Goal: Task Accomplishment & Management: Manage account settings

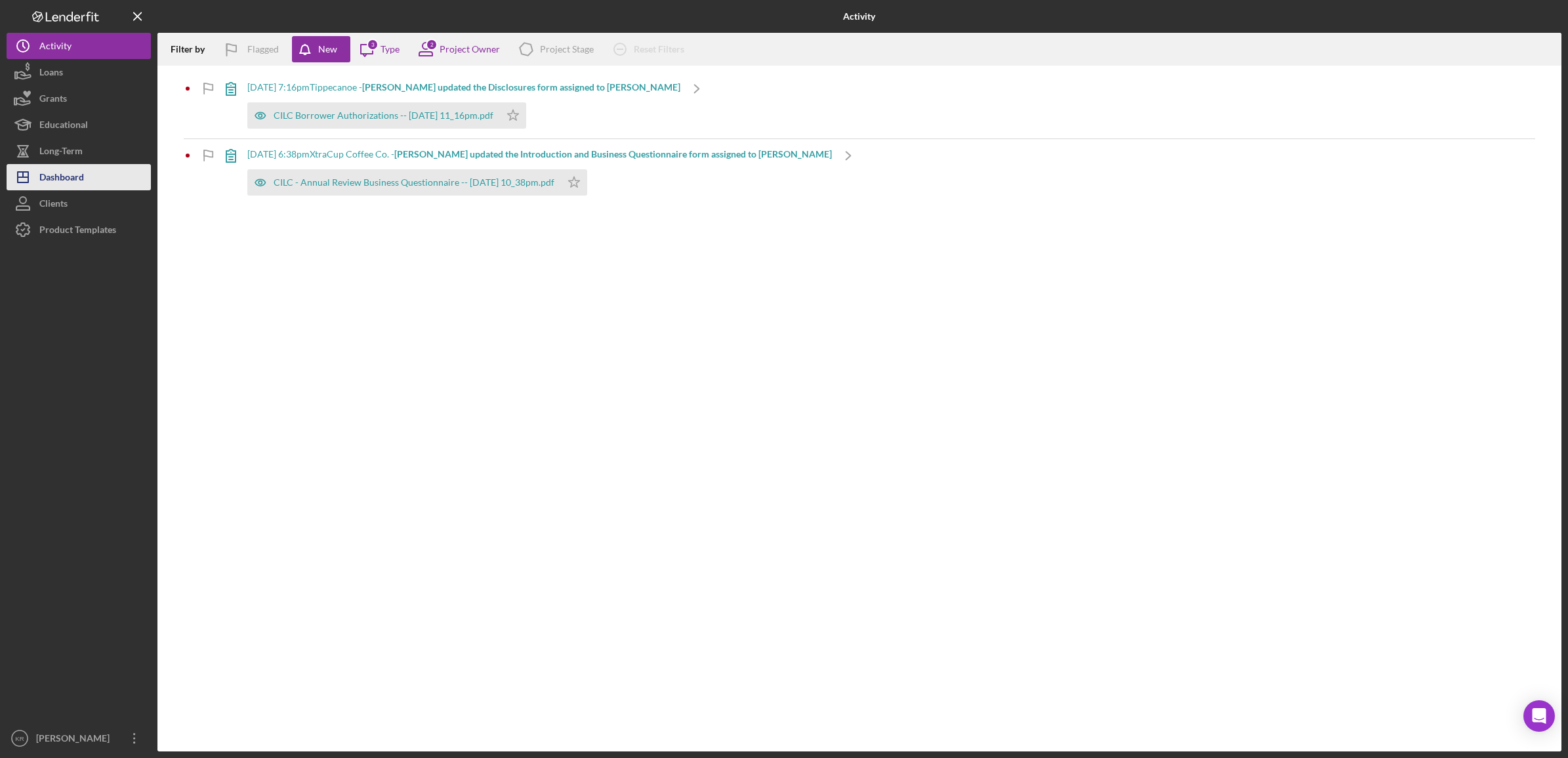
click at [57, 165] on div "Dashboard" at bounding box center [62, 179] width 45 height 29
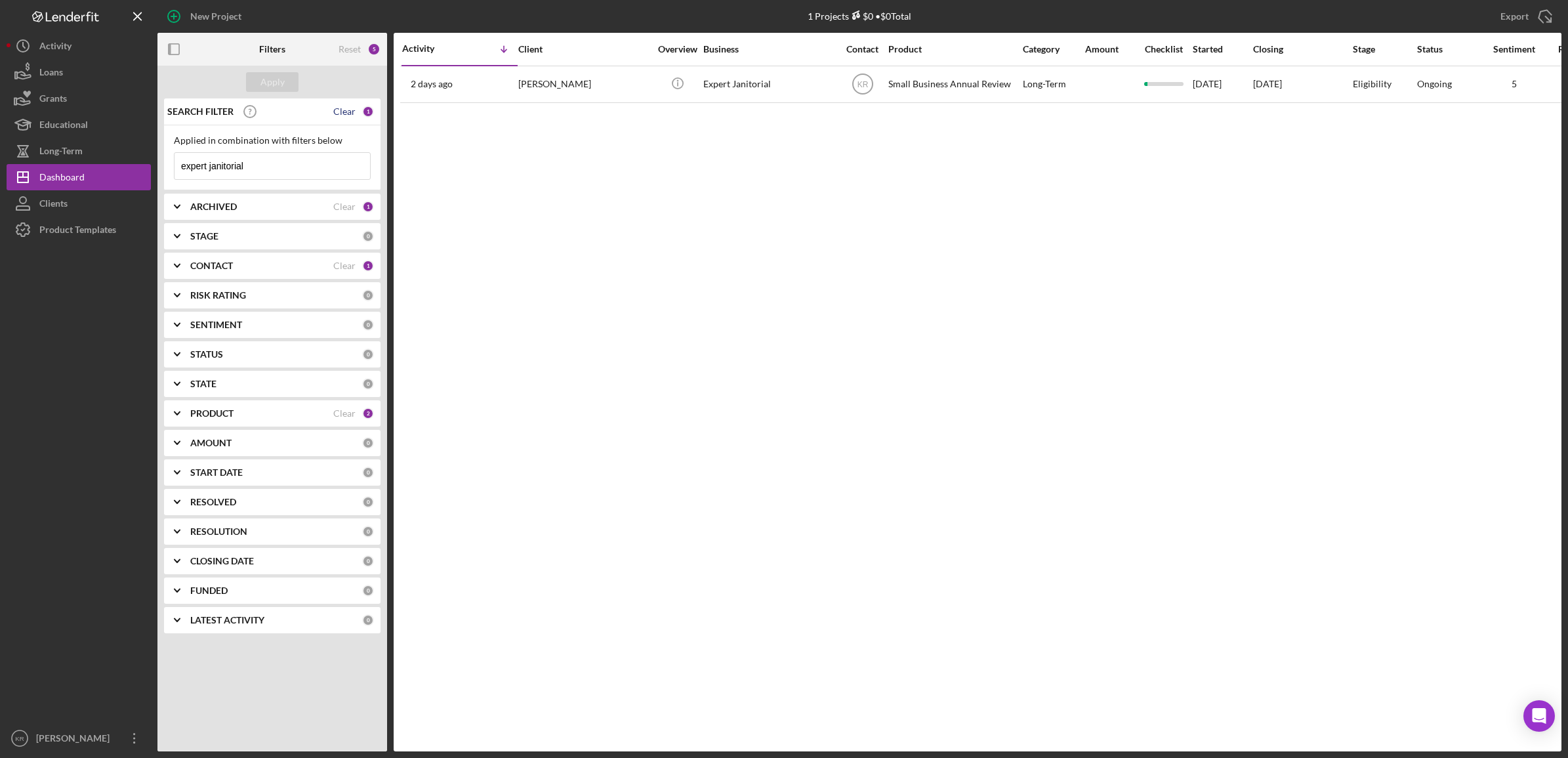
click at [338, 113] on div "Clear" at bounding box center [344, 111] width 22 height 11
click at [240, 81] on div "Apply" at bounding box center [272, 82] width 230 height 33
click at [251, 81] on button "Apply" at bounding box center [273, 82] width 53 height 20
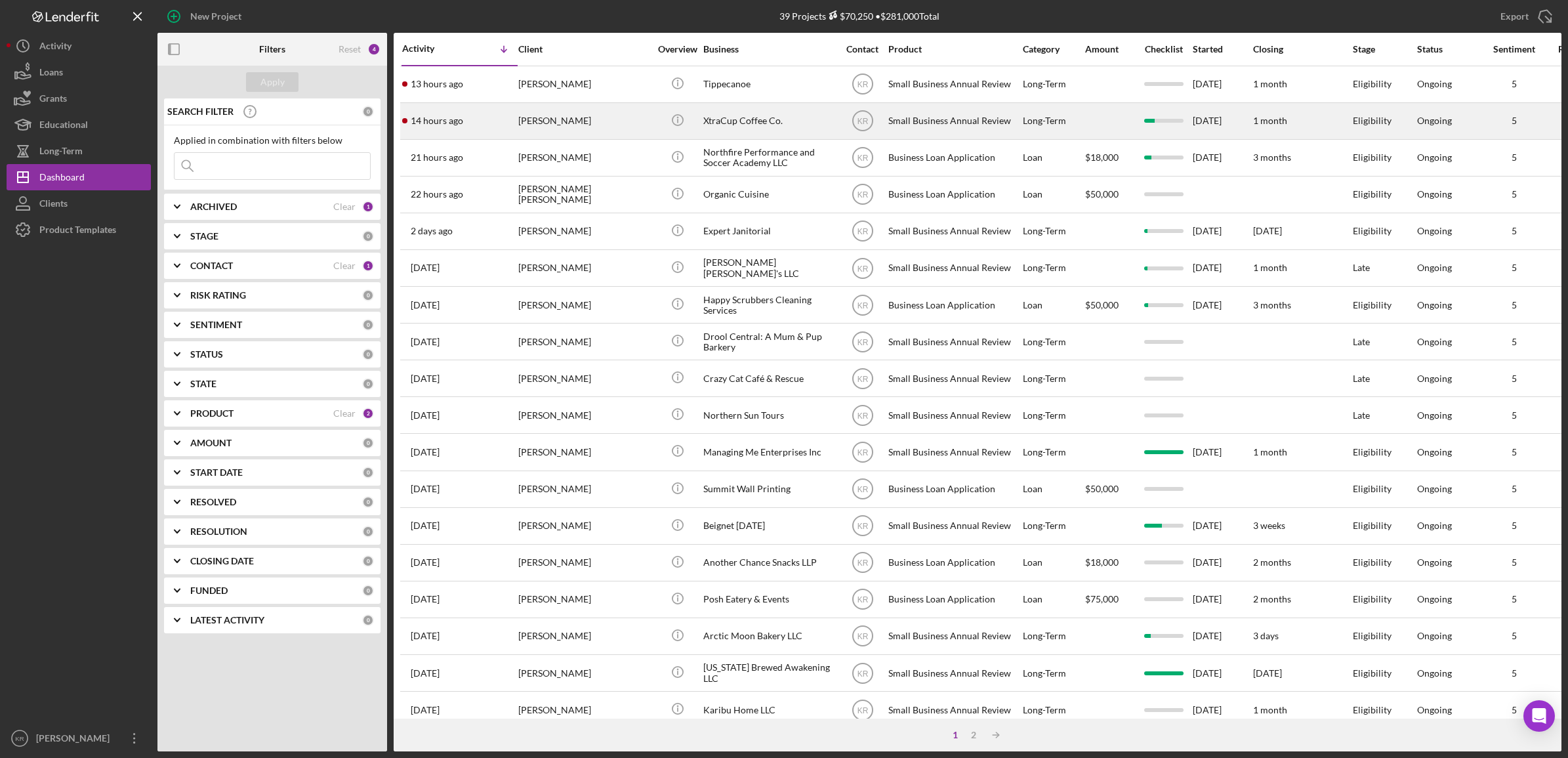
click at [540, 135] on div "[PERSON_NAME]" at bounding box center [584, 121] width 131 height 35
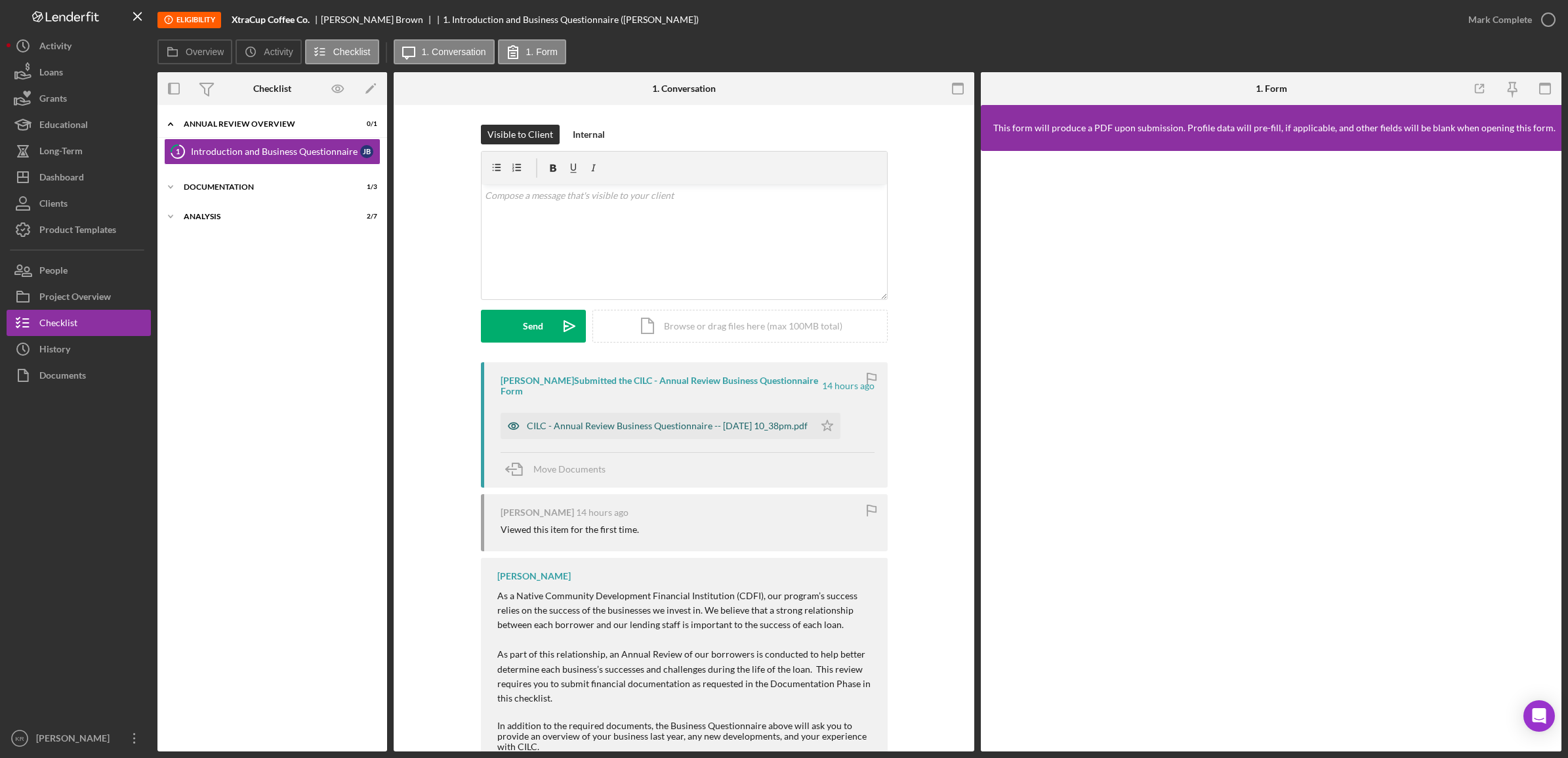
click at [553, 421] on div "CILC - Annual Review Business Questionnaire -- [DATE] 10_38pm.pdf" at bounding box center [666, 425] width 280 height 11
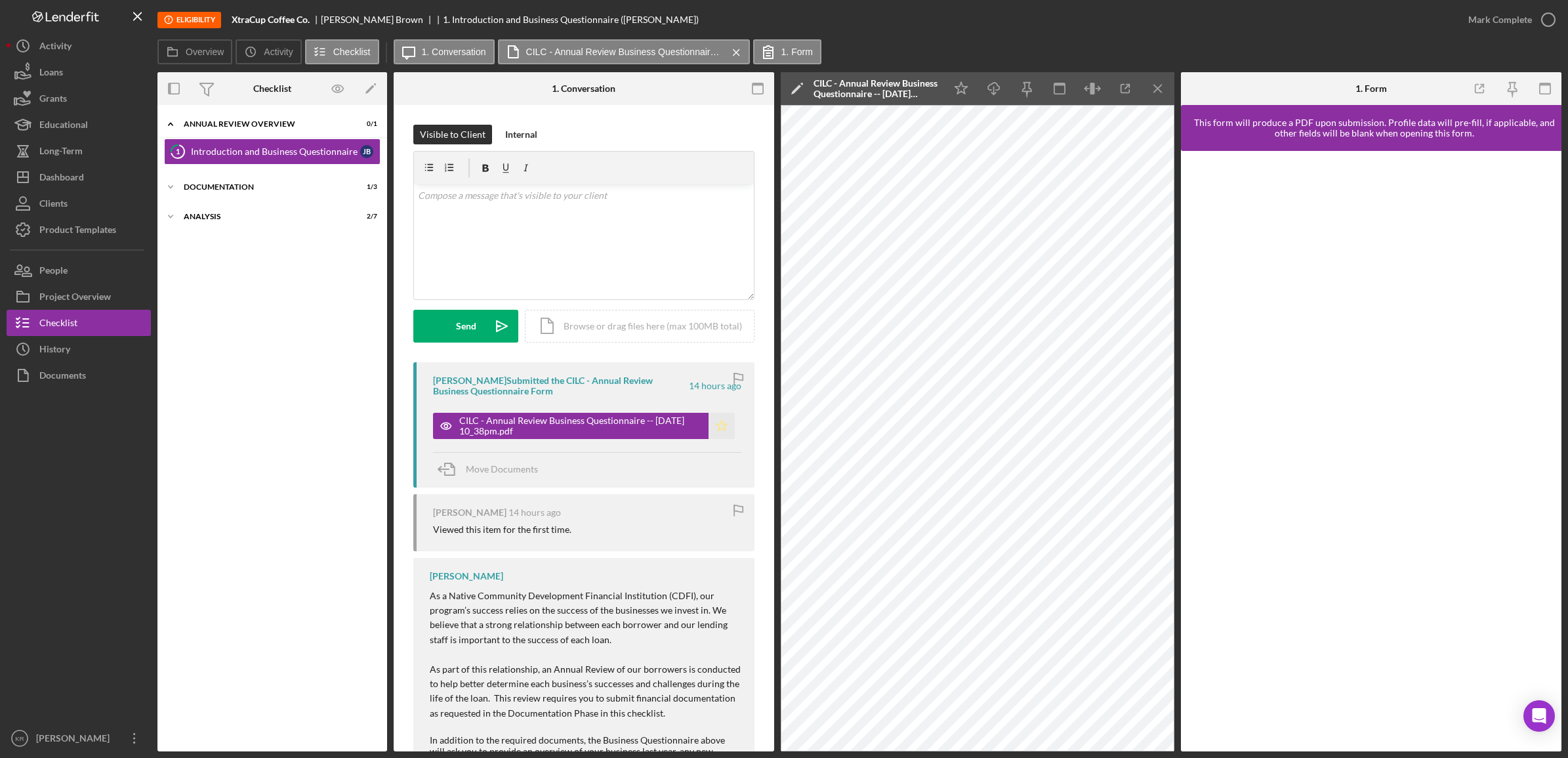
click at [713, 424] on icon "Icon/Star" at bounding box center [721, 425] width 26 height 26
click at [232, 183] on div "Icon/Expander Documentation 1 / 3" at bounding box center [272, 187] width 230 height 26
click at [253, 217] on div "Business Financials" at bounding box center [275, 214] width 169 height 11
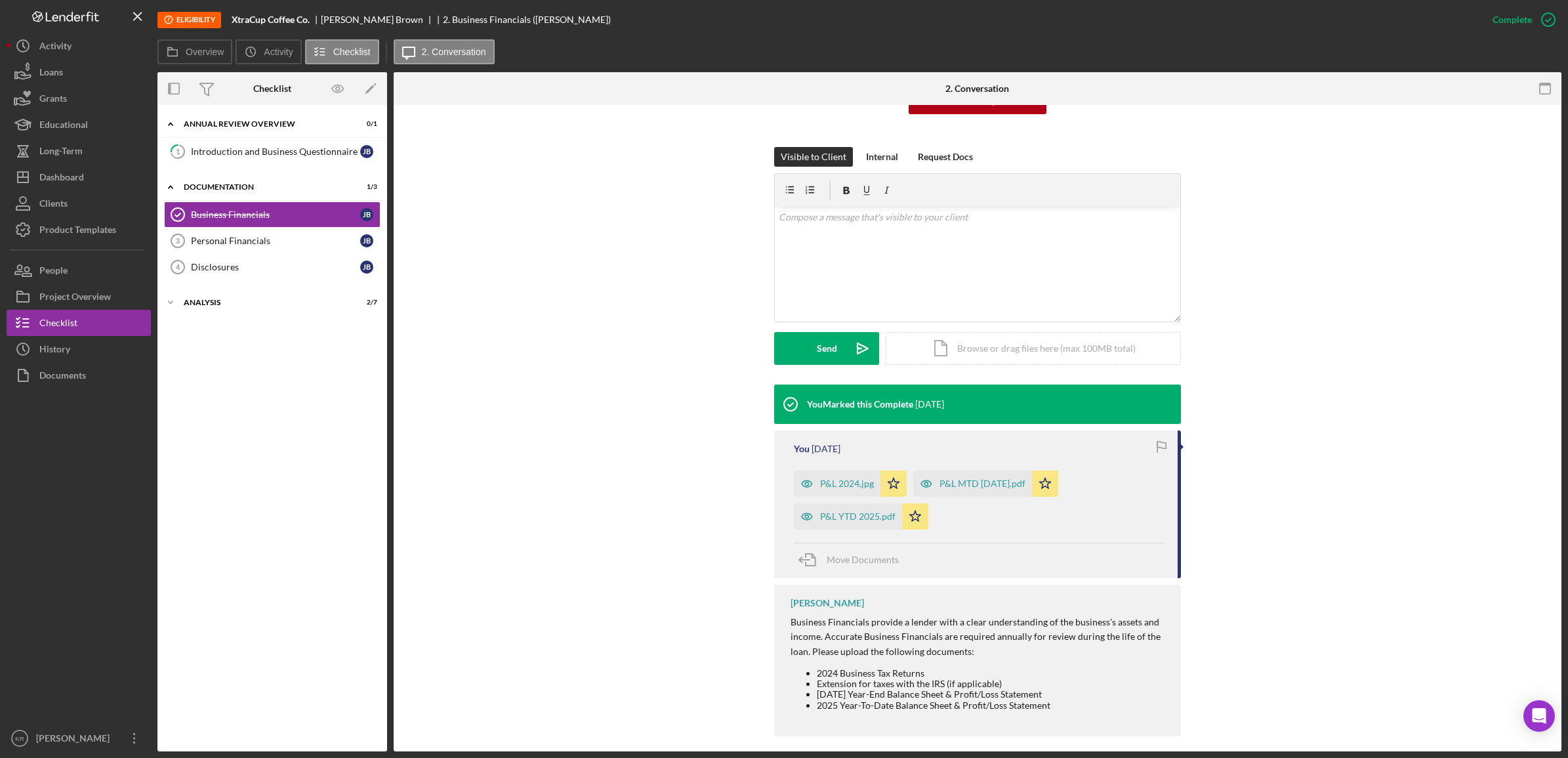
scroll to position [164, 0]
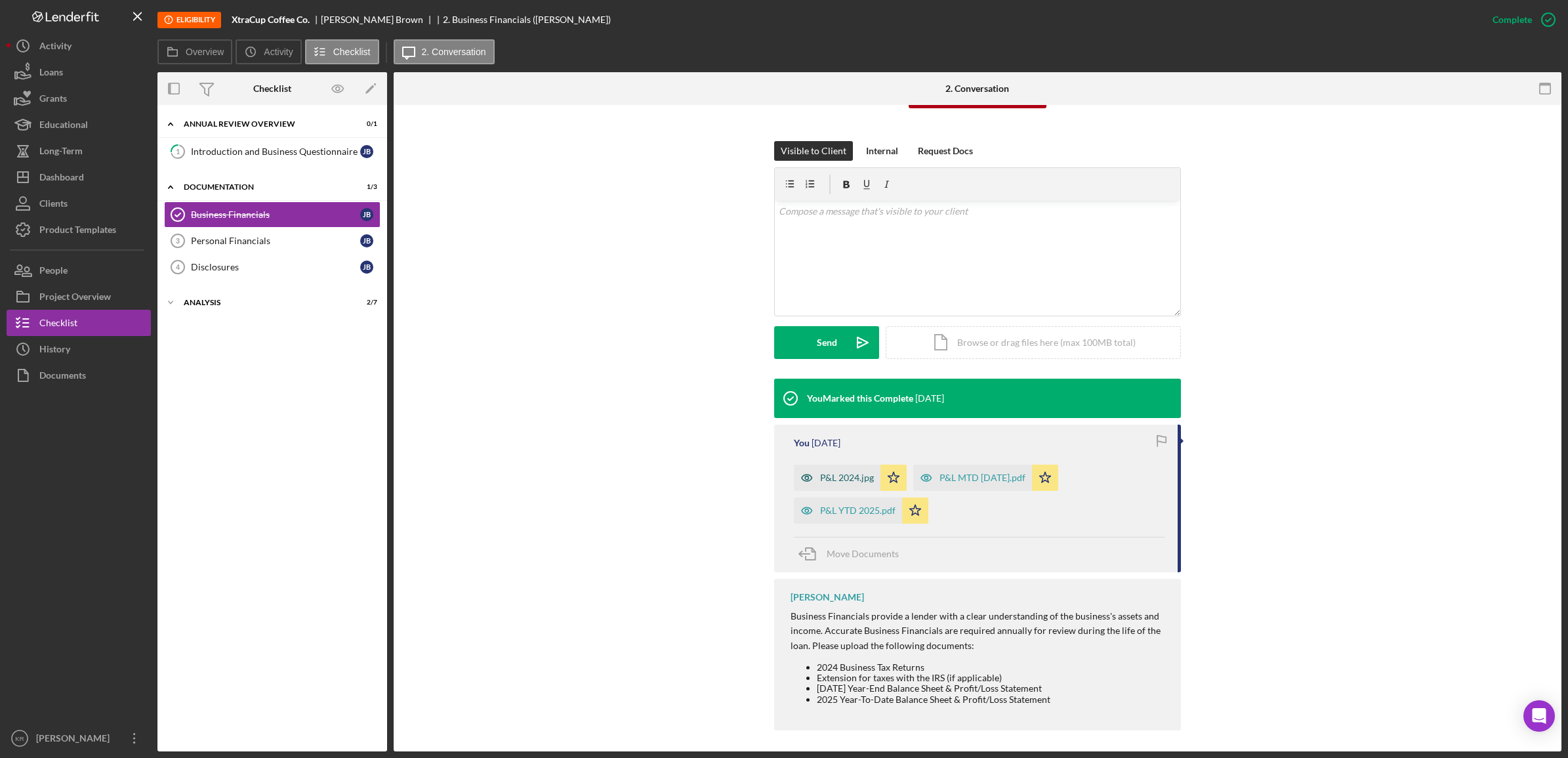
click at [842, 471] on div "P&L 2024.jpg" at bounding box center [837, 477] width 87 height 26
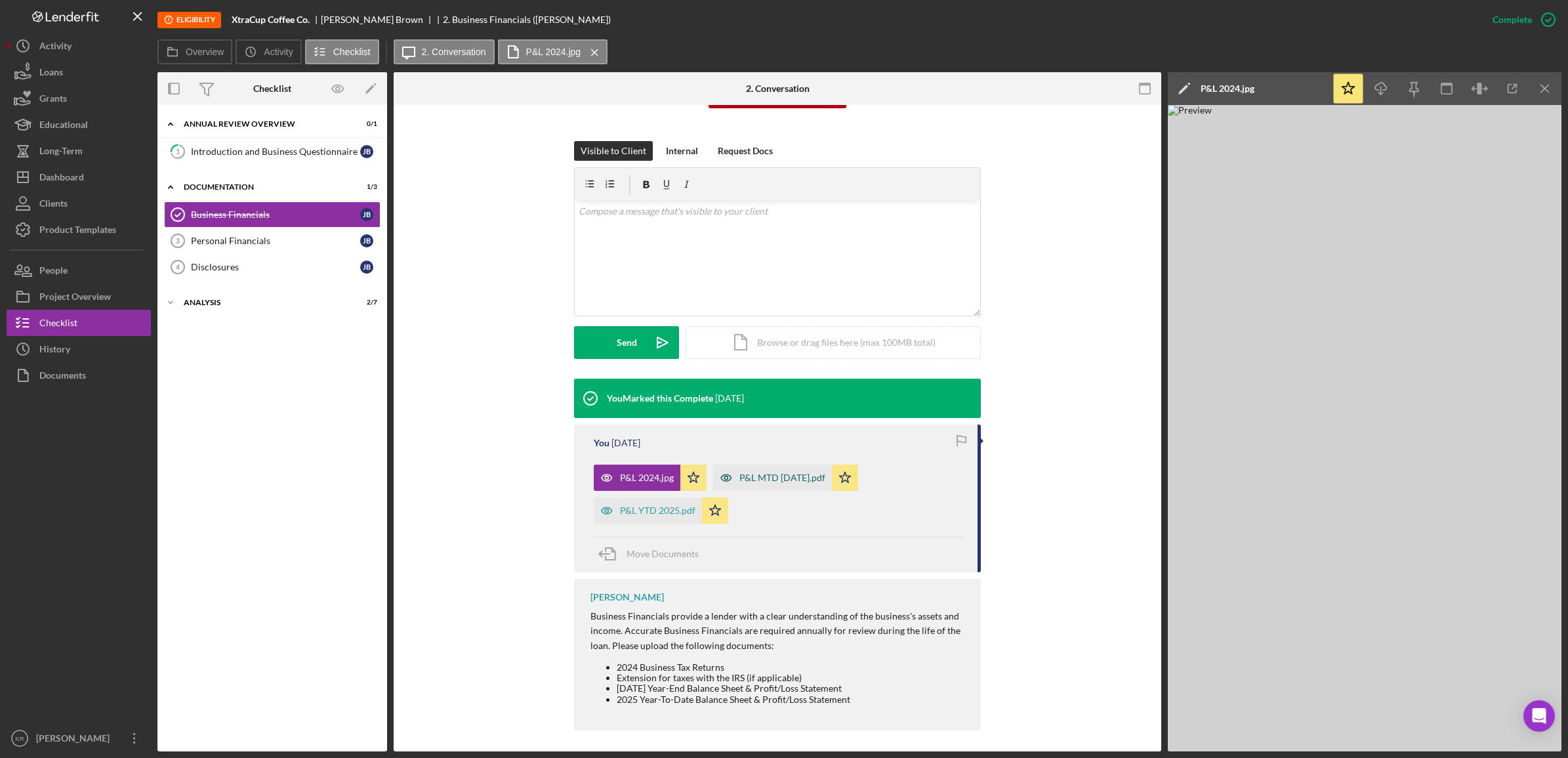
click at [778, 480] on div "P&L MTD [DATE].pdf" at bounding box center [783, 478] width 86 height 11
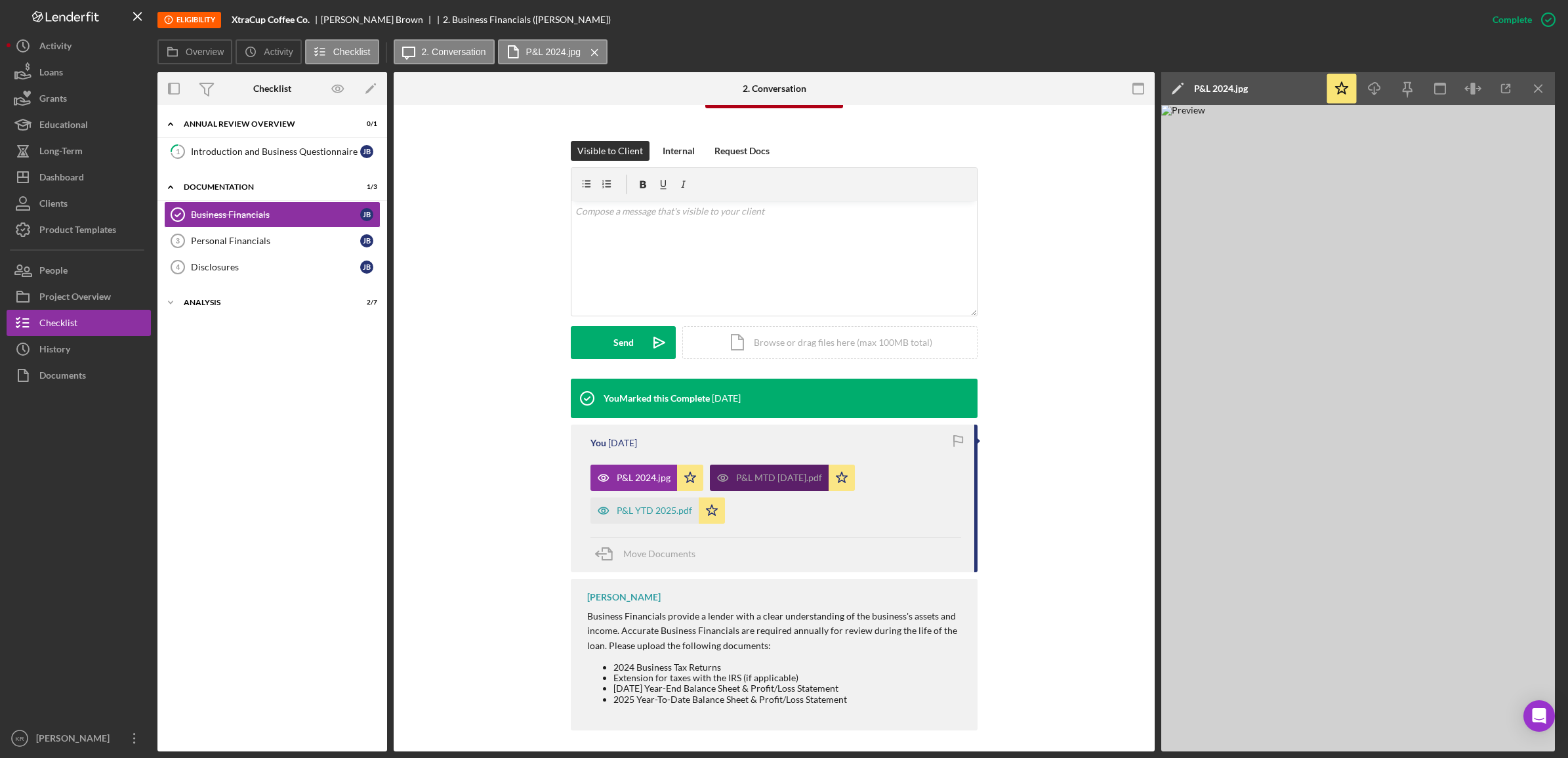
scroll to position [179, 0]
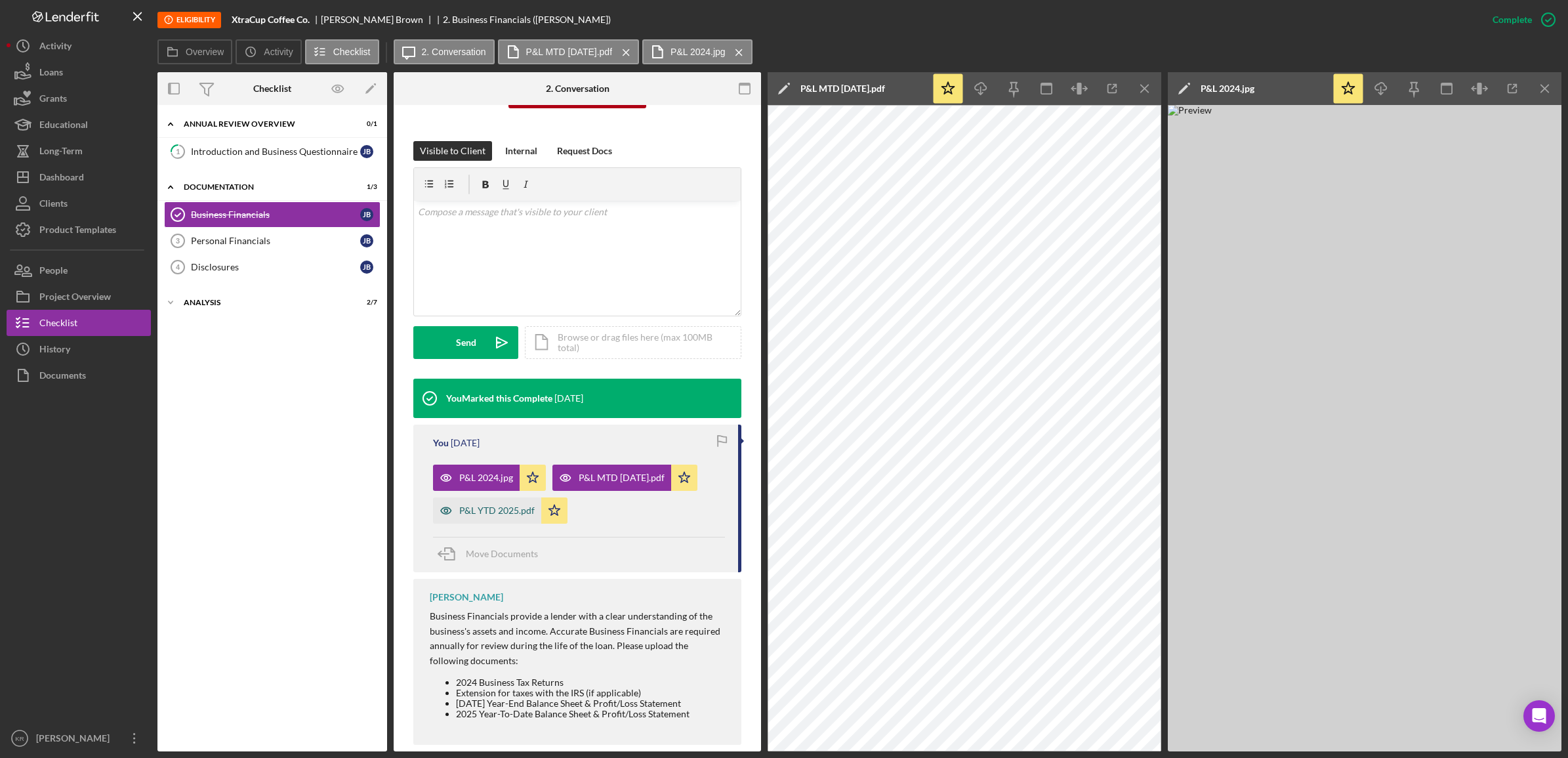
click at [471, 519] on div "P&L YTD 2025.pdf" at bounding box center [487, 510] width 108 height 26
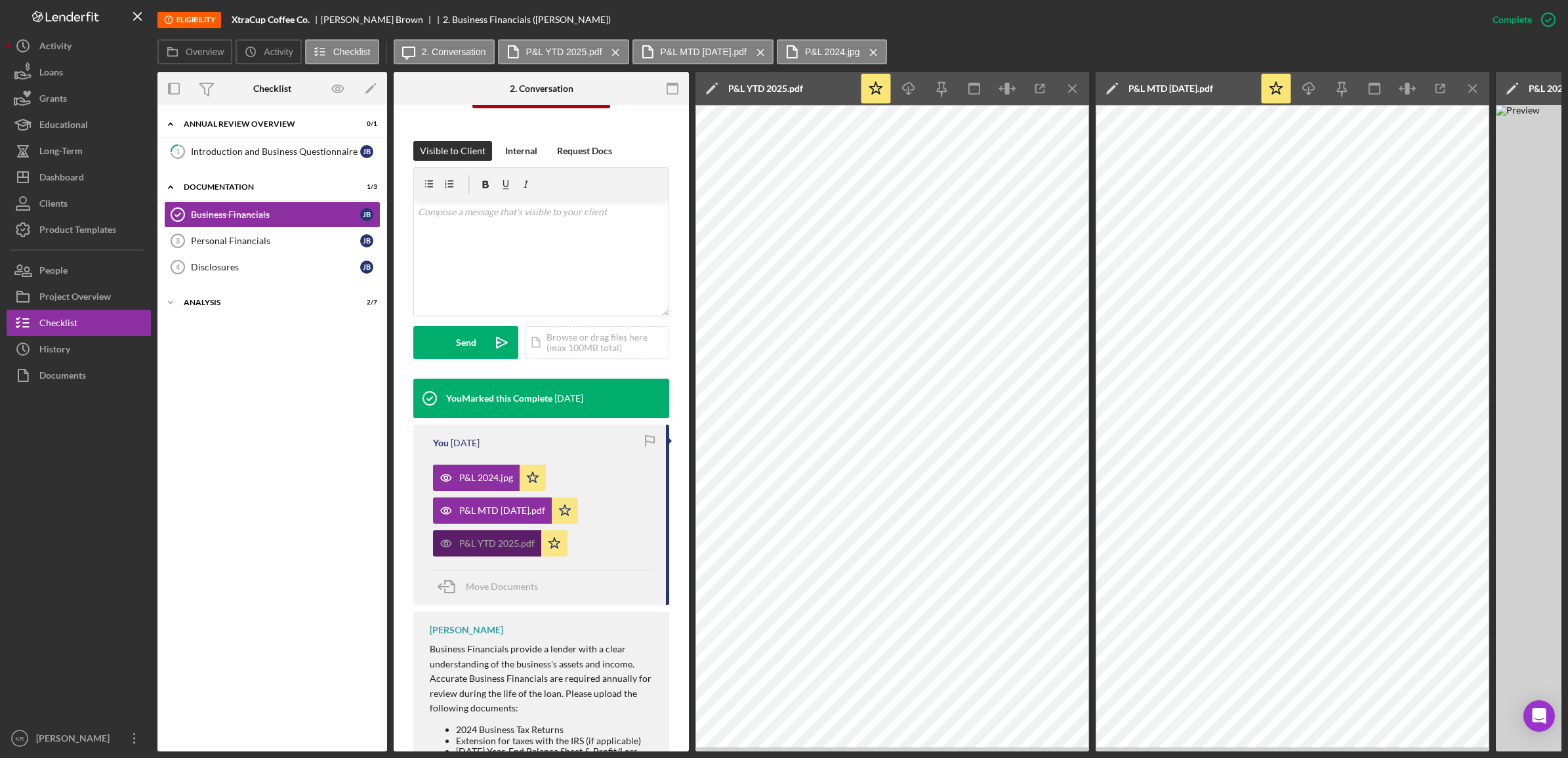
click at [502, 533] on div "P&L YTD 2025.pdf" at bounding box center [487, 543] width 108 height 26
click at [502, 519] on div "P&L MTD [DATE].pdf" at bounding box center [492, 510] width 119 height 26
click at [486, 575] on div "You [DATE] P&L 2024.jpg Icon/Star P&L MTD [DATE].pdf Icon/Star P&L YTD 2025.pdf…" at bounding box center [541, 515] width 256 height 181
drag, startPoint x: 486, startPoint y: 575, endPoint x: 484, endPoint y: 545, distance: 30.1
click at [484, 545] on div "P&L YTD 2025.pdf" at bounding box center [496, 543] width 75 height 11
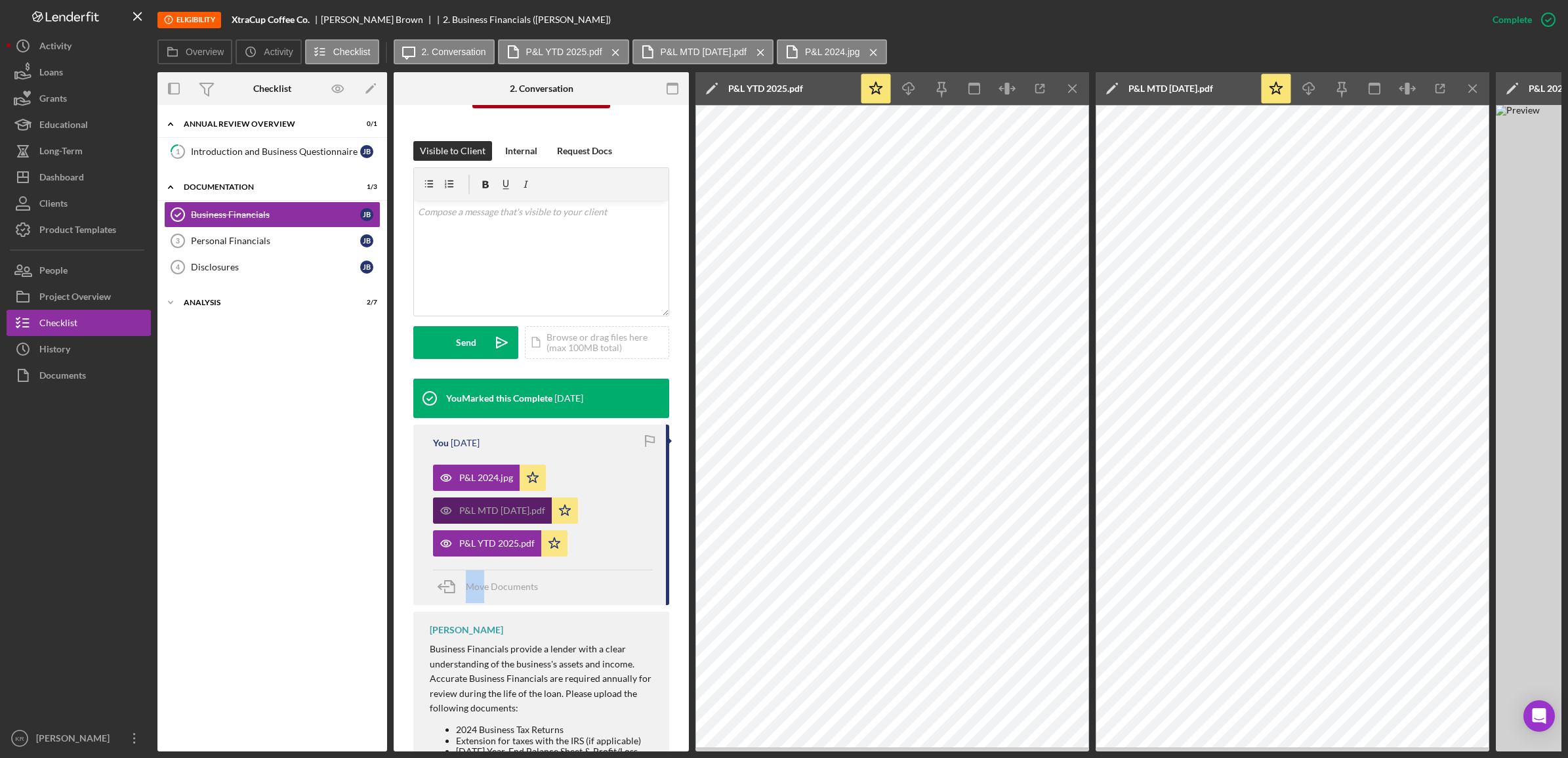
click at [527, 510] on div "P&L MTD [DATE].pdf" at bounding box center [502, 510] width 86 height 11
click at [490, 481] on div "P&L 2024.jpg" at bounding box center [486, 478] width 54 height 11
click at [483, 487] on div "P&L 2024.jpg" at bounding box center [476, 477] width 87 height 26
click at [807, 49] on icon at bounding box center [792, 52] width 33 height 33
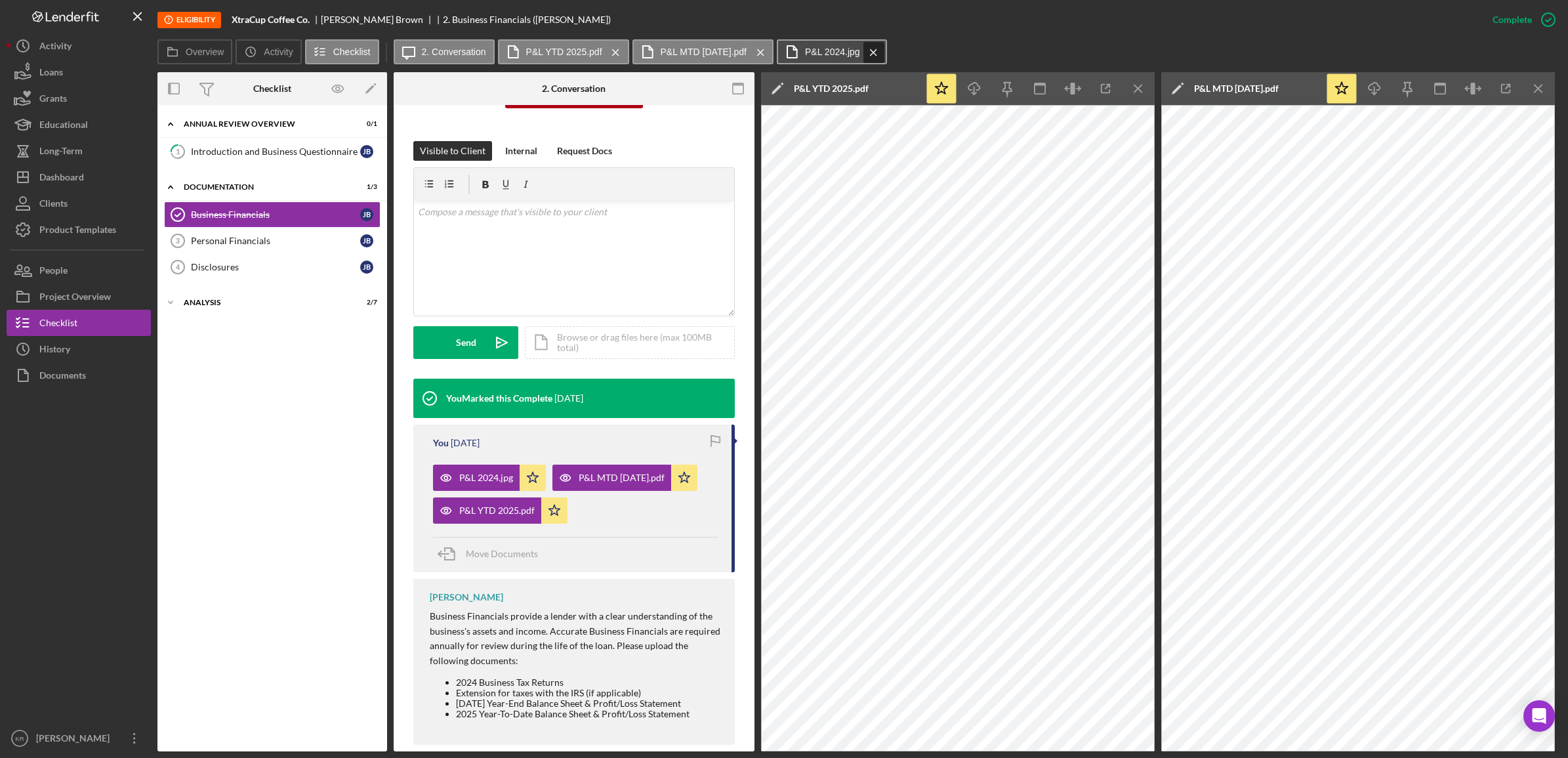
click at [882, 48] on icon "Icon/Menu Close" at bounding box center [873, 53] width 23 height 33
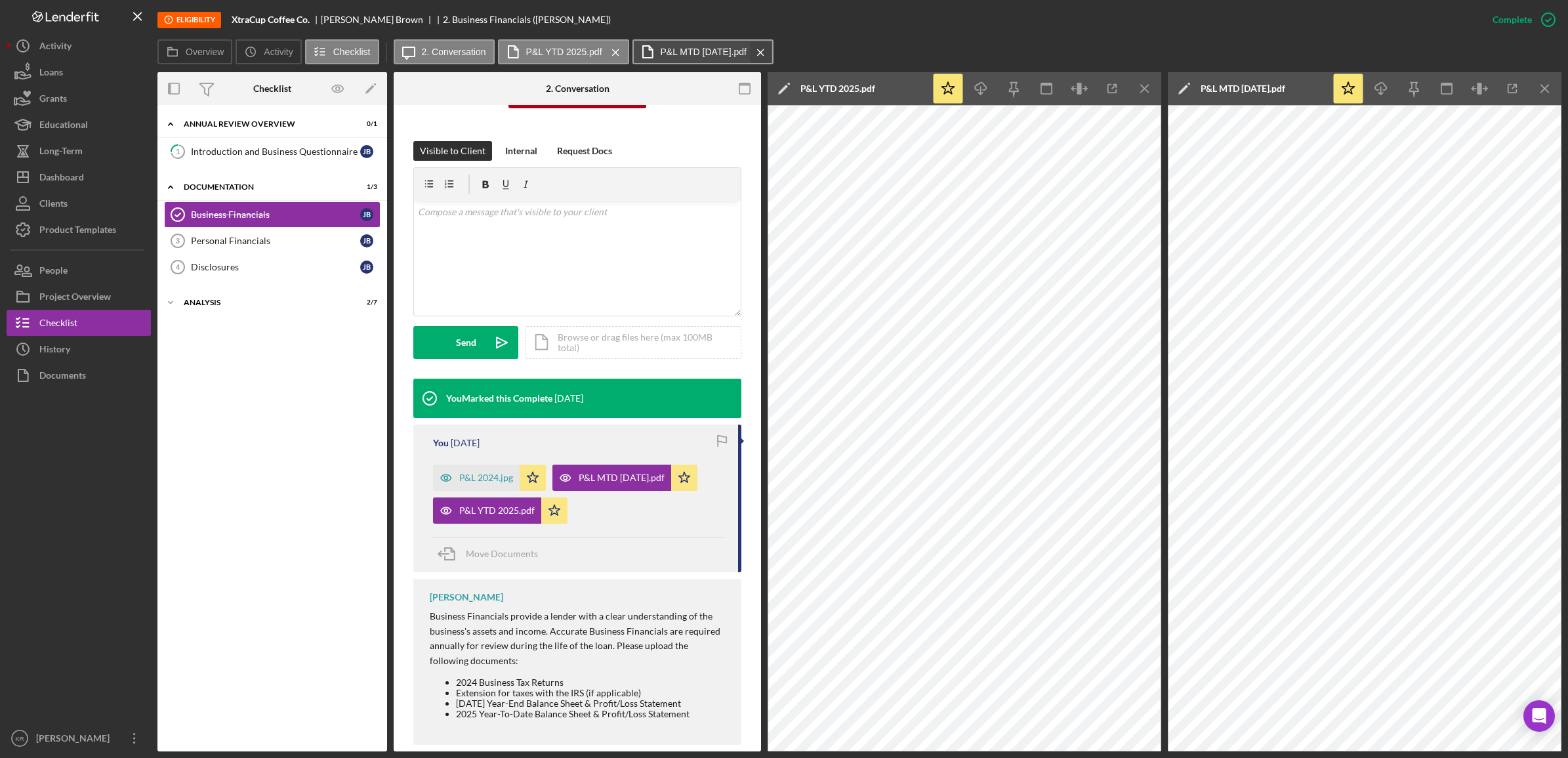
click at [762, 46] on icon "Icon/Menu Close" at bounding box center [761, 53] width 23 height 33
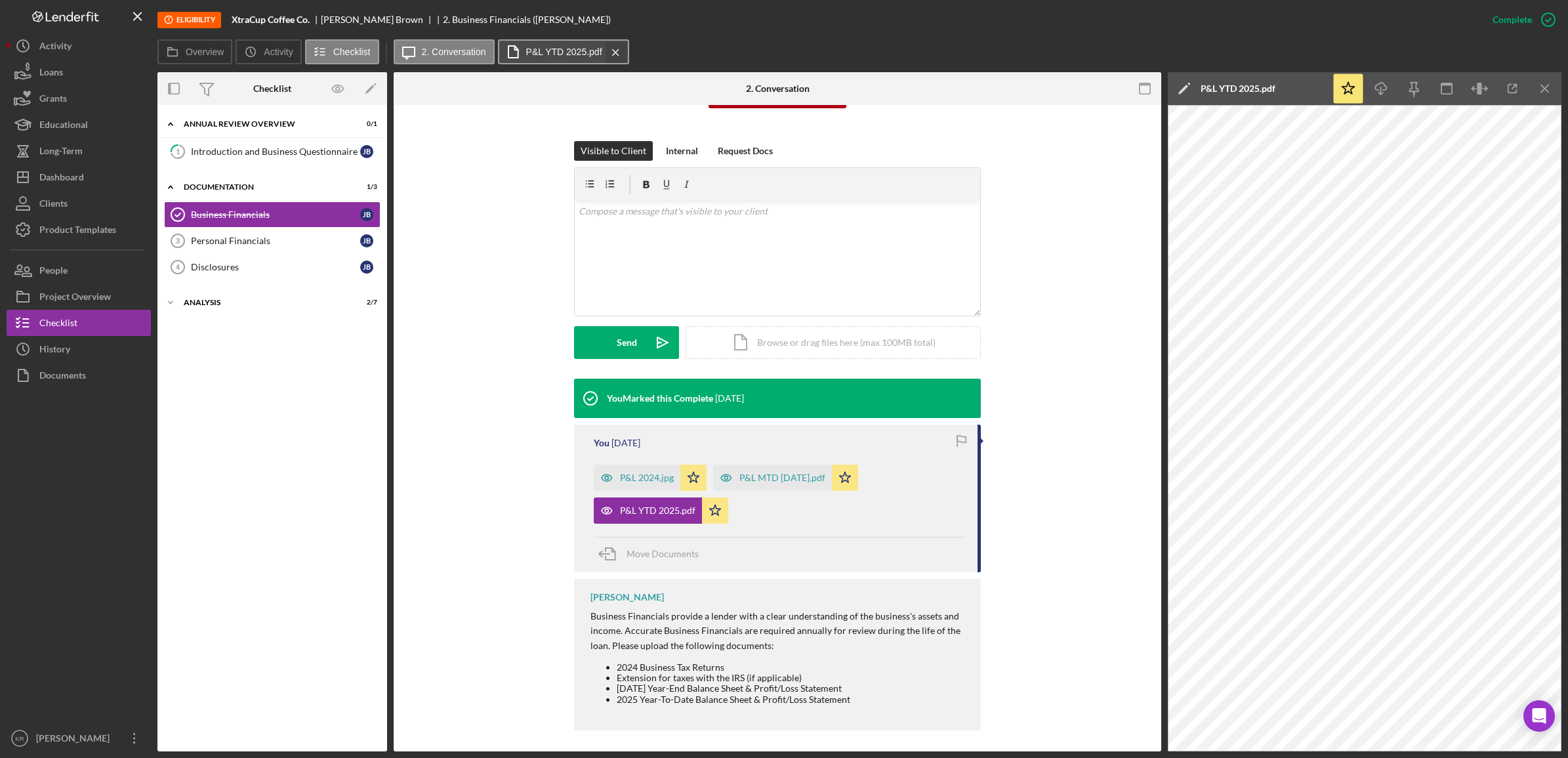
click at [611, 56] on icon "Icon/Menu Close" at bounding box center [616, 53] width 23 height 33
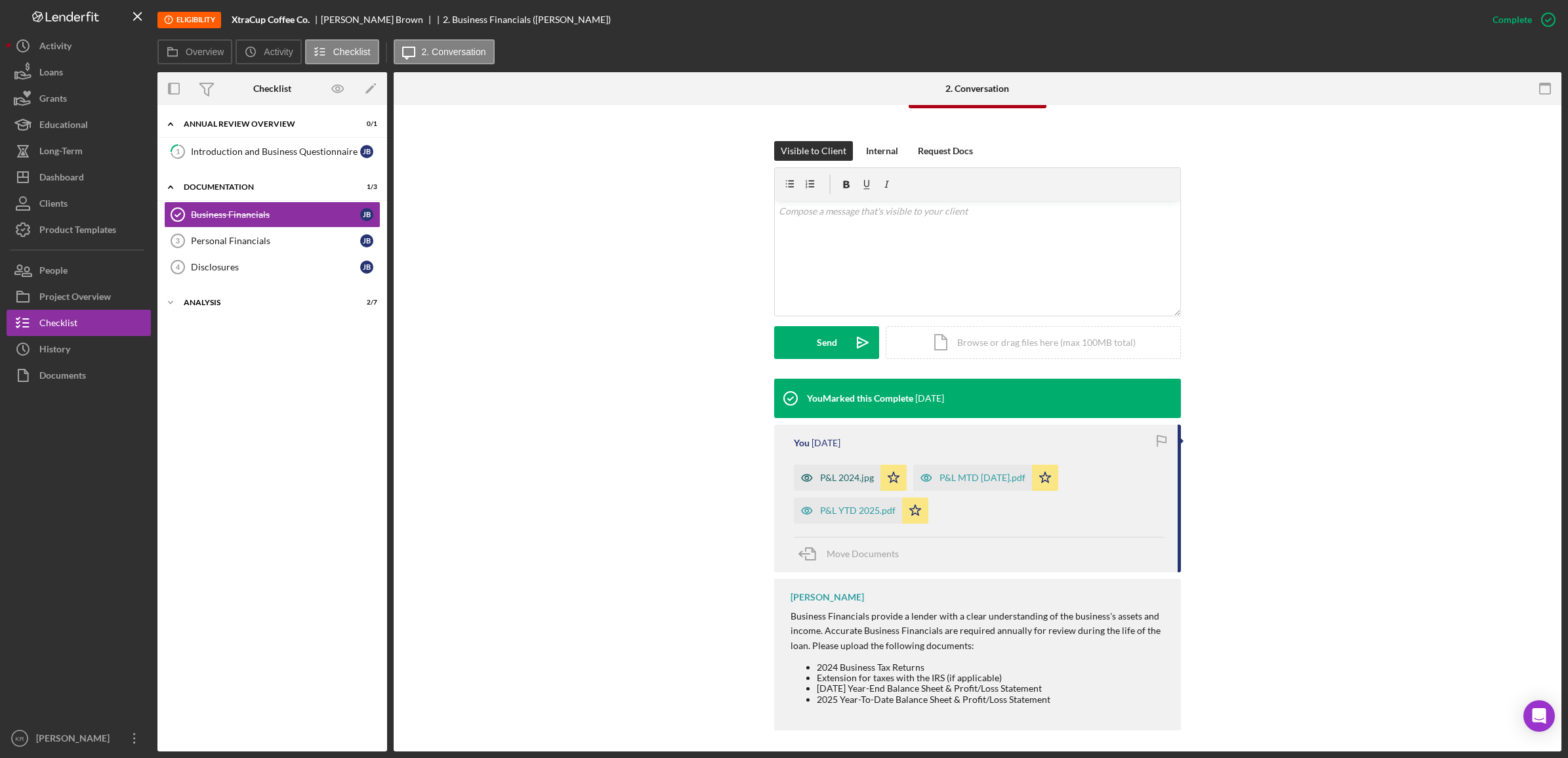
click at [812, 473] on icon "button" at bounding box center [807, 477] width 26 height 26
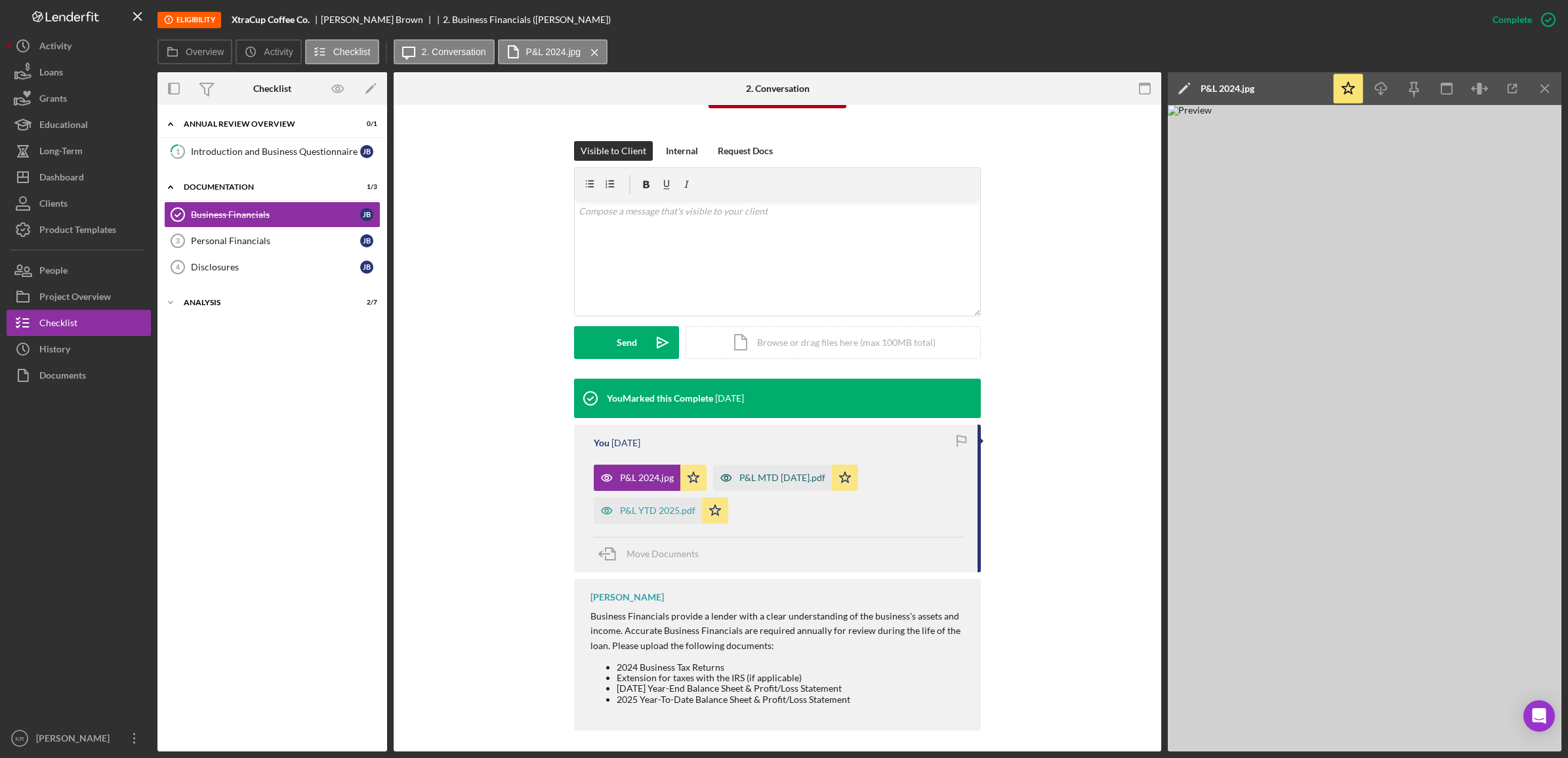
click at [781, 466] on div "P&L MTD [DATE].pdf" at bounding box center [773, 477] width 119 height 26
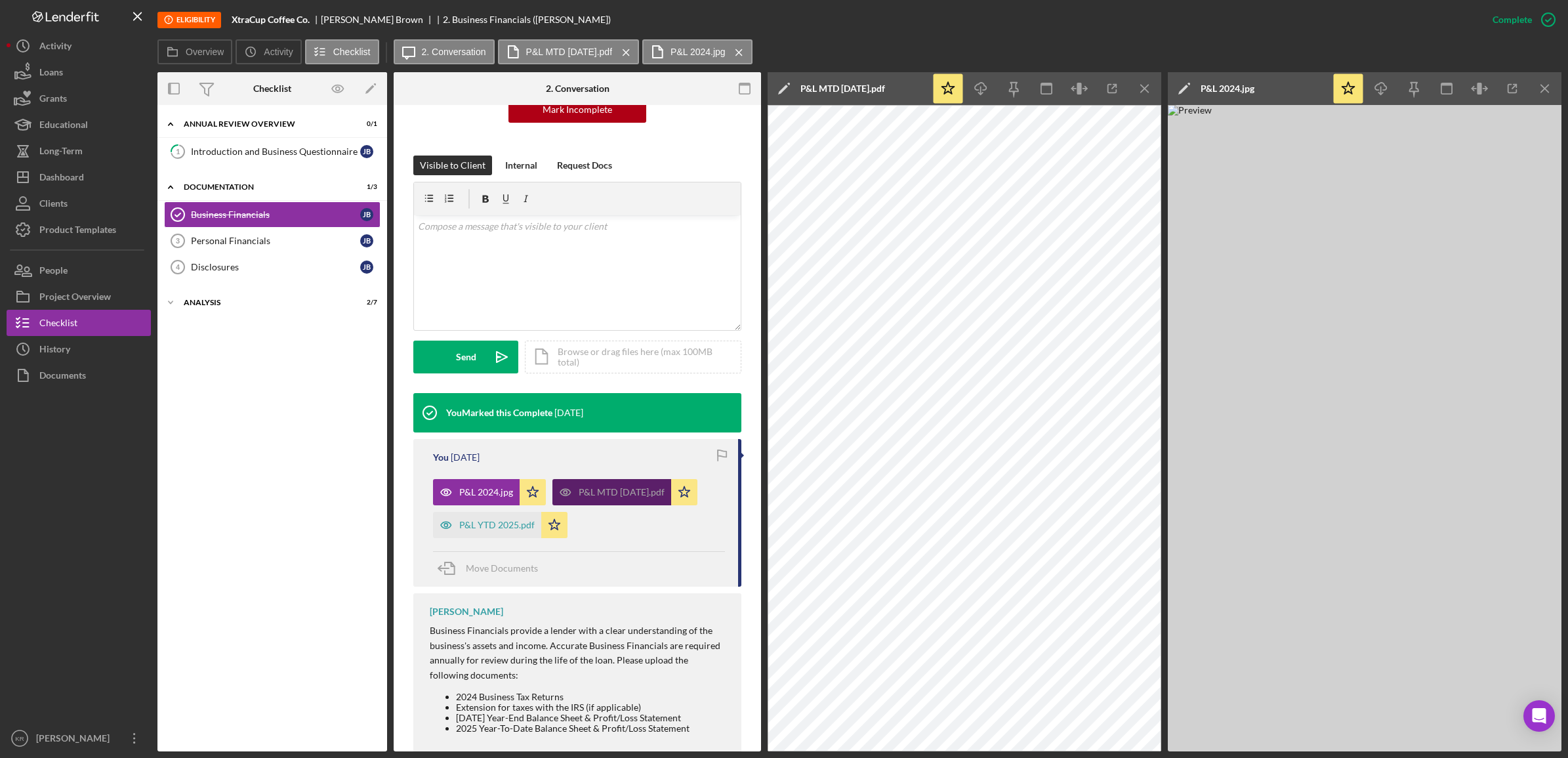
scroll to position [179, 0]
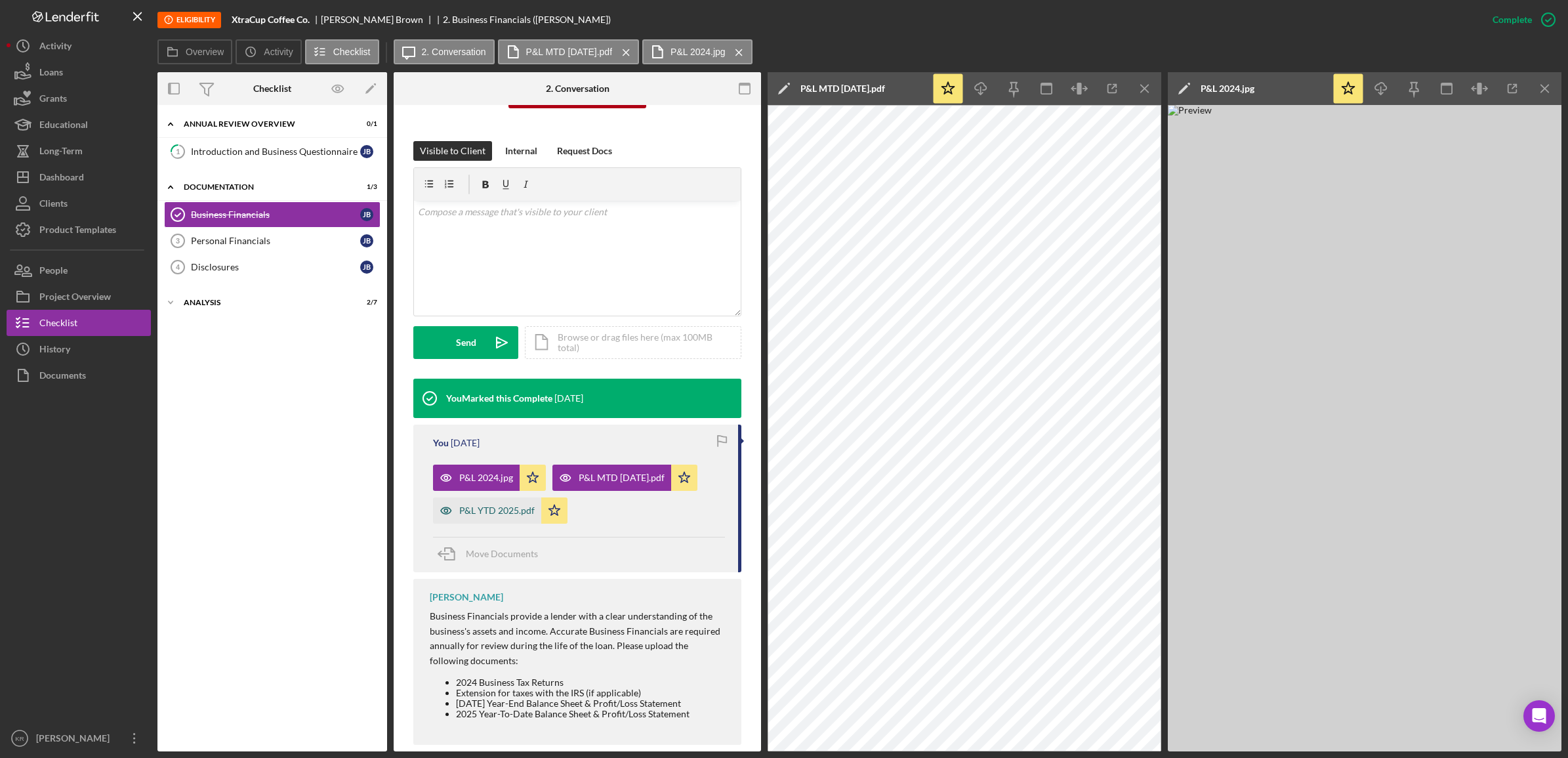
click at [500, 514] on div "P&L YTD 2025.pdf" at bounding box center [496, 510] width 75 height 11
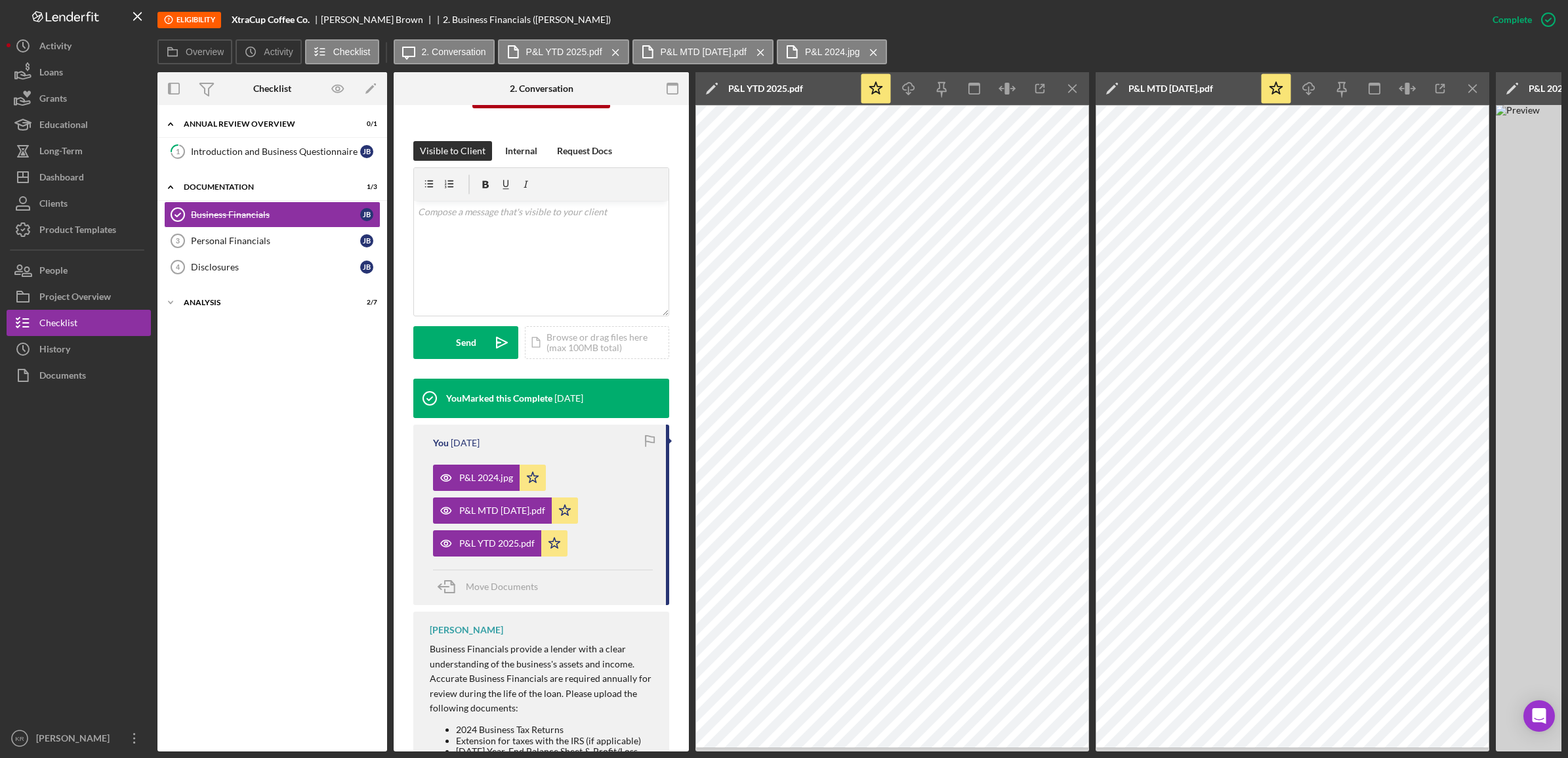
drag, startPoint x: 1159, startPoint y: 756, endPoint x: 1160, endPoint y: 748, distance: 8.1
click at [1160, 750] on div "Eligibility XtraCup Coffee Co. [PERSON_NAME] 2. Business Financials ([PERSON_NA…" at bounding box center [784, 379] width 1568 height 758
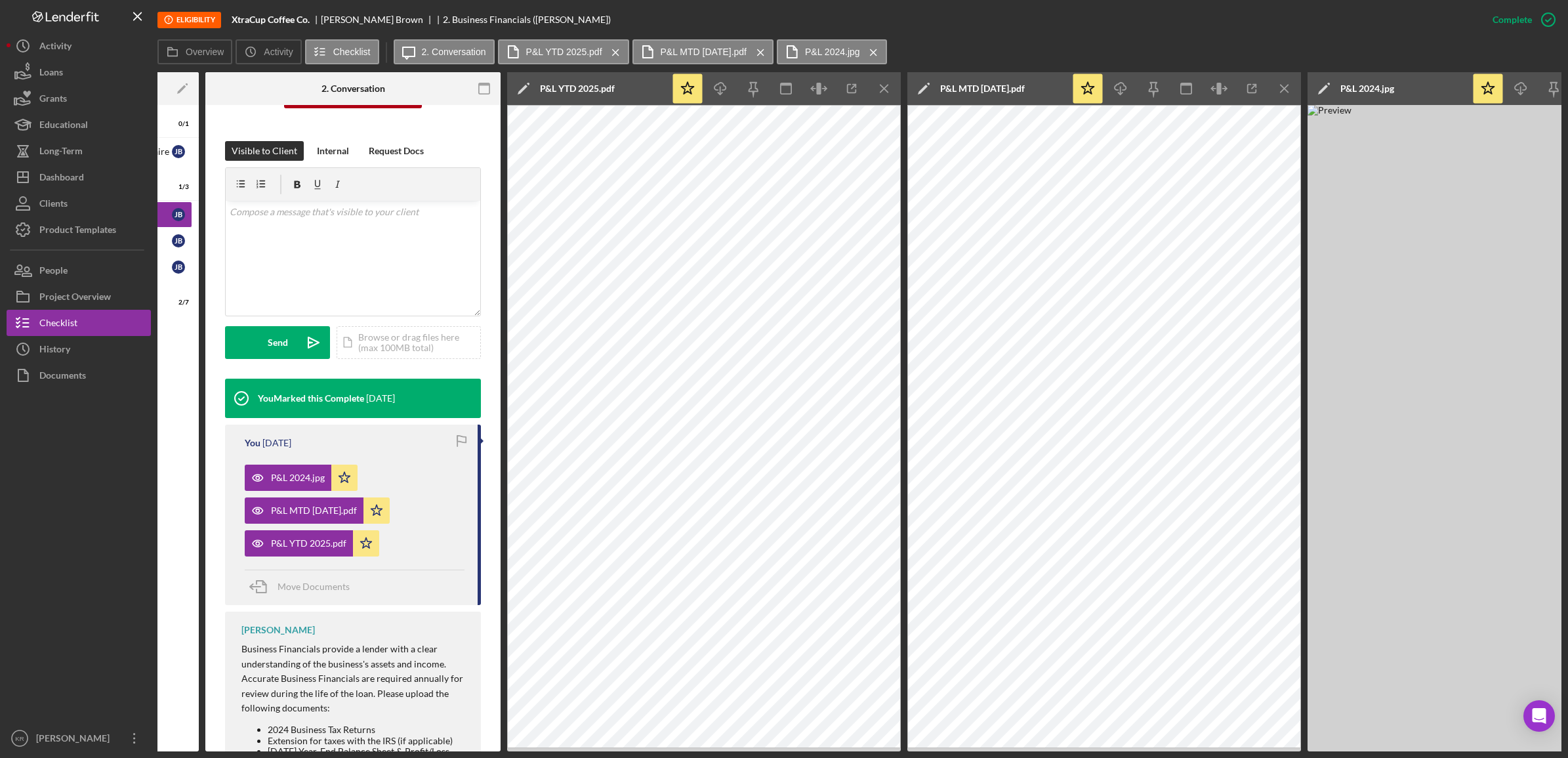
scroll to position [0, 302]
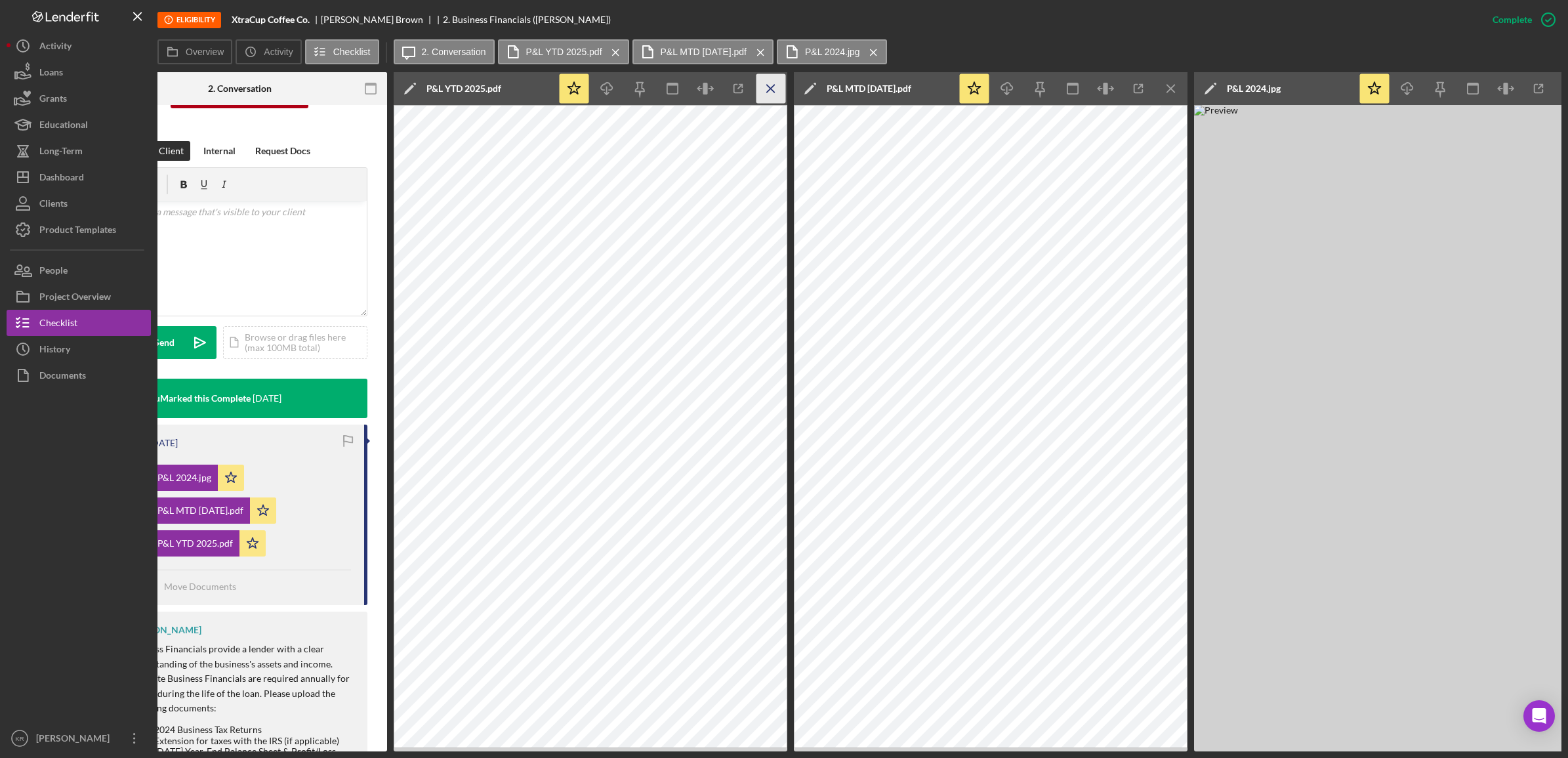
click at [766, 99] on icon "Icon/Menu Close" at bounding box center [771, 89] width 29 height 29
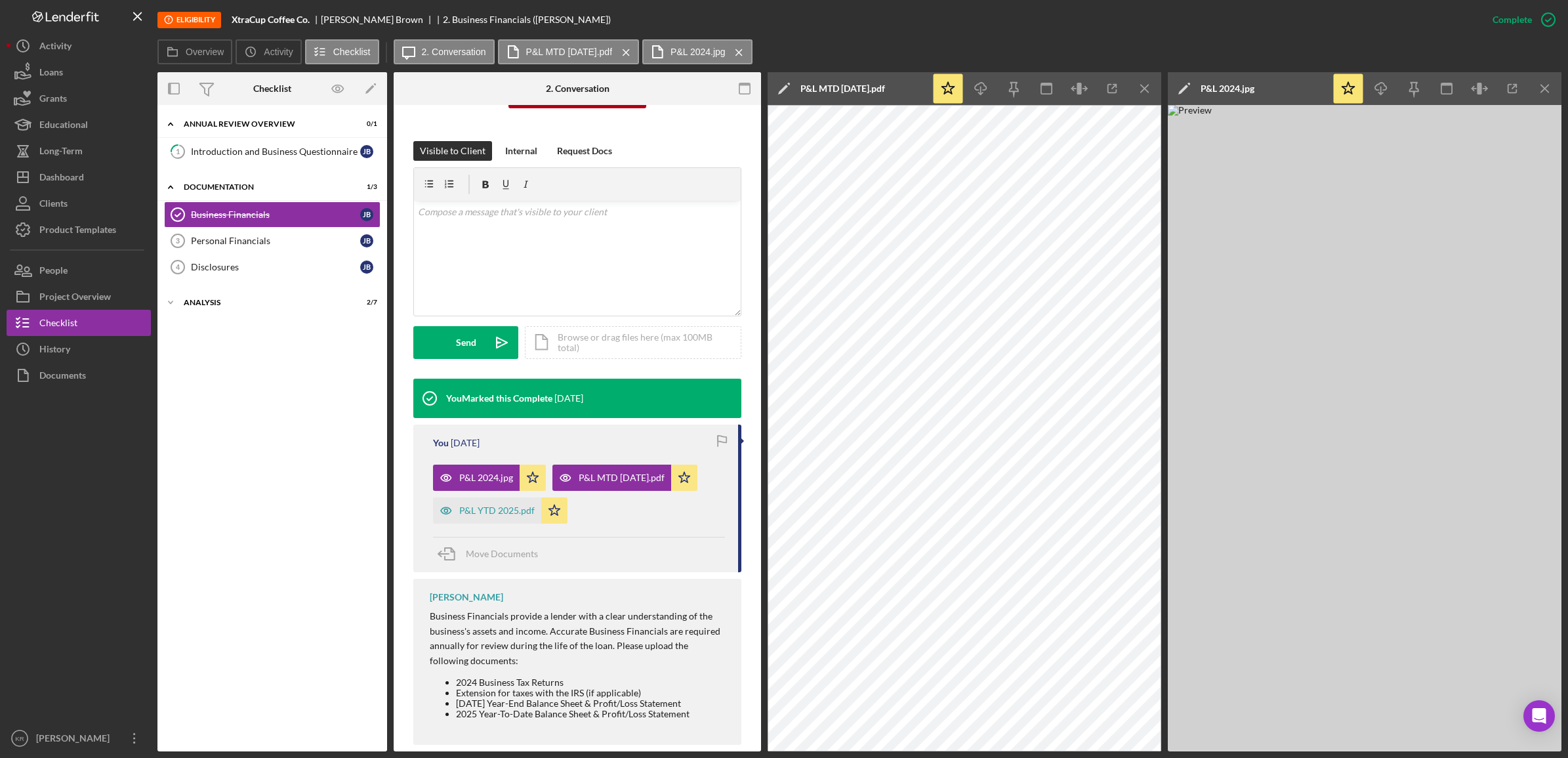
scroll to position [0, 0]
click at [1553, 84] on icon "Icon/Menu Close" at bounding box center [1546, 89] width 29 height 29
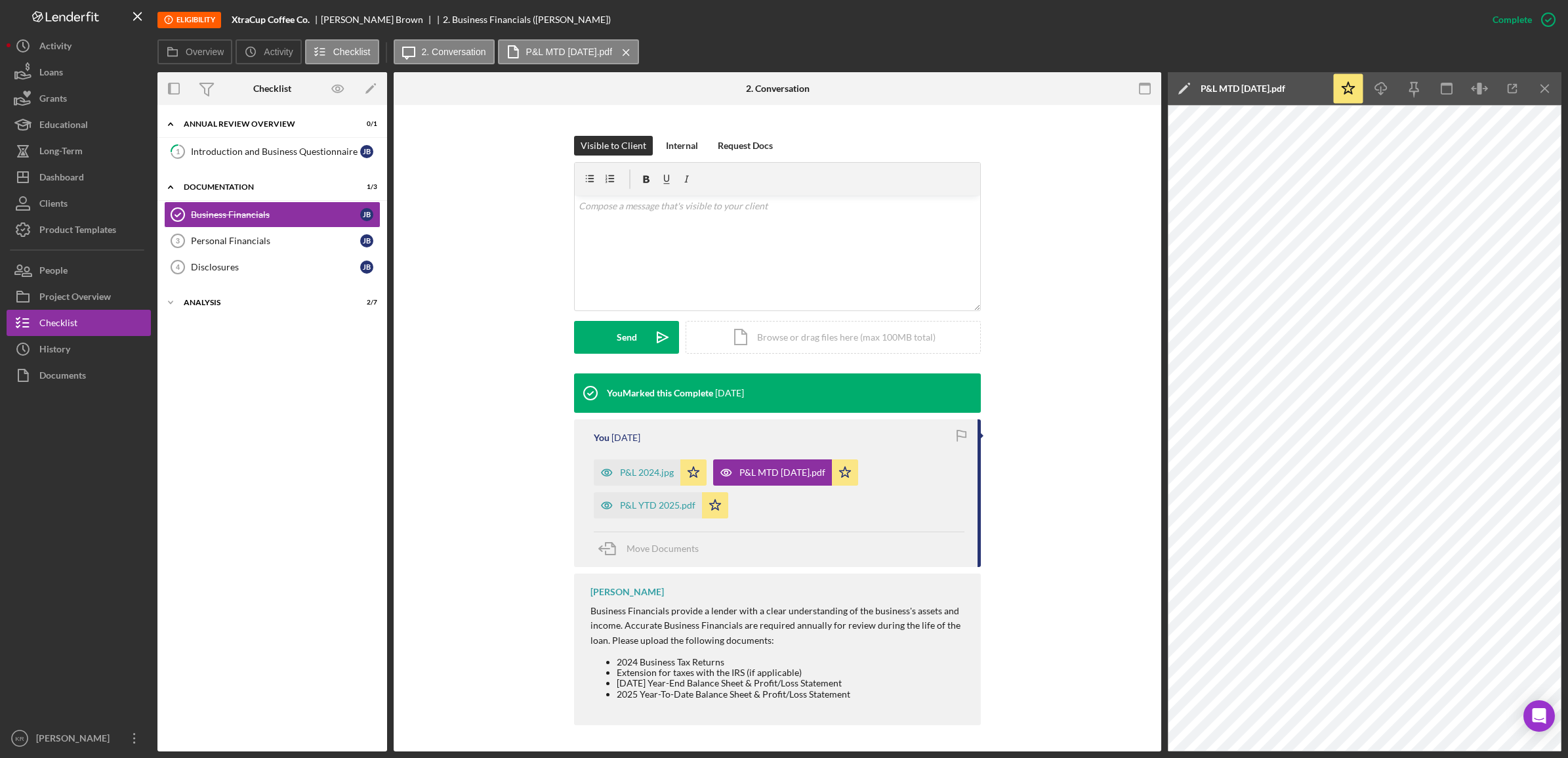
scroll to position [164, 0]
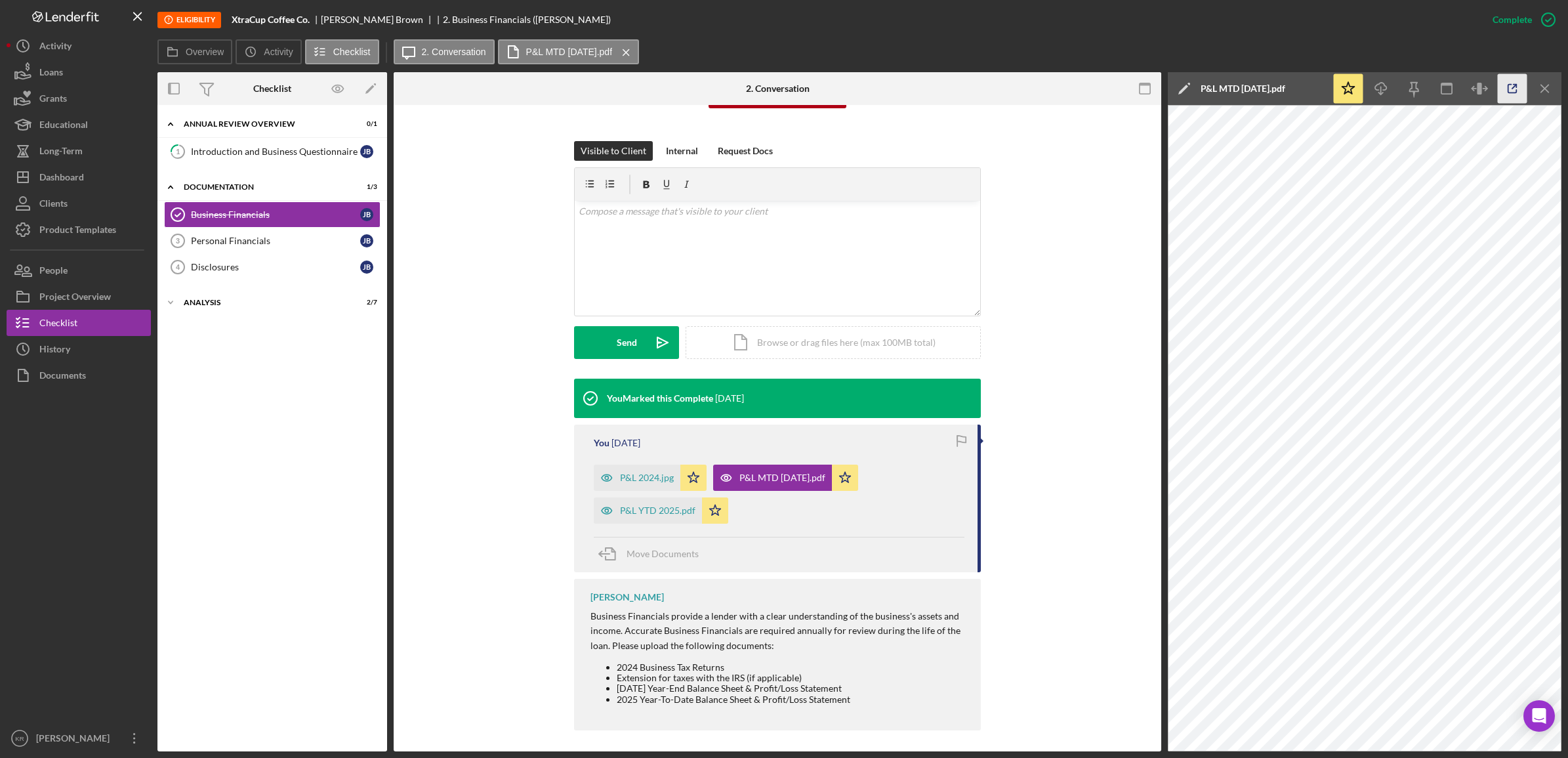
click at [1509, 89] on icon "button" at bounding box center [1512, 89] width 29 height 29
click at [630, 474] on div "P&L 2024.jpg" at bounding box center [647, 478] width 54 height 11
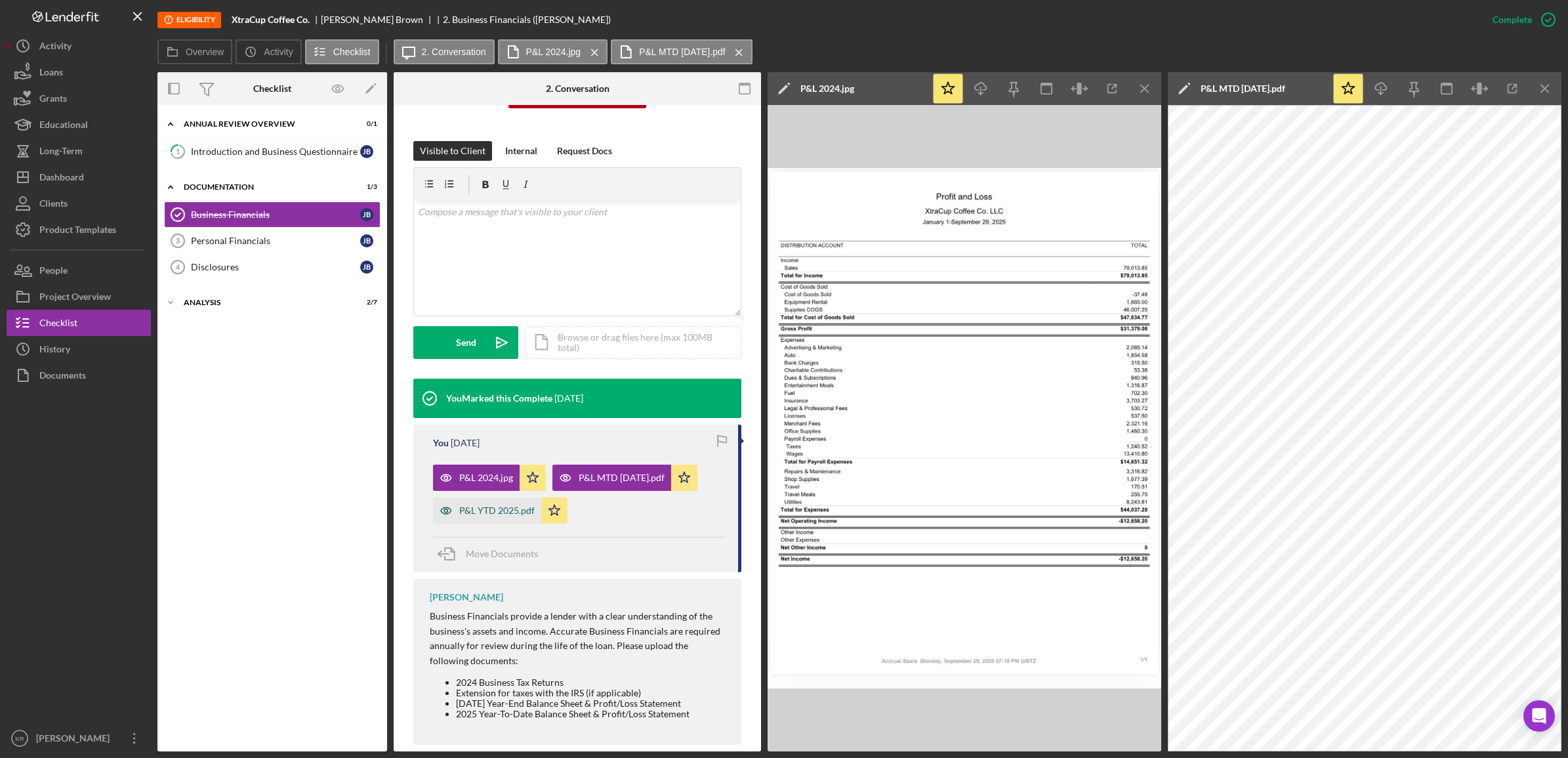
click at [489, 514] on div "P&L YTD 2025.pdf" at bounding box center [496, 510] width 75 height 11
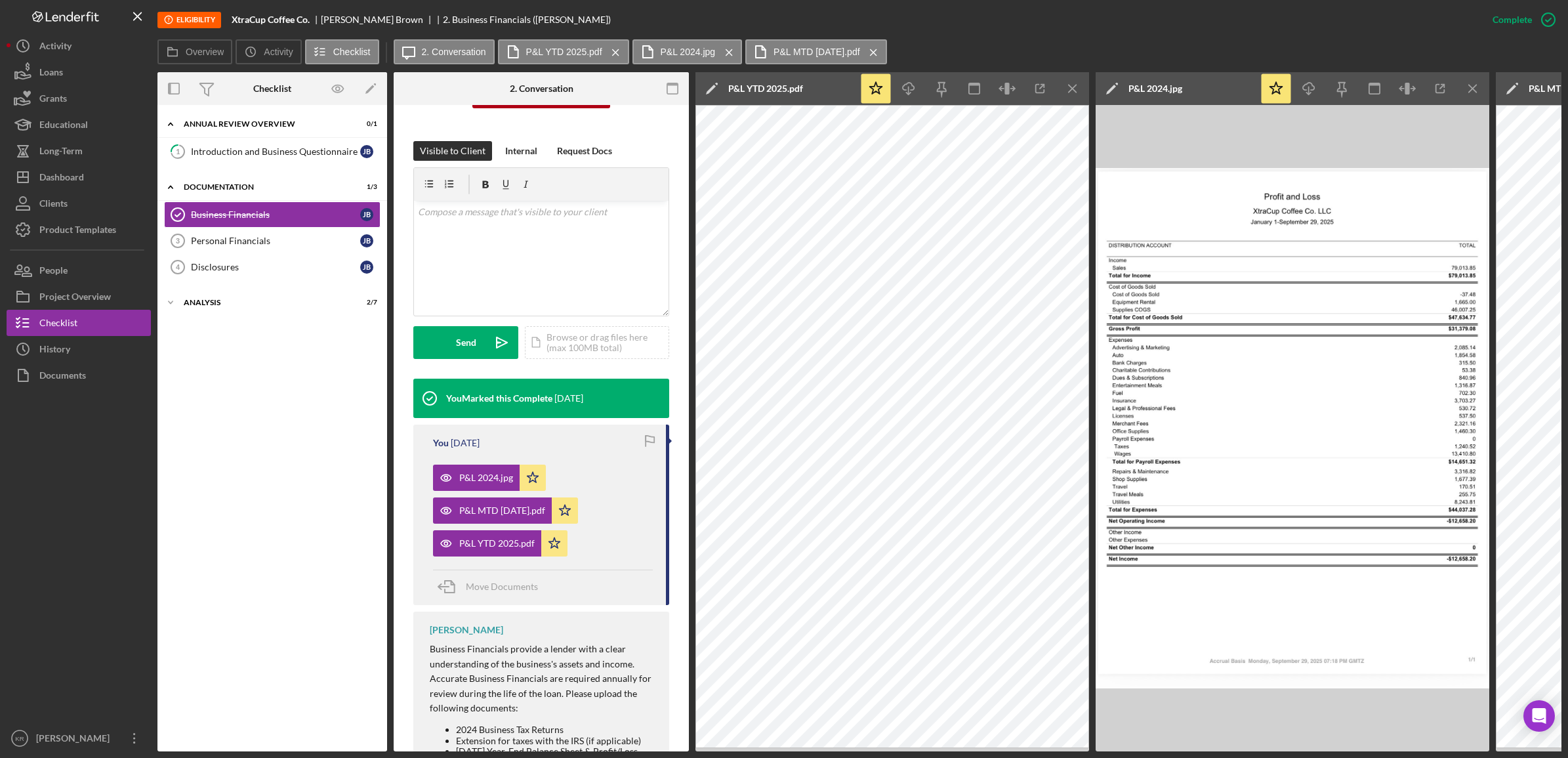
drag, startPoint x: 1074, startPoint y: 85, endPoint x: 1218, endPoint y: 310, distance: 267.1
click at [1208, 309] on div "Overview Internal Workflow Stage Eligibility Icon/Dropdown Arrow Archive (can u…" at bounding box center [859, 411] width 1404 height 679
click at [1072, 87] on icon "Icon/Menu Close" at bounding box center [1073, 89] width 29 height 29
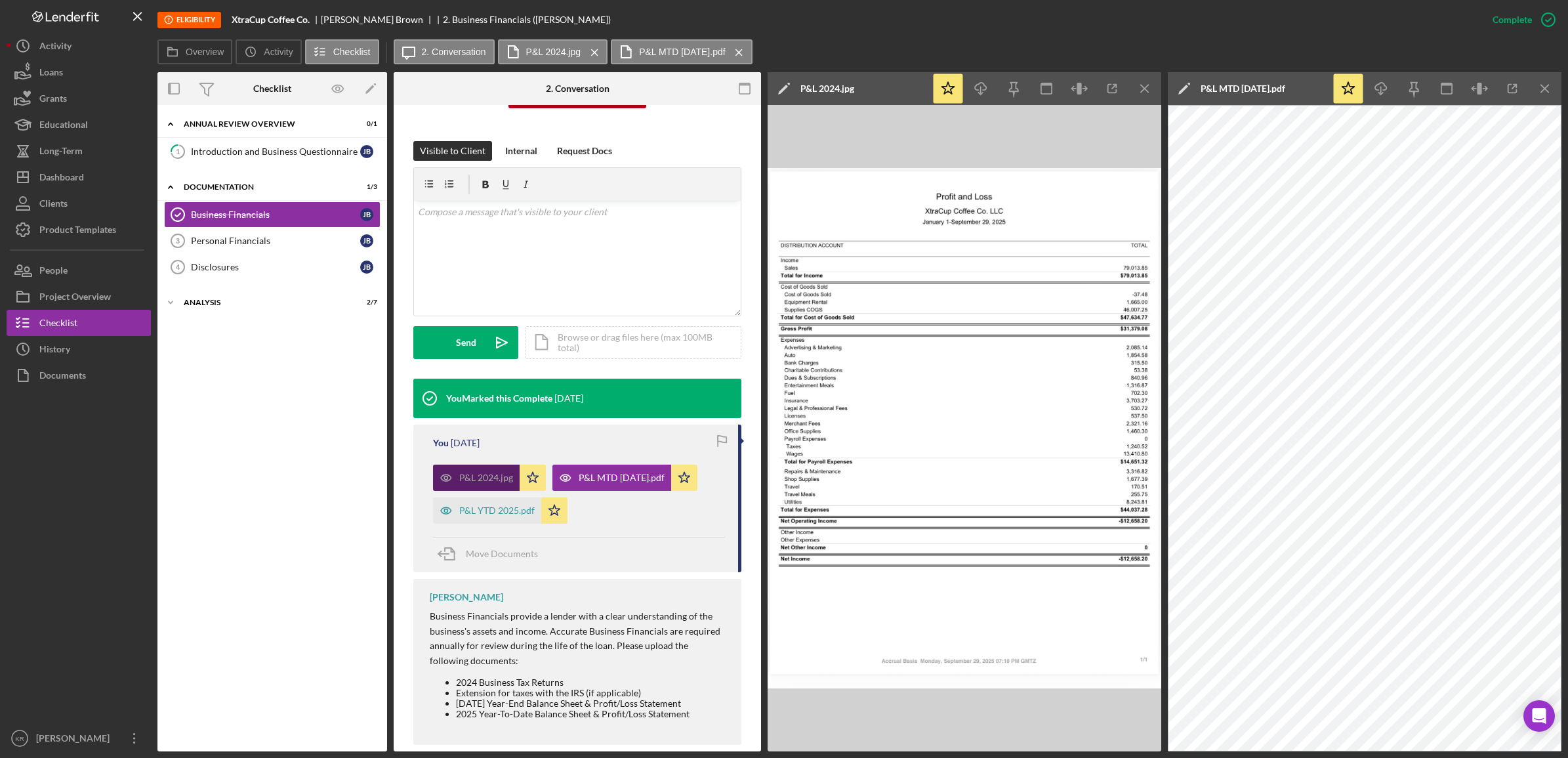
click at [478, 481] on div "P&L 2024.jpg" at bounding box center [486, 478] width 54 height 11
click at [529, 481] on icon "Icon/Star" at bounding box center [532, 477] width 26 height 26
click at [1142, 89] on icon "Icon/Menu Close" at bounding box center [1145, 89] width 29 height 29
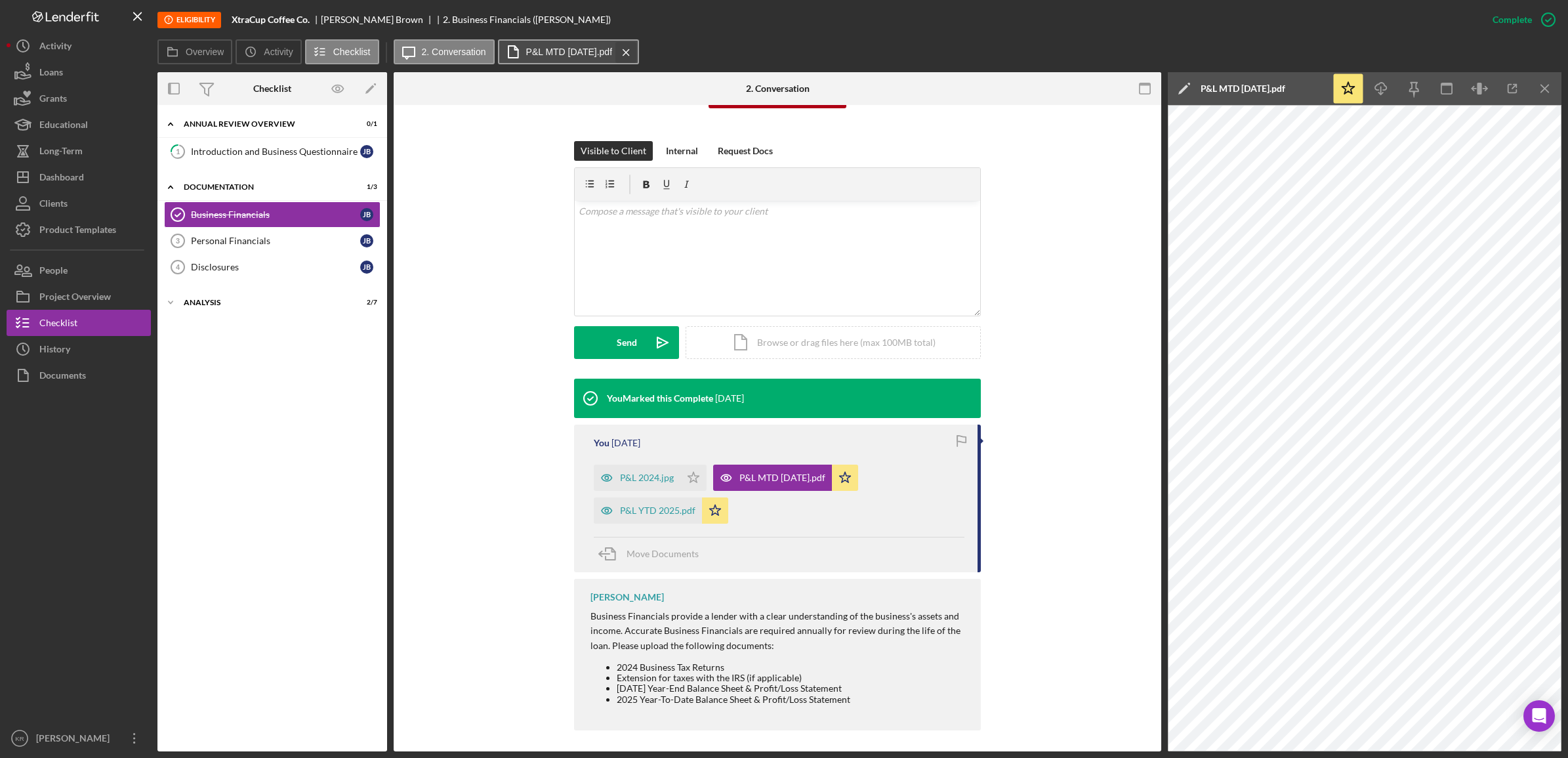
click at [634, 53] on icon "Icon/Menu Close" at bounding box center [626, 53] width 23 height 33
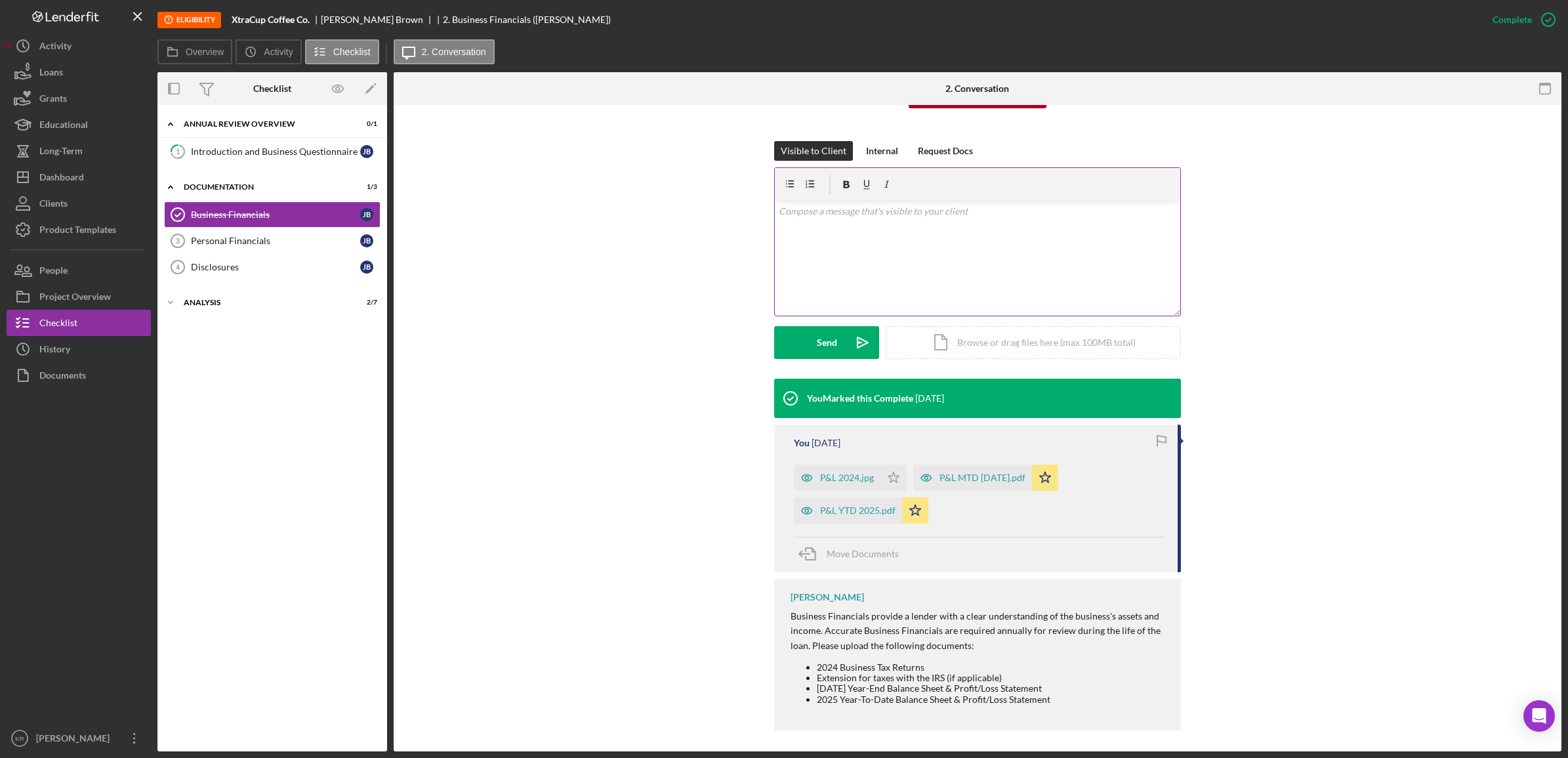
click at [902, 264] on div "v Color teal Color pink Remove color Add row above Add row below Add column bef…" at bounding box center [977, 259] width 405 height 115
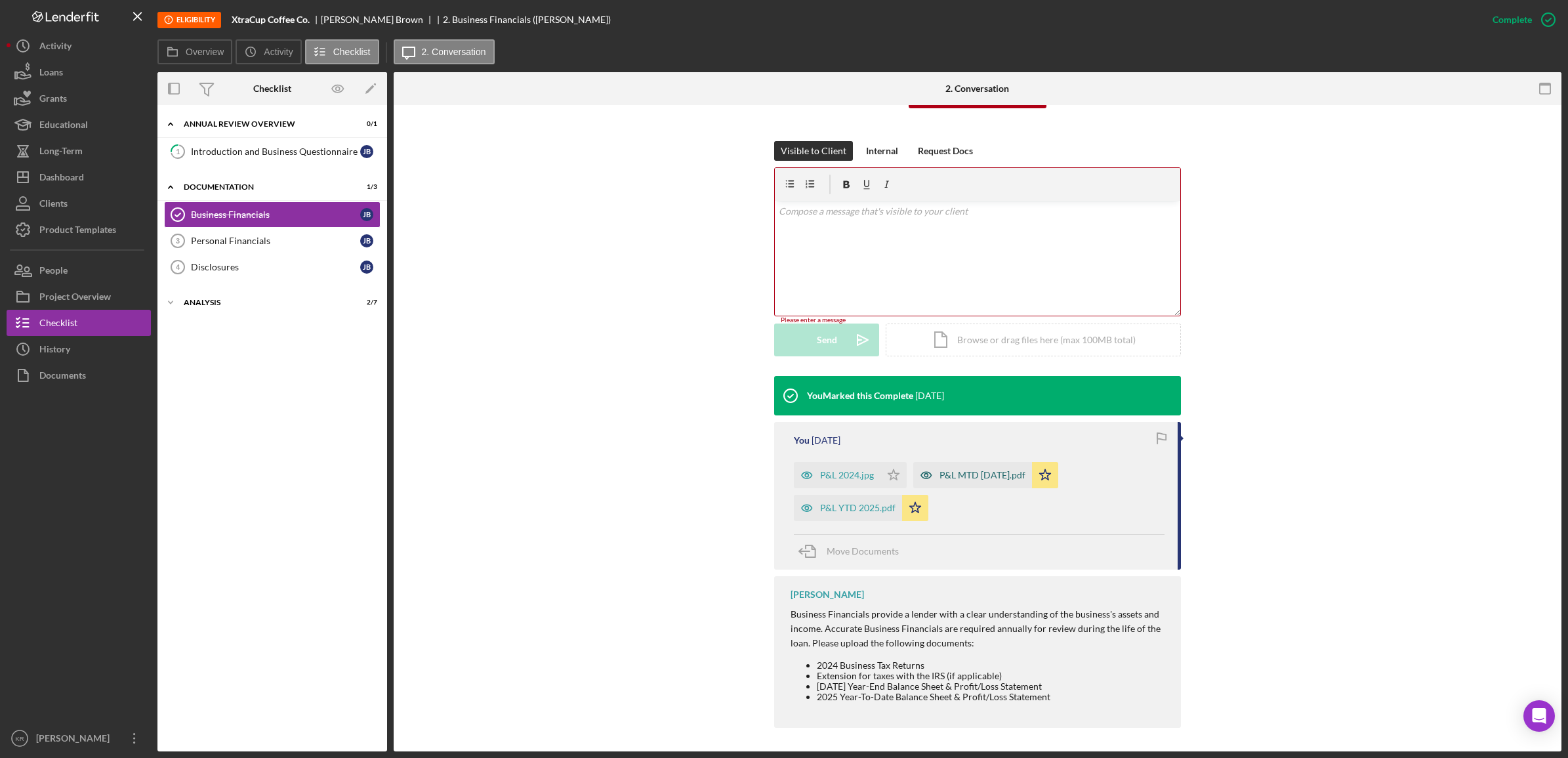
click at [966, 473] on div "P&L MTD [DATE].pdf" at bounding box center [983, 475] width 86 height 11
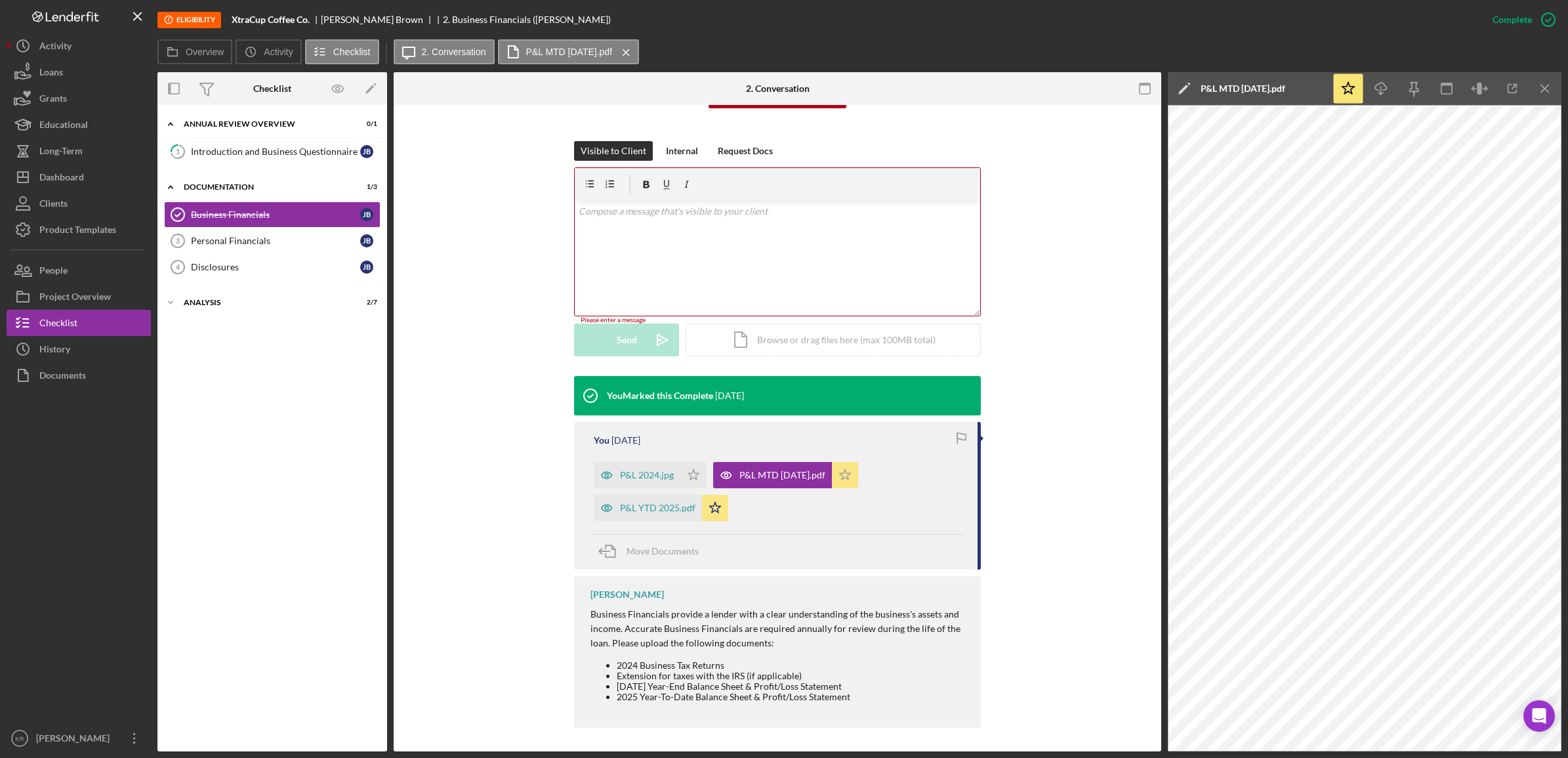
click at [853, 477] on icon "Icon/Star" at bounding box center [845, 475] width 26 height 26
click at [640, 500] on div "P&L YTD 2025.pdf" at bounding box center [648, 507] width 108 height 26
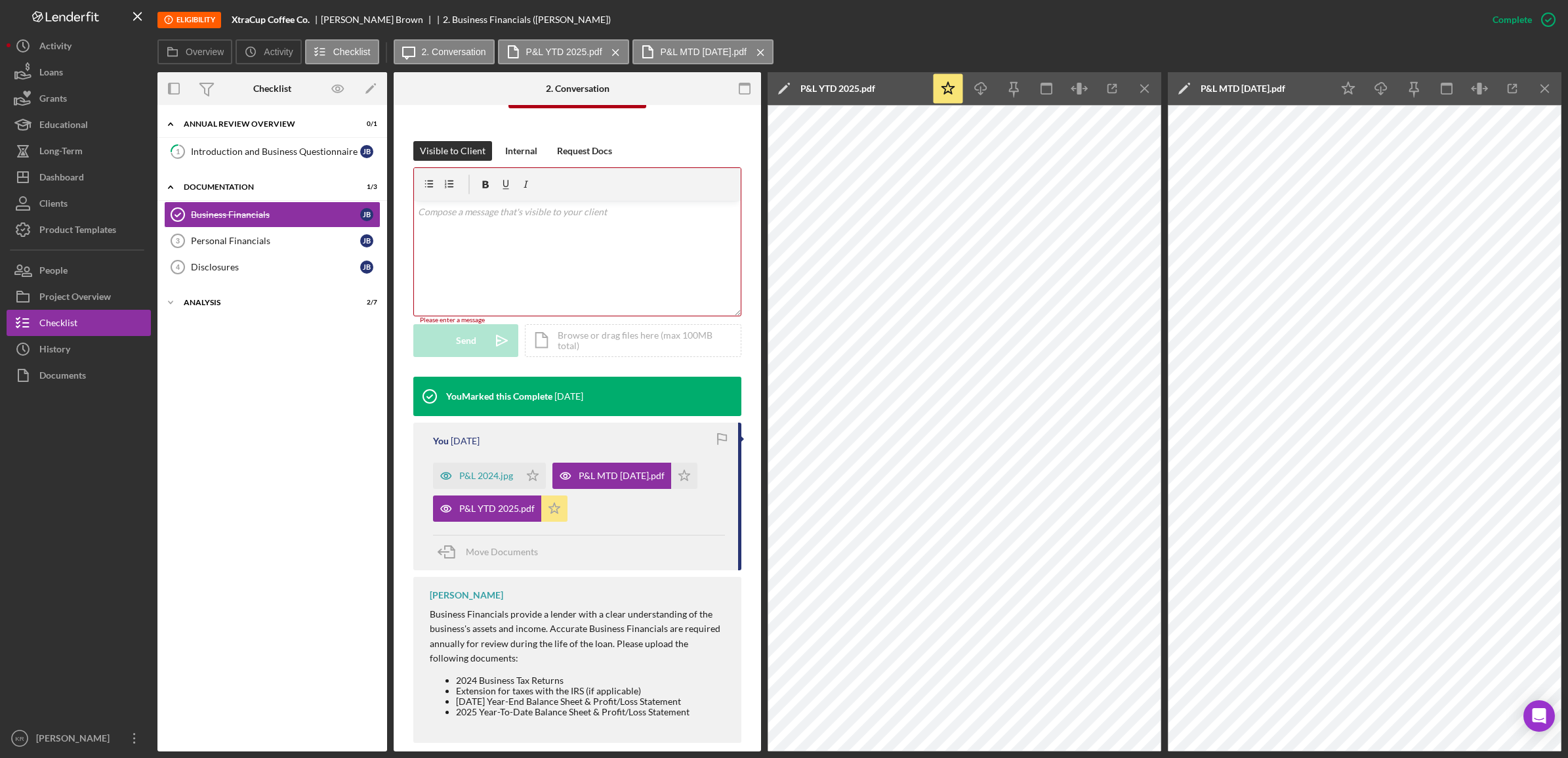
click at [549, 508] on polygon "button" at bounding box center [554, 507] width 11 height 11
click at [484, 477] on div "P&L 2024.jpg" at bounding box center [486, 476] width 54 height 11
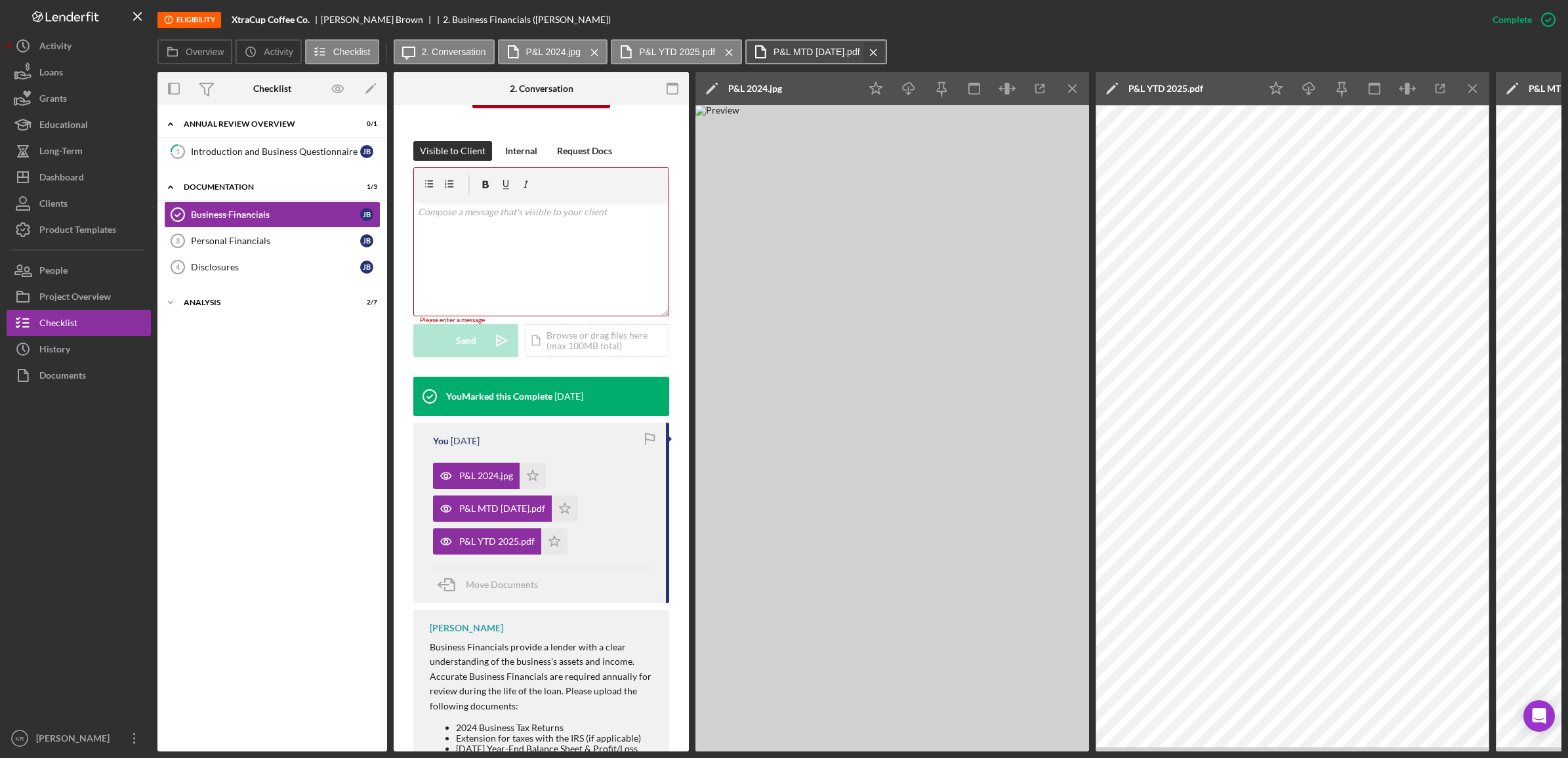
click at [872, 48] on icon "Icon/Menu Close" at bounding box center [873, 53] width 23 height 33
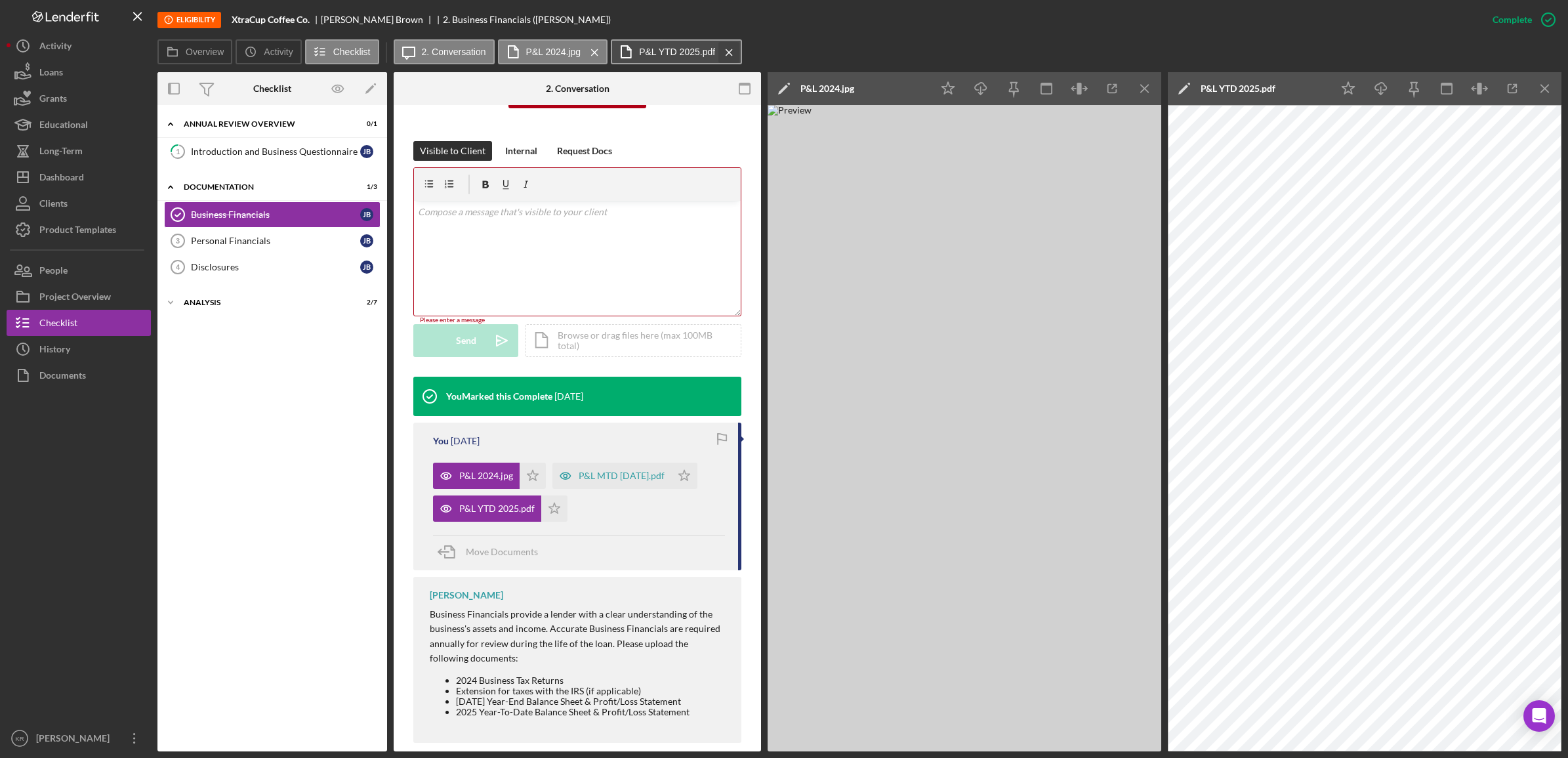
click at [720, 59] on icon "Icon/Menu Close" at bounding box center [730, 53] width 23 height 33
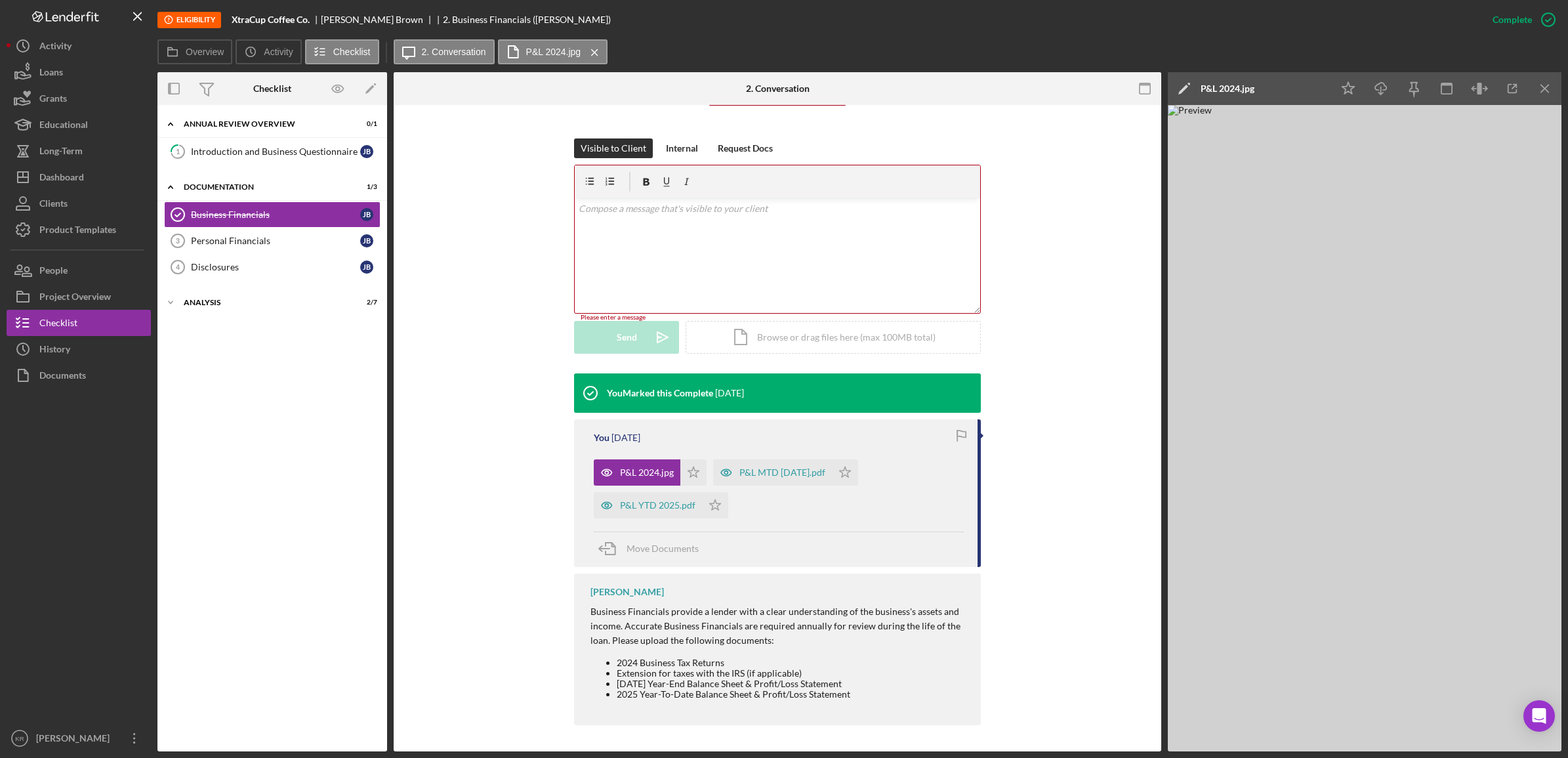
scroll to position [164, 0]
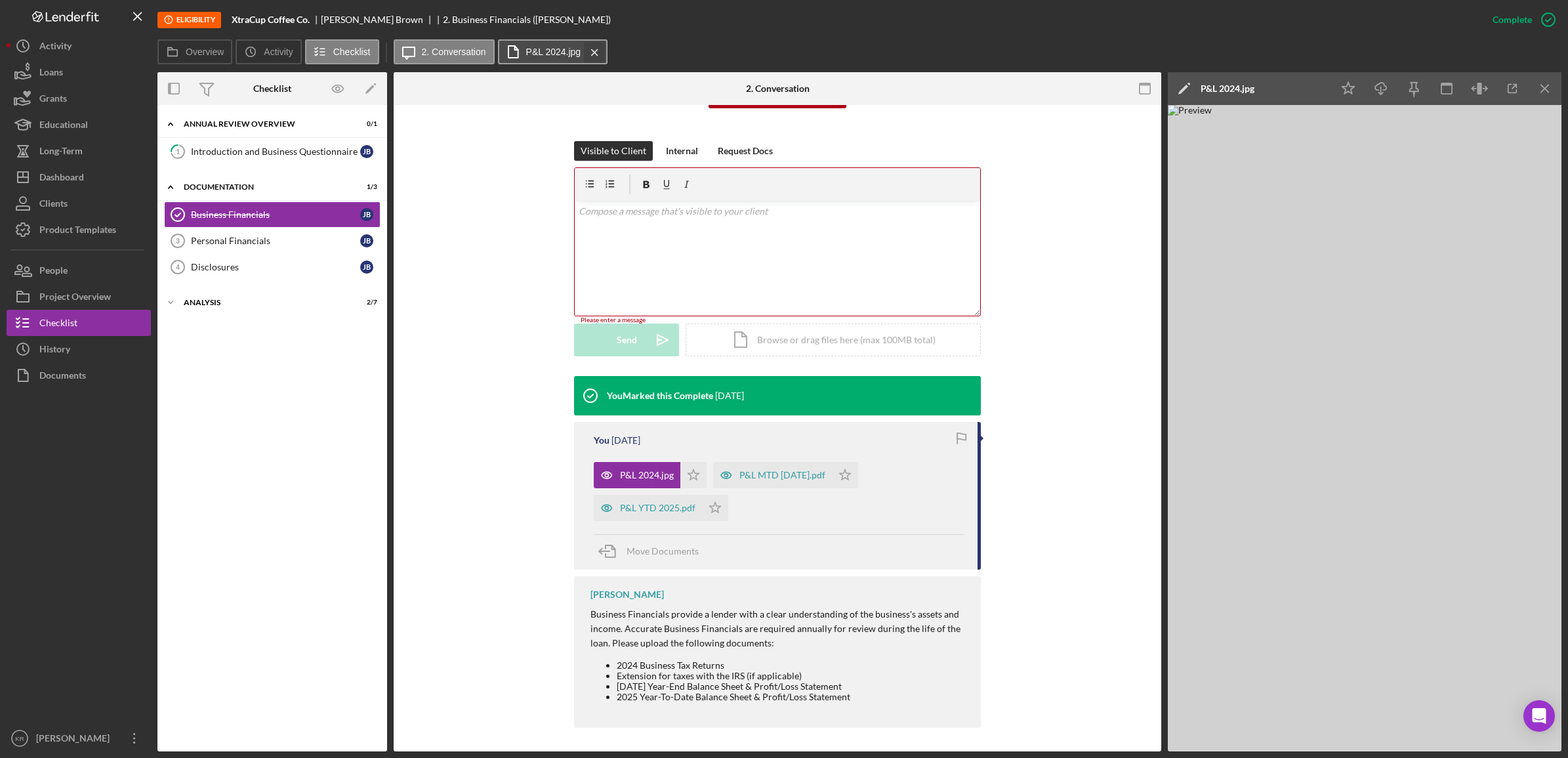
click at [590, 53] on icon "Icon/Menu Close" at bounding box center [595, 53] width 23 height 33
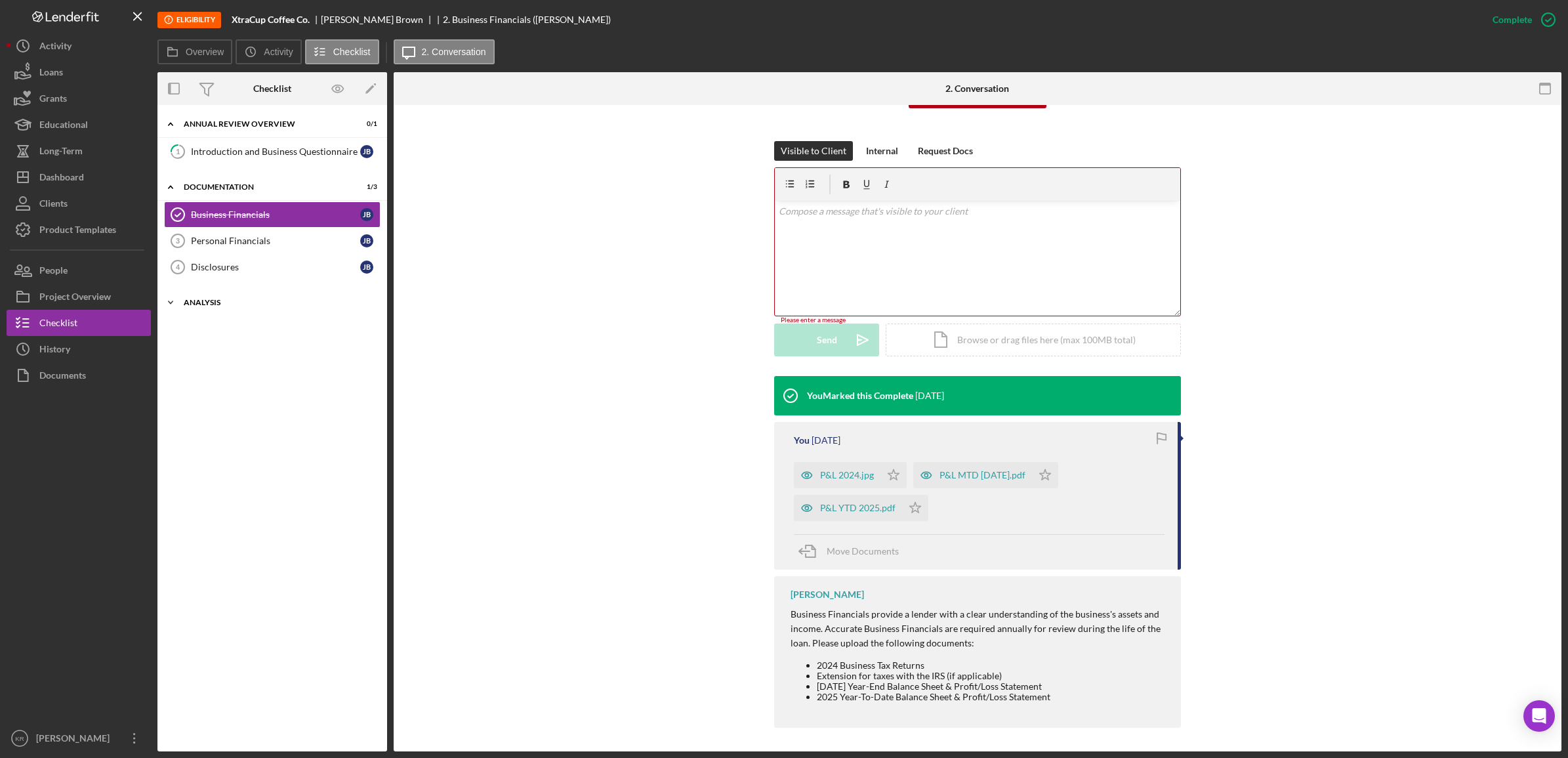
click at [225, 307] on div "Analysis" at bounding box center [276, 303] width 187 height 8
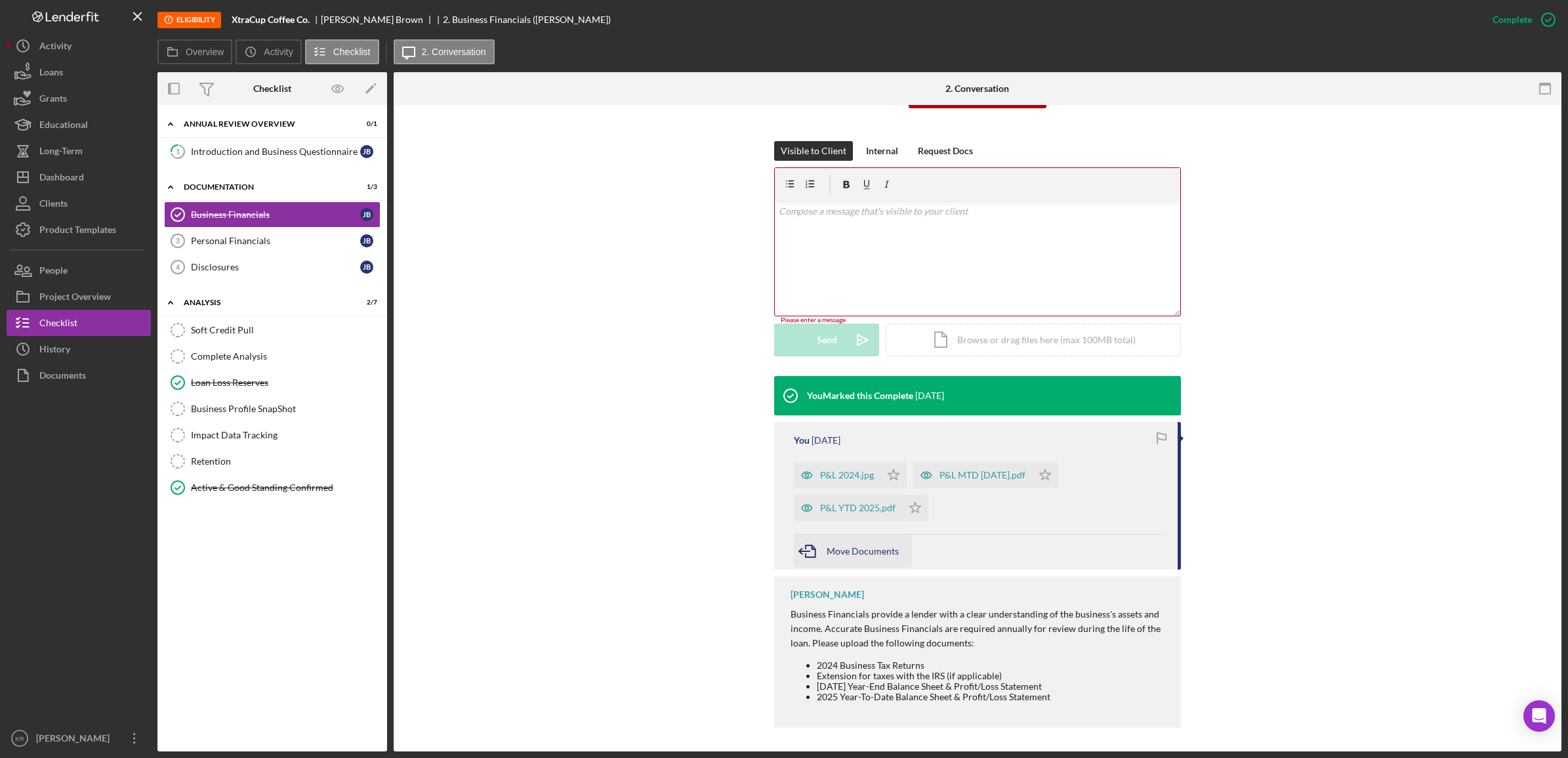
click at [838, 542] on div "Move Documents" at bounding box center [863, 551] width 72 height 33
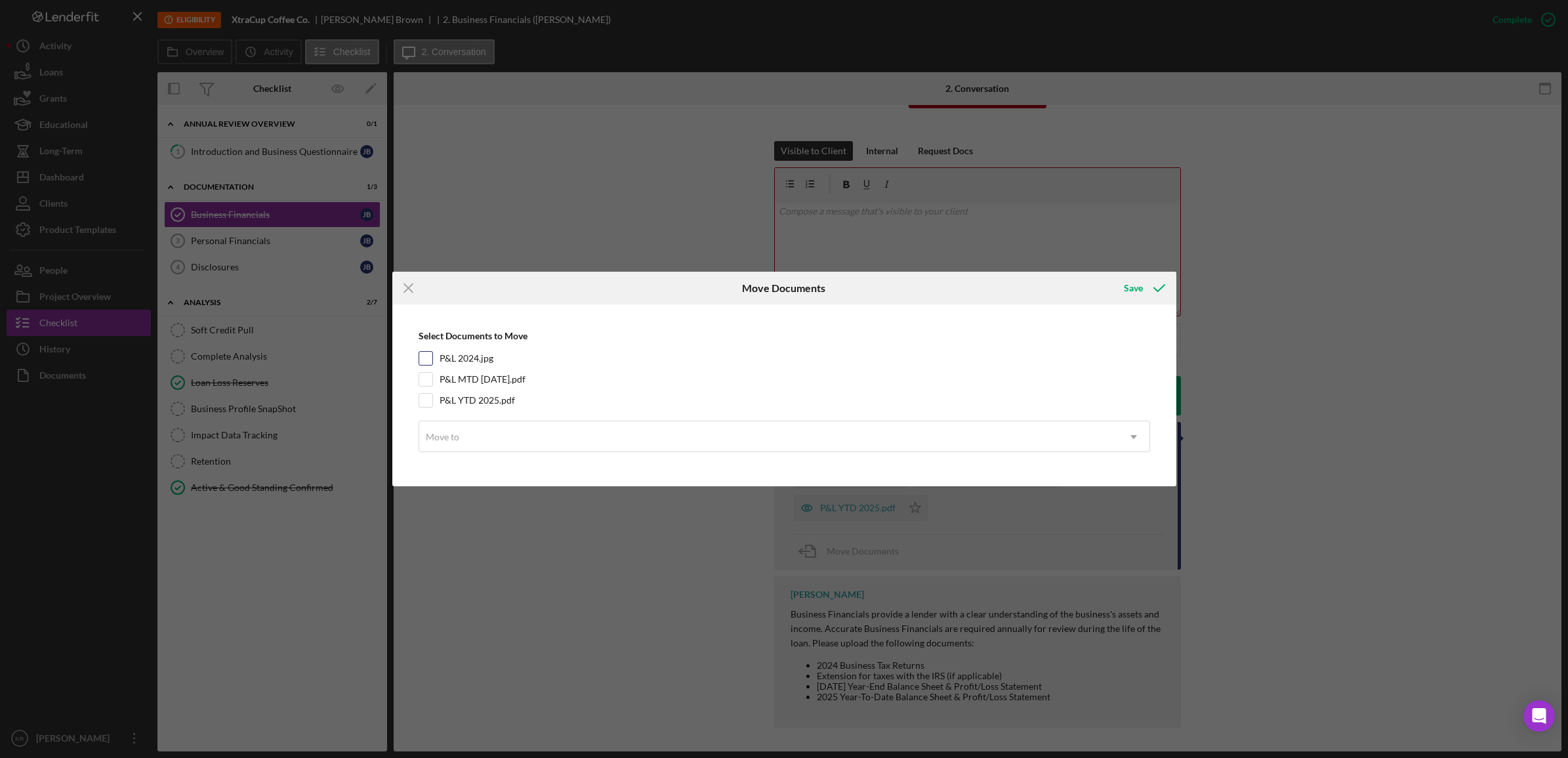
click at [484, 355] on label "P&L 2024.jpg" at bounding box center [466, 358] width 54 height 13
click at [433, 355] on input "P&L 2024.jpg" at bounding box center [425, 358] width 13 height 13
checkbox input "true"
click at [481, 377] on label "P&L MTD [DATE].pdf" at bounding box center [483, 378] width 86 height 13
click at [433, 377] on input "P&L MTD [DATE].pdf" at bounding box center [425, 378] width 13 height 13
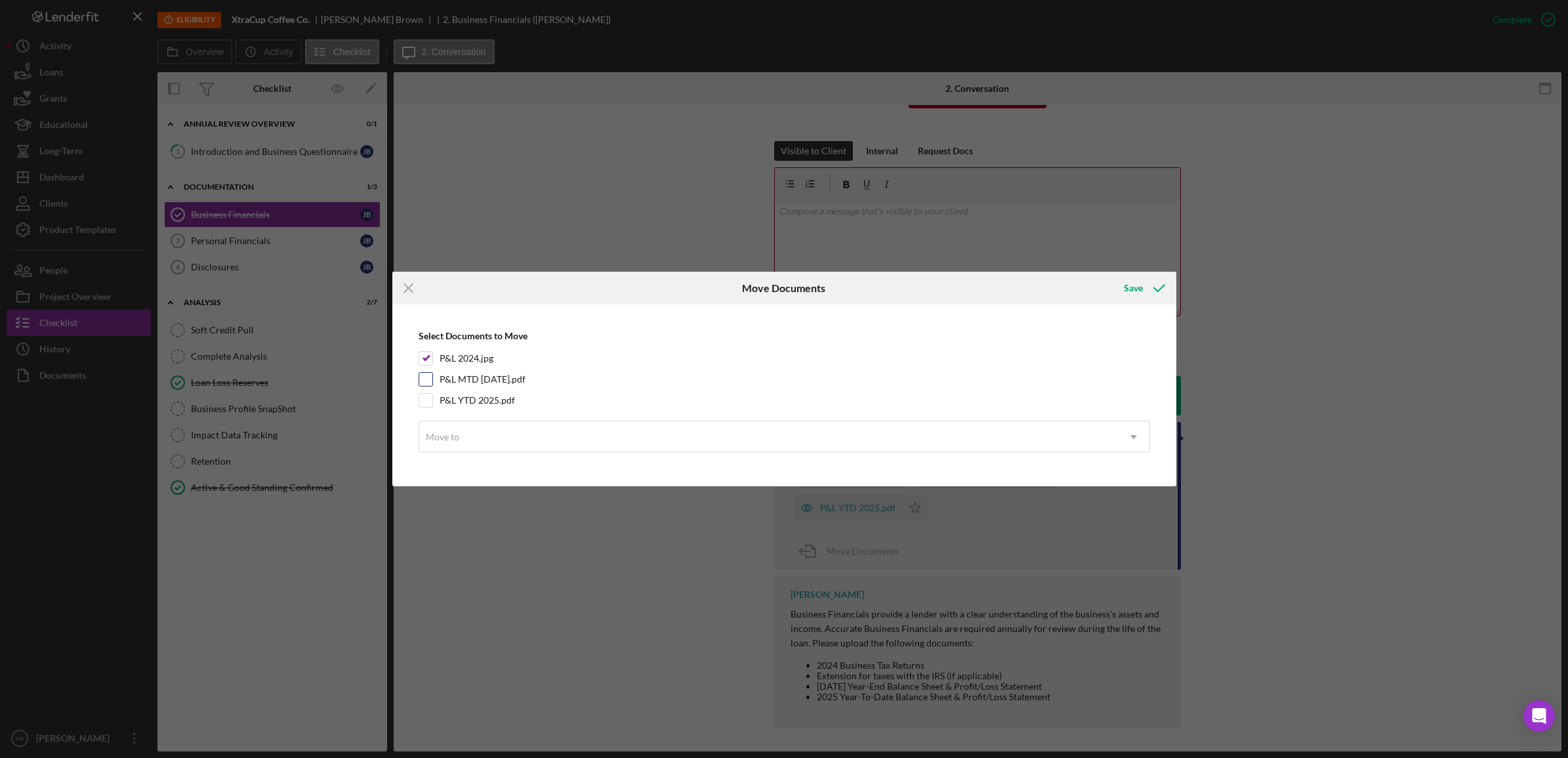
checkbox input "true"
click at [479, 402] on label "P&L YTD 2025.pdf" at bounding box center [477, 400] width 75 height 13
click at [433, 402] on input "P&L YTD 2025.pdf" at bounding box center [425, 400] width 13 height 13
checkbox input "true"
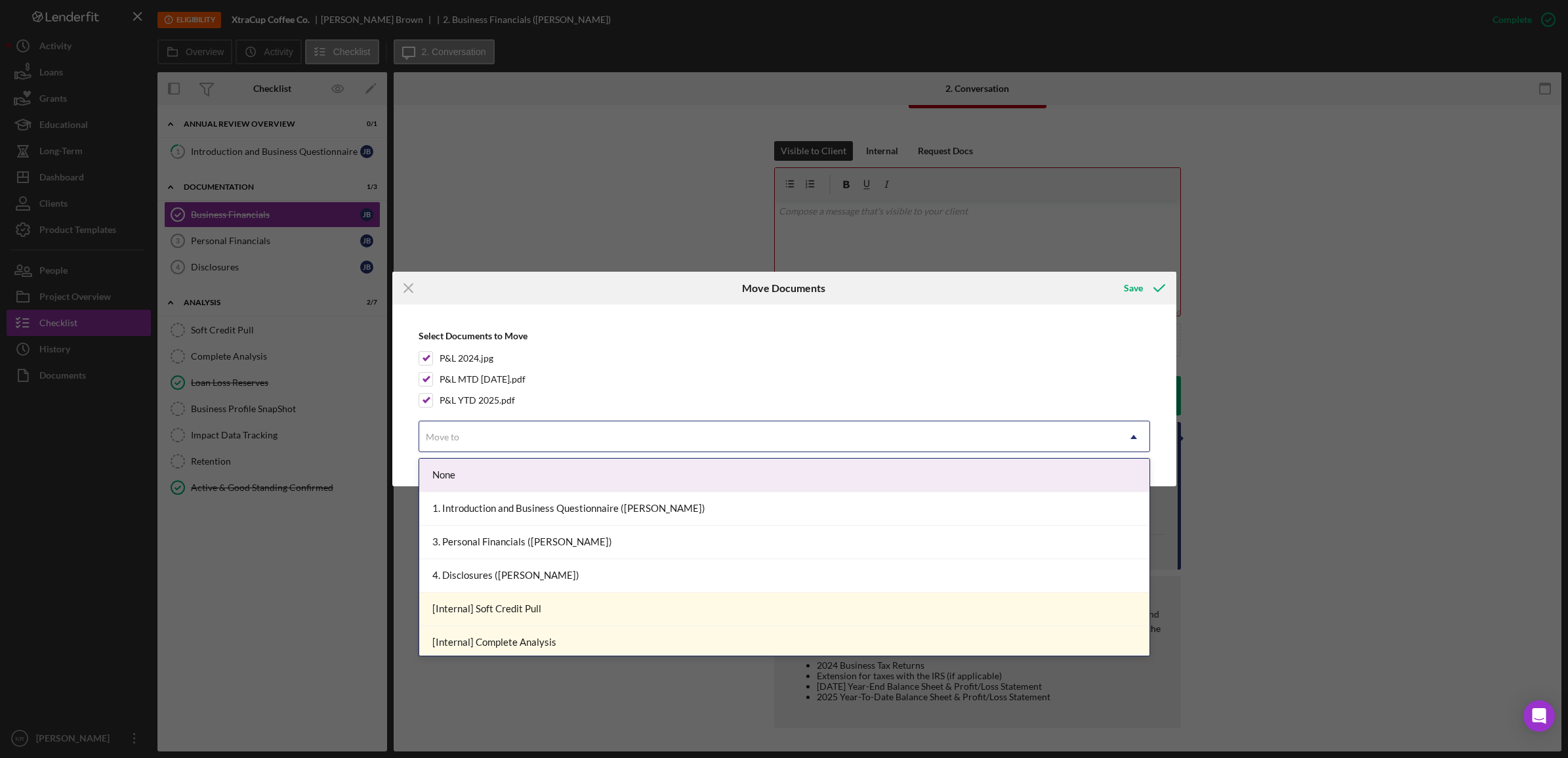
click at [691, 443] on div "Move to" at bounding box center [768, 437] width 699 height 30
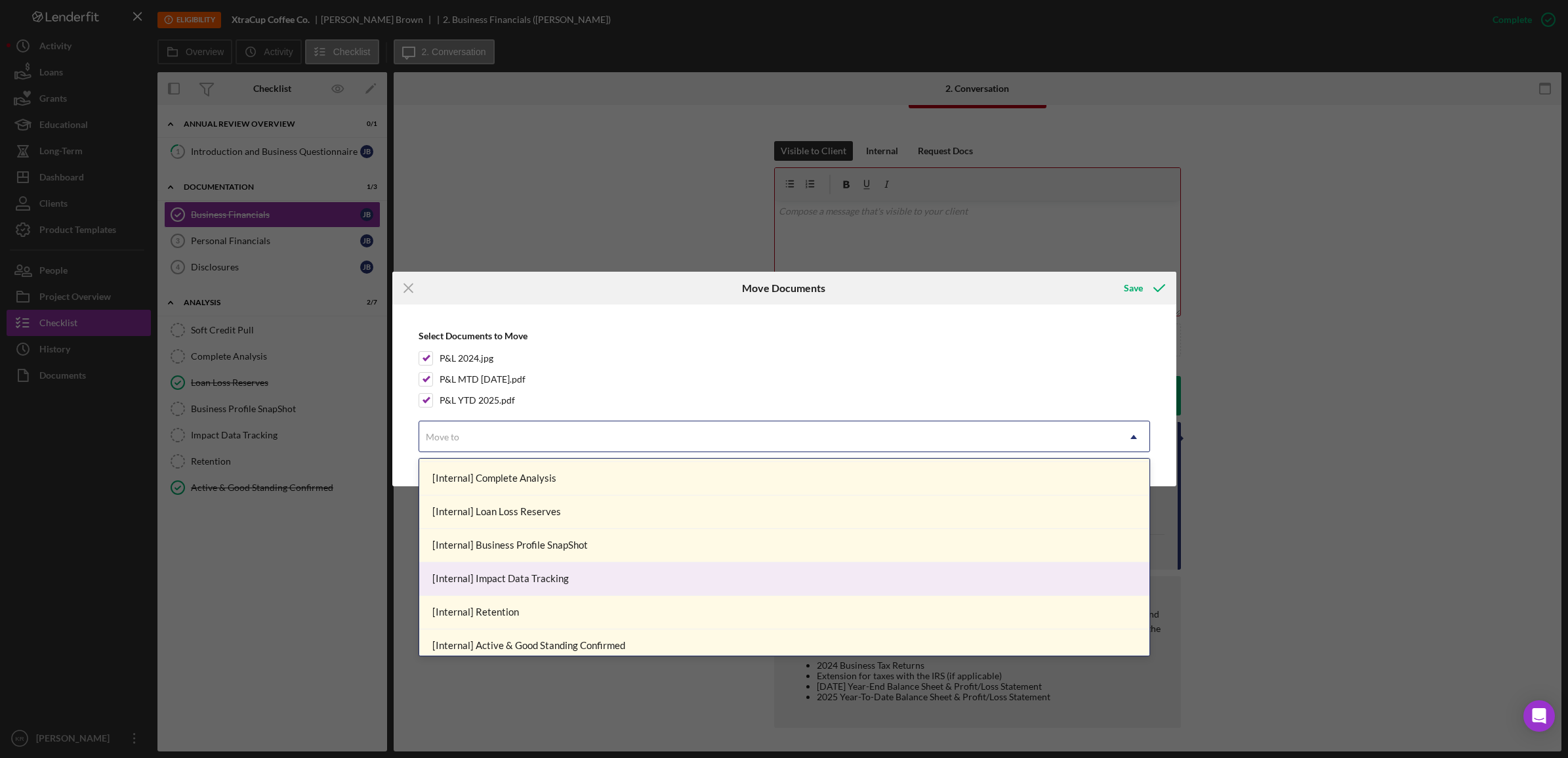
scroll to position [173, 0]
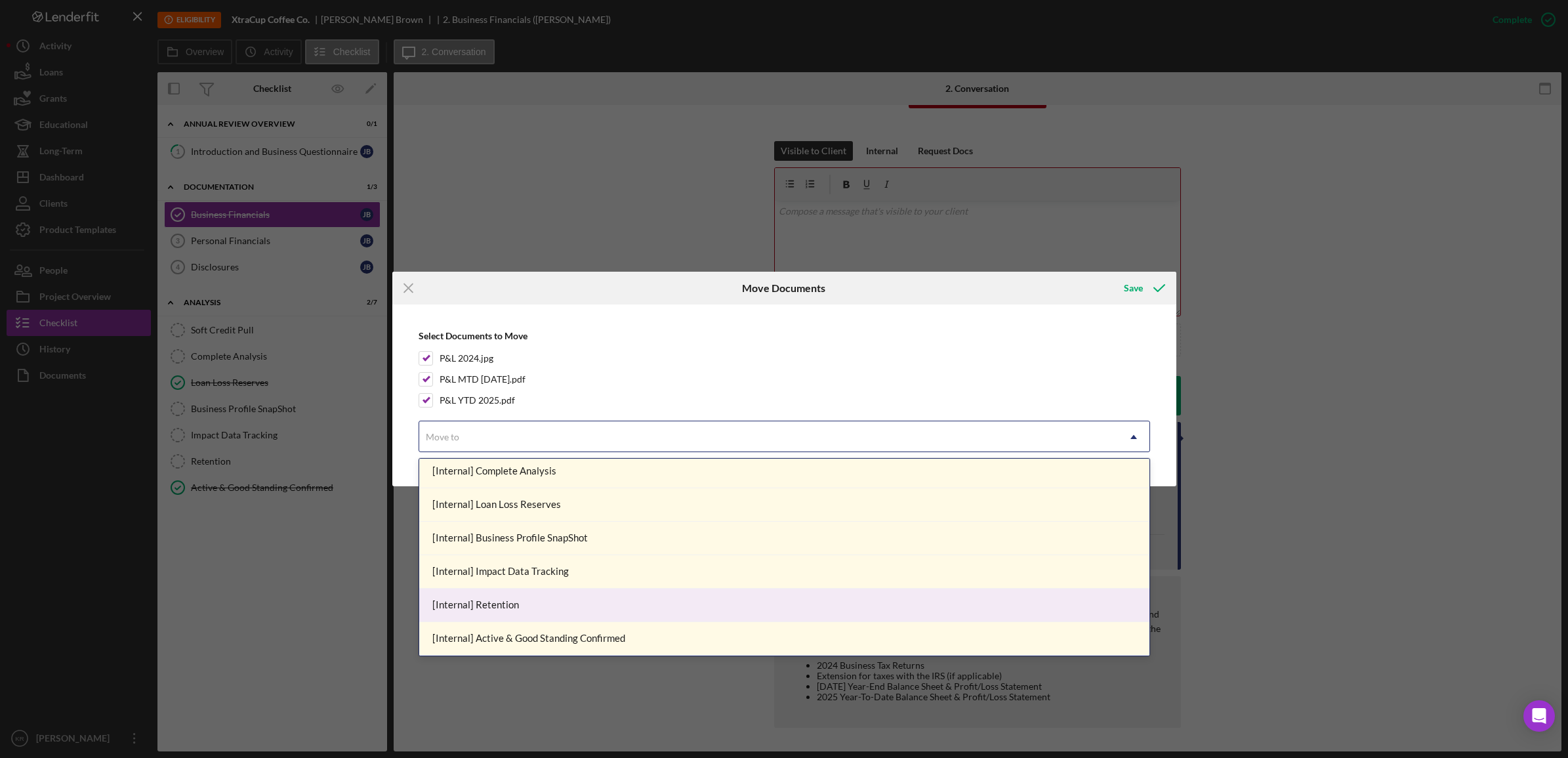
click at [569, 598] on div "[Internal] Retention" at bounding box center [784, 605] width 730 height 33
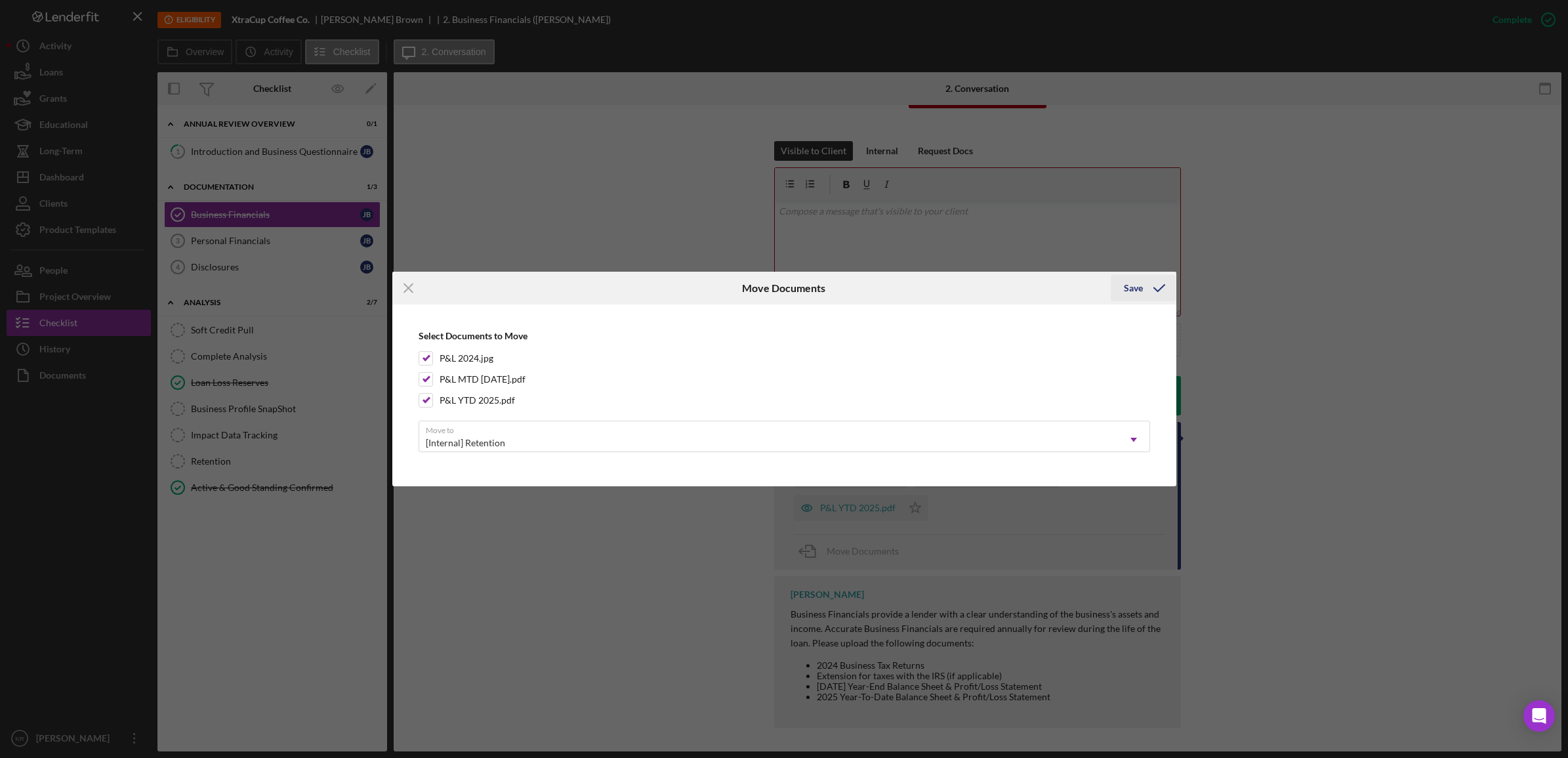
click at [1123, 276] on button "Save" at bounding box center [1143, 287] width 64 height 26
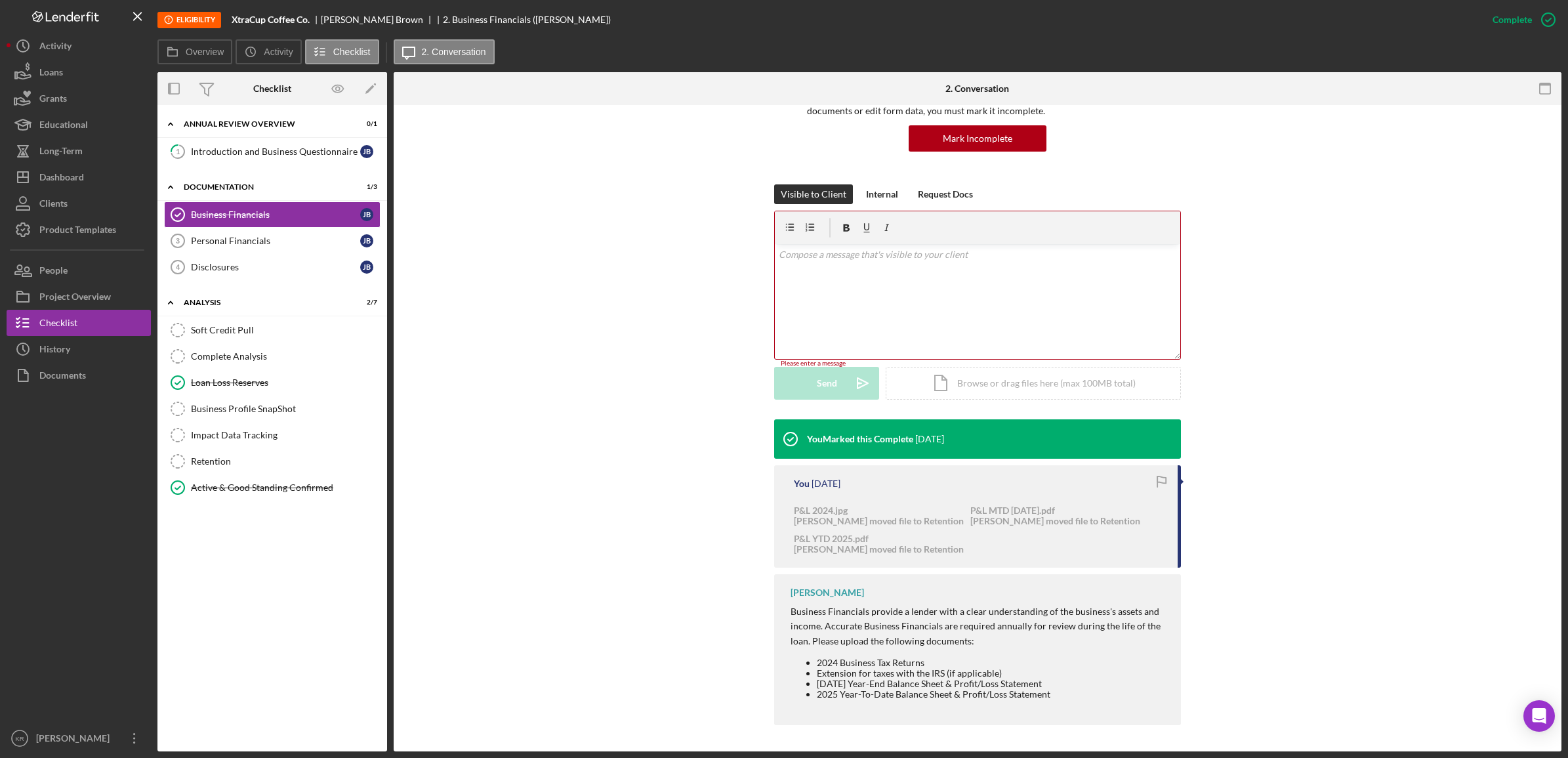
click at [1004, 315] on div "v Color teal Color pink Remove color Add row above Add row below Add column bef…" at bounding box center [977, 302] width 405 height 115
drag, startPoint x: 253, startPoint y: 263, endPoint x: 260, endPoint y: 251, distance: 13.9
click at [253, 263] on div "Disclosures" at bounding box center [275, 267] width 169 height 11
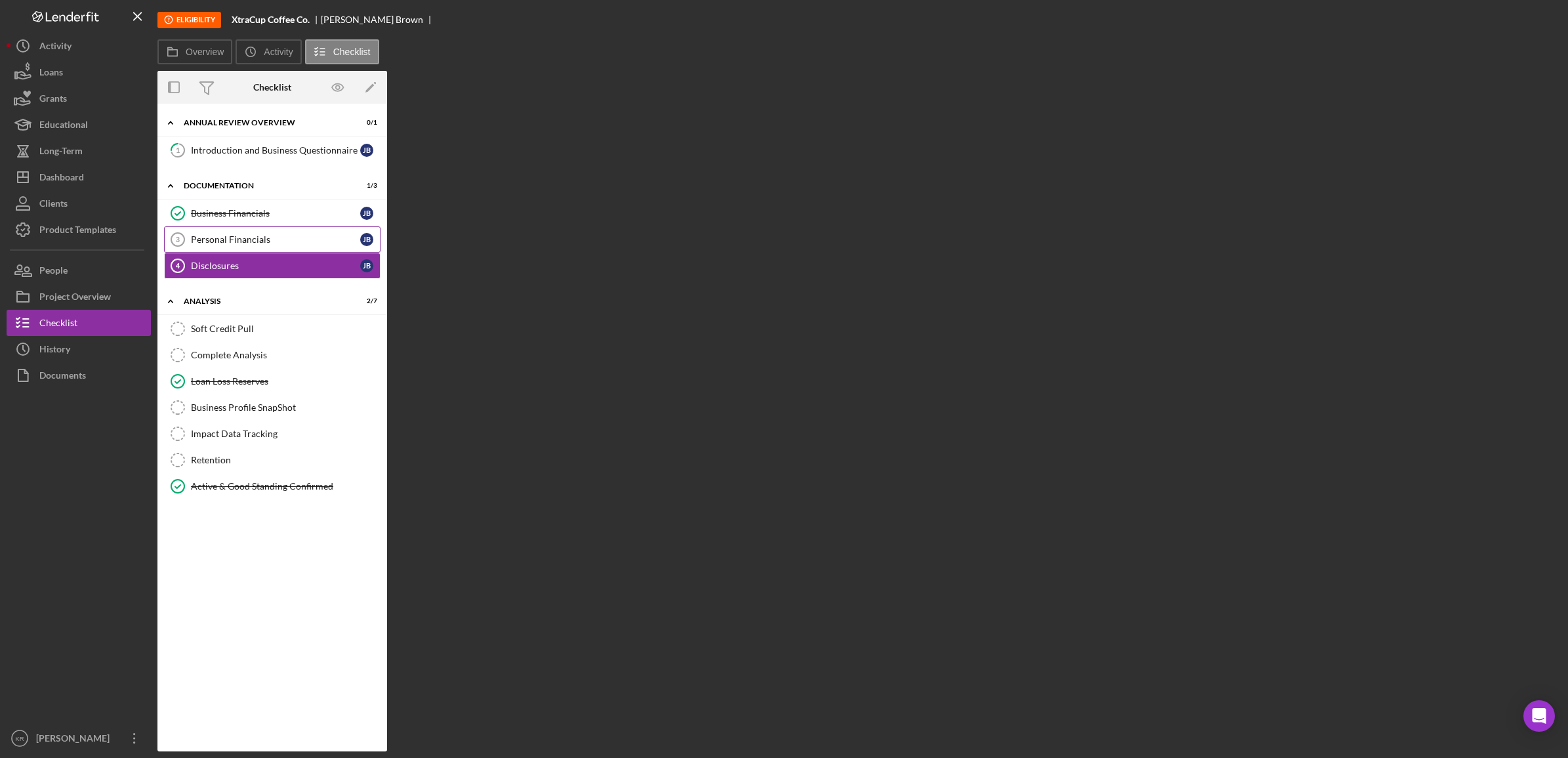
click at [263, 247] on link "Personal Financials 3 Personal Financials [PERSON_NAME]" at bounding box center [273, 239] width 217 height 26
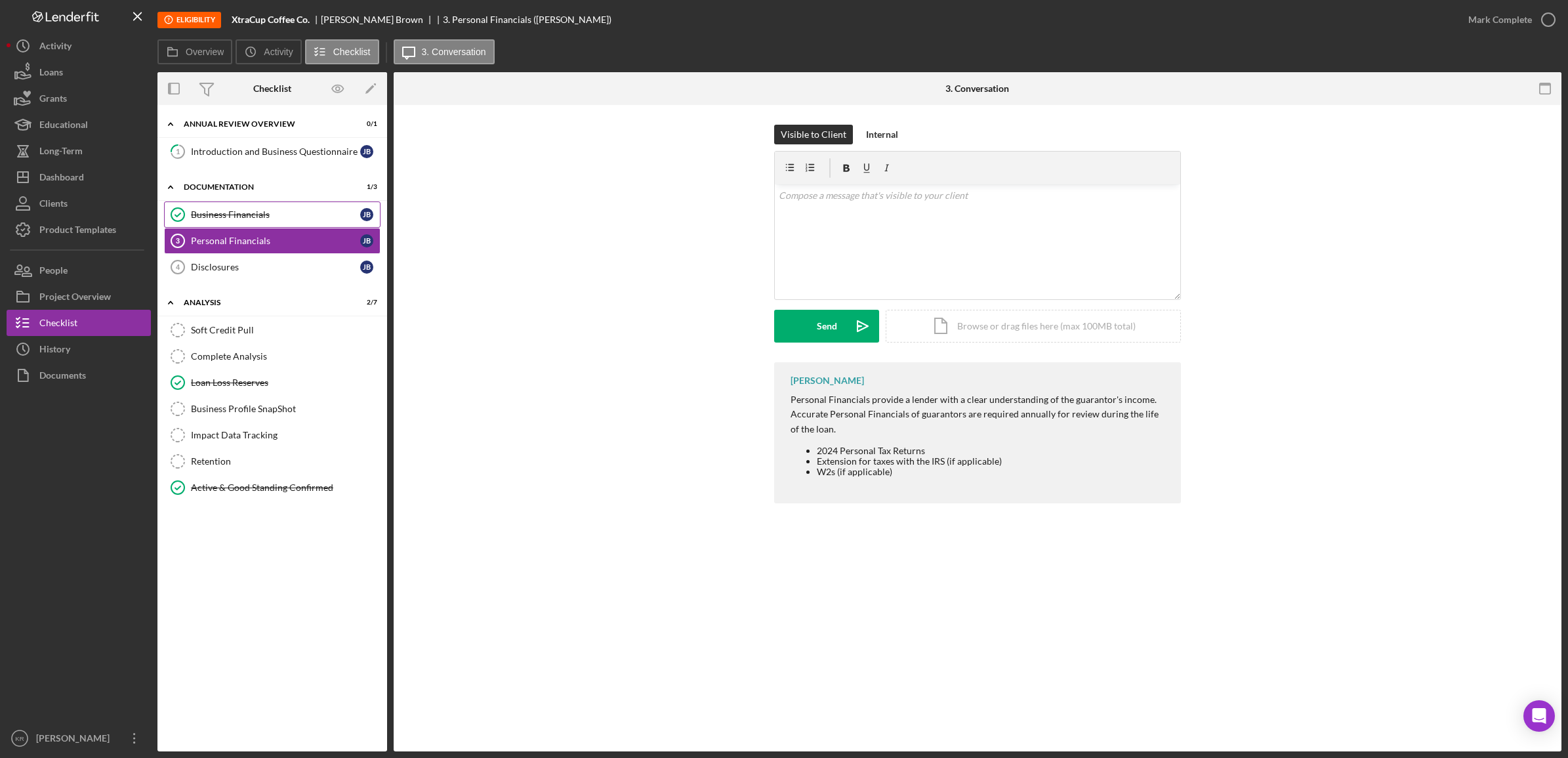
drag, startPoint x: 307, startPoint y: 231, endPoint x: 311, endPoint y: 221, distance: 10.8
click at [307, 231] on link "Personal Financials 3 Personal Financials [PERSON_NAME]" at bounding box center [273, 240] width 217 height 26
click at [311, 220] on div "Business Financials" at bounding box center [275, 214] width 169 height 11
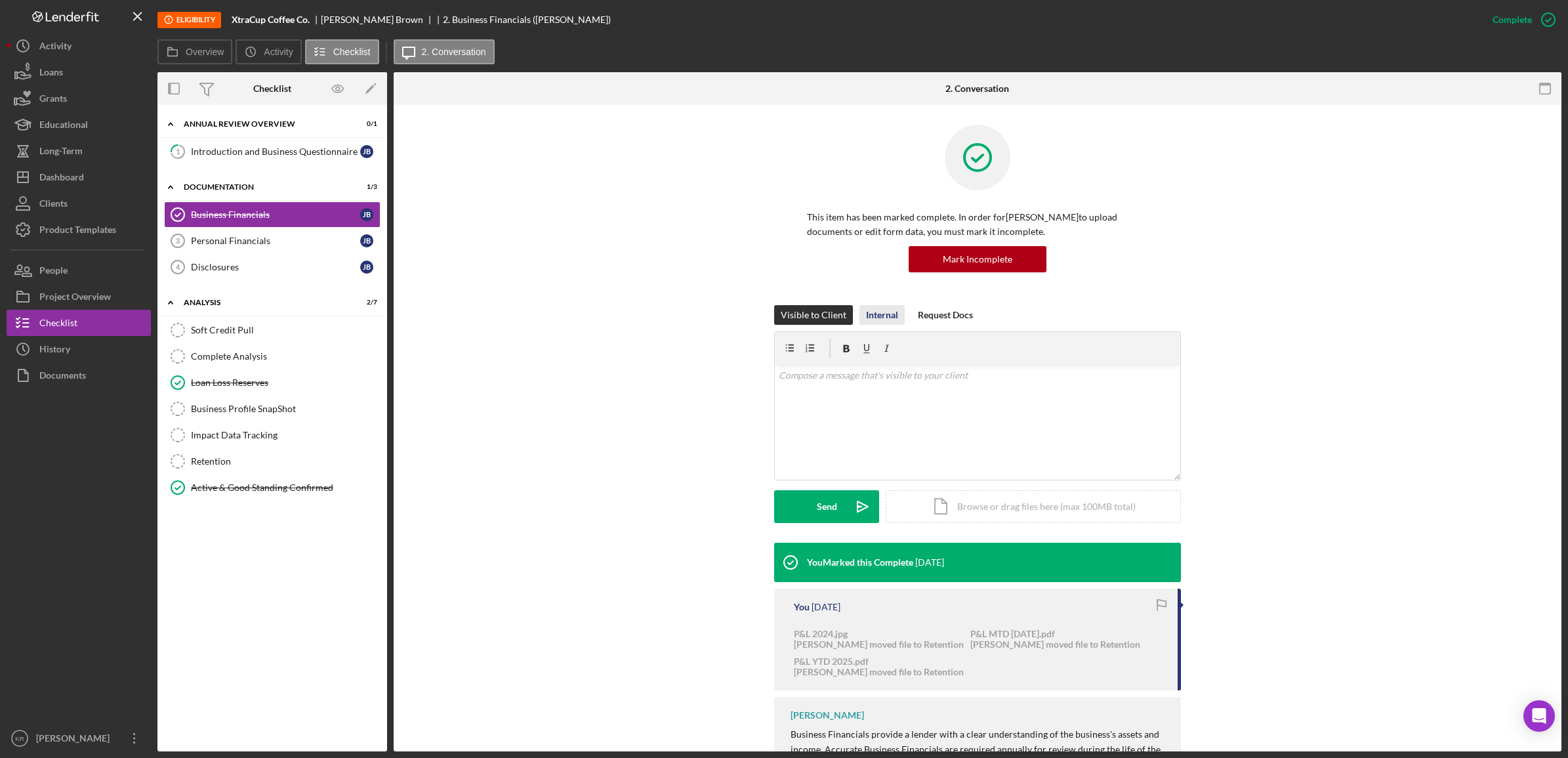
click at [889, 313] on div "Internal" at bounding box center [881, 315] width 32 height 20
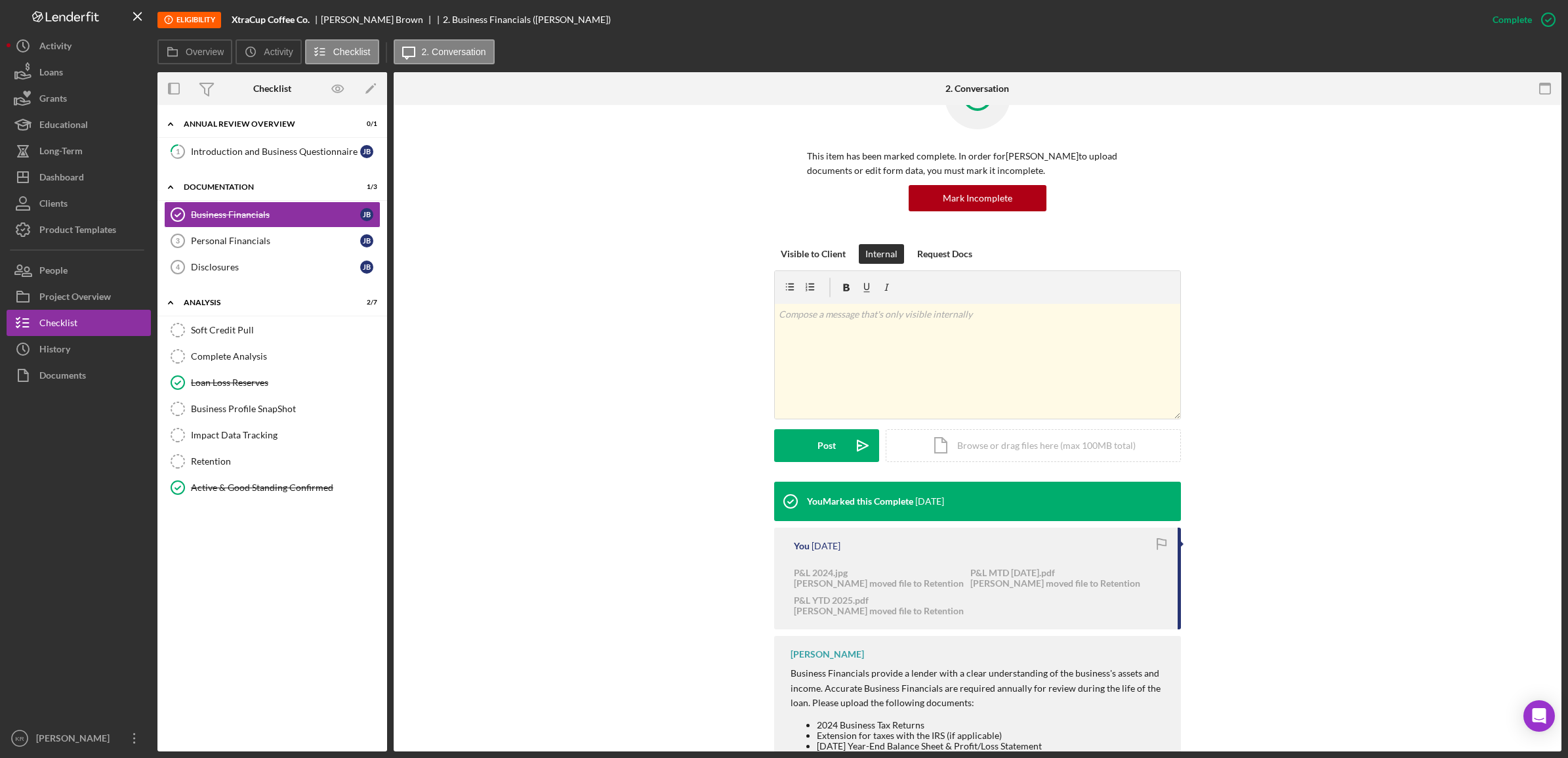
scroll to position [123, 0]
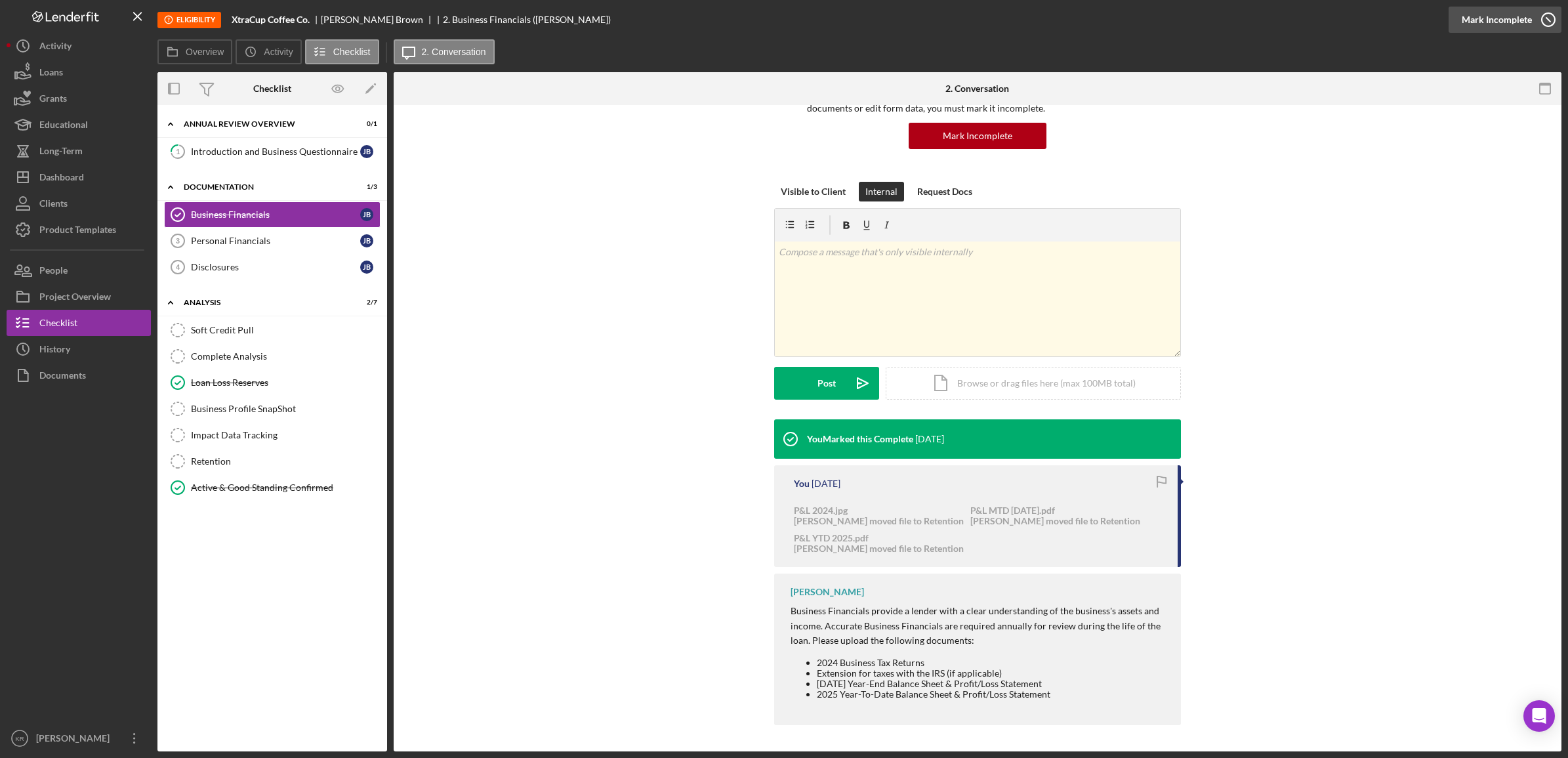
click at [1504, 25] on div "Mark Incomplete" at bounding box center [1497, 20] width 70 height 26
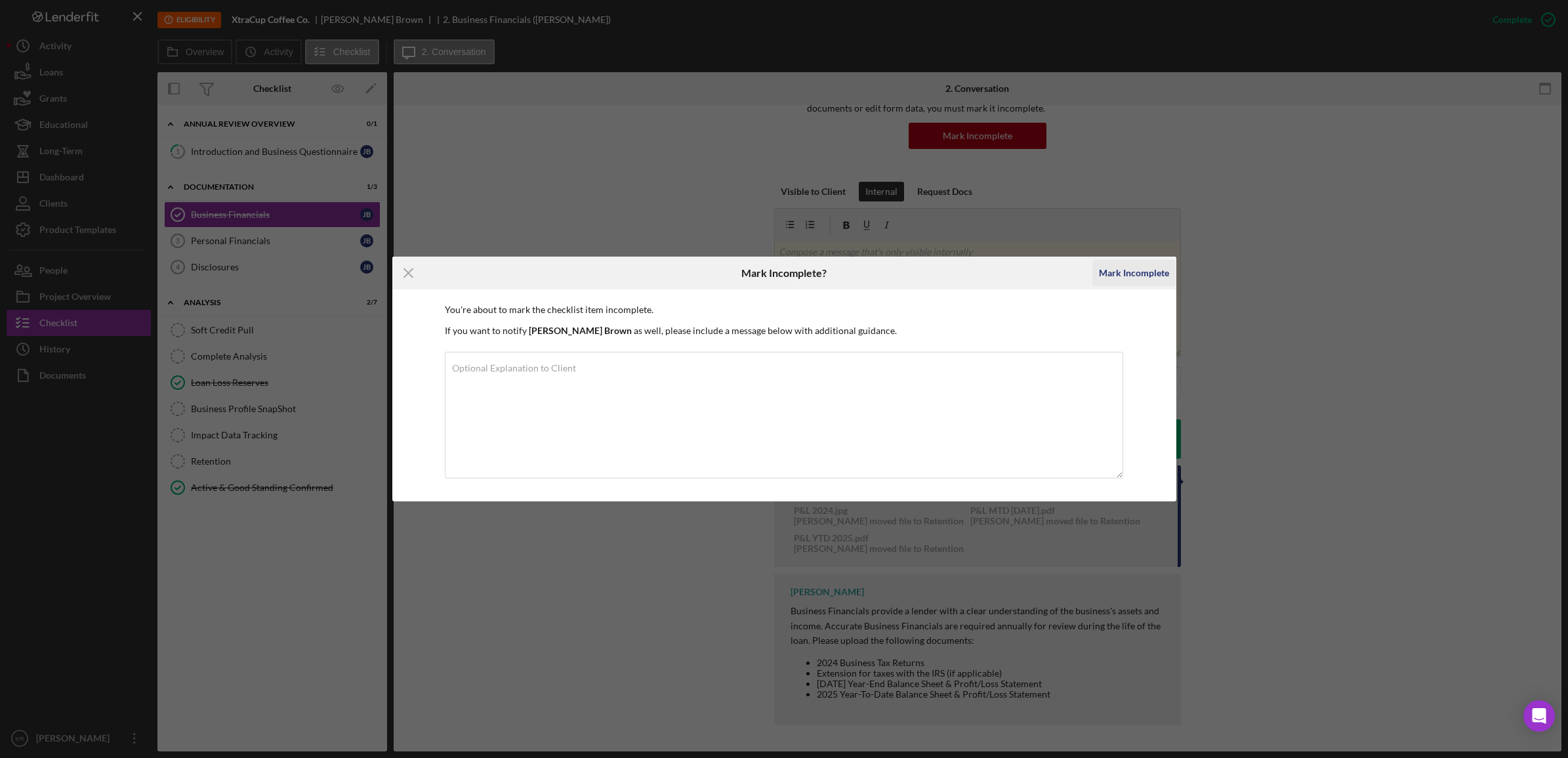
click at [1136, 283] on div "Mark Incomplete" at bounding box center [1134, 273] width 70 height 26
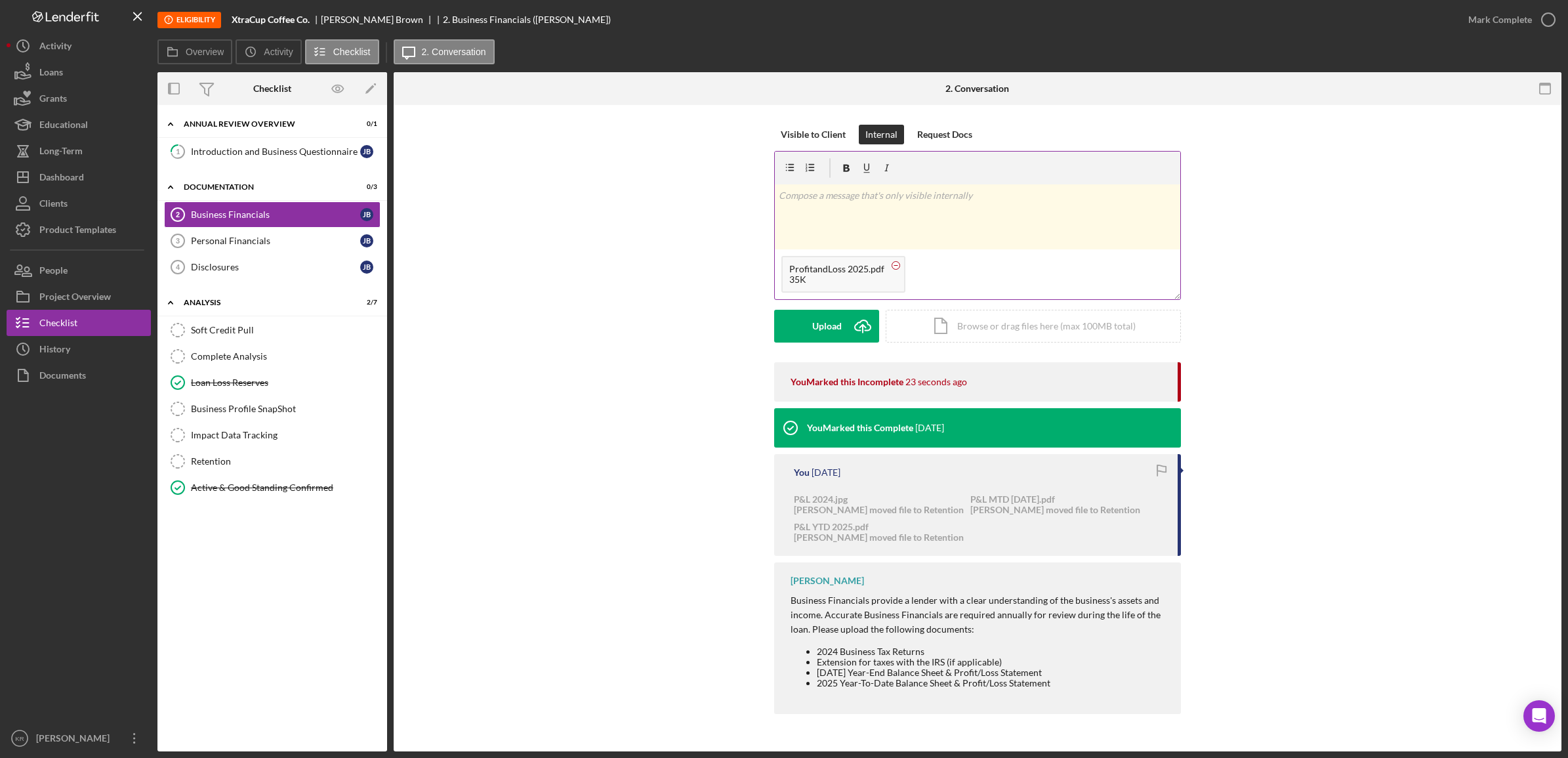
click at [894, 267] on circle at bounding box center [896, 265] width 8 height 8
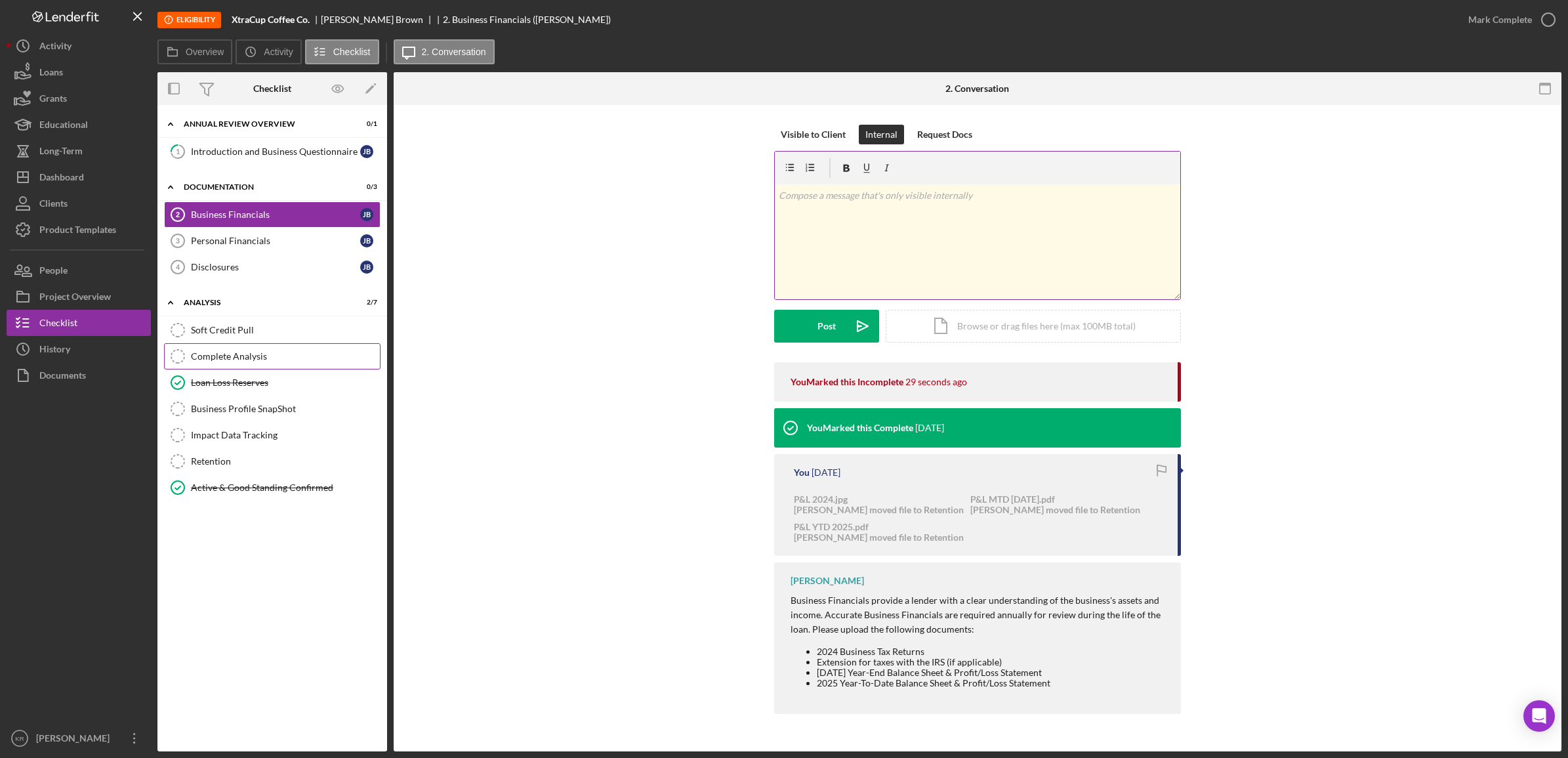
click at [310, 345] on link "Complete Analysis Complete Analysis" at bounding box center [273, 356] width 217 height 26
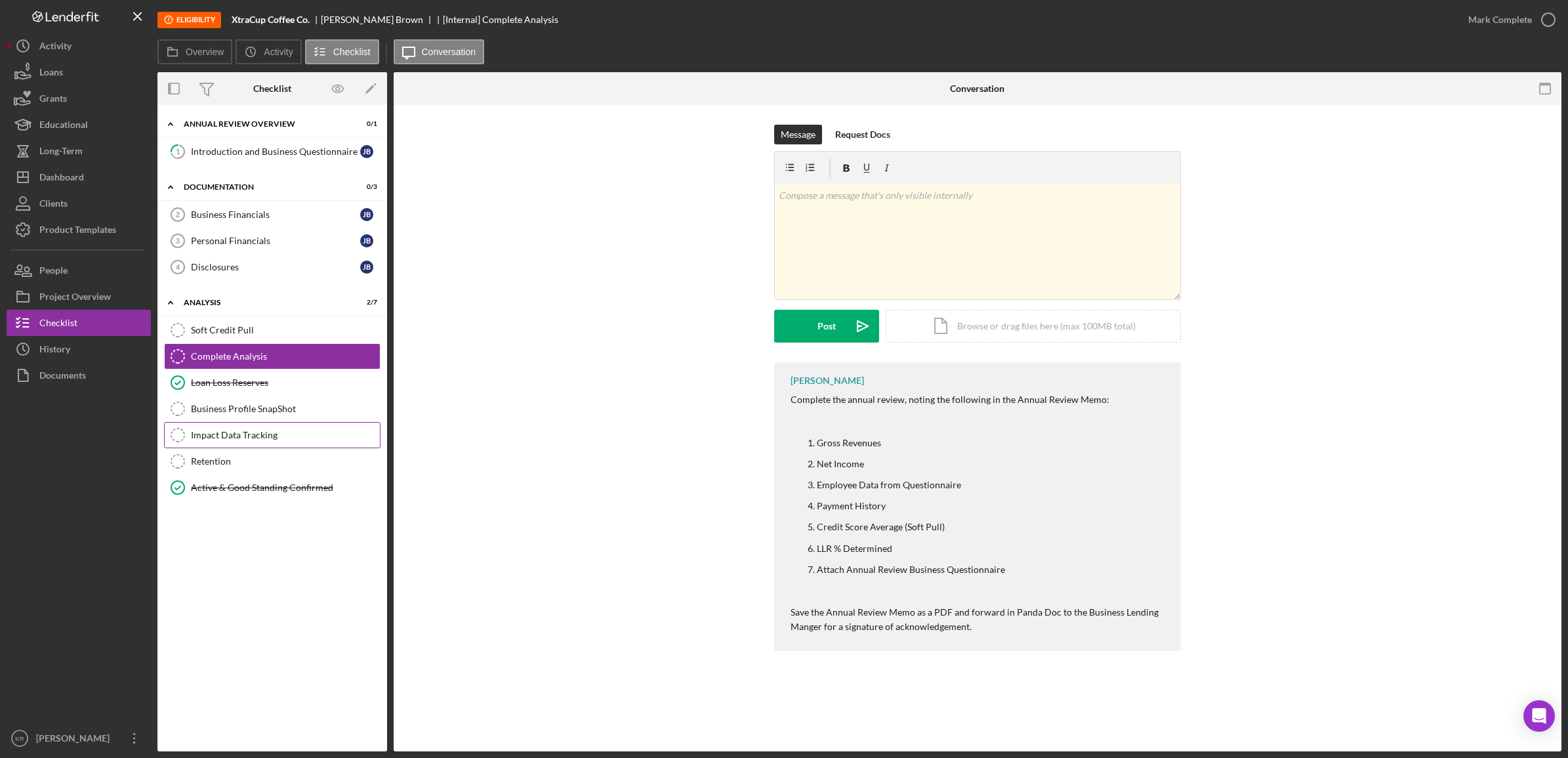
click at [276, 437] on div "Impact Data Tracking" at bounding box center [284, 435] width 189 height 11
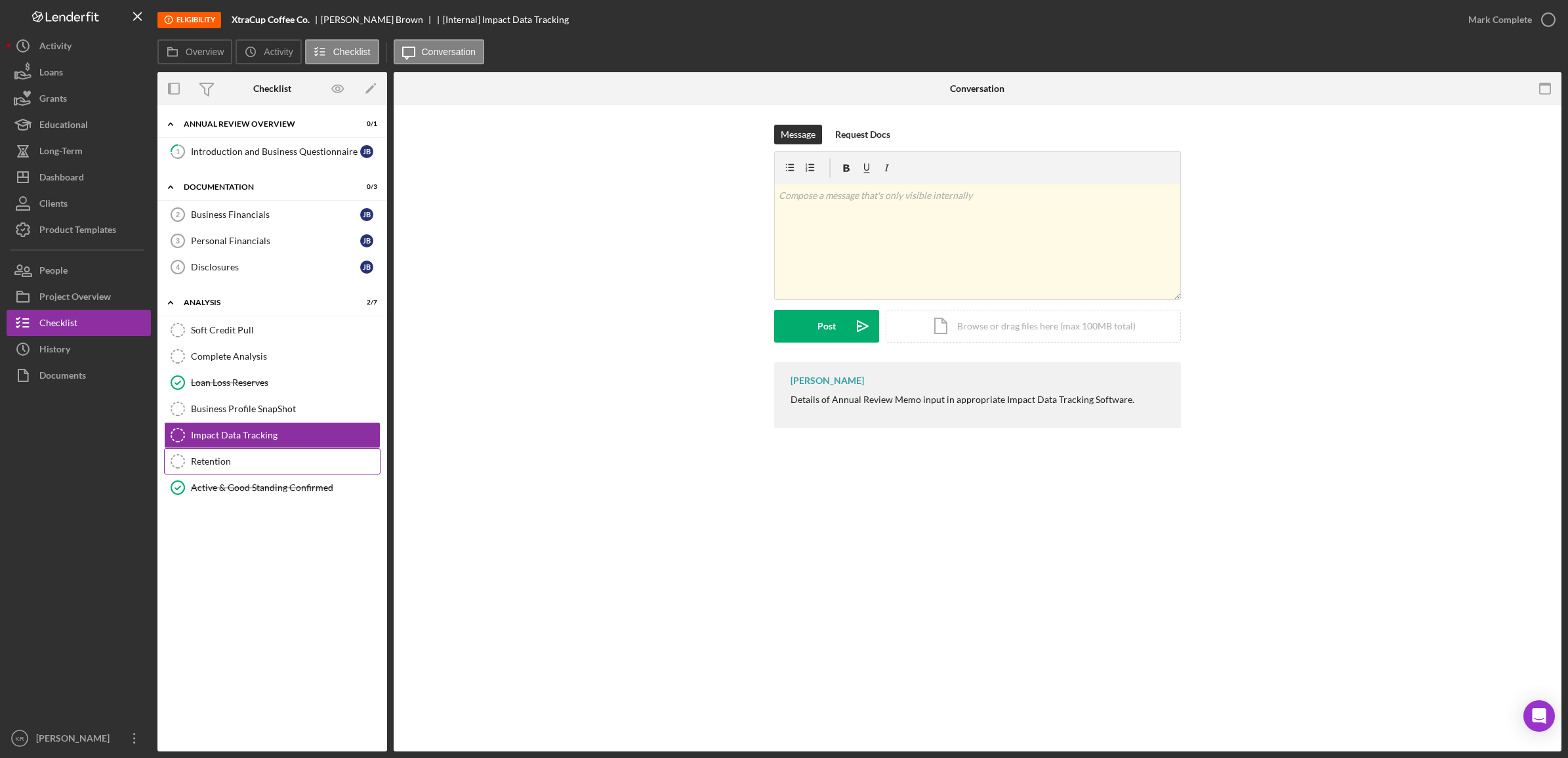
click at [237, 466] on div "Retention" at bounding box center [284, 461] width 189 height 11
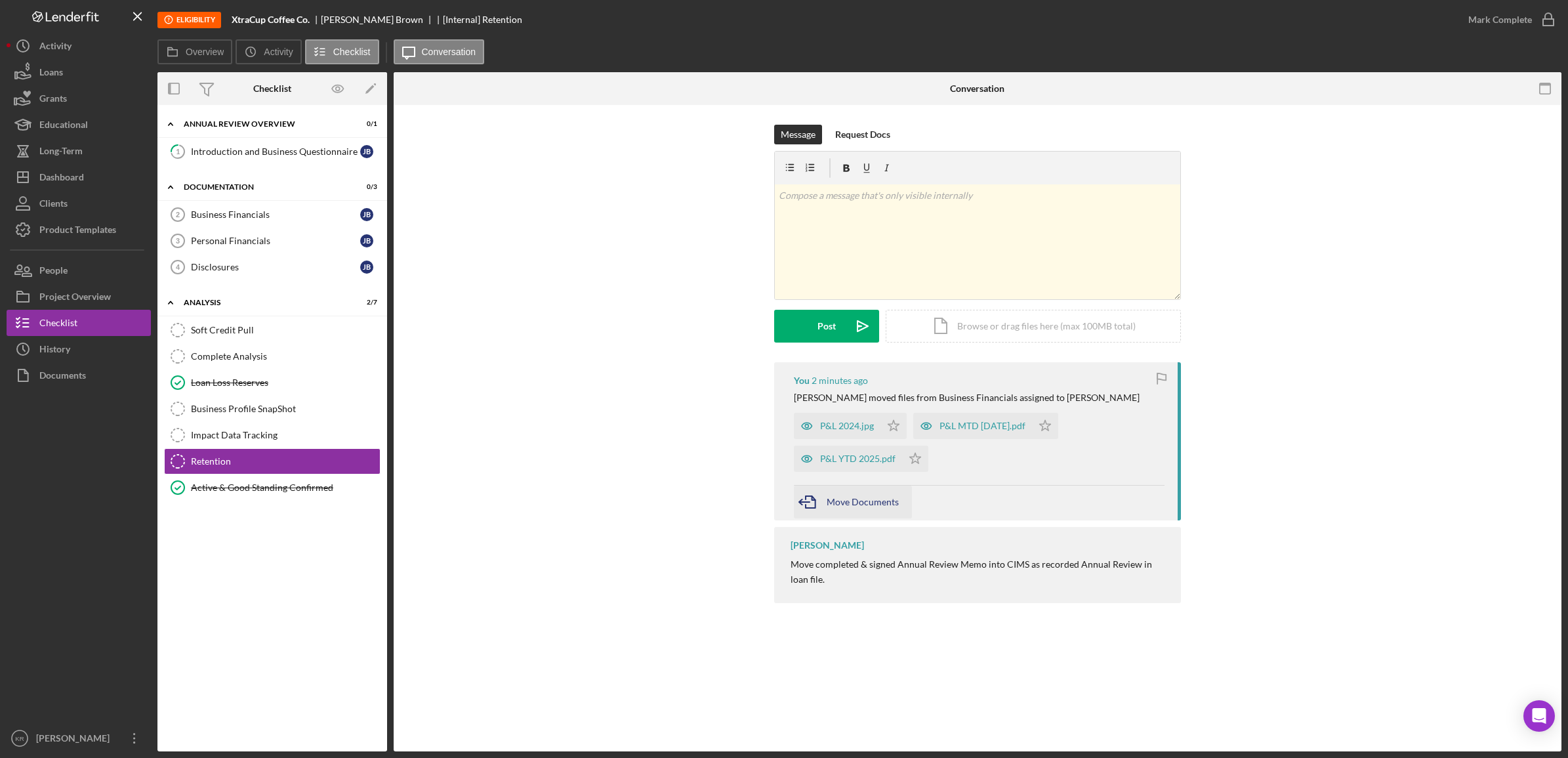
click at [833, 502] on span "Move Documents" at bounding box center [863, 501] width 72 height 11
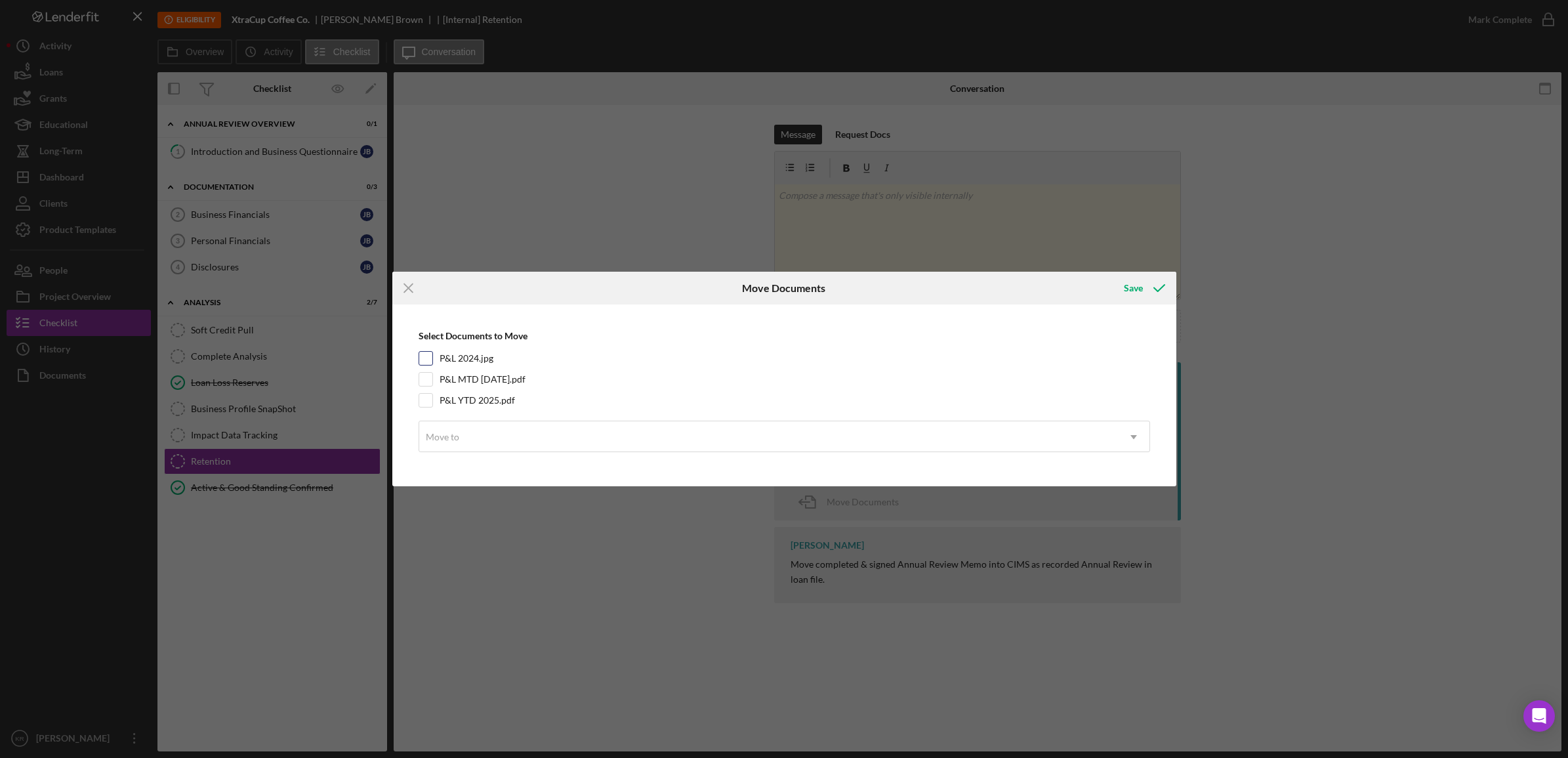
click at [476, 360] on label "P&L 2024.jpg" at bounding box center [466, 358] width 54 height 13
click at [433, 360] on input "P&L 2024.jpg" at bounding box center [425, 358] width 13 height 13
checkbox input "true"
click at [466, 385] on label "P&L MTD [DATE].pdf" at bounding box center [483, 378] width 86 height 13
click at [433, 385] on input "P&L MTD [DATE].pdf" at bounding box center [425, 378] width 13 height 13
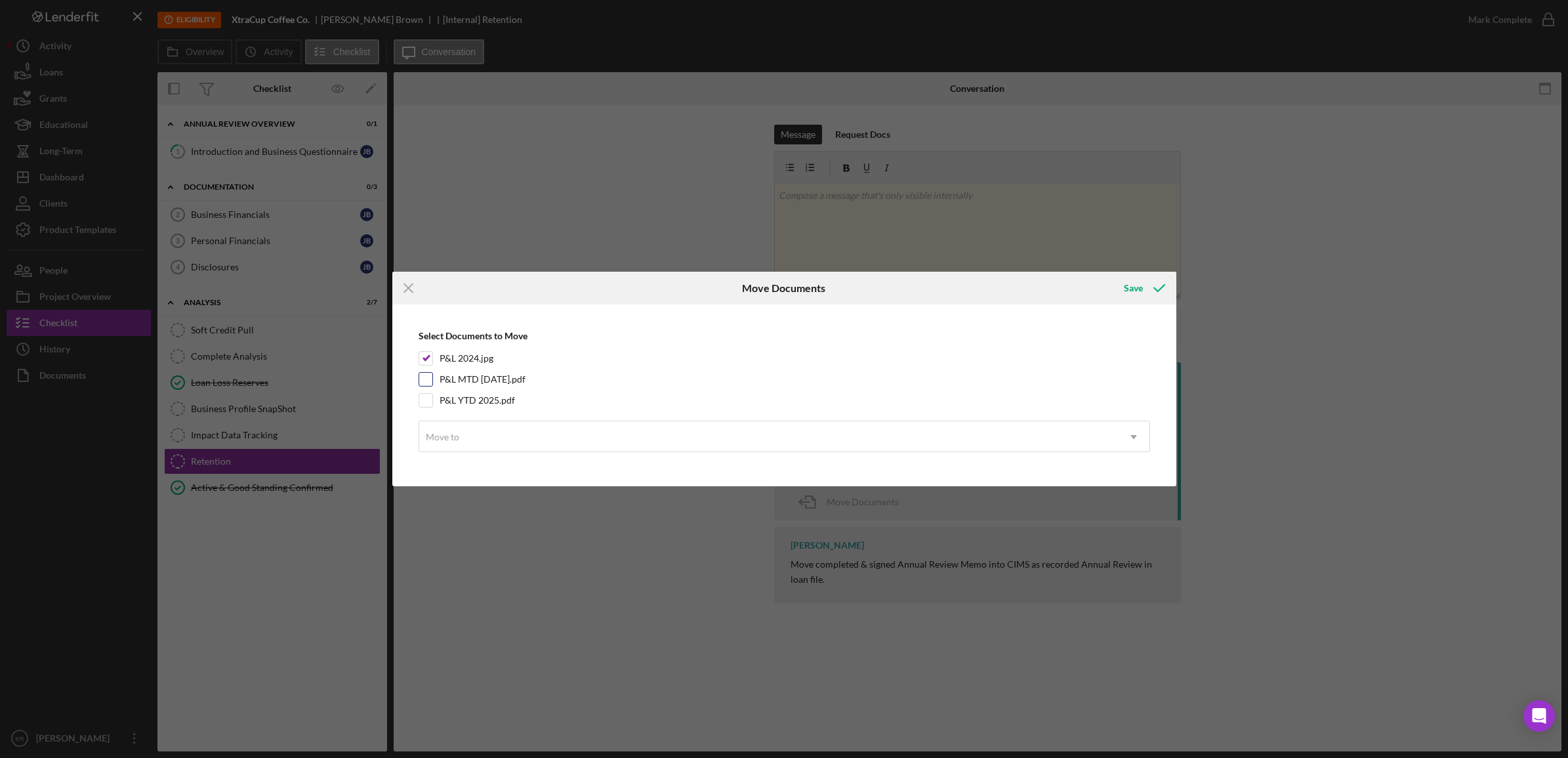
checkbox input "true"
click at [464, 400] on label "P&L YTD 2025.pdf" at bounding box center [477, 400] width 75 height 13
click at [433, 400] on input "P&L YTD 2025.pdf" at bounding box center [425, 400] width 13 height 13
checkbox input "true"
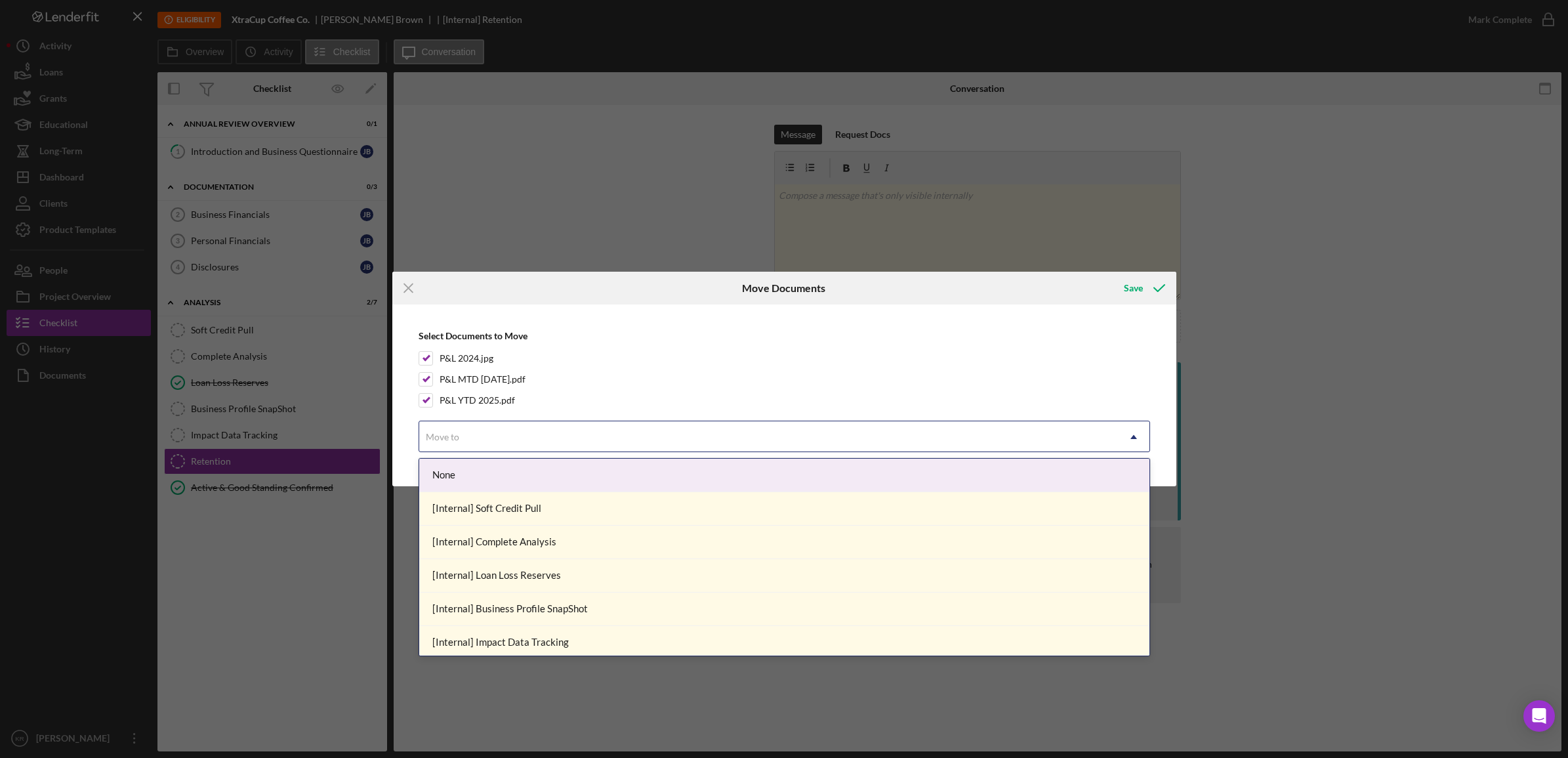
click at [563, 440] on div "Move to" at bounding box center [768, 437] width 699 height 30
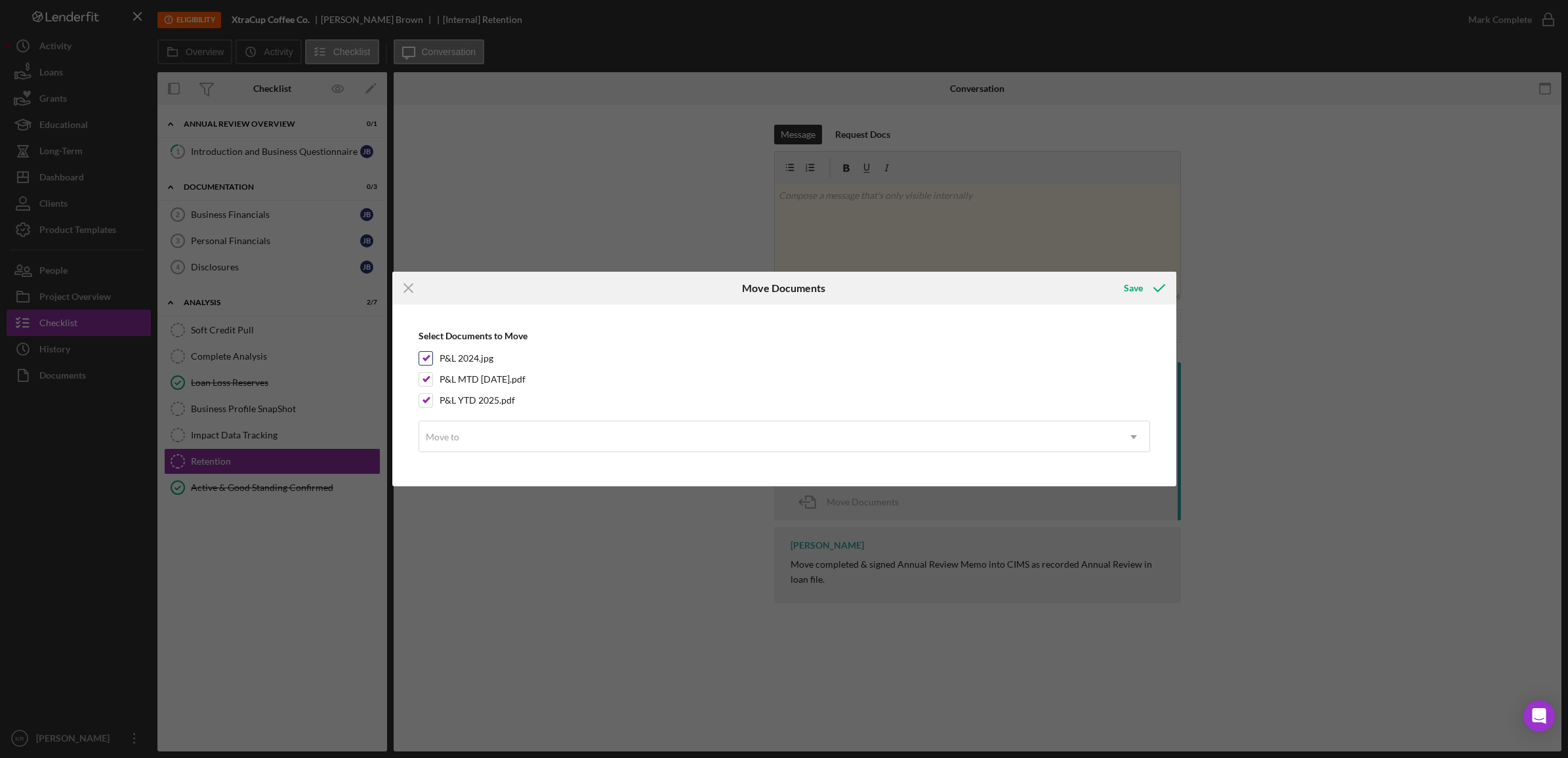
click at [634, 362] on div "P&L 2024.jpg" at bounding box center [784, 358] width 732 height 15
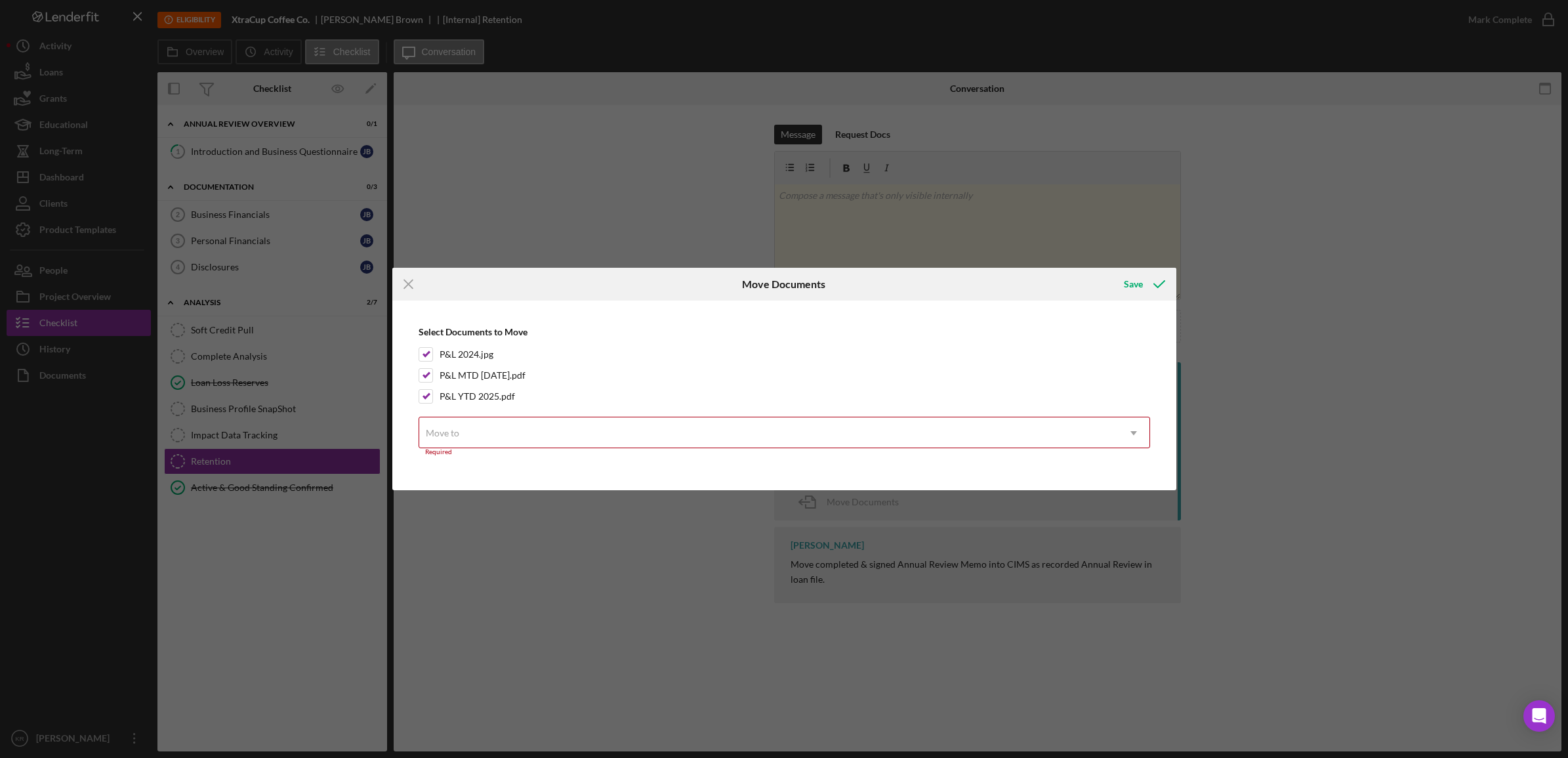
click at [598, 420] on div "Move to" at bounding box center [768, 433] width 699 height 30
click at [702, 385] on div "Select Documents to Move P&L 2024.jpg P&L MTD [DATE].pdf P&L YTD 2025.pdf Move …" at bounding box center [784, 395] width 771 height 177
click at [408, 282] on line at bounding box center [408, 284] width 9 height 9
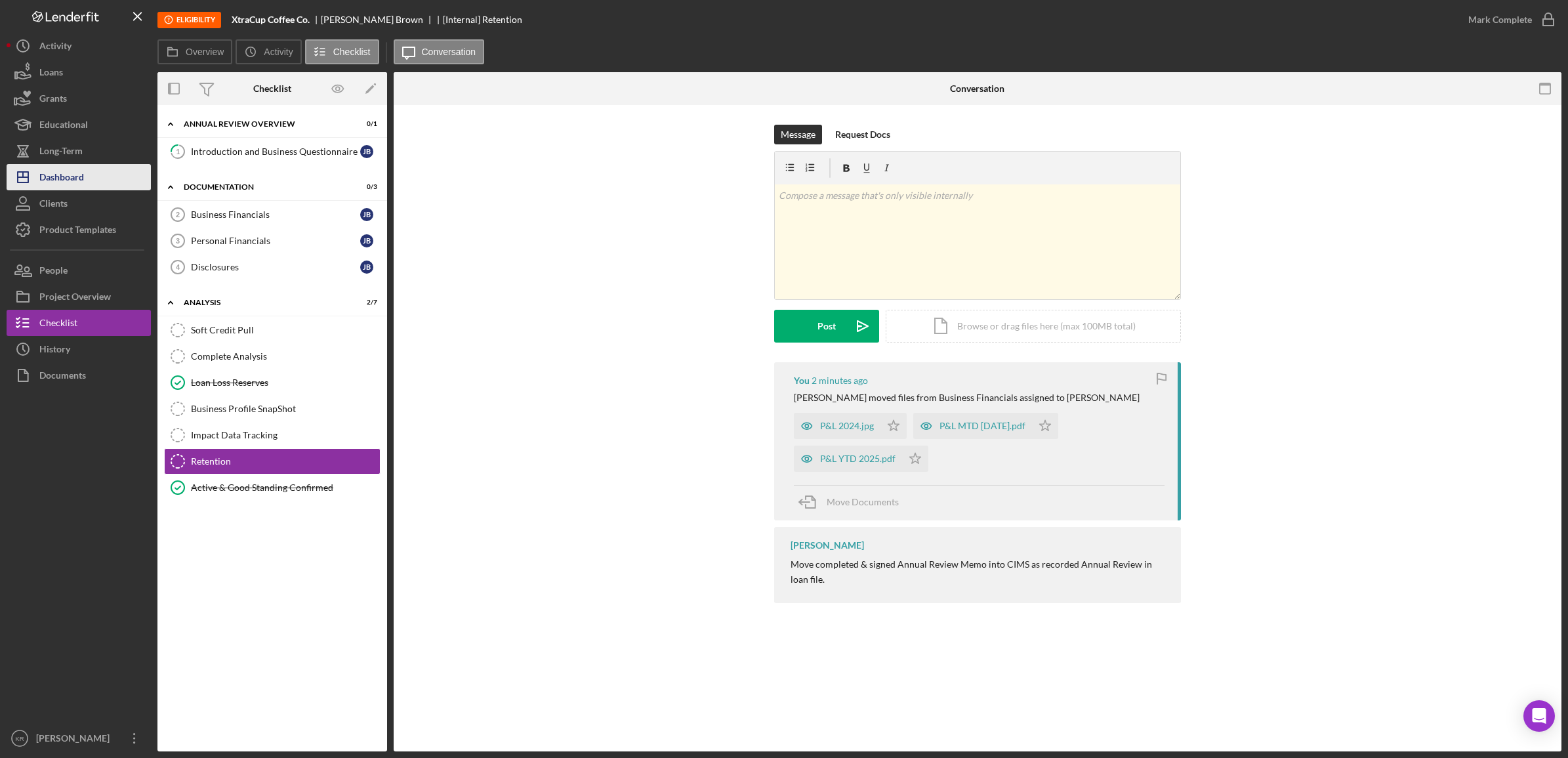
click at [37, 184] on icon "Icon/Dashboard" at bounding box center [23, 178] width 33 height 33
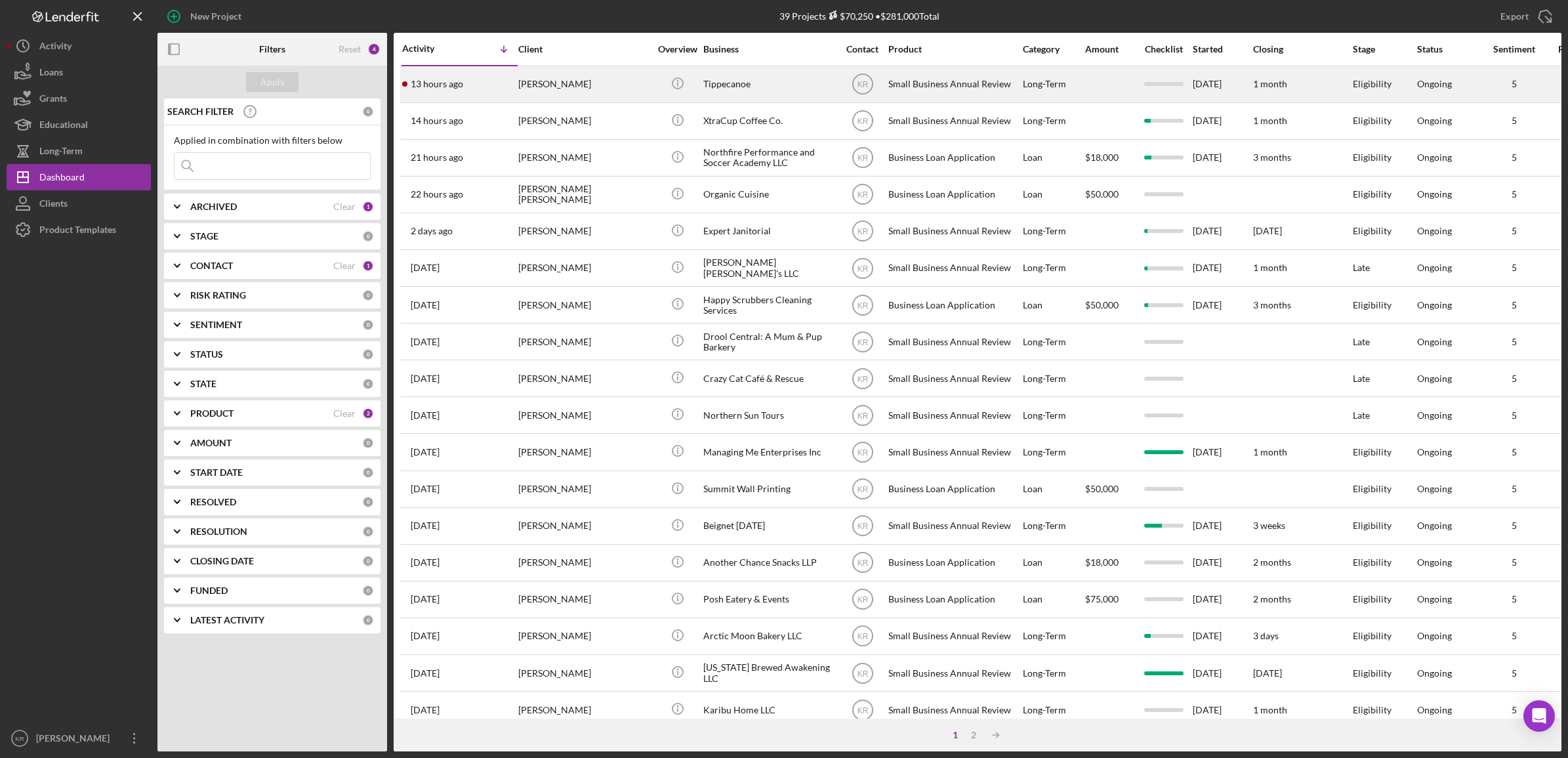
click at [596, 77] on div "[PERSON_NAME]" at bounding box center [584, 85] width 131 height 35
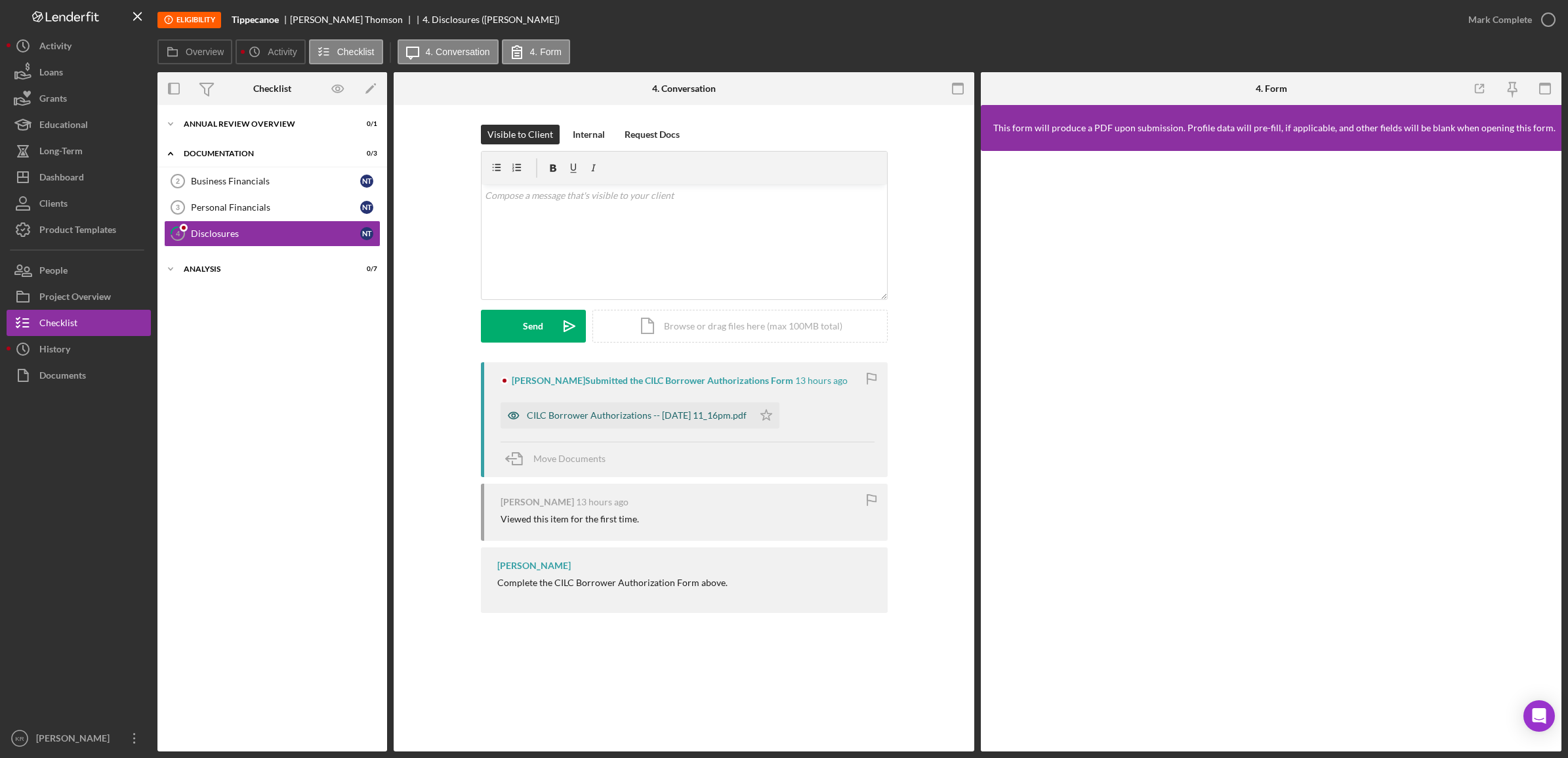
click at [634, 414] on div "CILC Borrower Authorizations -- [DATE] 11_16pm.pdf" at bounding box center [636, 415] width 220 height 11
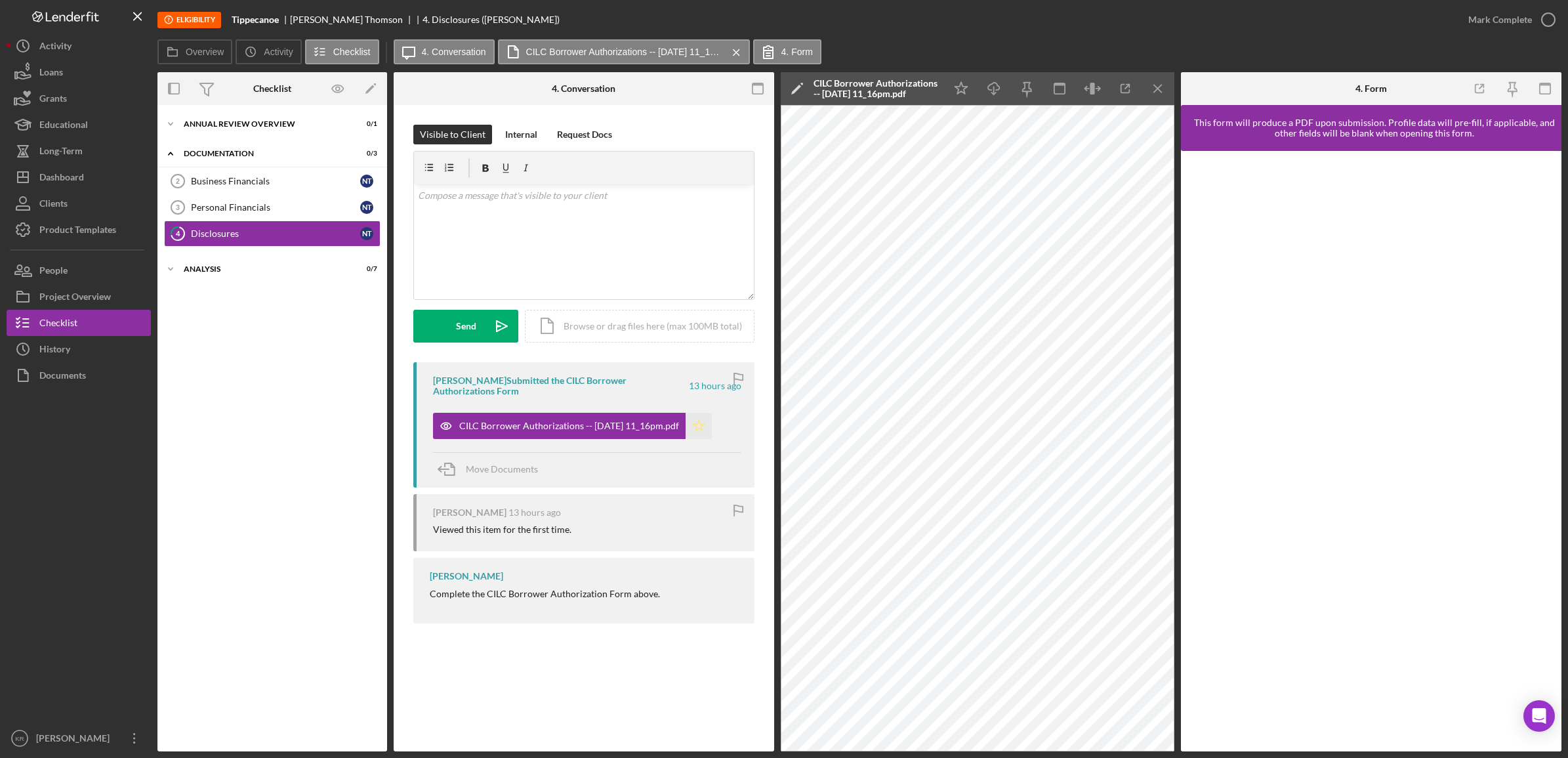
click at [709, 416] on icon "Icon/Star" at bounding box center [699, 425] width 26 height 26
click at [221, 207] on div "Personal Financials" at bounding box center [275, 207] width 169 height 11
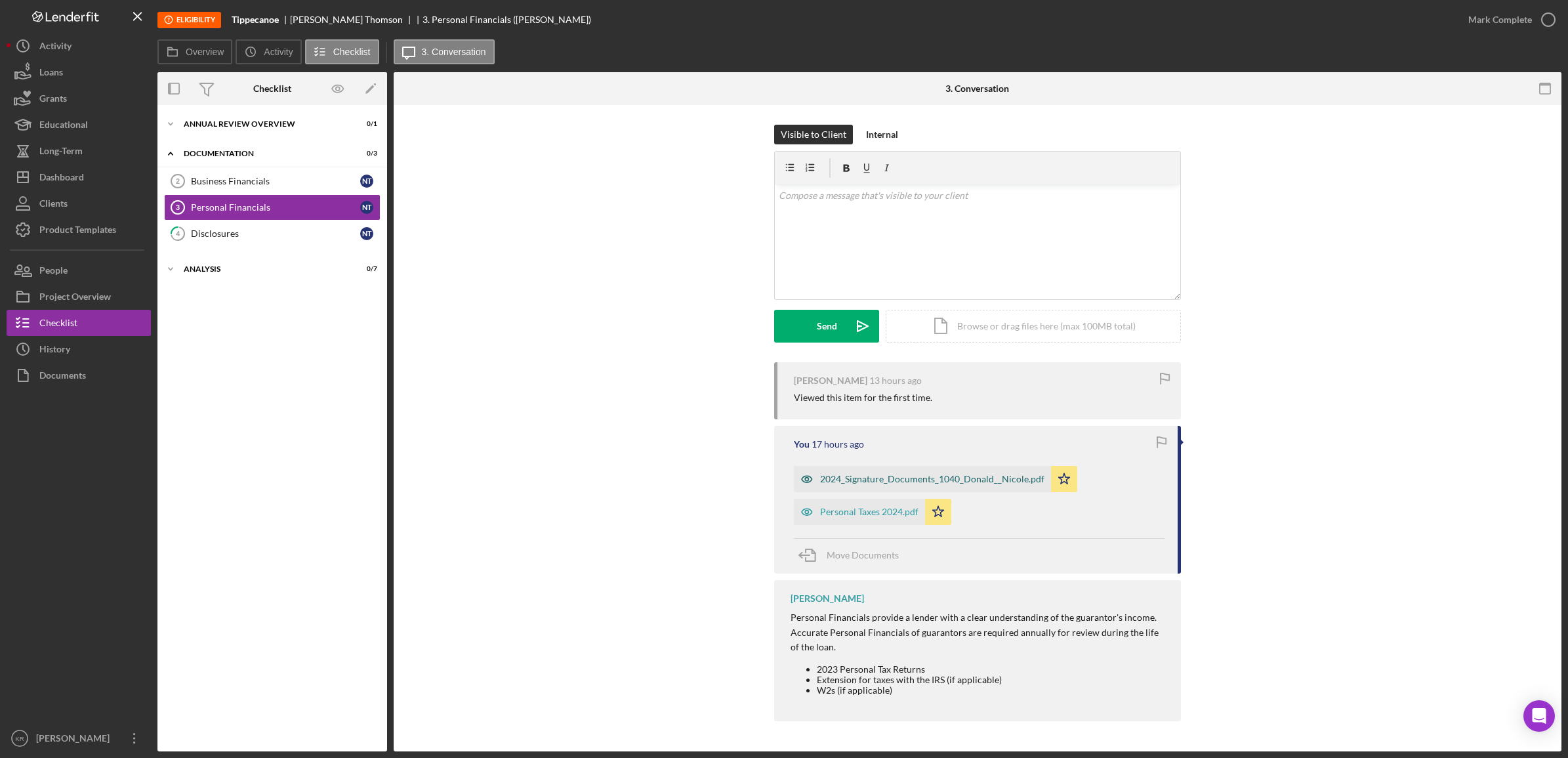
click at [896, 484] on div "2024_Signature_Documents_1040_Donald__Nicole.pdf" at bounding box center [932, 479] width 225 height 11
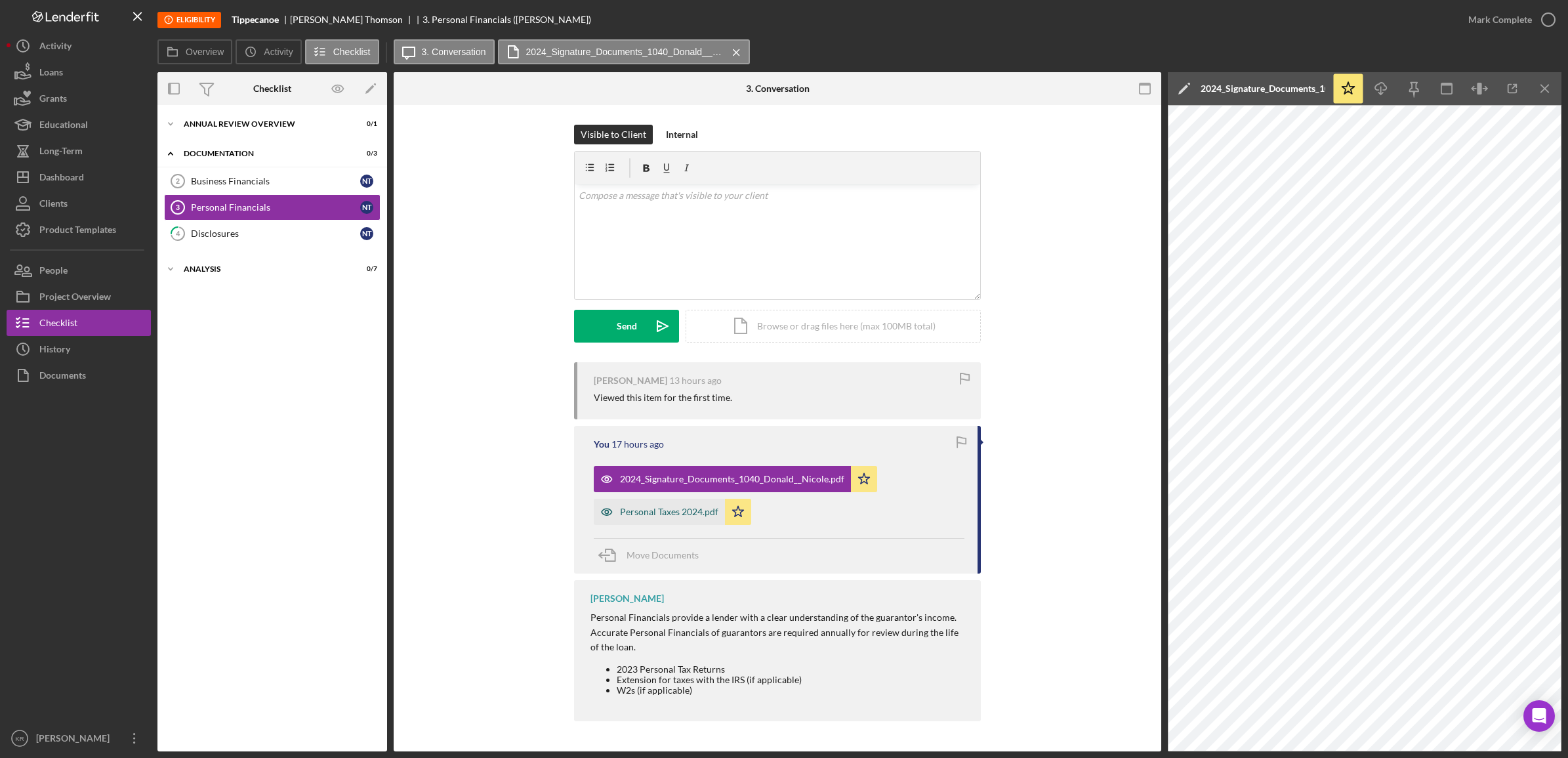
click at [605, 499] on icon "button" at bounding box center [607, 511] width 26 height 26
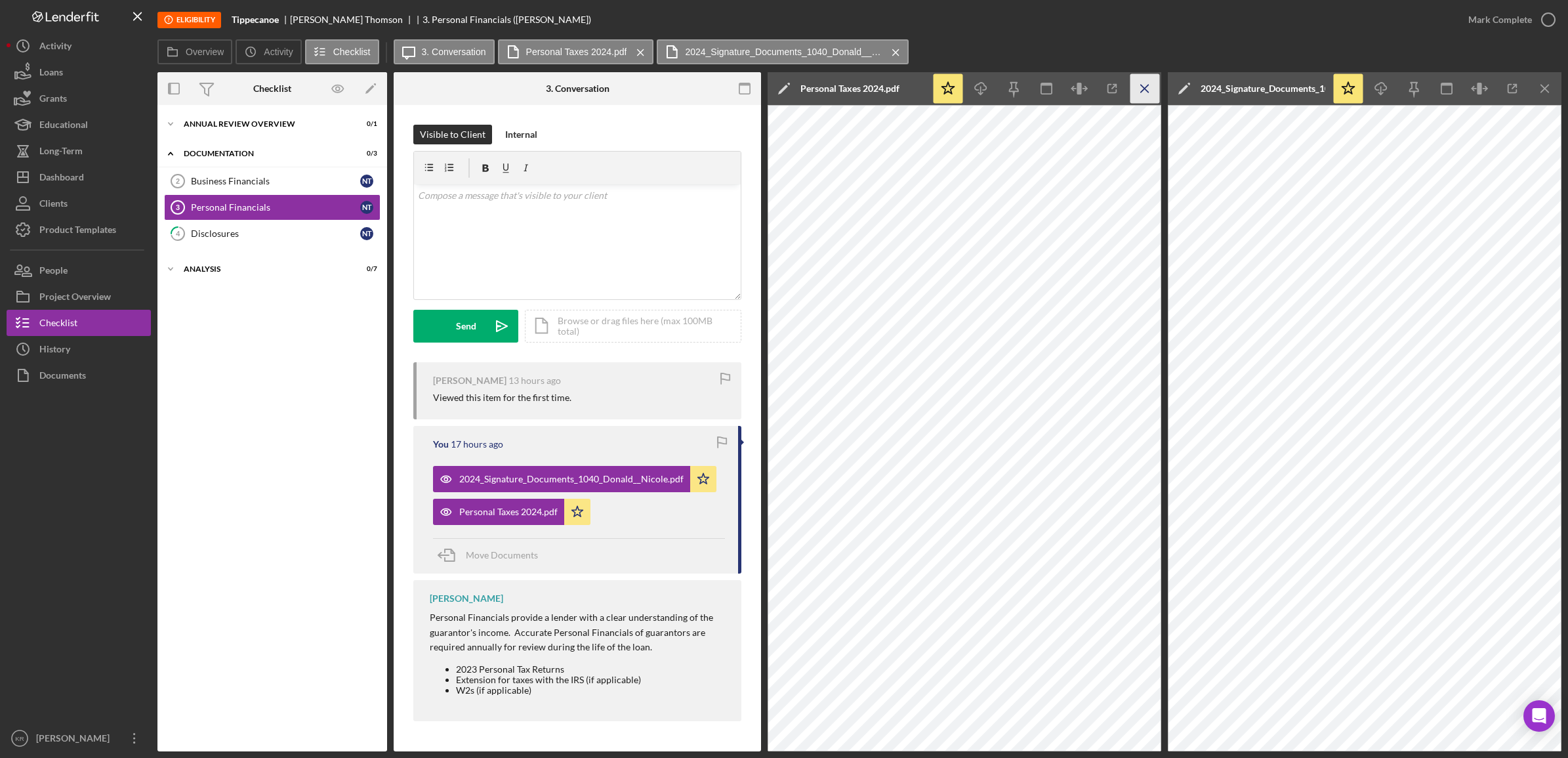
click at [1147, 80] on icon "Icon/Menu Close" at bounding box center [1145, 89] width 29 height 29
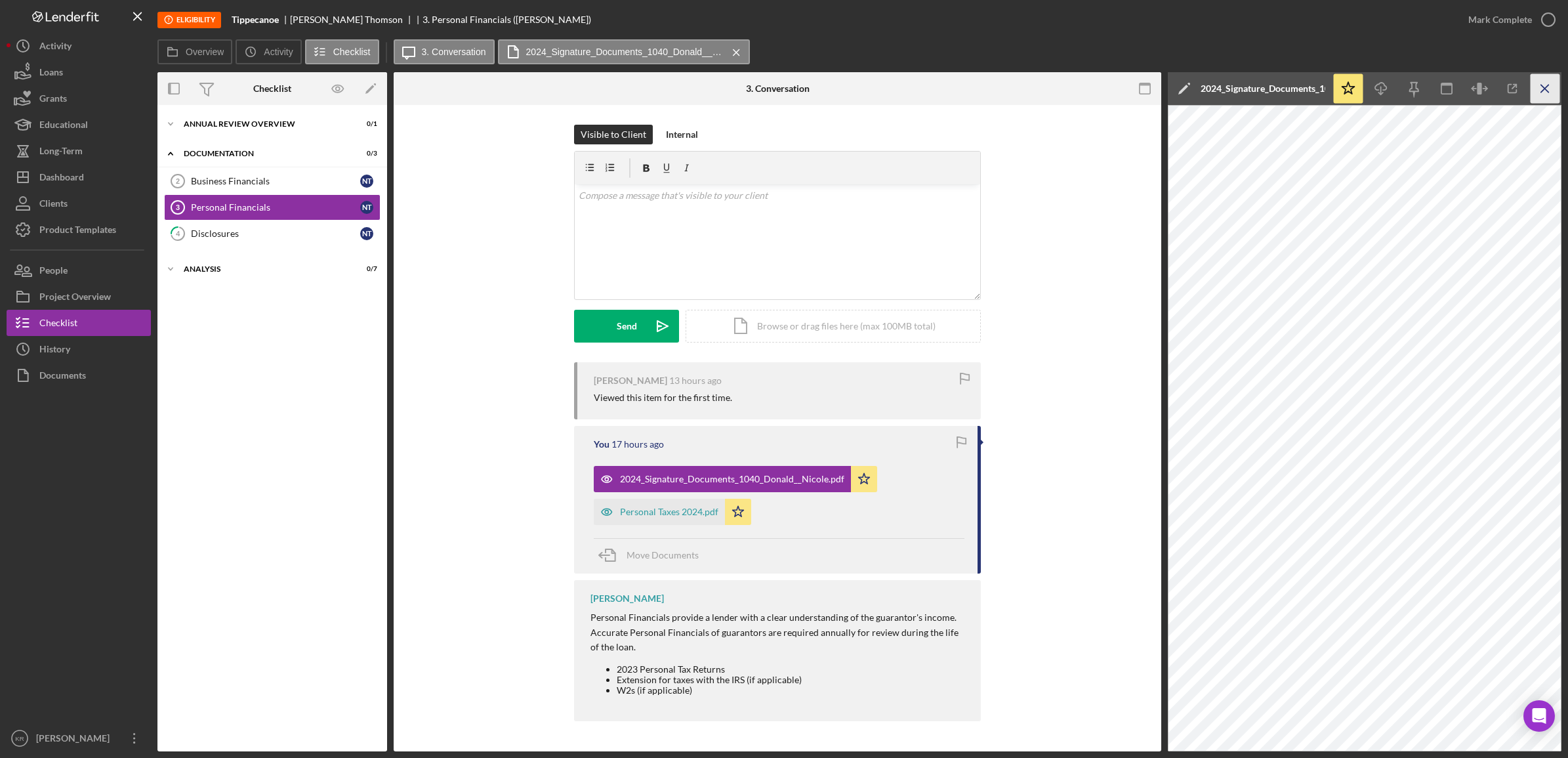
click at [1550, 80] on icon "Icon/Menu Close" at bounding box center [1546, 89] width 29 height 29
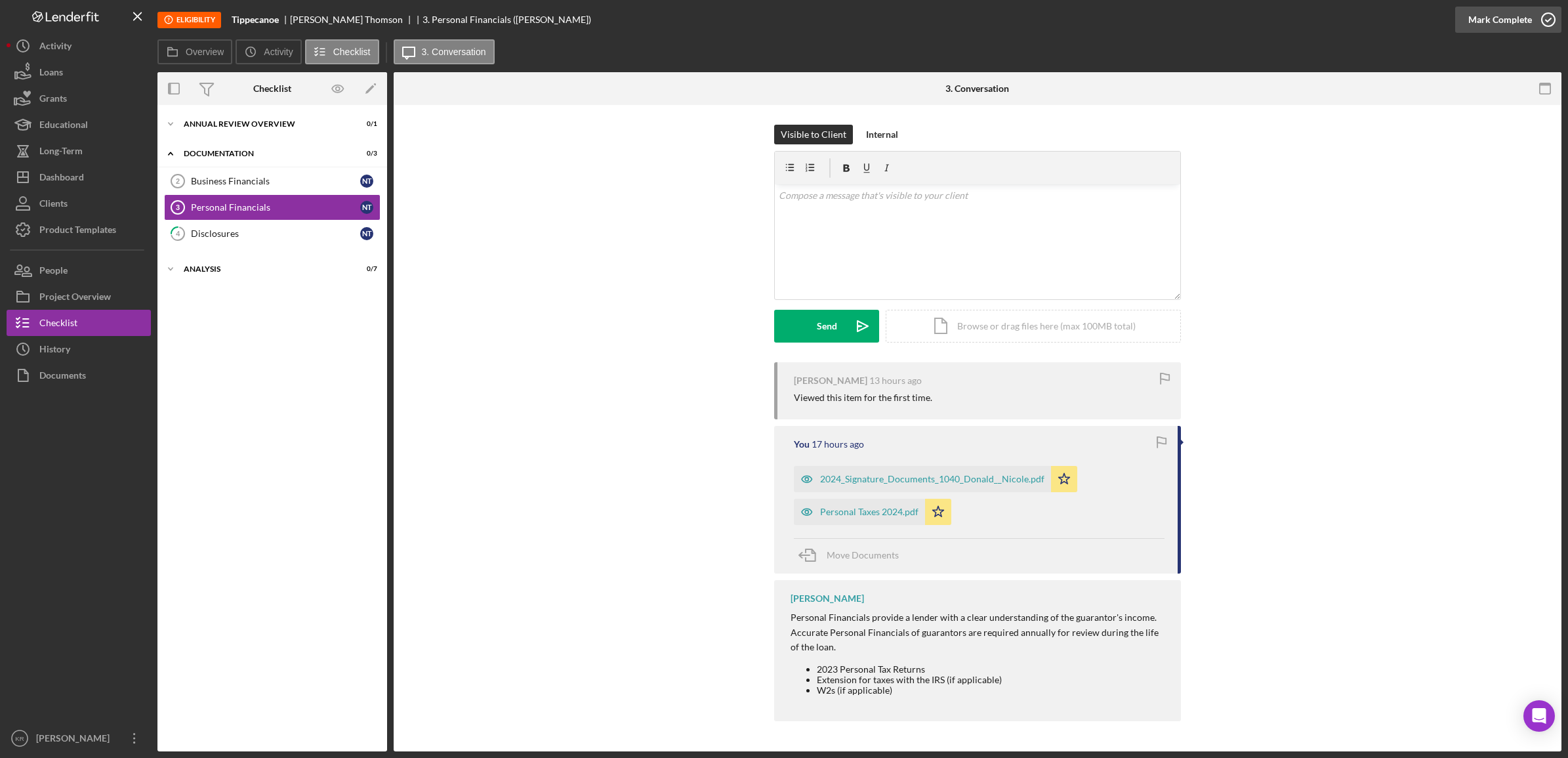
click at [1521, 27] on div "Mark Complete" at bounding box center [1500, 20] width 64 height 26
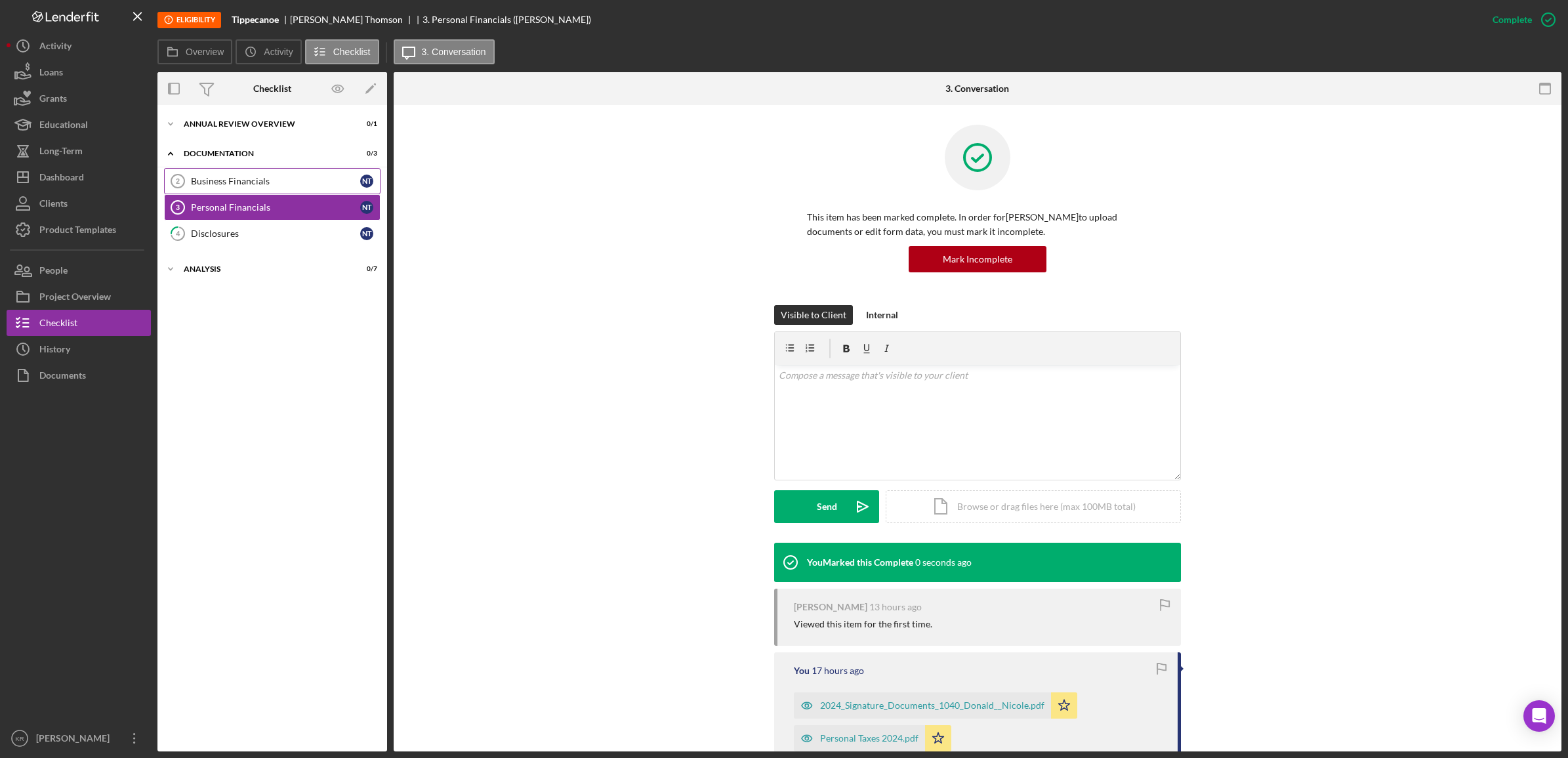
click at [234, 193] on link "Business Financials 2 Business Financials N T" at bounding box center [273, 181] width 217 height 26
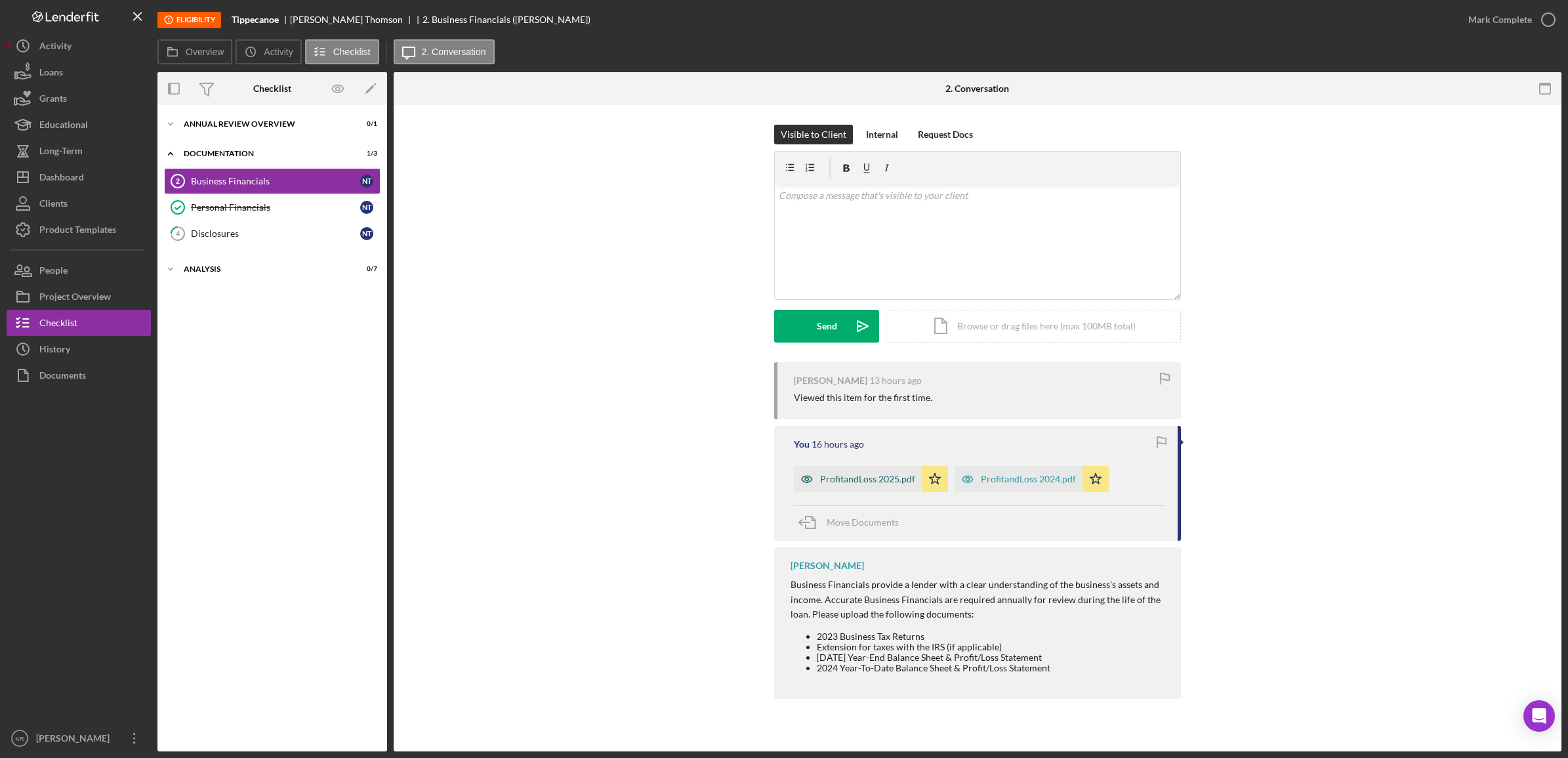
click at [840, 483] on div "ProfitandLoss 2025.pdf" at bounding box center [867, 479] width 95 height 11
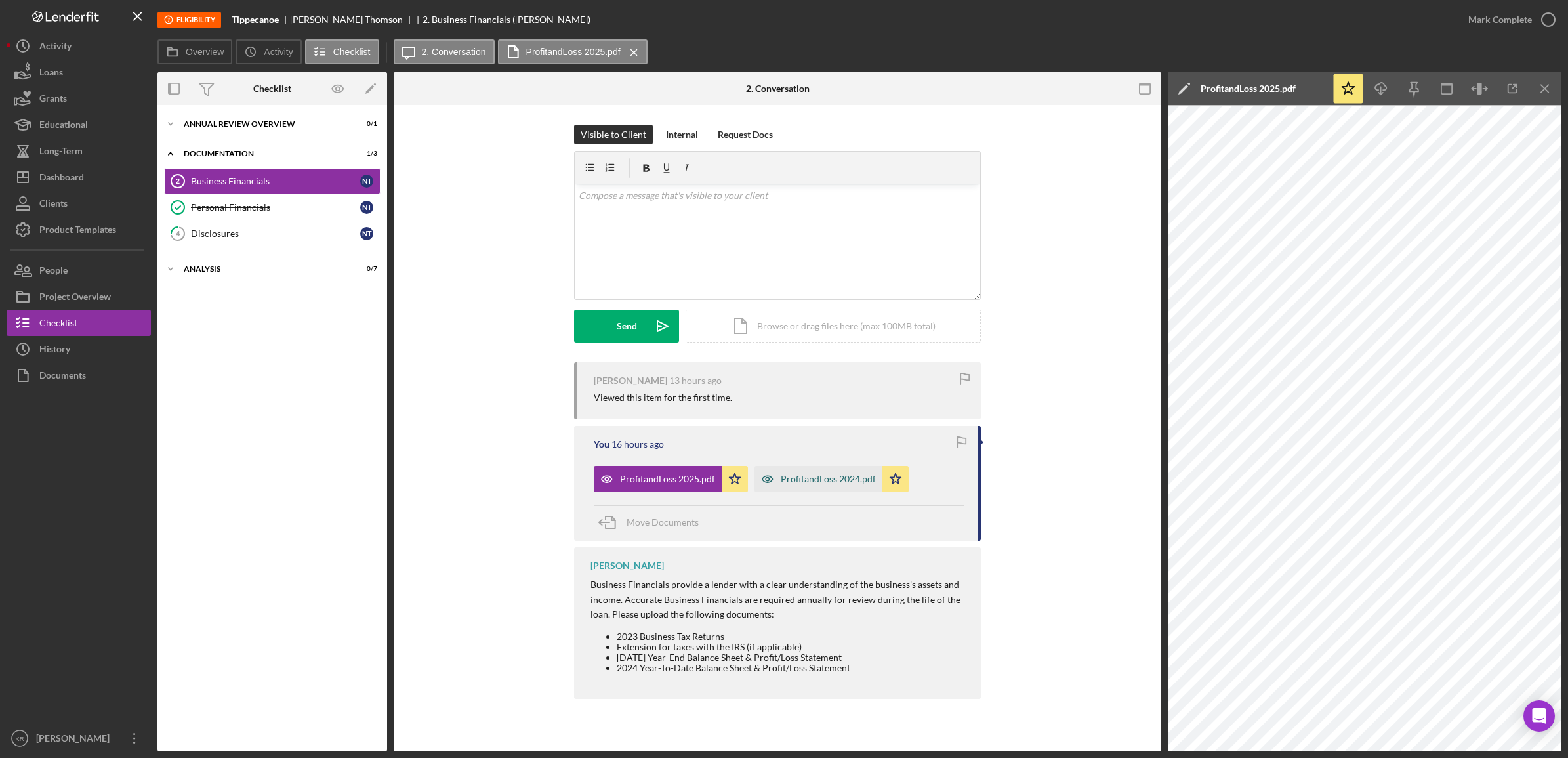
click at [786, 473] on div "ProfitandLoss 2024.pdf" at bounding box center [818, 479] width 128 height 26
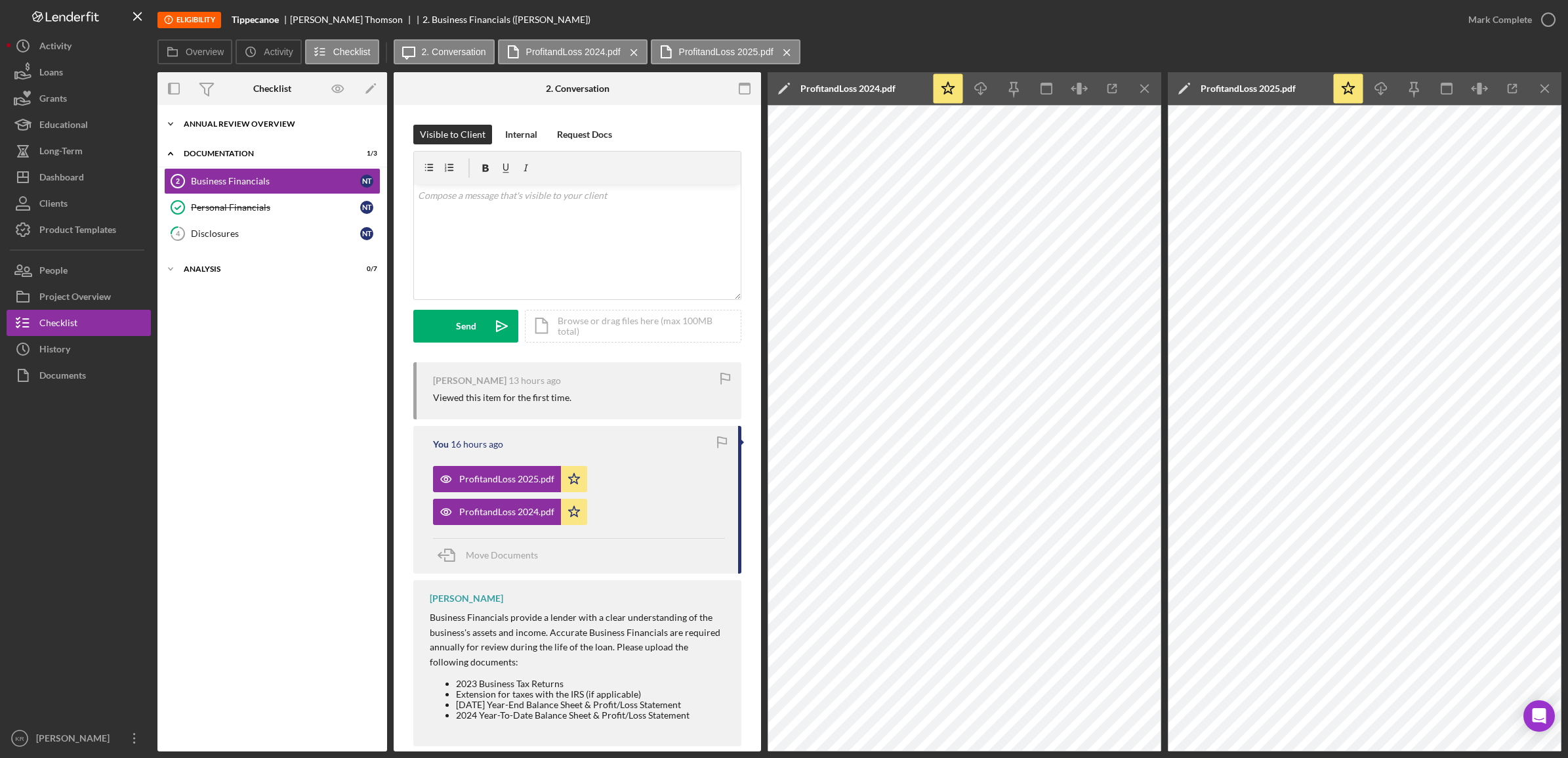
click at [286, 127] on div "Annual Review Overview" at bounding box center [276, 124] width 187 height 8
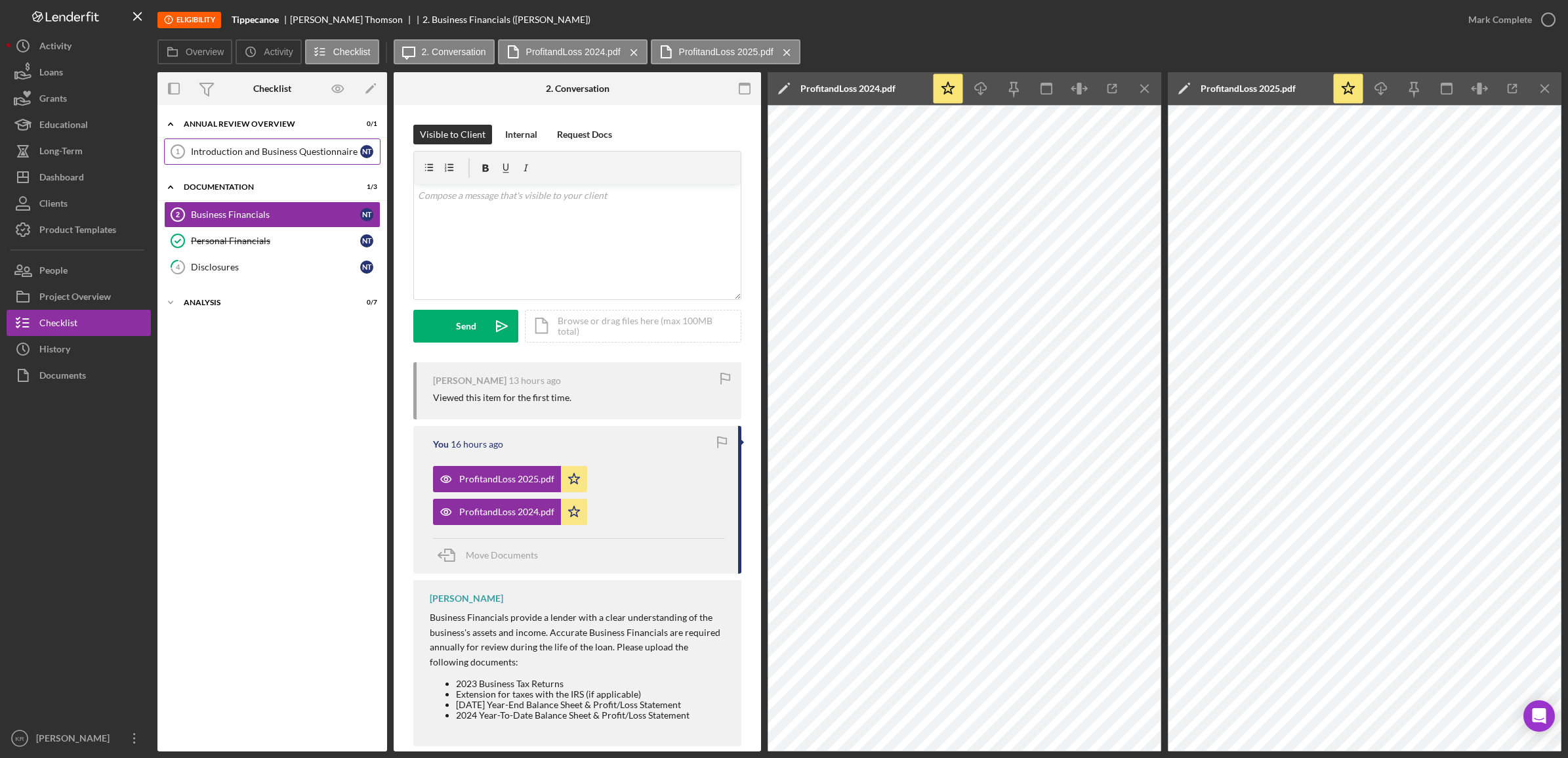
click at [278, 141] on link "Introduction and Business Questionnaire 1 Introduction and Business Questionnai…" at bounding box center [273, 151] width 217 height 26
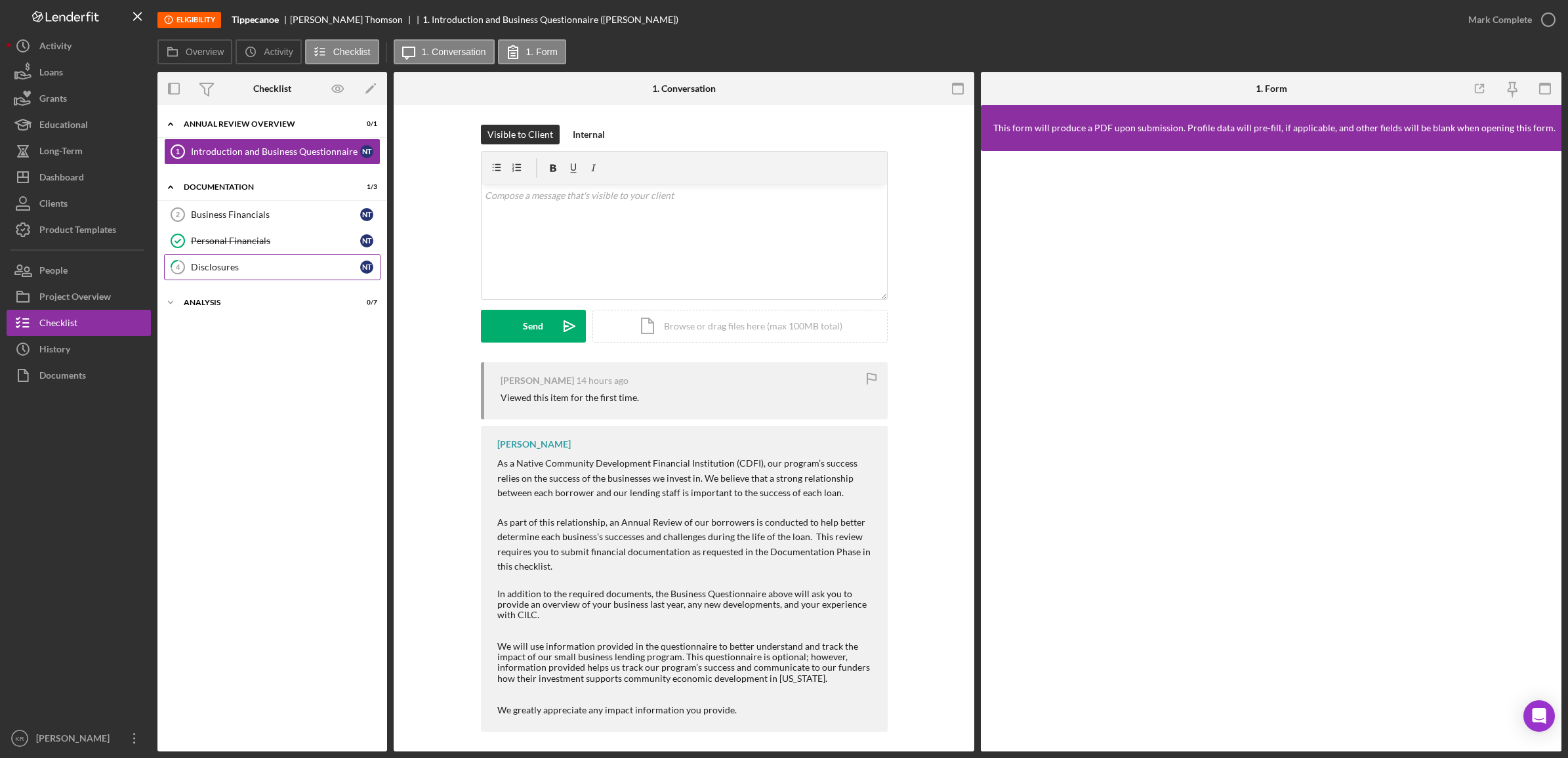
click at [247, 267] on div "Disclosures" at bounding box center [275, 267] width 169 height 11
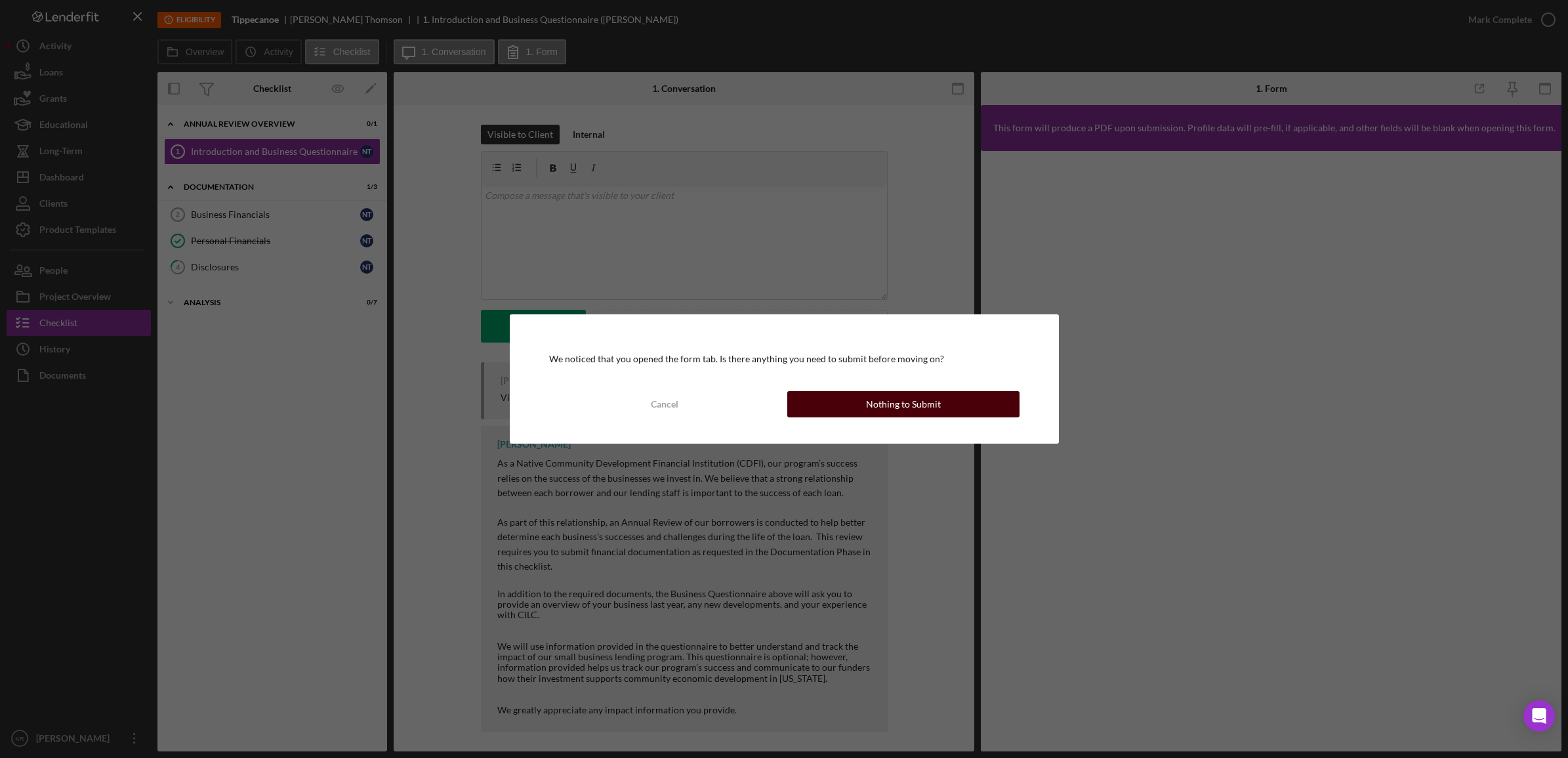
click at [870, 399] on div "Nothing to Submit" at bounding box center [903, 403] width 75 height 26
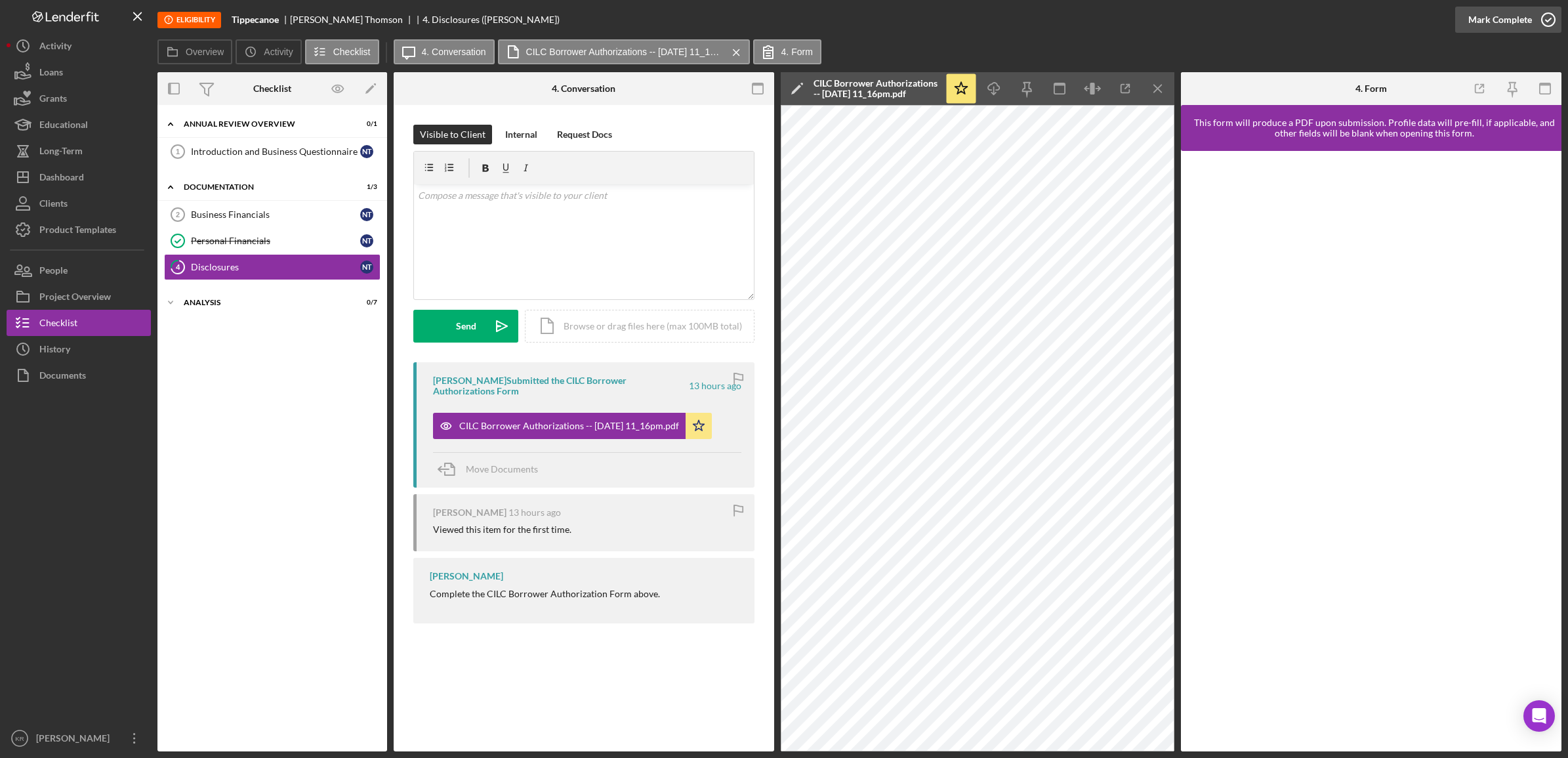
drag, startPoint x: 1495, startPoint y: 7, endPoint x: 1483, endPoint y: 15, distance: 14.4
click at [1495, 8] on div "Mark Complete" at bounding box center [1500, 20] width 64 height 26
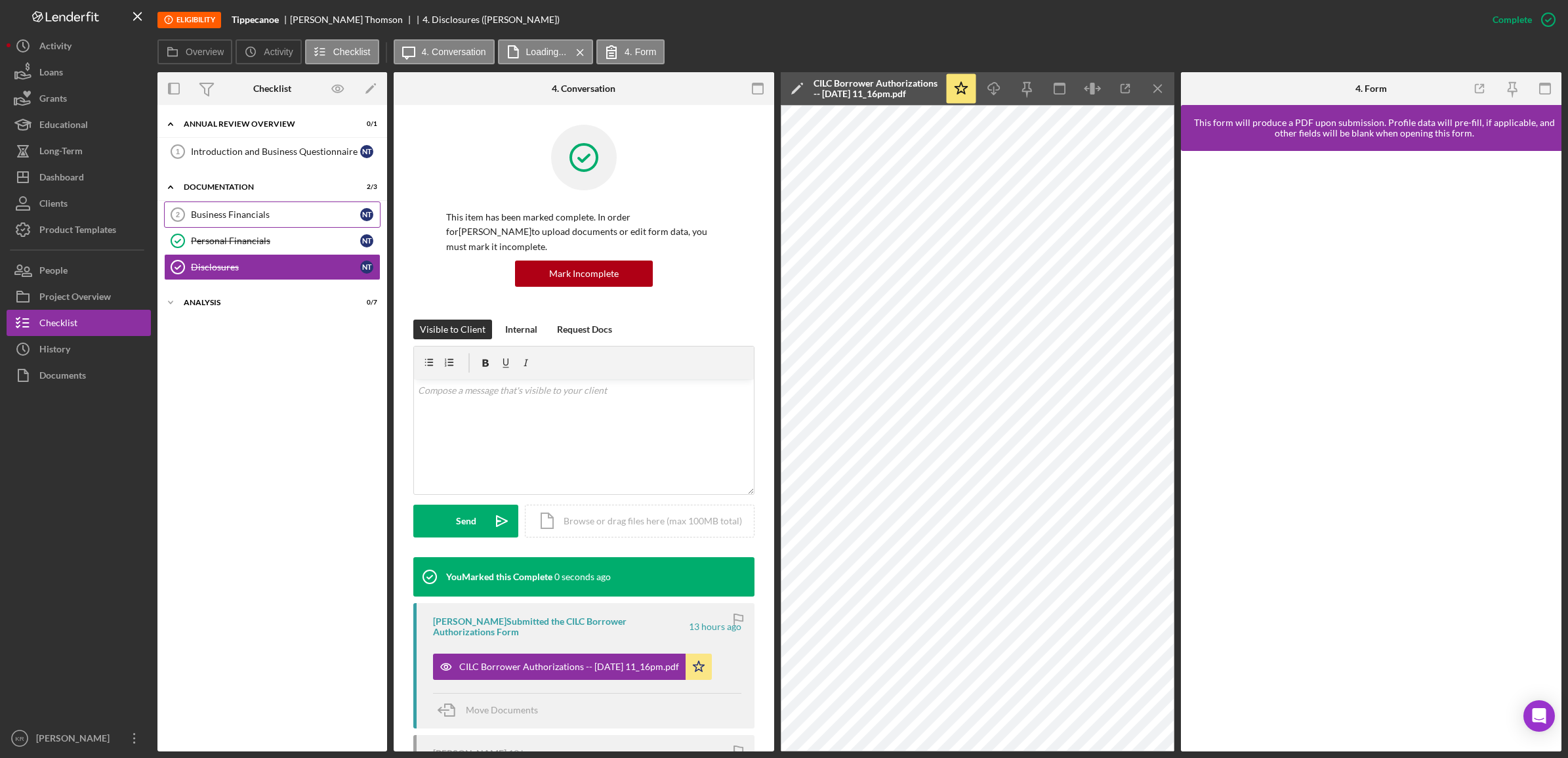
click at [232, 211] on div "Business Financials" at bounding box center [275, 214] width 169 height 11
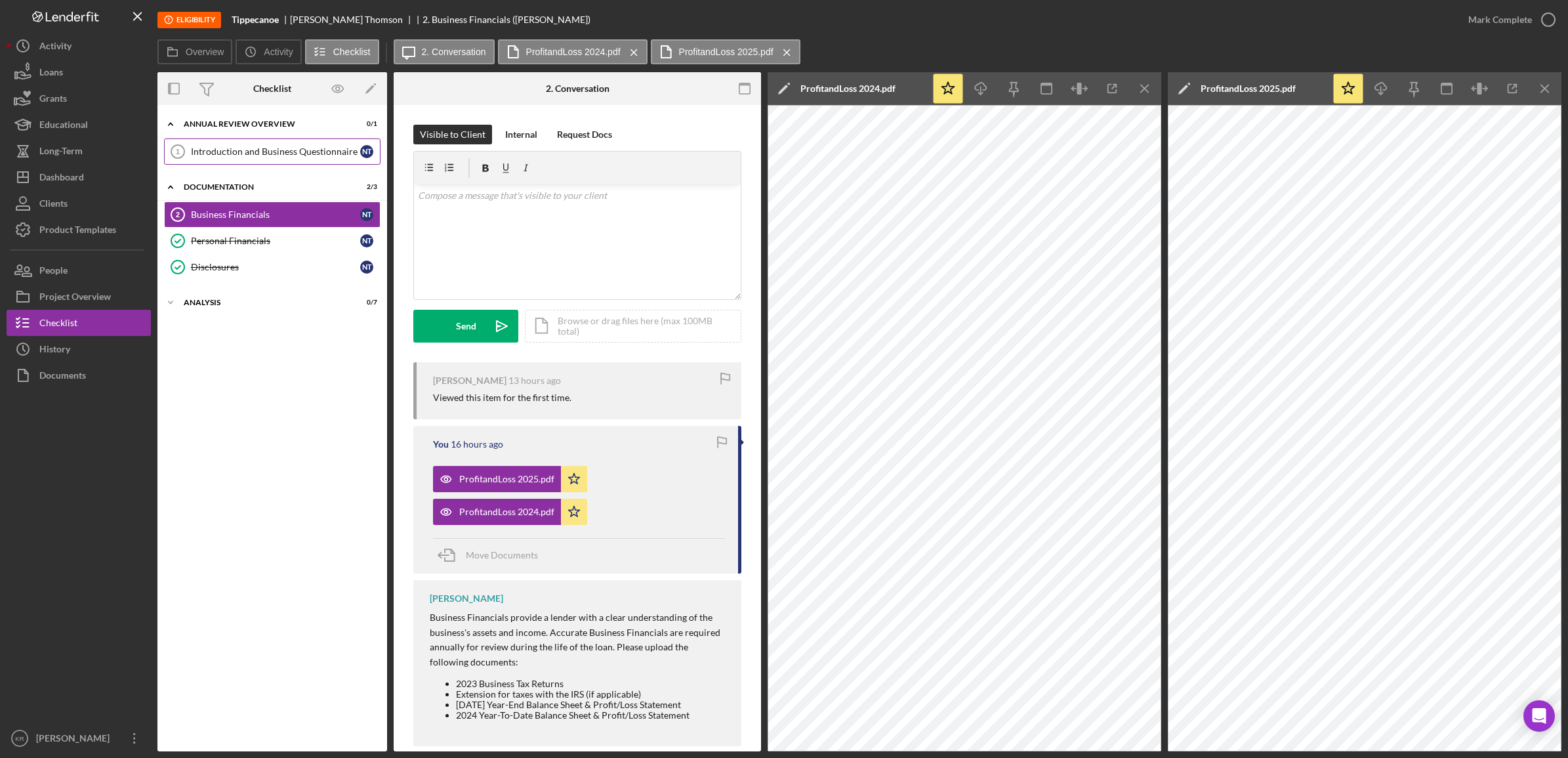
click at [293, 142] on link "Introduction and Business Questionnaire 1 Introduction and Business Questionnai…" at bounding box center [273, 151] width 217 height 26
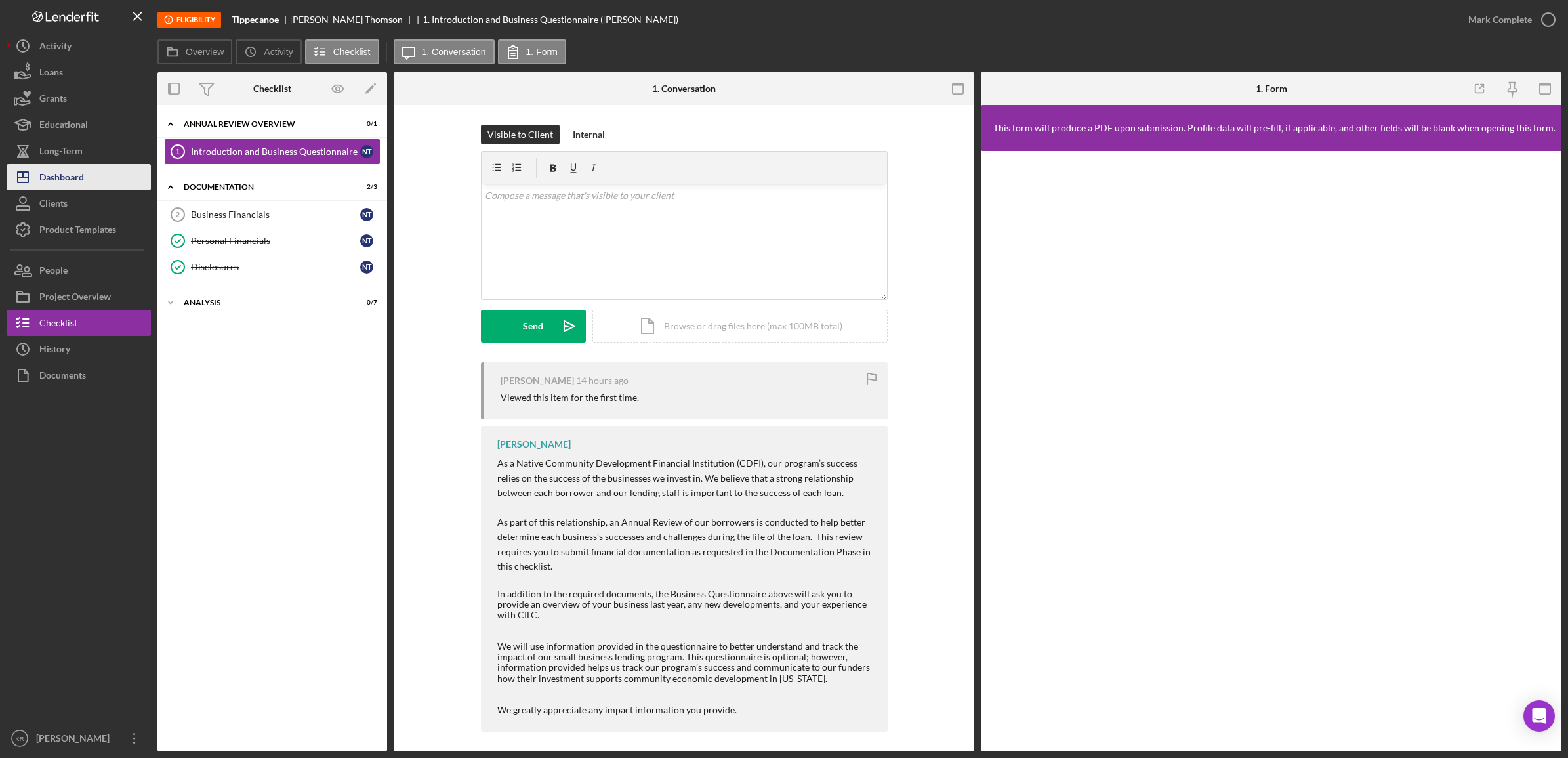
click at [86, 186] on button "Icon/Dashboard Dashboard" at bounding box center [79, 177] width 145 height 26
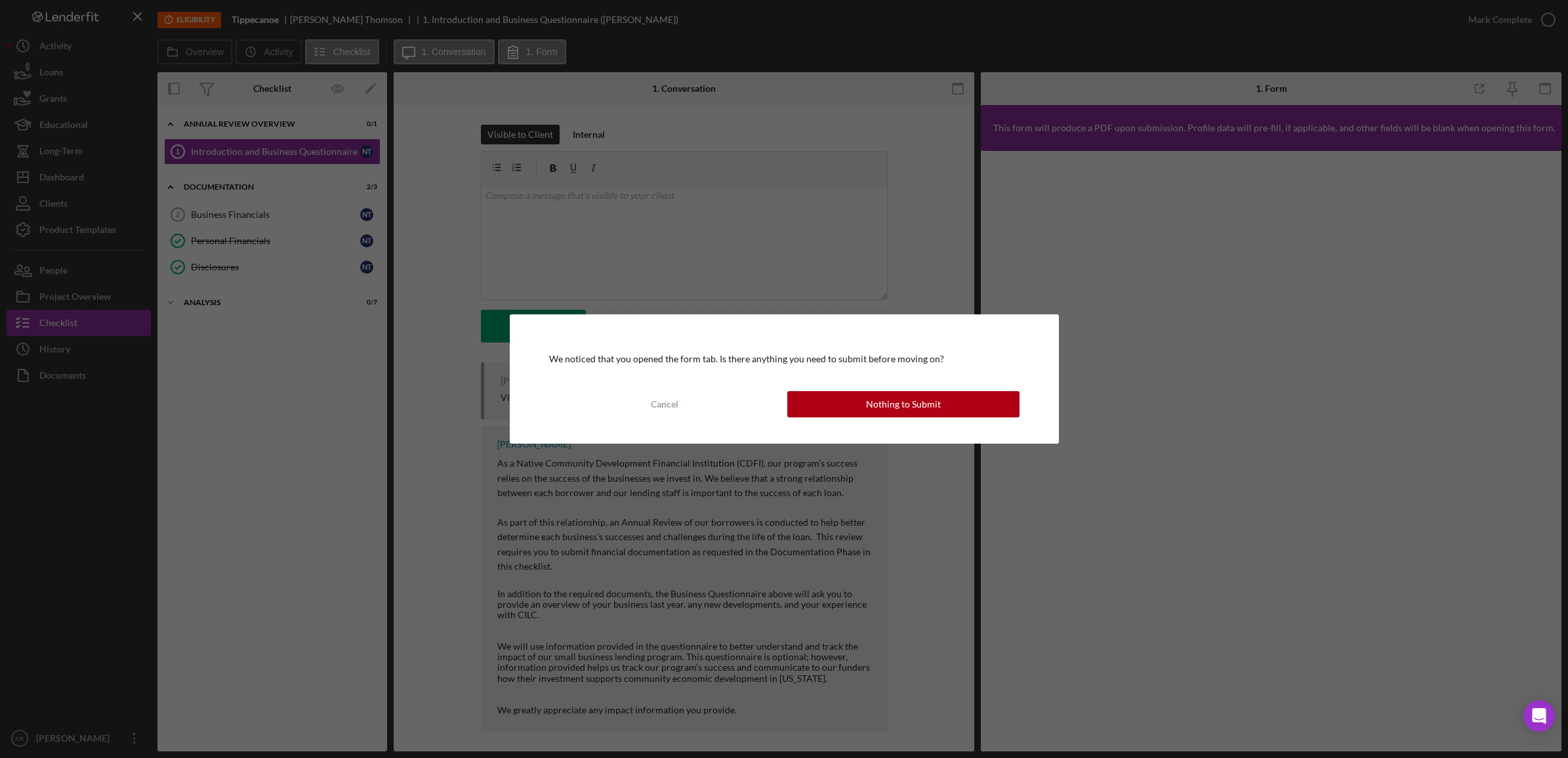
click at [840, 389] on div "We noticed that you opened the form tab. Is there anything you need to submit b…" at bounding box center [784, 379] width 549 height 129
click at [836, 403] on button "Nothing to Submit" at bounding box center [904, 403] width 233 height 26
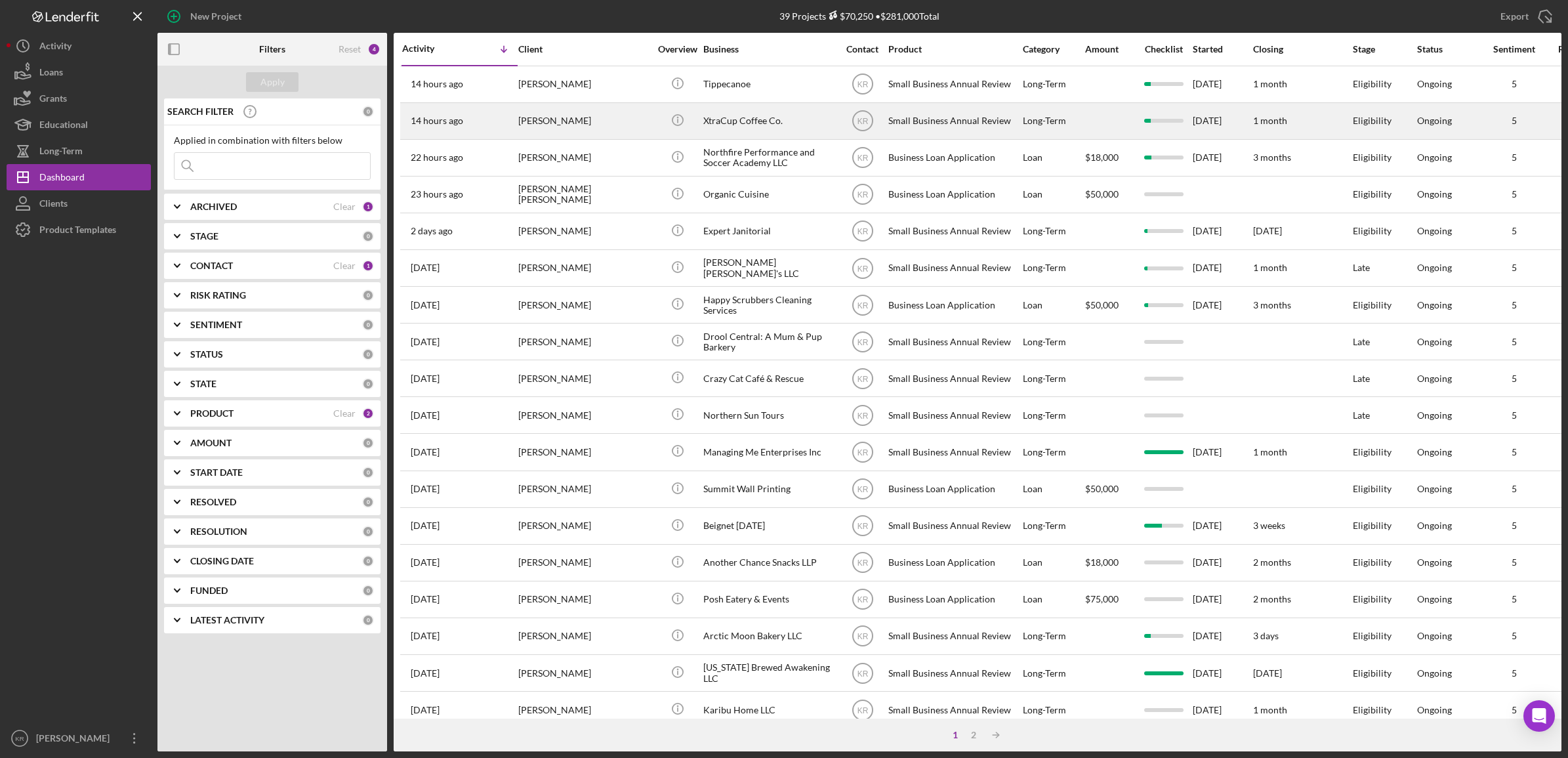
click at [645, 127] on div "[PERSON_NAME]" at bounding box center [584, 121] width 131 height 35
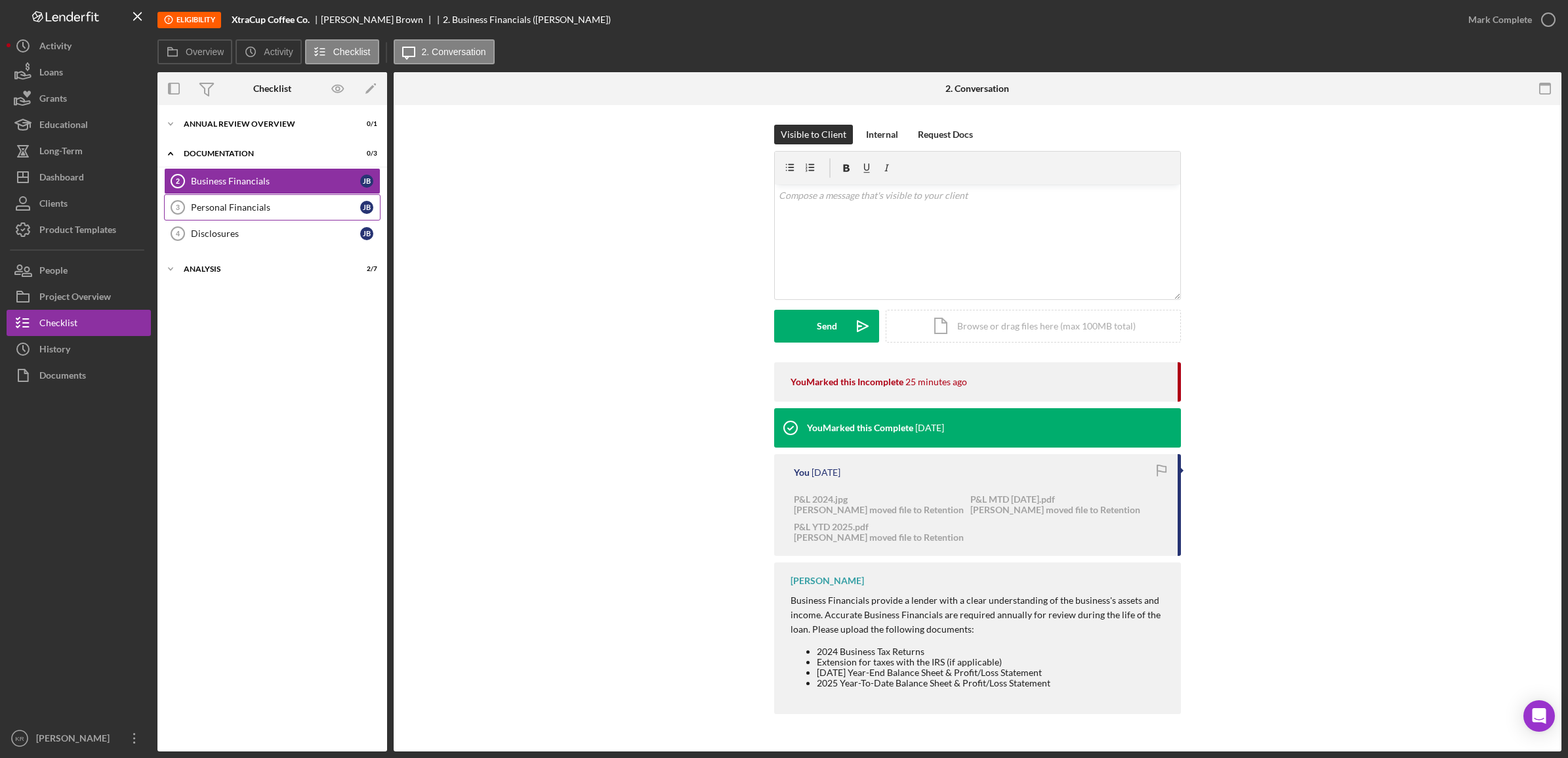
click at [240, 215] on link "Personal Financials 3 Personal Financials [PERSON_NAME]" at bounding box center [273, 207] width 217 height 26
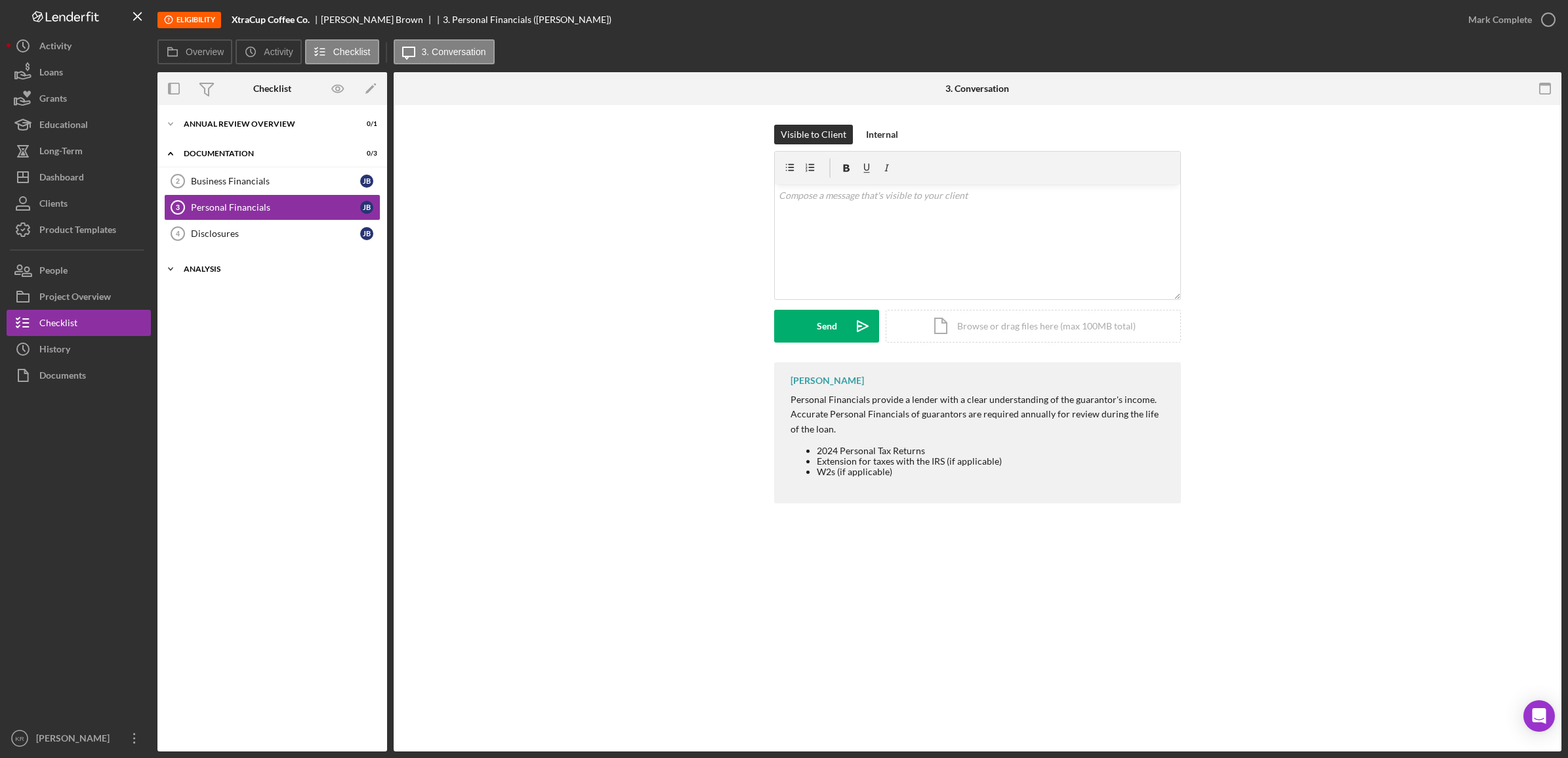
click at [224, 274] on div "Icon/Expander Analysis 2 / 7" at bounding box center [272, 269] width 230 height 26
click at [274, 438] on link "Retention Retention" at bounding box center [273, 427] width 217 height 26
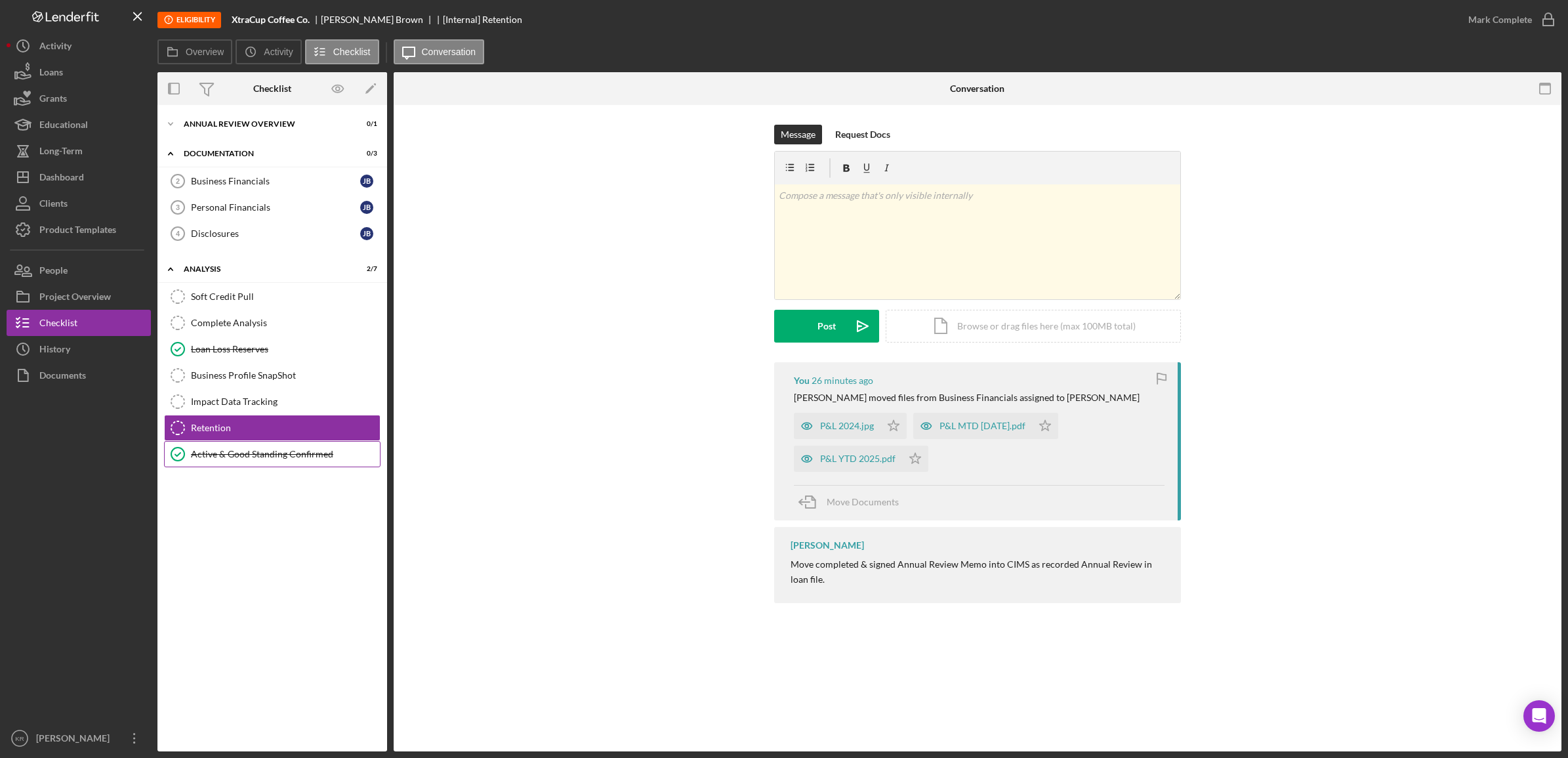
click at [274, 450] on link "Active & Good Standing Confirmed Active & Good Standing Confirmed" at bounding box center [273, 453] width 217 height 26
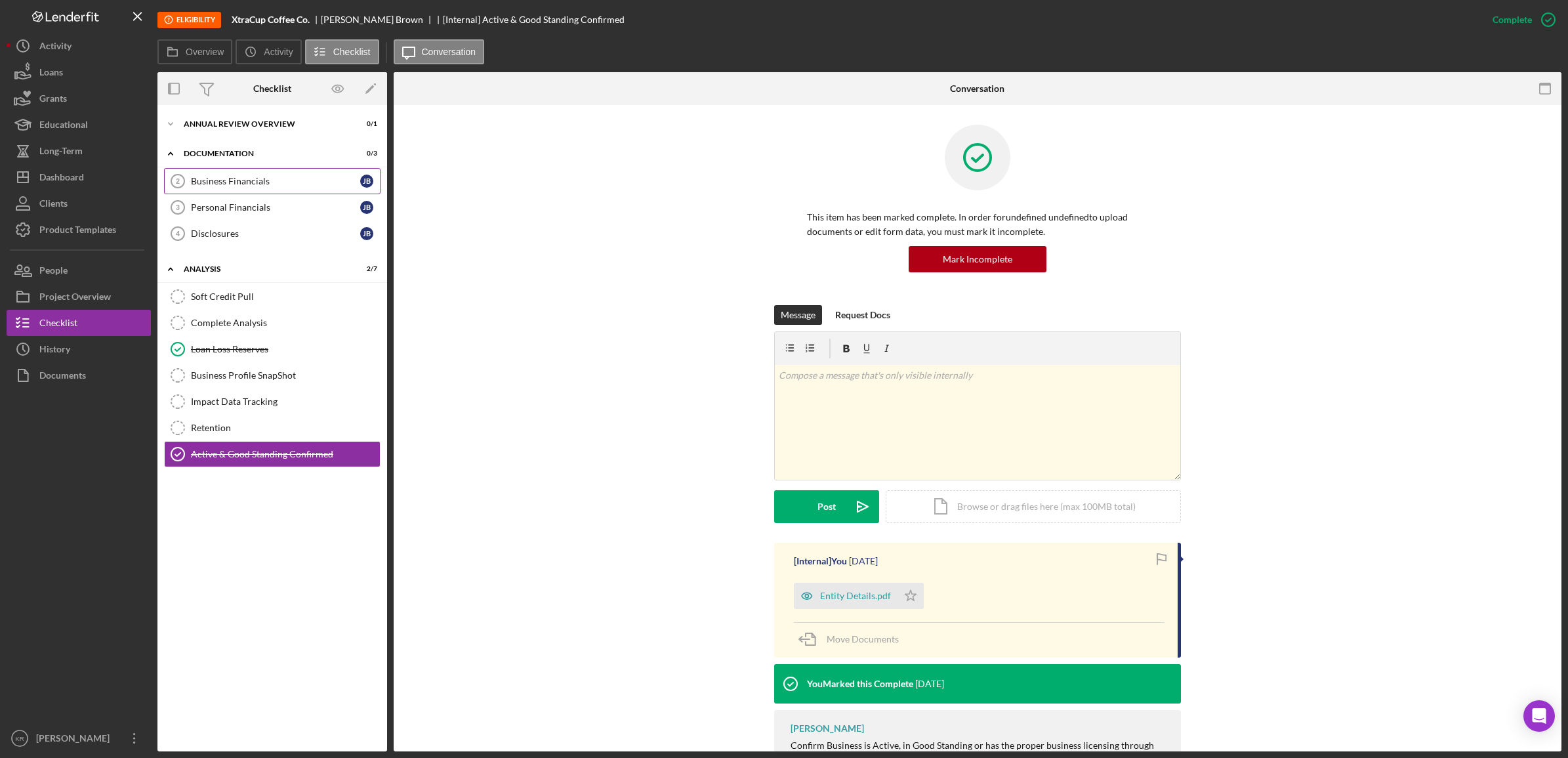
click at [261, 179] on div "Business Financials" at bounding box center [275, 181] width 169 height 11
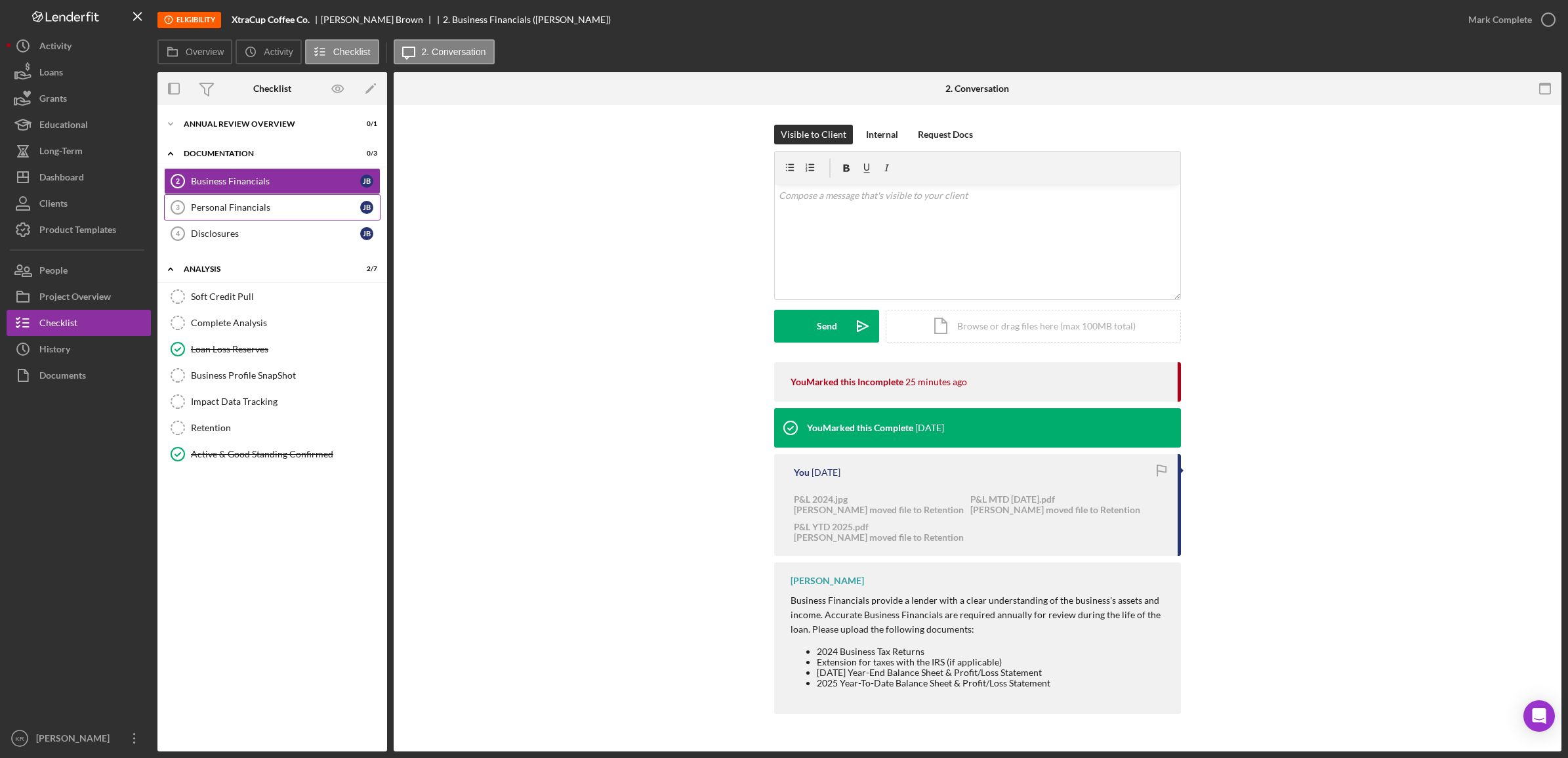
click at [239, 208] on div "Personal Financials" at bounding box center [275, 207] width 169 height 11
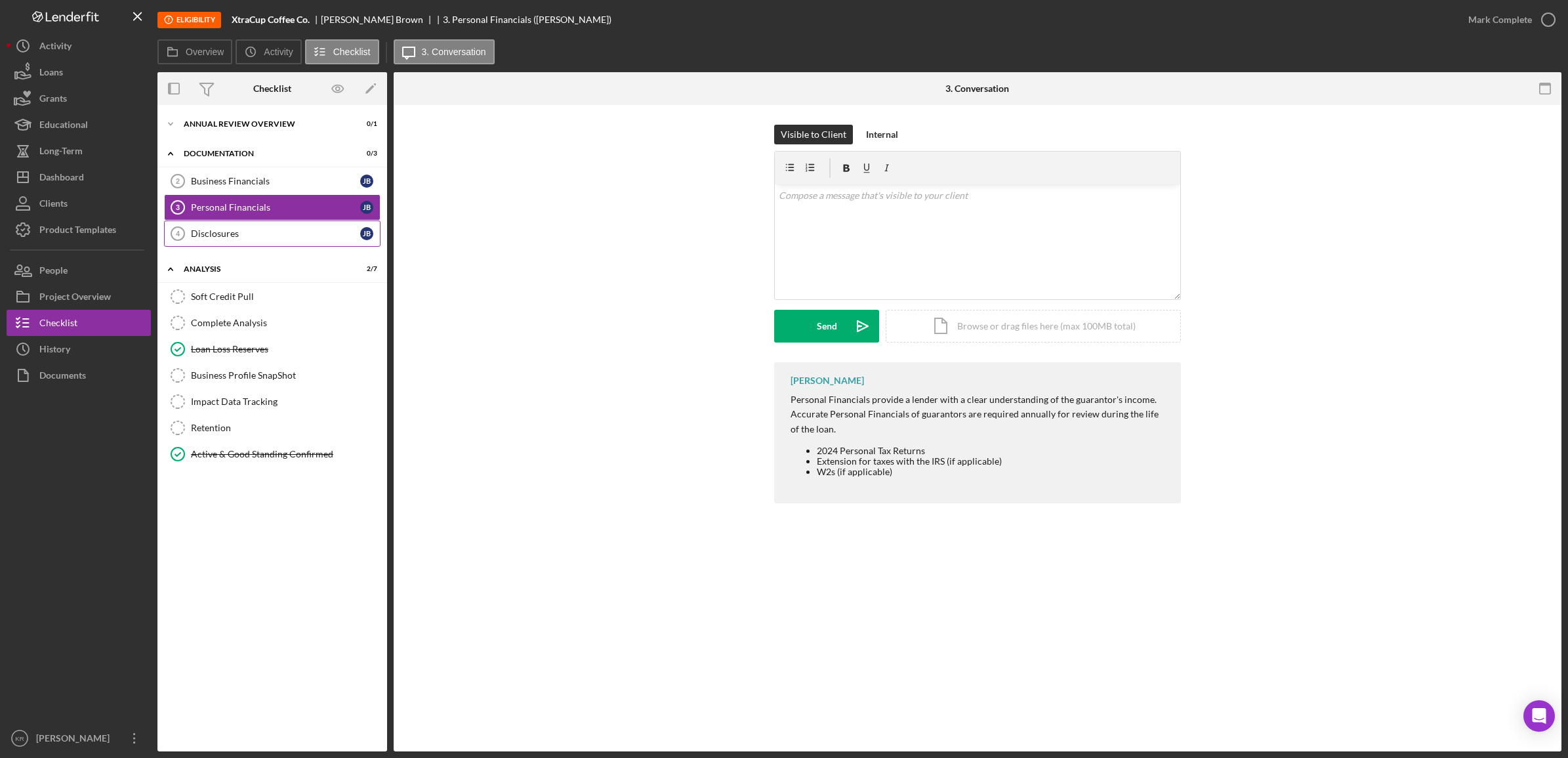
click at [243, 242] on link "Disclosures 4 Disclosures [PERSON_NAME]" at bounding box center [273, 233] width 217 height 26
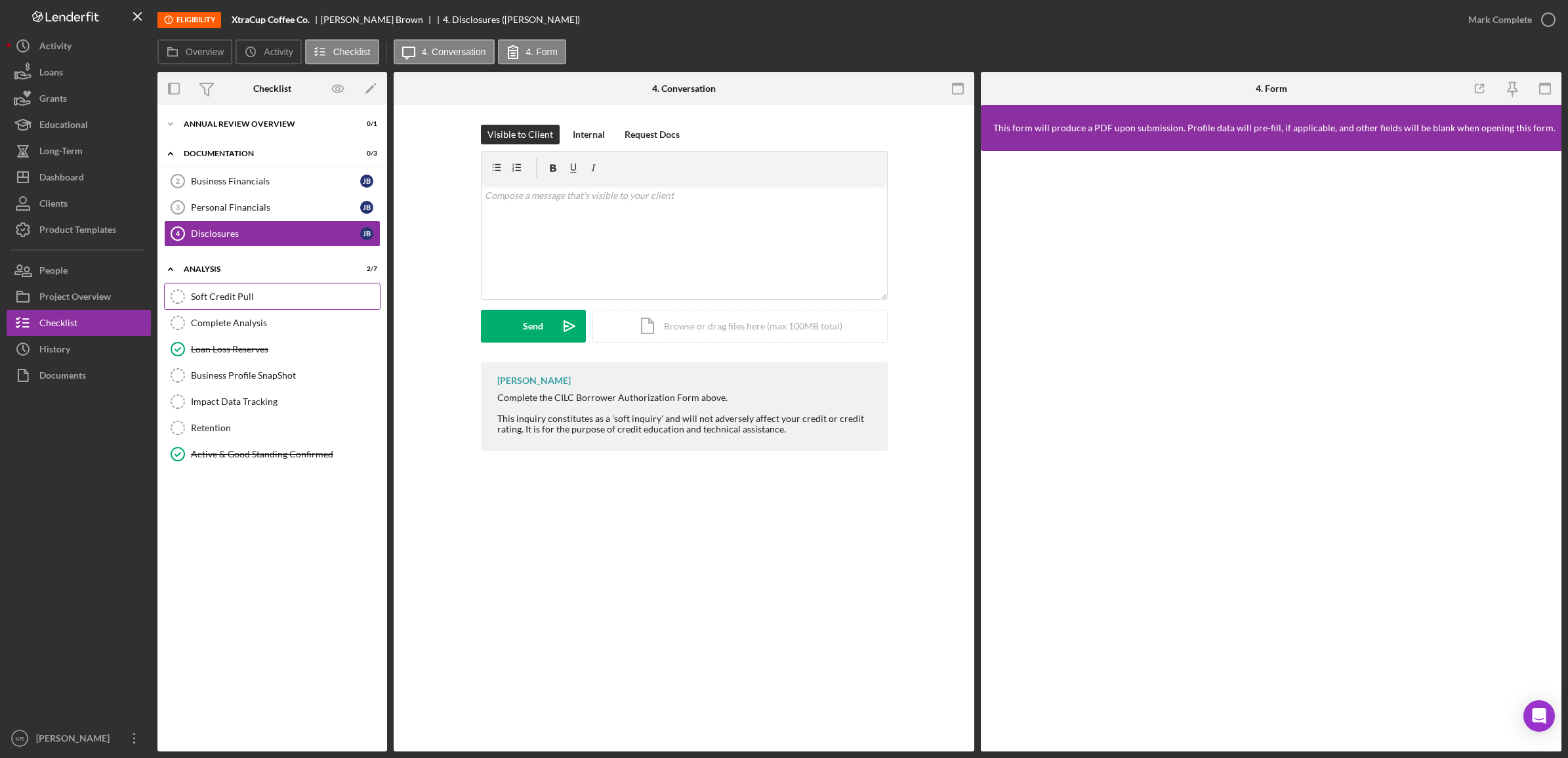
click at [228, 284] on link "Soft Credit Pull Soft Credit Pull" at bounding box center [273, 296] width 217 height 26
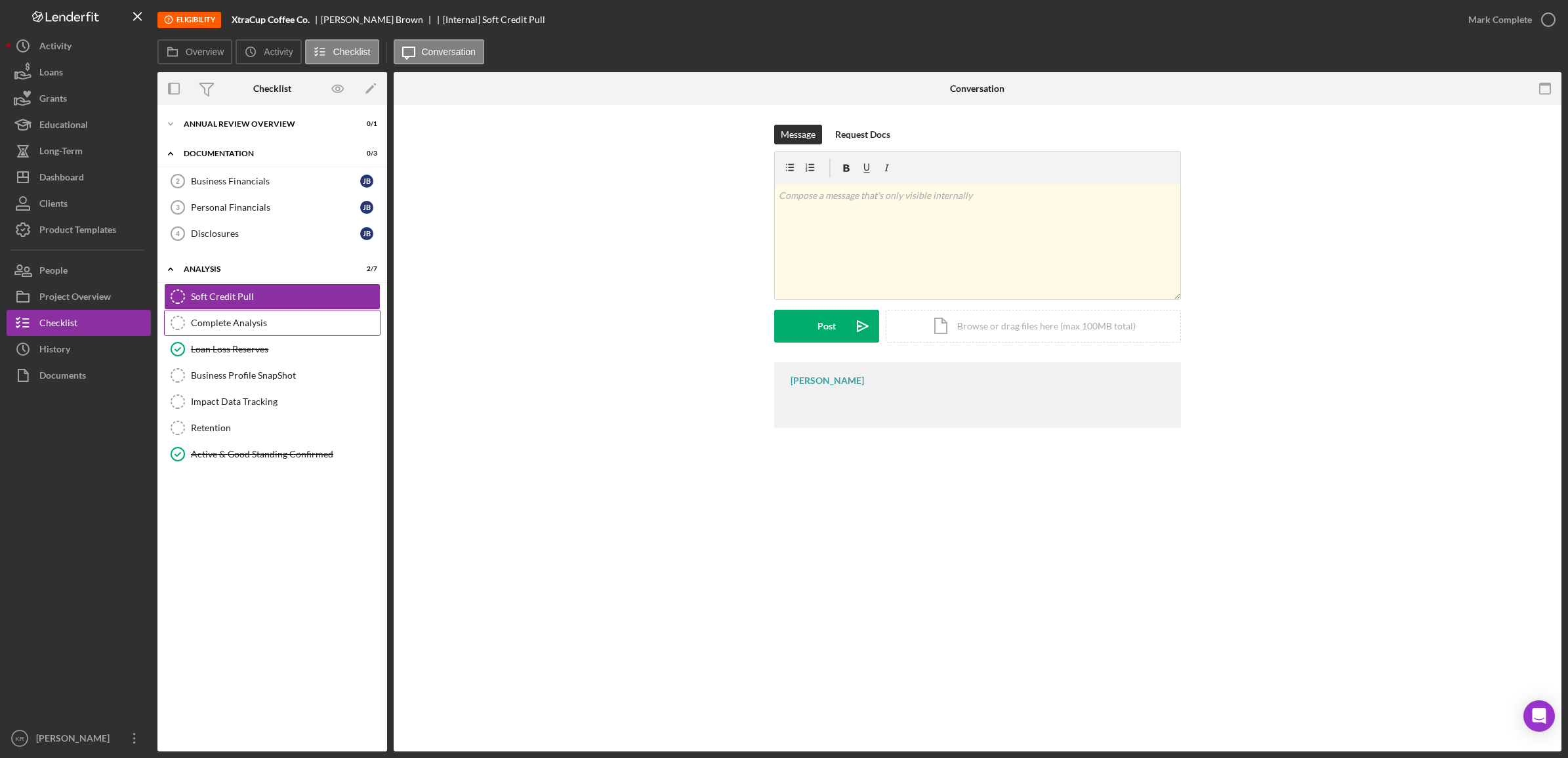
click at [227, 319] on div "Complete Analysis" at bounding box center [284, 322] width 189 height 11
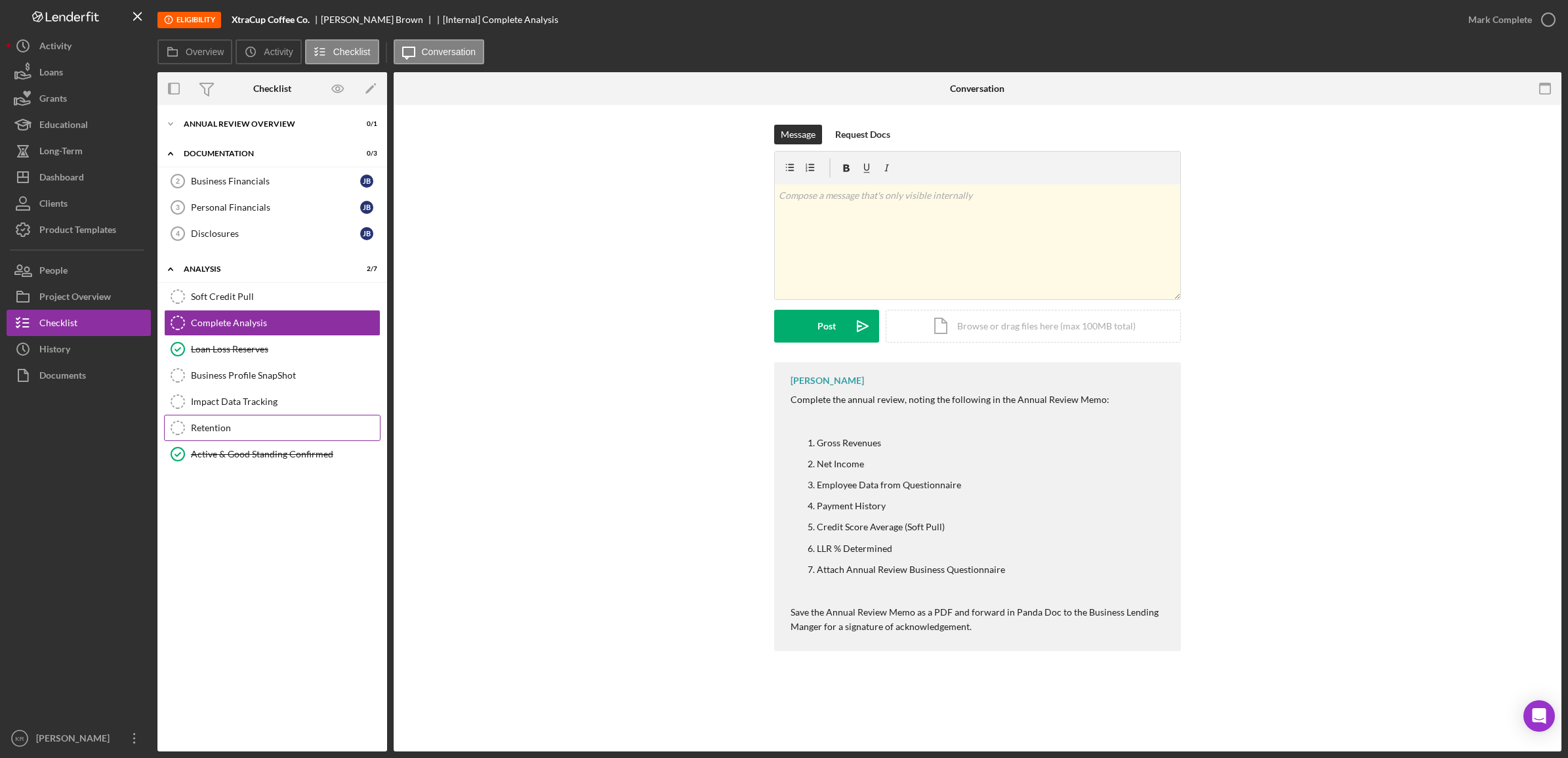
click at [251, 425] on div "Retention" at bounding box center [284, 427] width 189 height 11
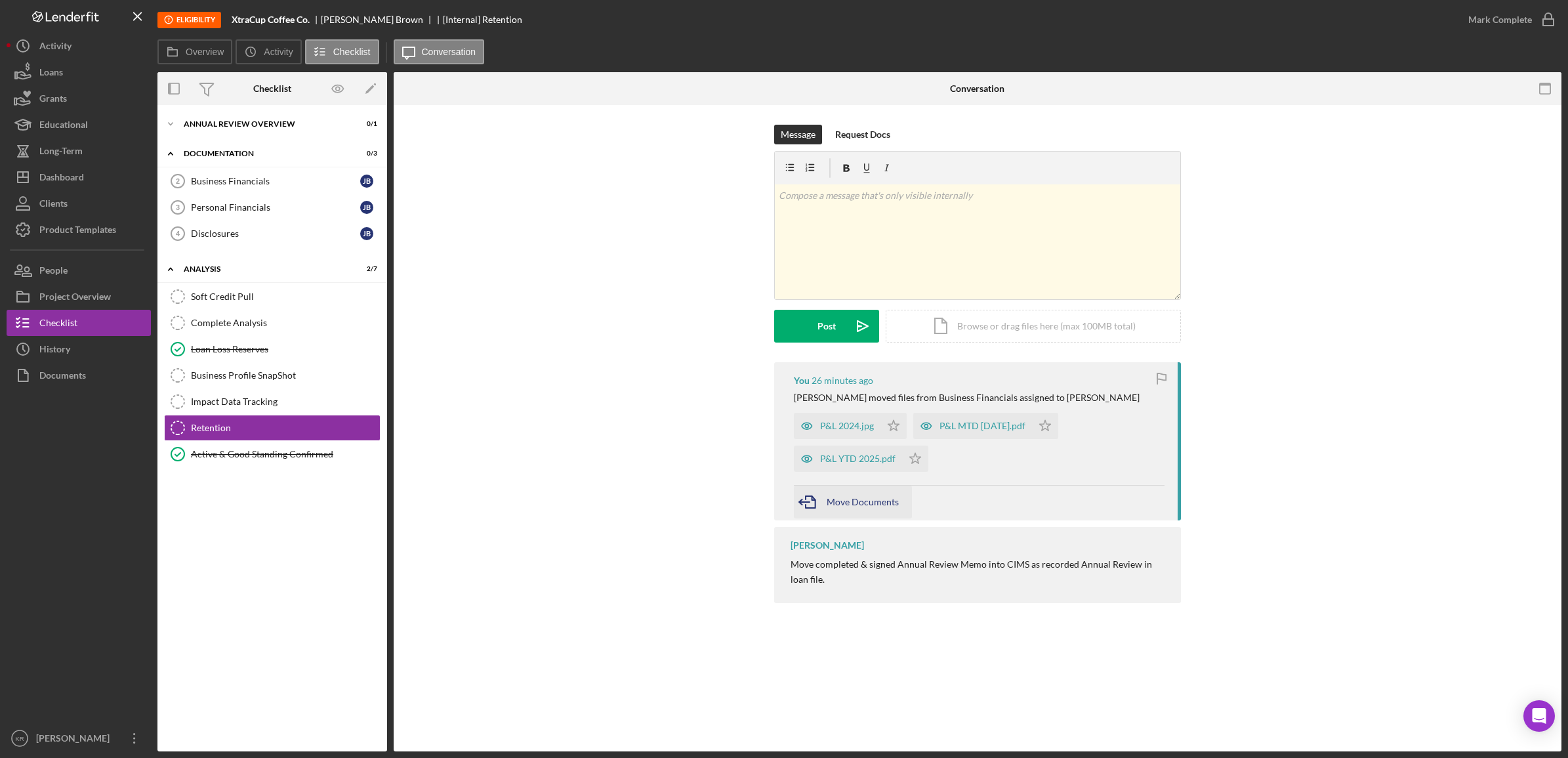
click at [818, 508] on icon "button" at bounding box center [811, 502] width 33 height 33
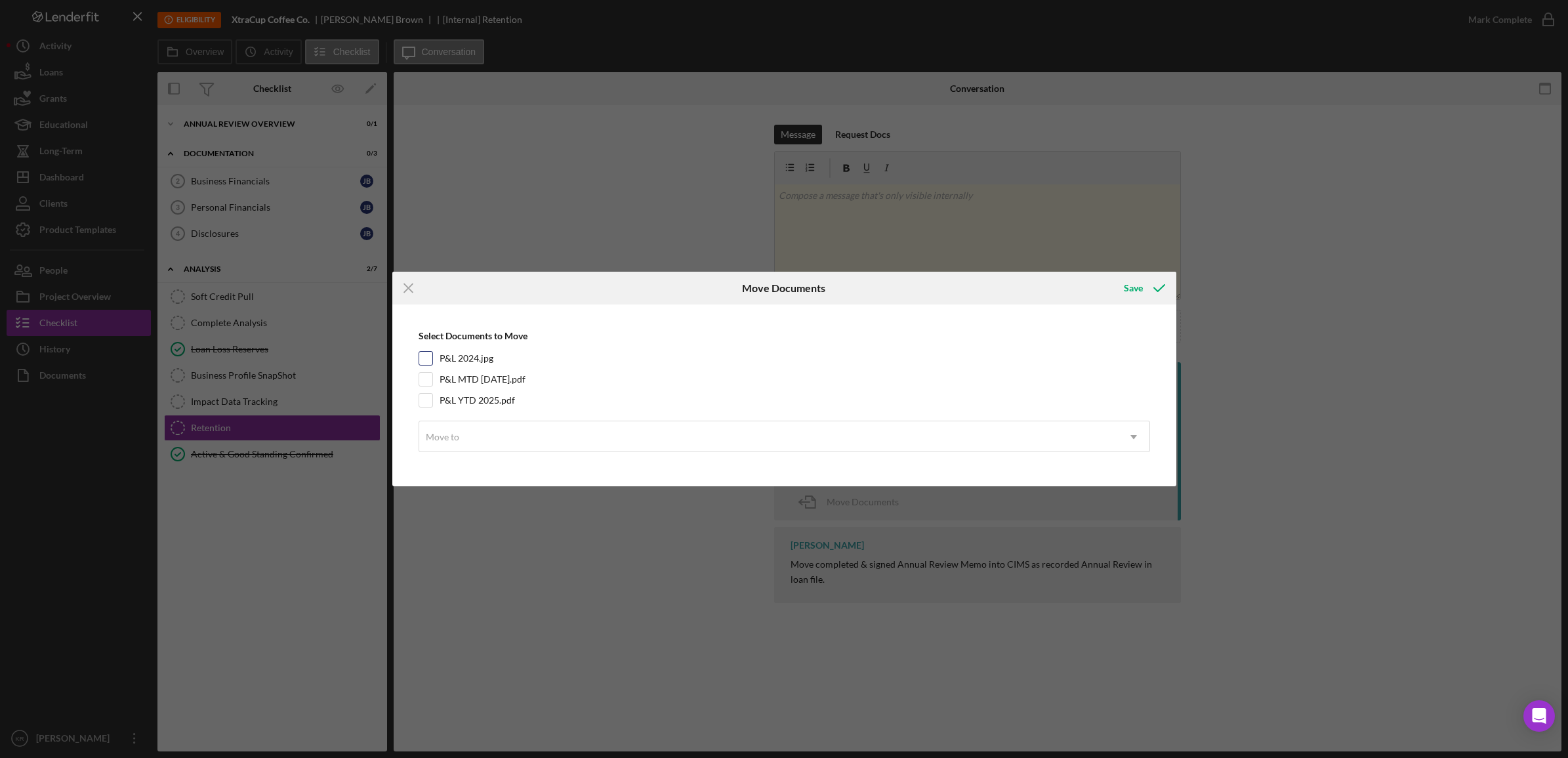
click at [471, 364] on label "P&L 2024.jpg" at bounding box center [466, 358] width 54 height 13
click at [433, 364] on input "P&L 2024.jpg" at bounding box center [425, 358] width 13 height 13
checkbox input "true"
click at [470, 381] on label "P&L MTD [DATE].pdf" at bounding box center [483, 378] width 86 height 13
click at [433, 381] on input "P&L MTD [DATE].pdf" at bounding box center [425, 378] width 13 height 13
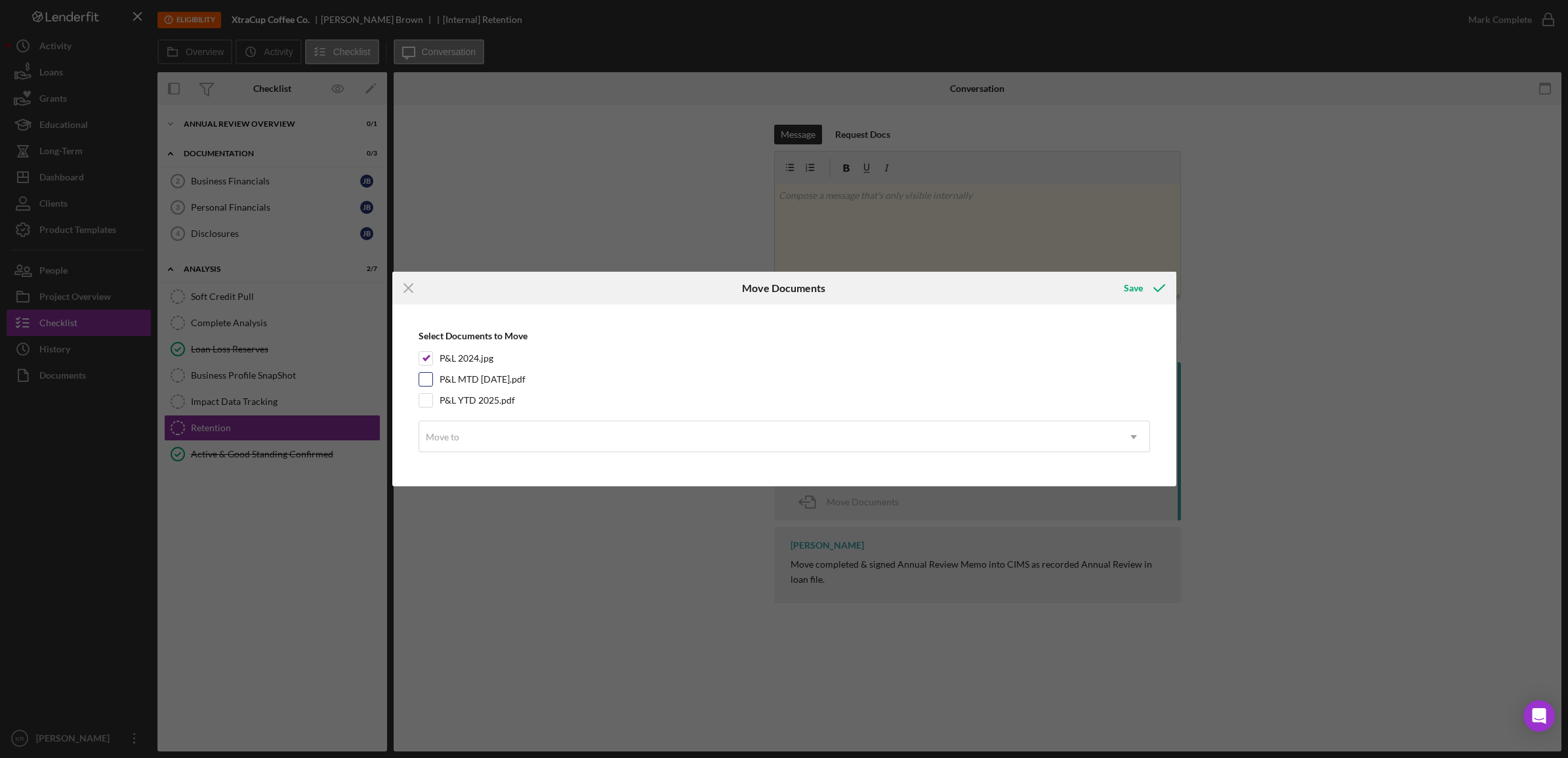
checkbox input "true"
click at [460, 400] on label "P&L YTD 2025.pdf" at bounding box center [477, 400] width 75 height 13
click at [433, 400] on input "P&L YTD 2025.pdf" at bounding box center [425, 400] width 13 height 13
checkbox input "true"
click at [506, 454] on div "Select Documents to Move P&L 2024.jpg P&L MTD [DATE].pdf P&L YTD 2025.pdf Move …" at bounding box center [784, 395] width 771 height 169
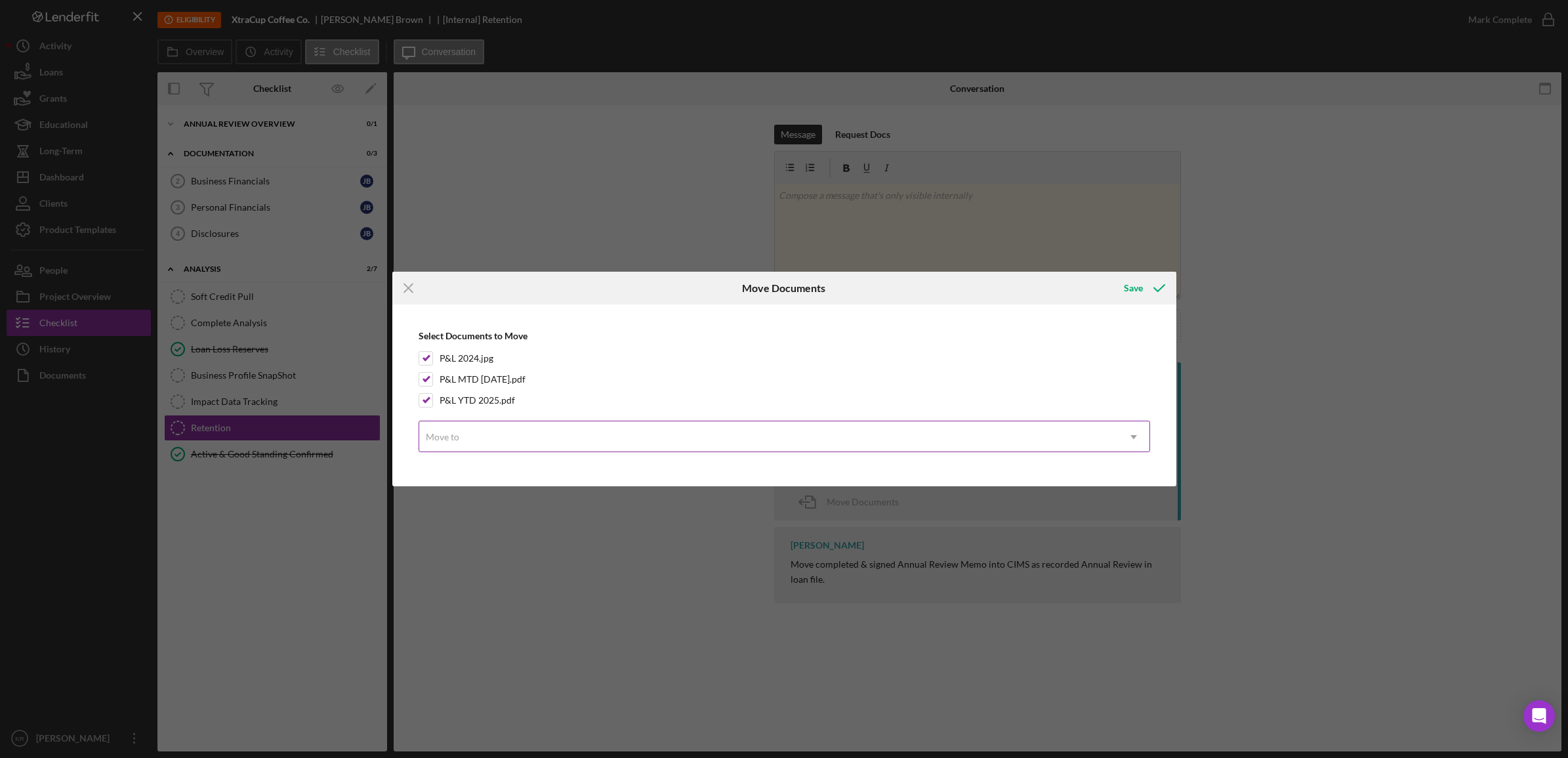
click at [514, 450] on div "Move to" at bounding box center [768, 437] width 699 height 30
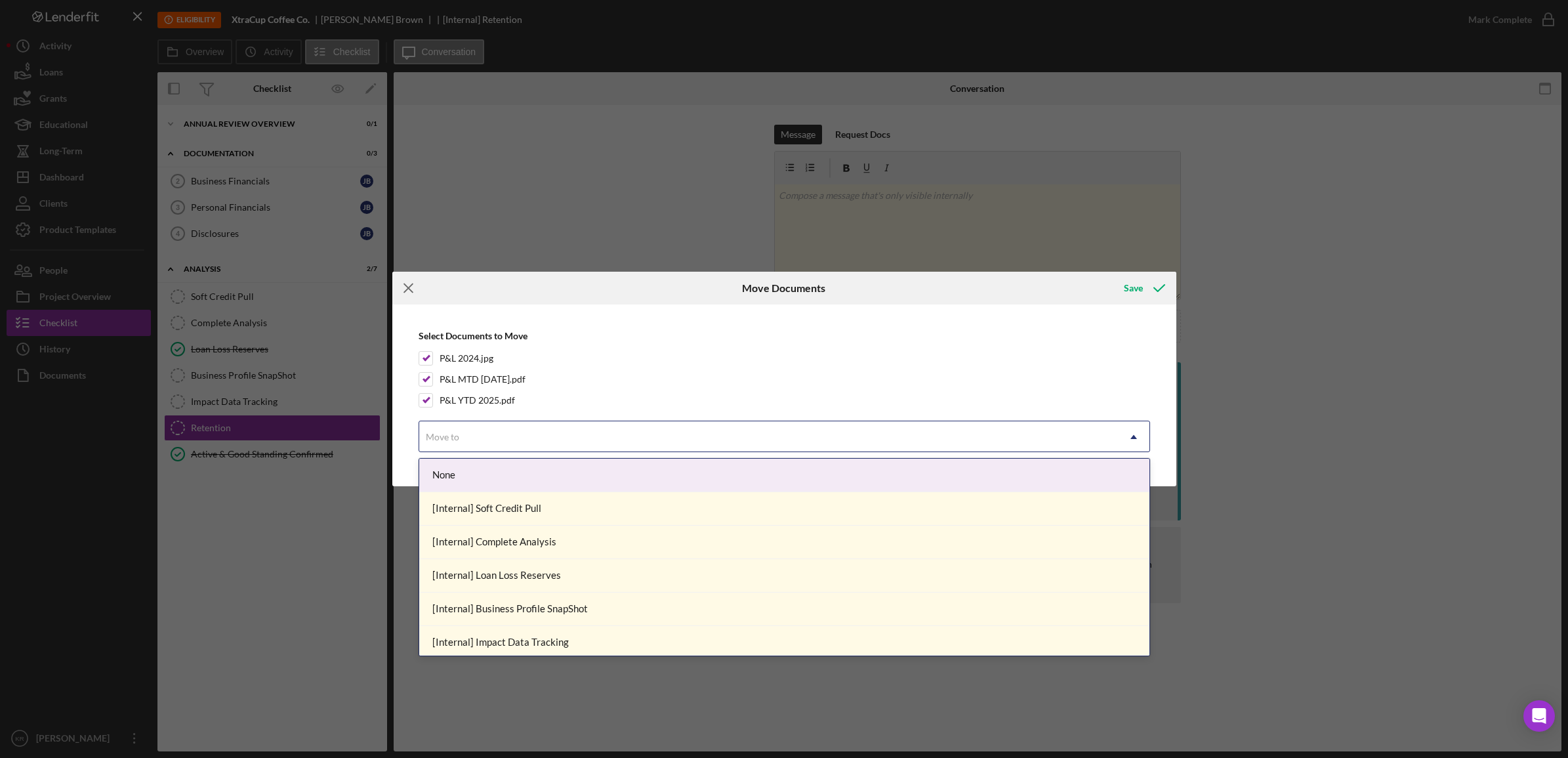
click at [403, 286] on icon "Icon/Menu Close" at bounding box center [409, 288] width 33 height 33
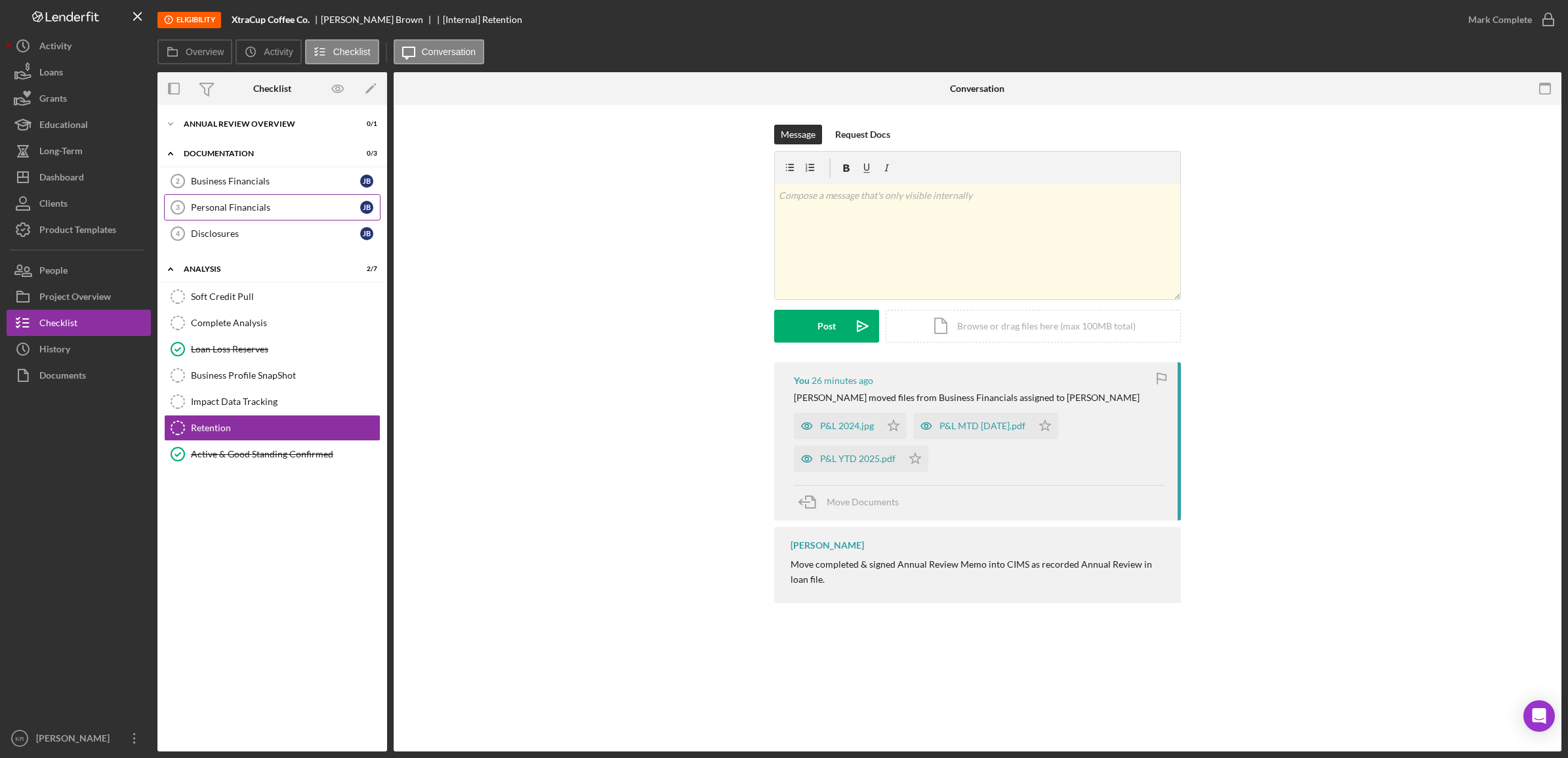
click at [197, 211] on div "Personal Financials" at bounding box center [275, 207] width 169 height 11
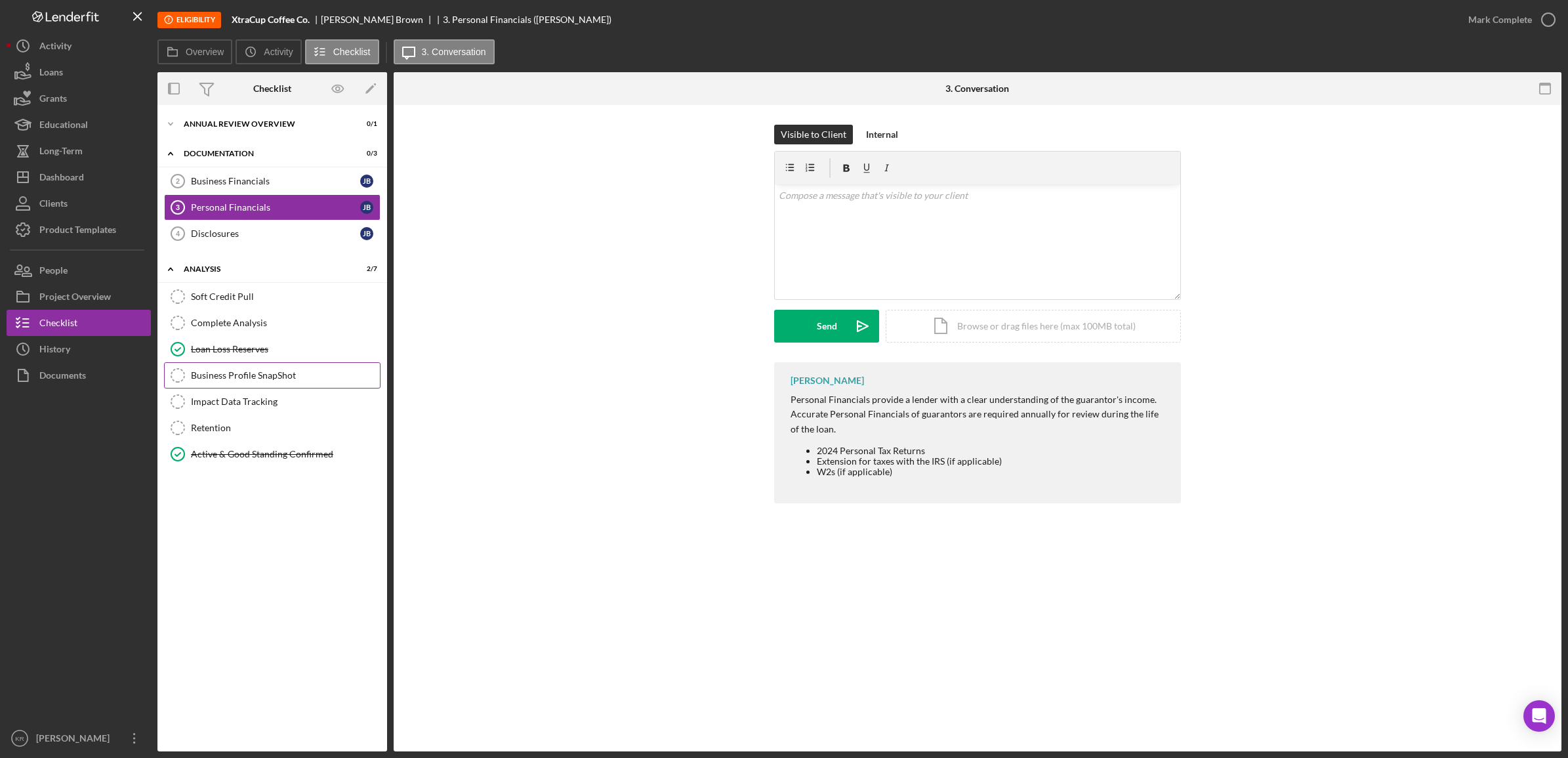
click at [301, 372] on div "Business Profile SnapShot" at bounding box center [284, 375] width 189 height 11
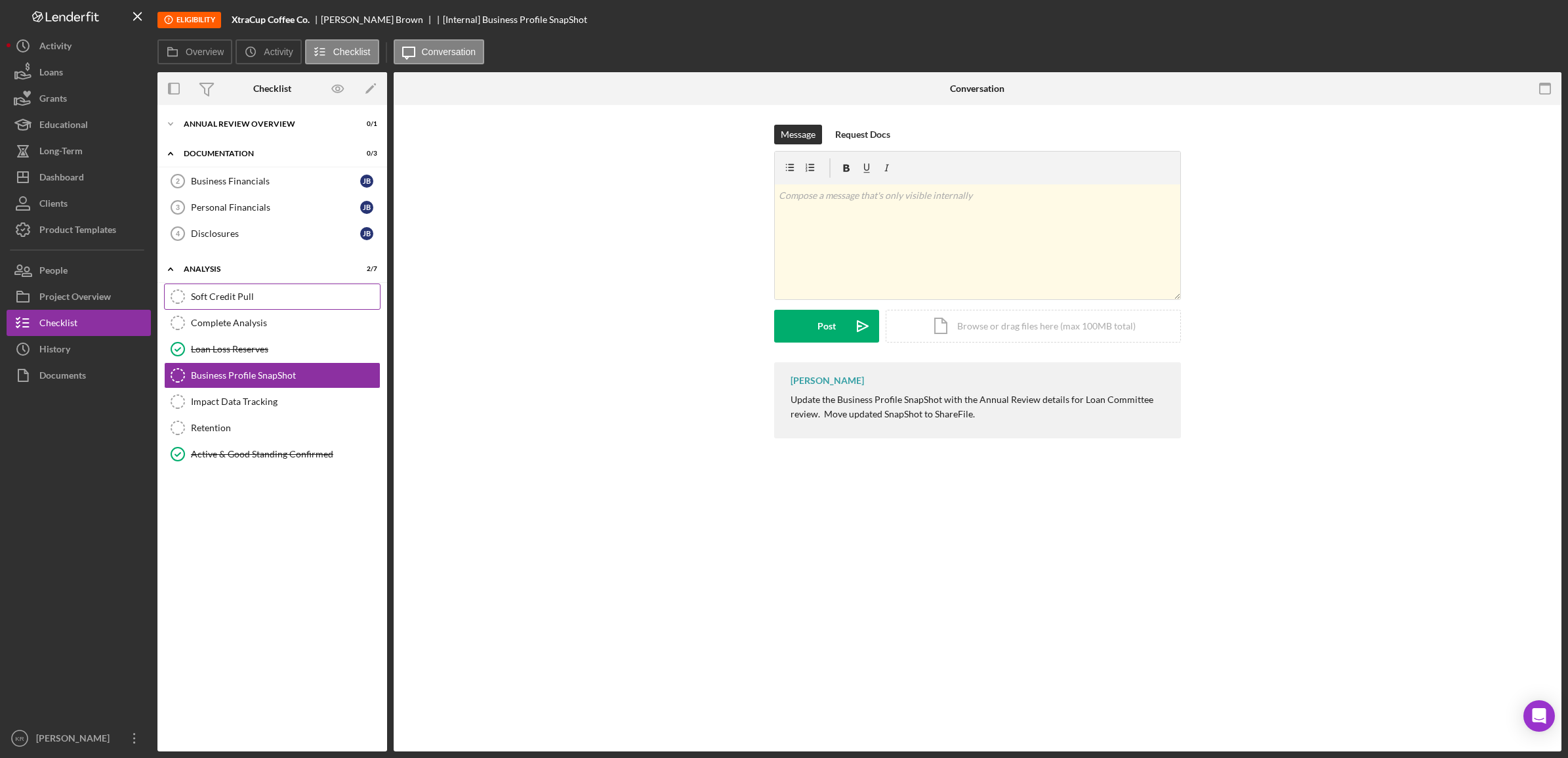
click at [287, 286] on link "Soft Credit Pull Soft Credit Pull" at bounding box center [273, 296] width 217 height 26
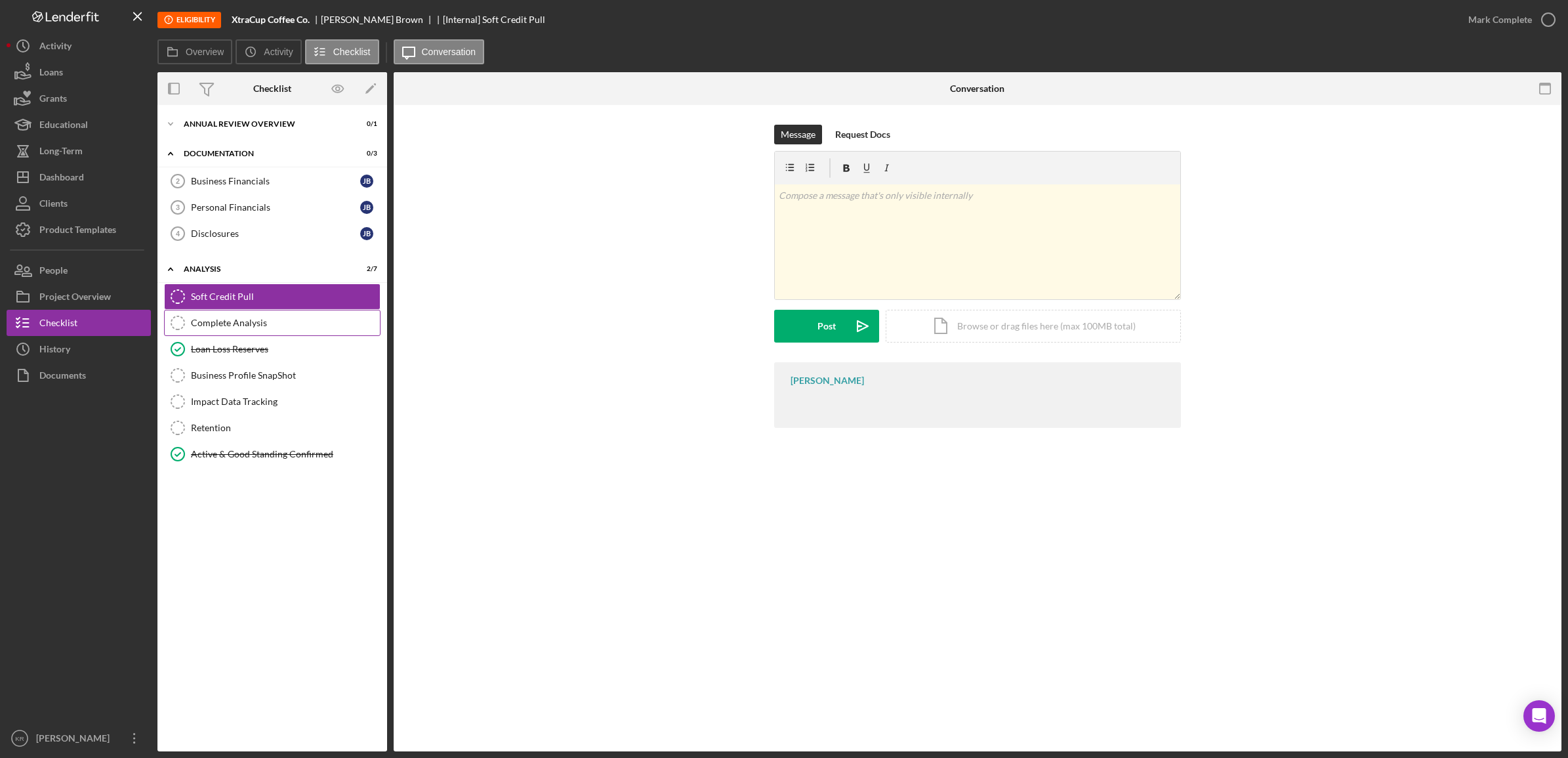
click at [273, 318] on div "Complete Analysis" at bounding box center [284, 322] width 189 height 11
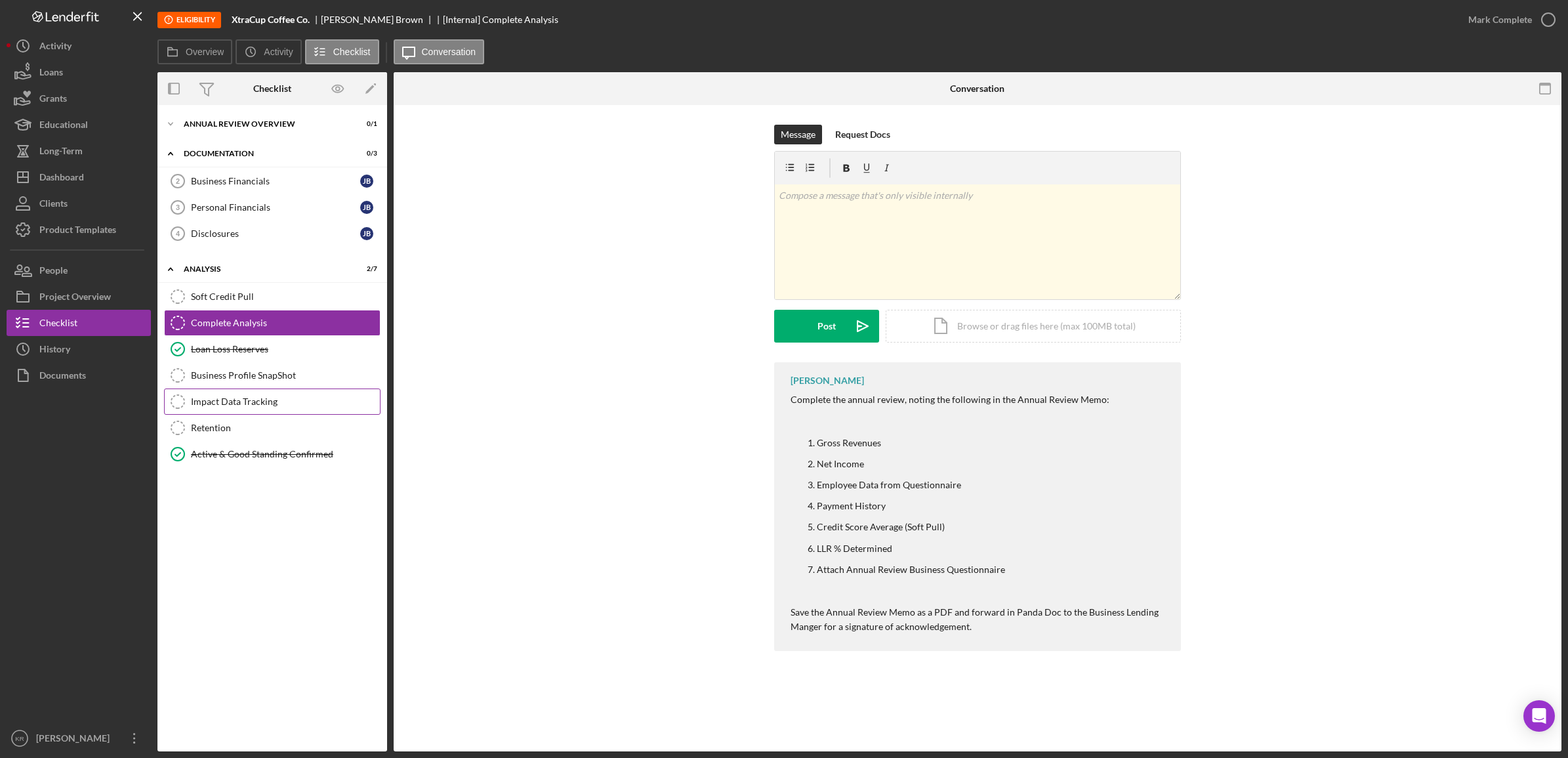
click at [238, 406] on div "Impact Data Tracking" at bounding box center [284, 401] width 189 height 11
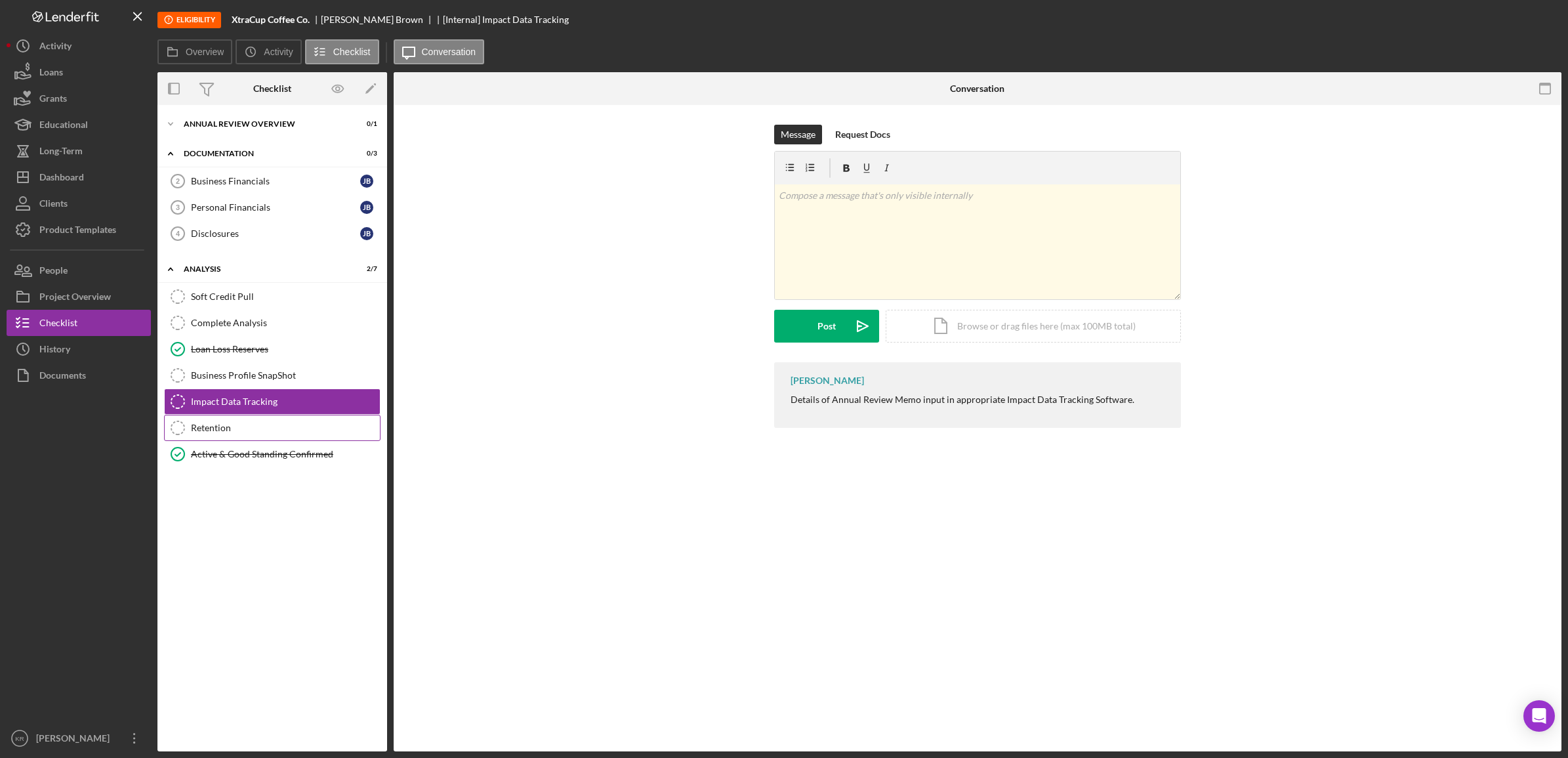
click at [228, 427] on div "Retention" at bounding box center [284, 427] width 189 height 11
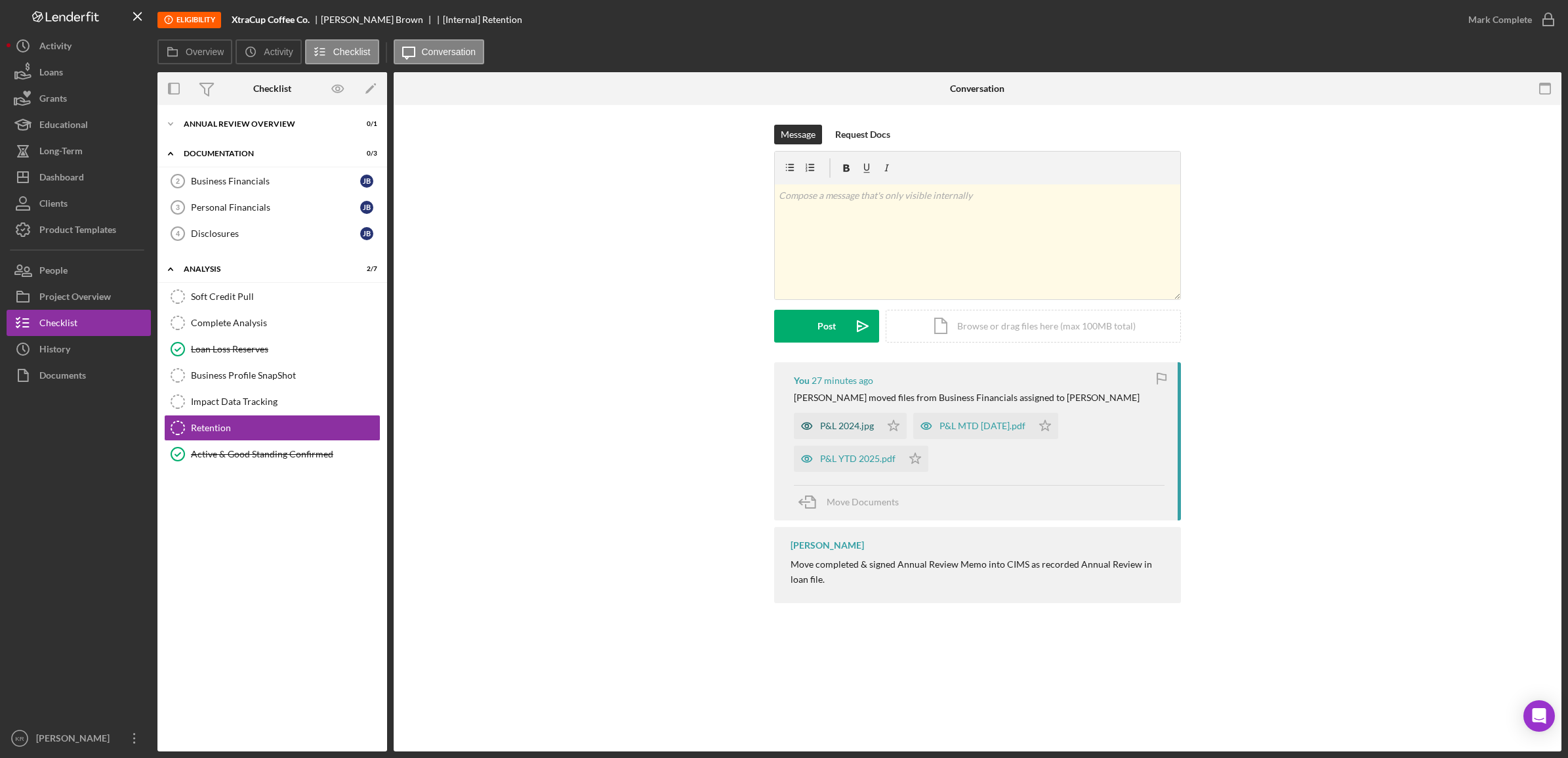
click at [828, 437] on div "P&L 2024.jpg" at bounding box center [837, 425] width 87 height 26
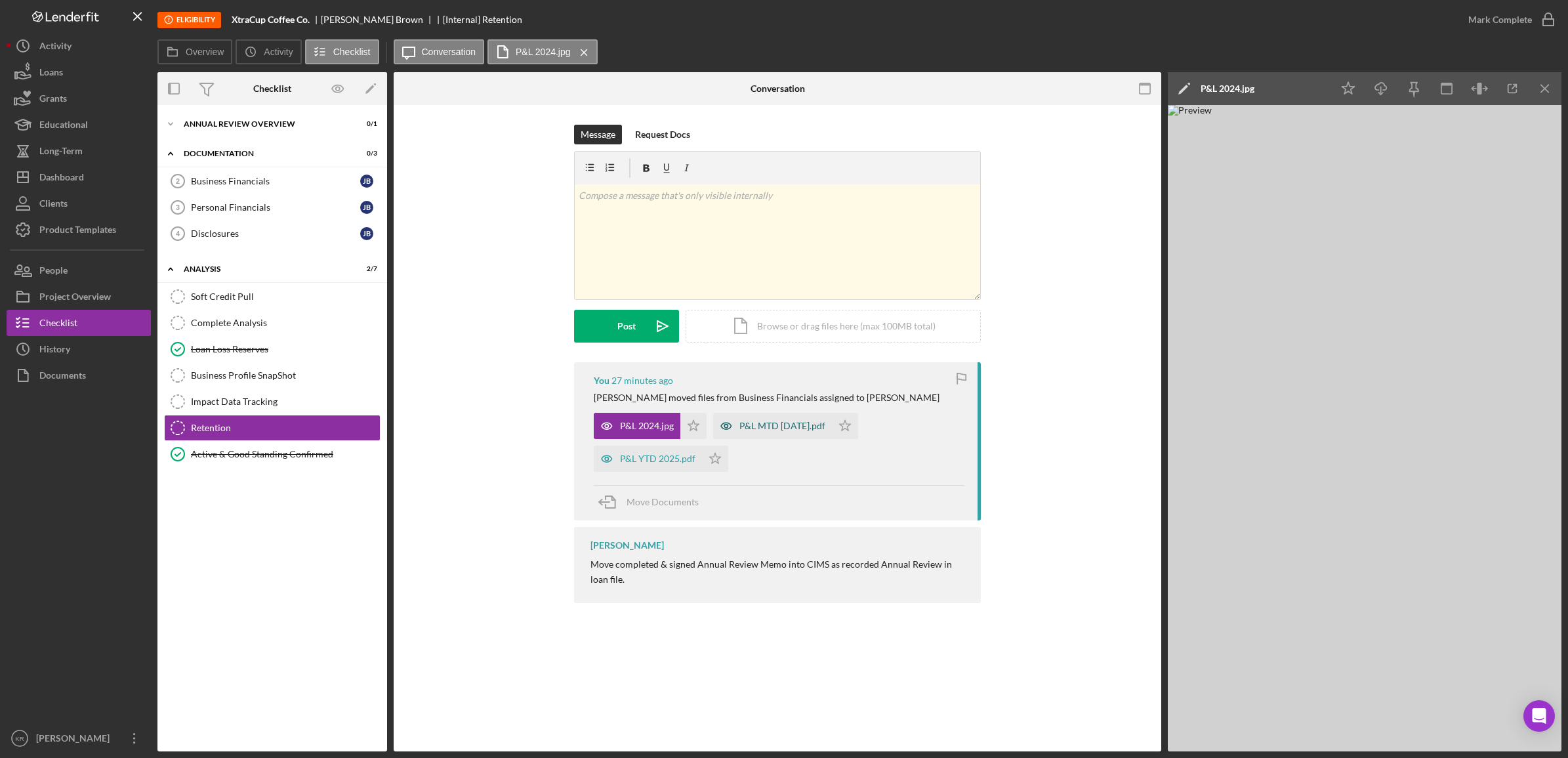
click at [794, 433] on div "P&L MTD [DATE].pdf" at bounding box center [773, 425] width 119 height 26
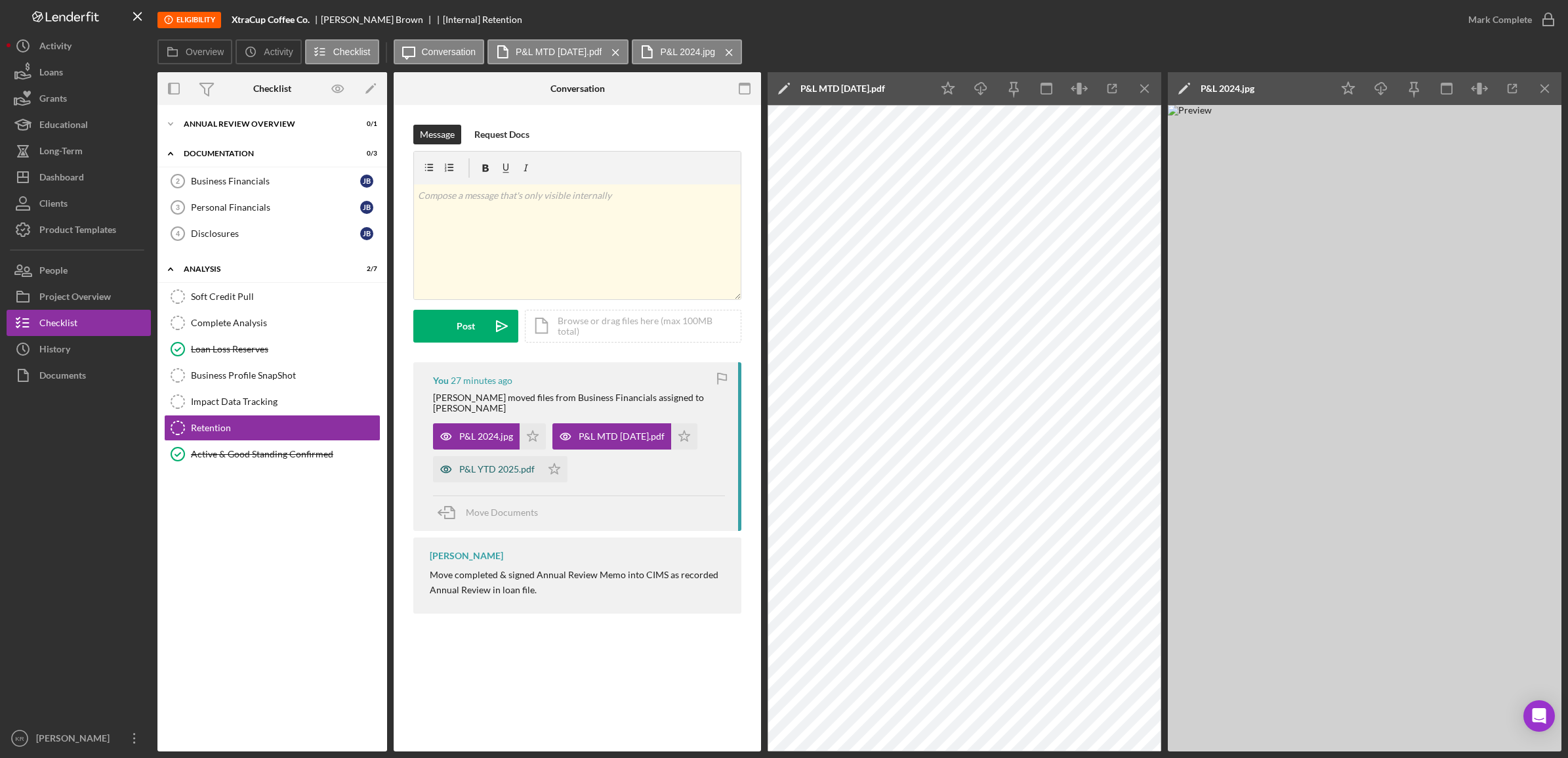
click at [464, 464] on div "P&L YTD 2025.pdf" at bounding box center [496, 469] width 75 height 11
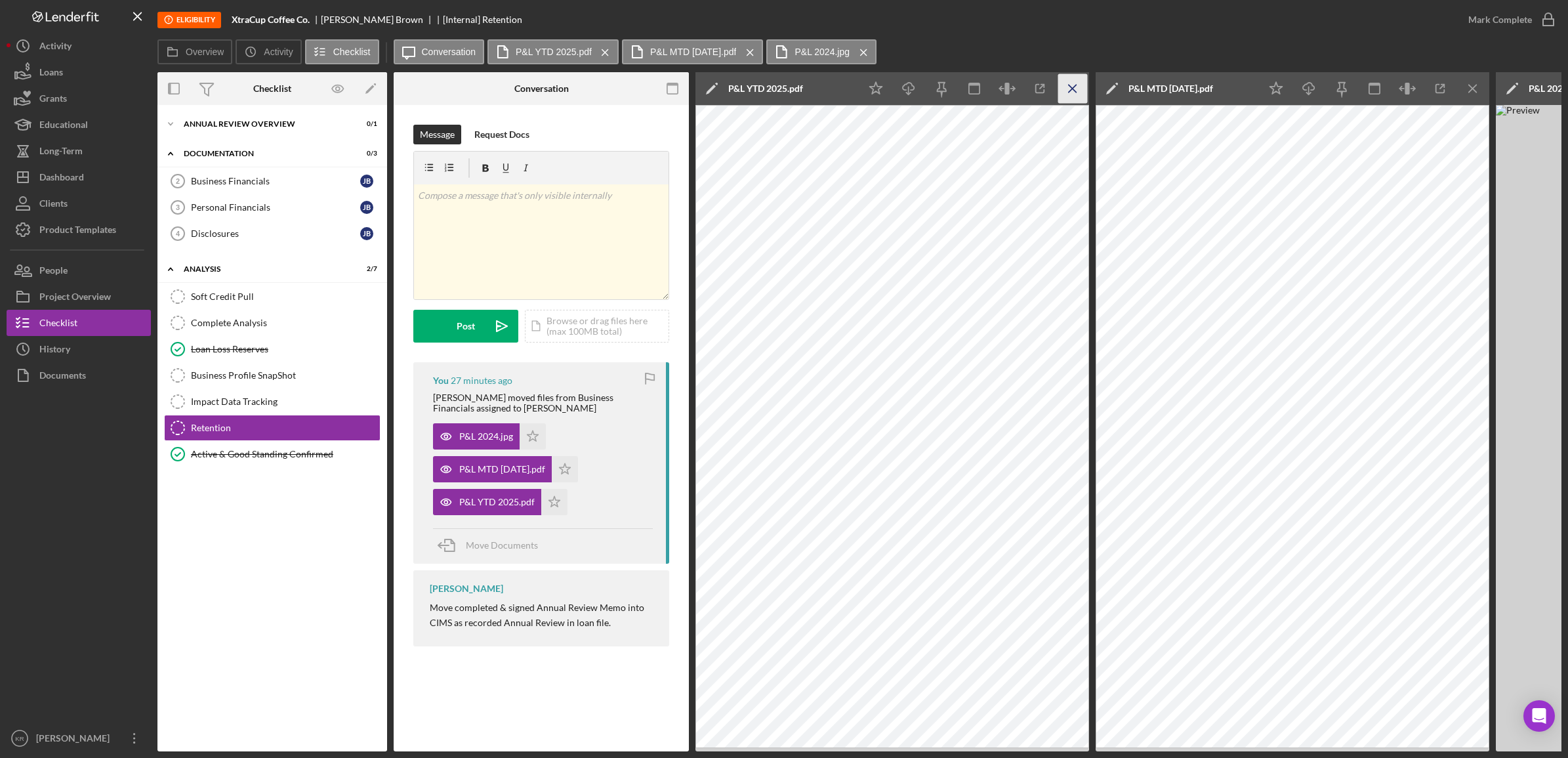
click at [1068, 86] on icon "Icon/Menu Close" at bounding box center [1073, 89] width 29 height 29
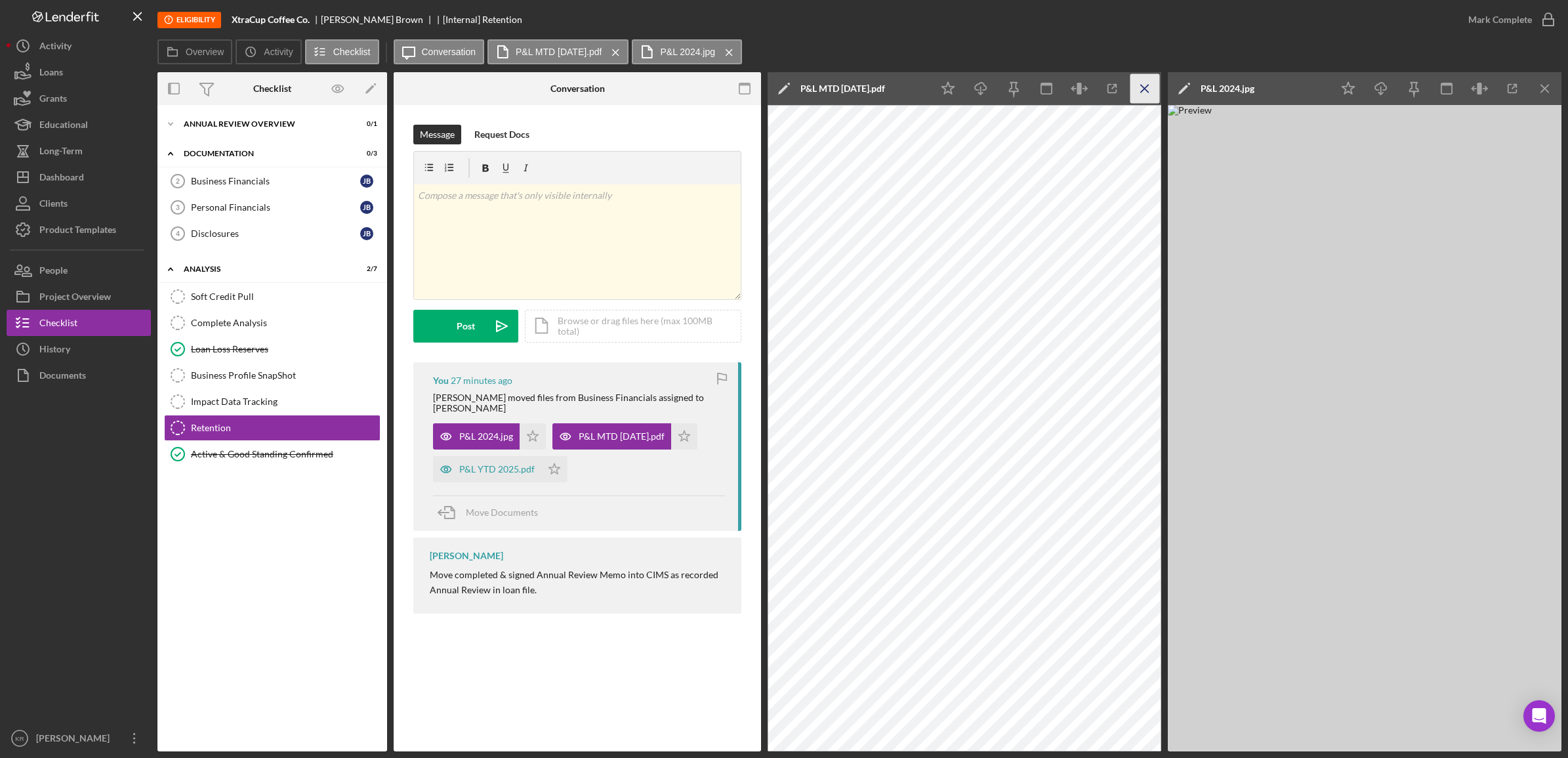
click at [1133, 85] on icon "Icon/Menu Close" at bounding box center [1145, 89] width 29 height 29
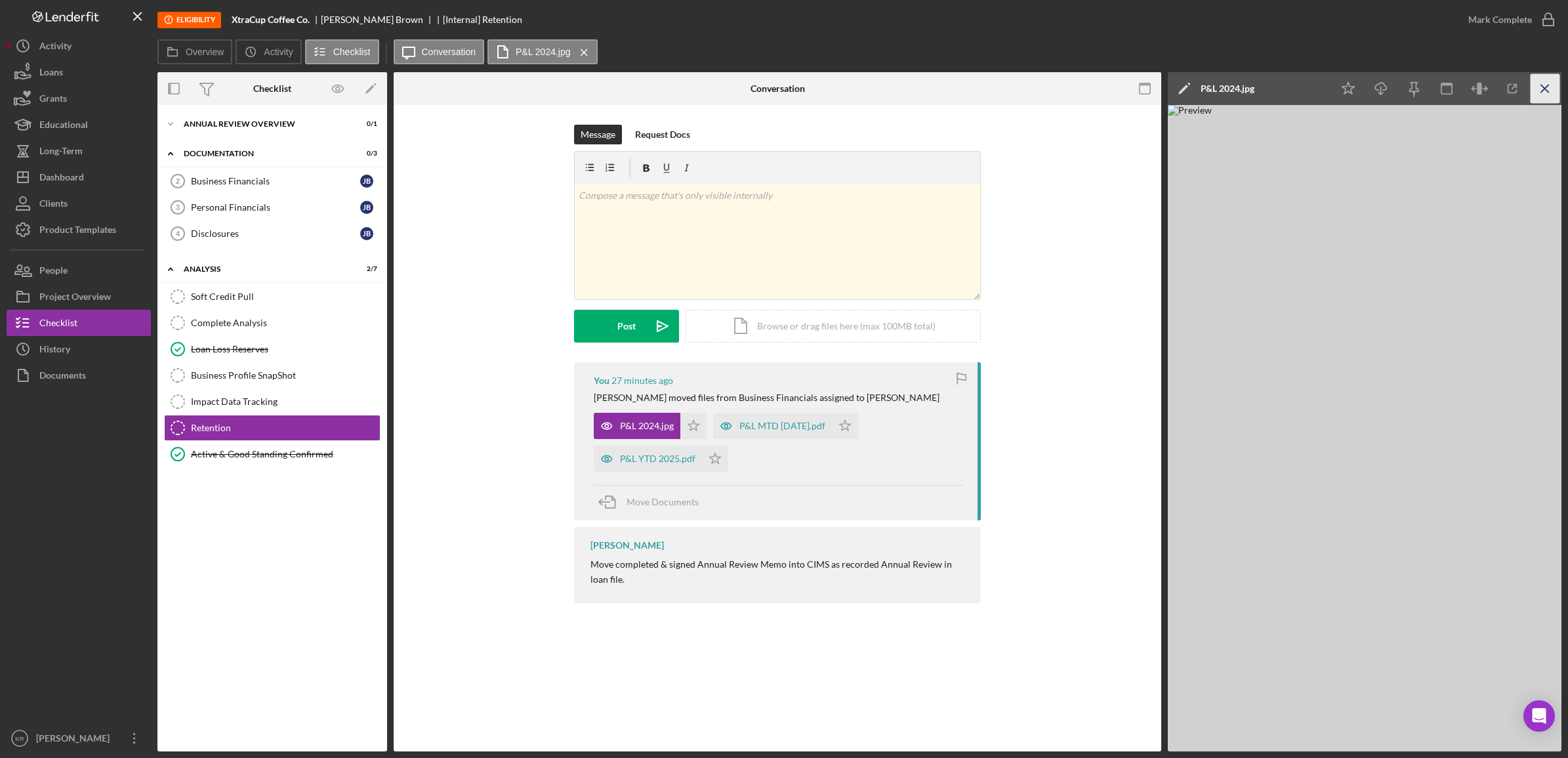
click at [1559, 83] on icon "Icon/Menu Close" at bounding box center [1546, 89] width 29 height 29
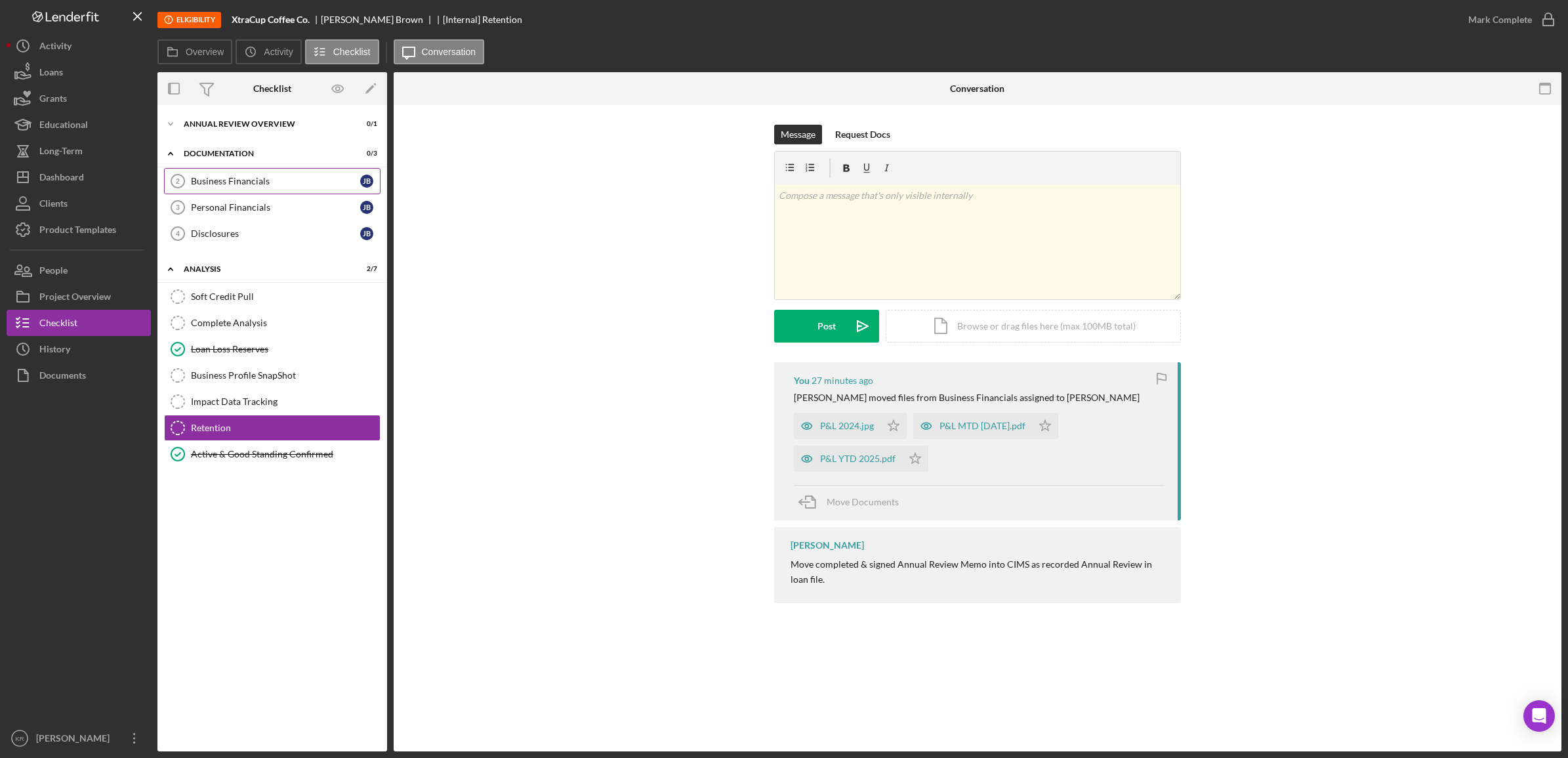
click at [225, 191] on link "Business Financials 2 Business Financials [PERSON_NAME]" at bounding box center [273, 181] width 217 height 26
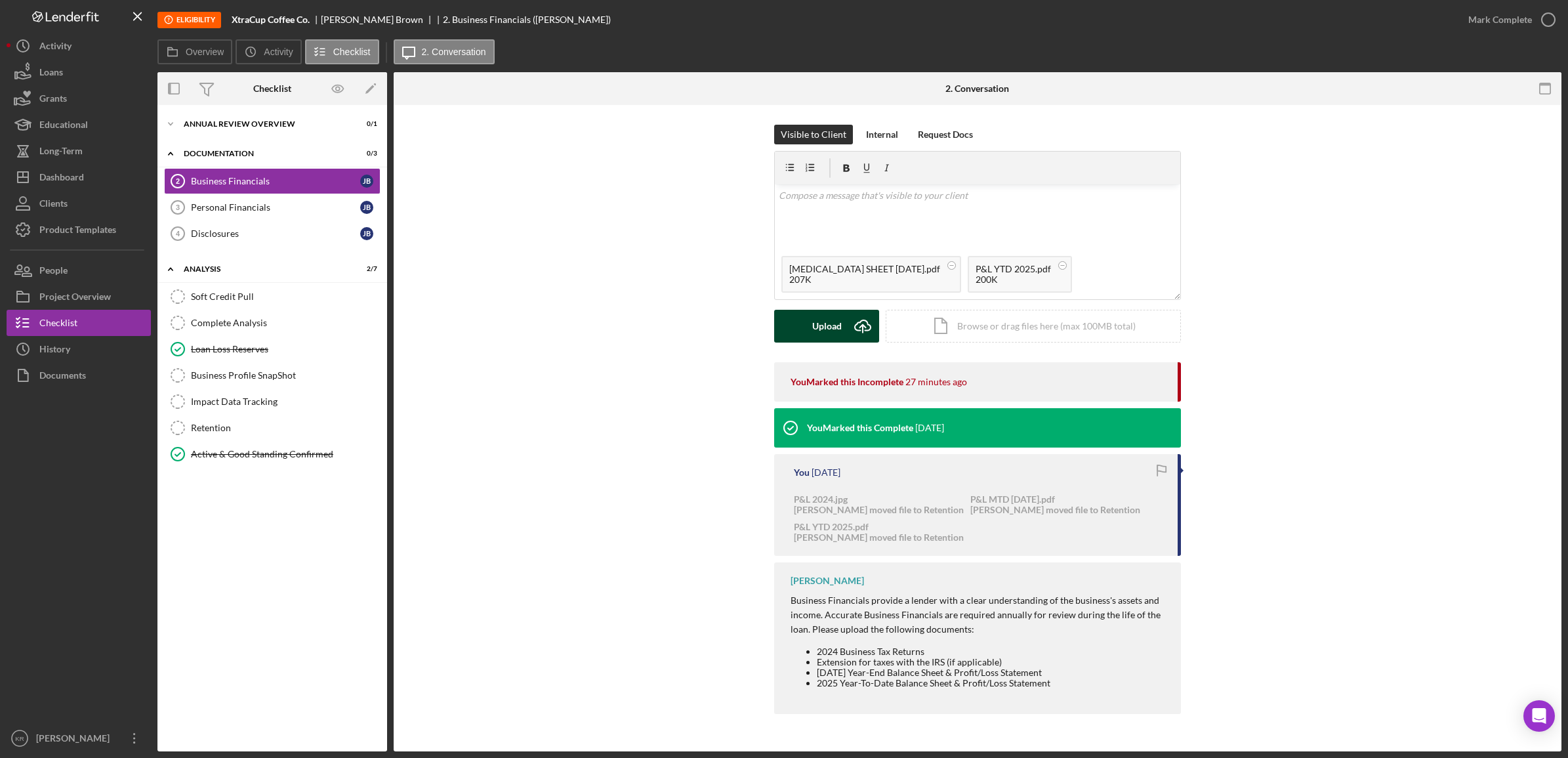
click at [826, 333] on div "Upload" at bounding box center [826, 326] width 29 height 33
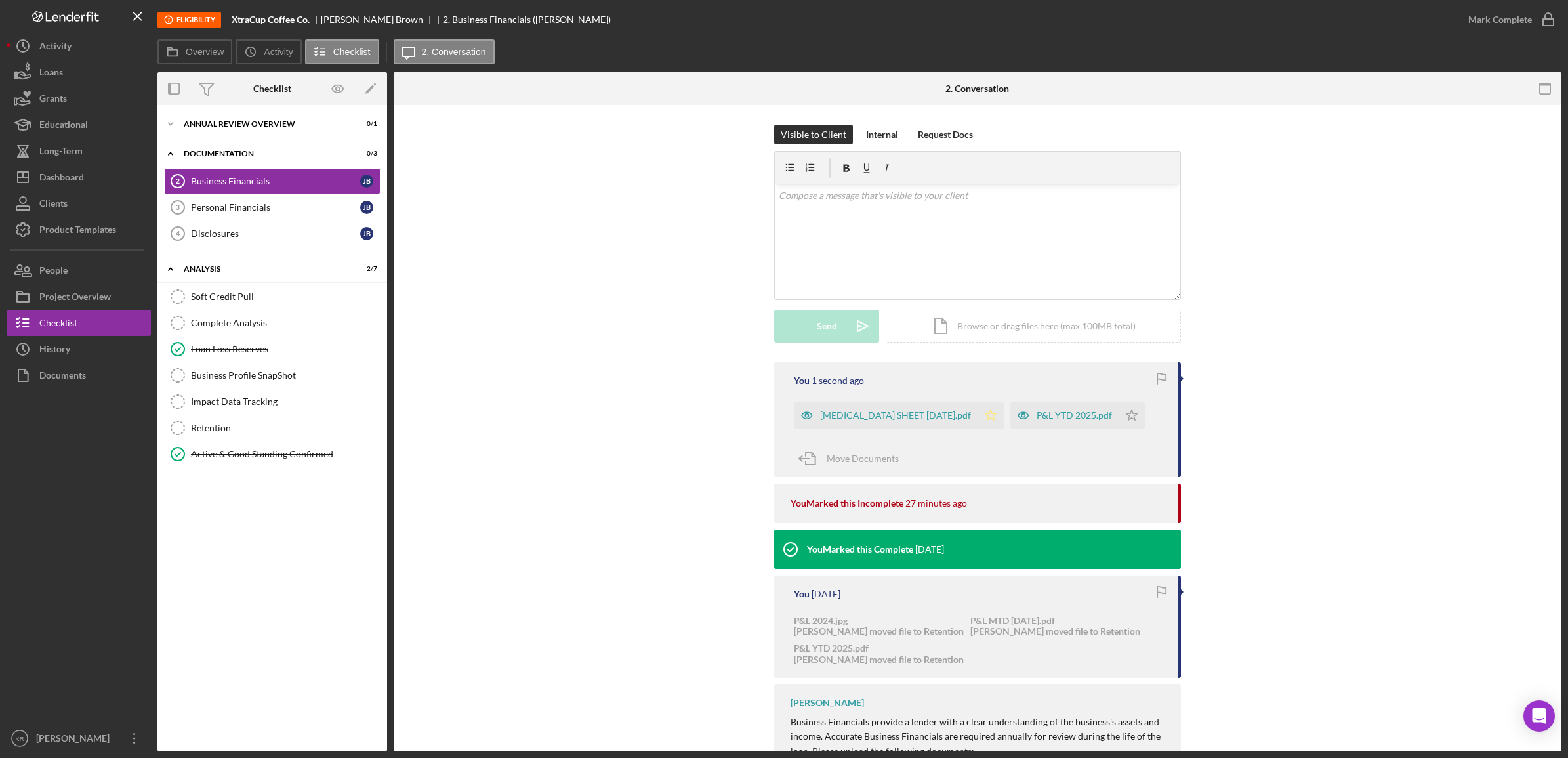
click at [978, 414] on icon "Icon/Star" at bounding box center [991, 415] width 26 height 26
click at [1119, 423] on icon "Icon/Star" at bounding box center [1131, 415] width 26 height 26
click at [1467, 28] on button "Mark Complete" at bounding box center [1508, 20] width 106 height 26
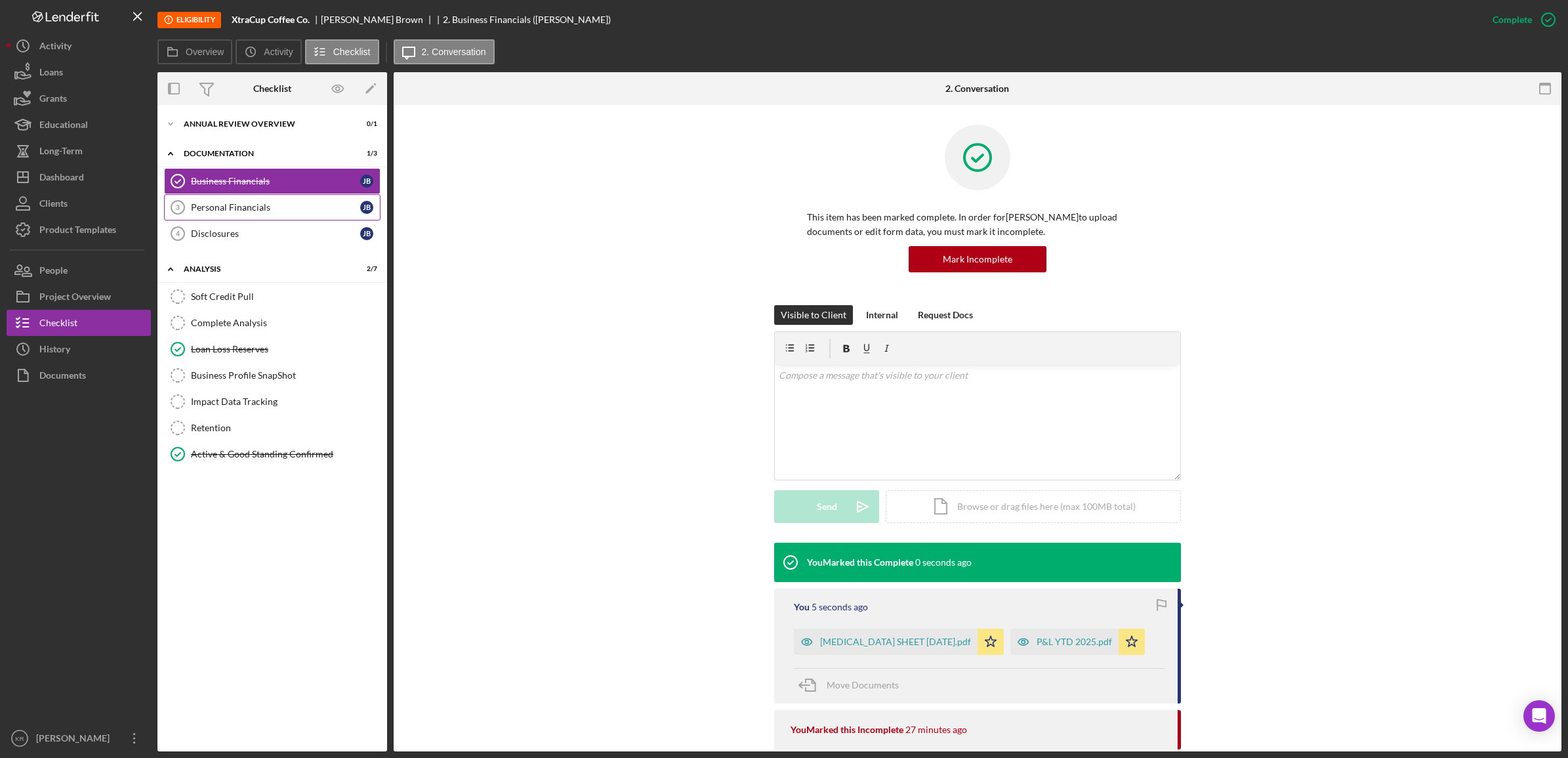
click at [212, 215] on link "Personal Financials 3 Personal Financials [PERSON_NAME]" at bounding box center [273, 207] width 217 height 26
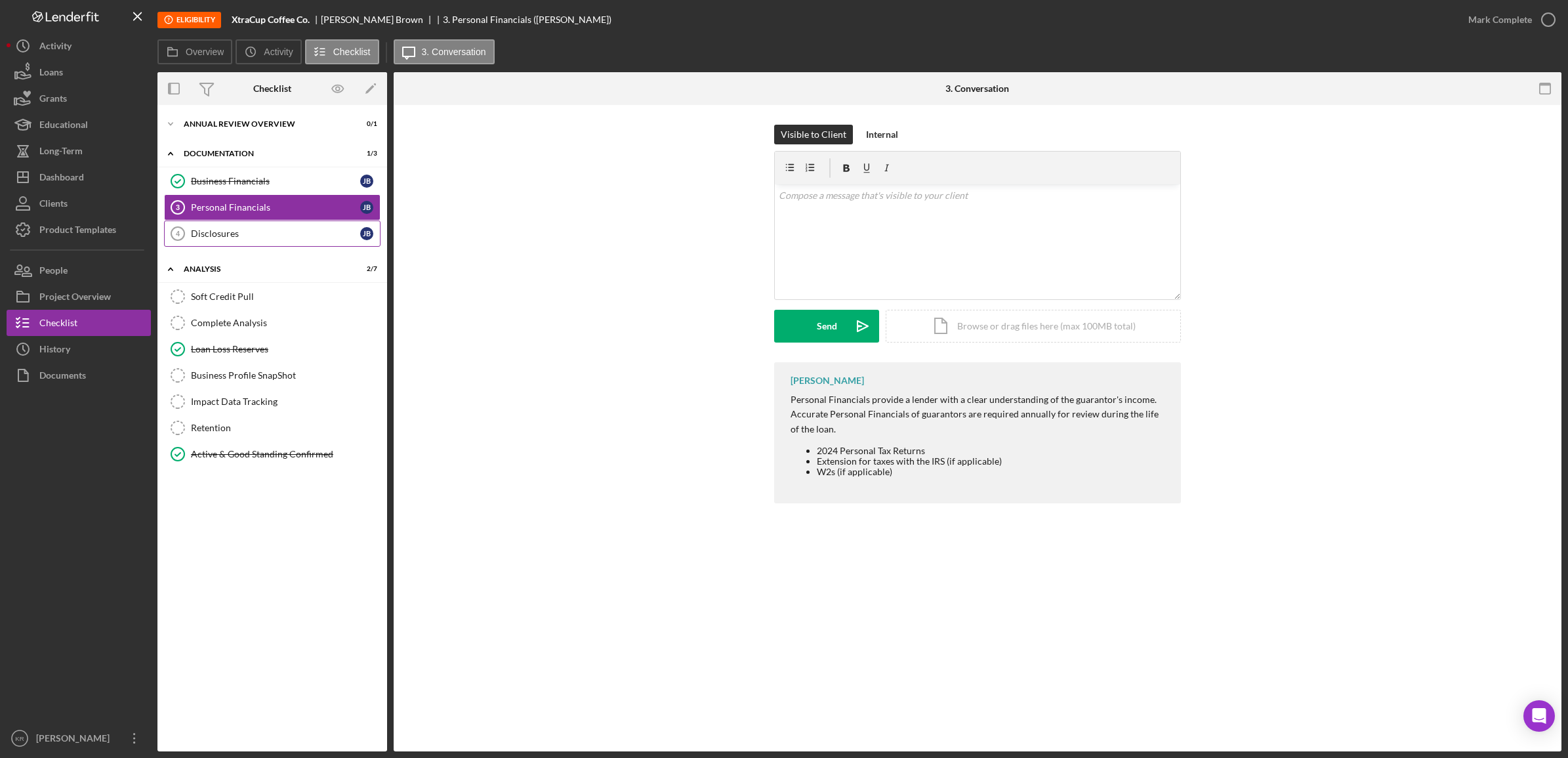
click at [307, 229] on div "Disclosures" at bounding box center [275, 233] width 169 height 11
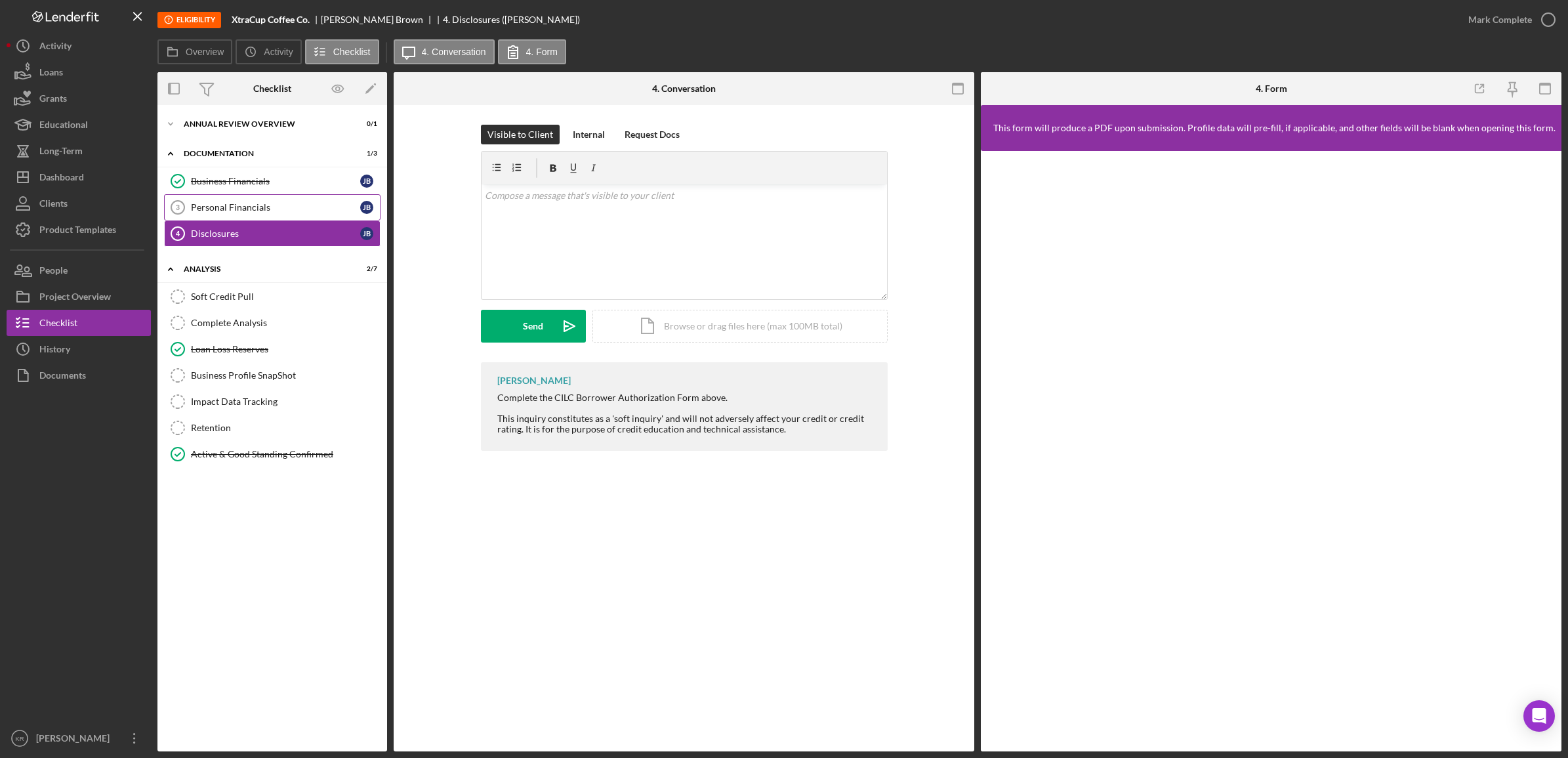
click at [310, 207] on div "Personal Financials" at bounding box center [275, 207] width 169 height 11
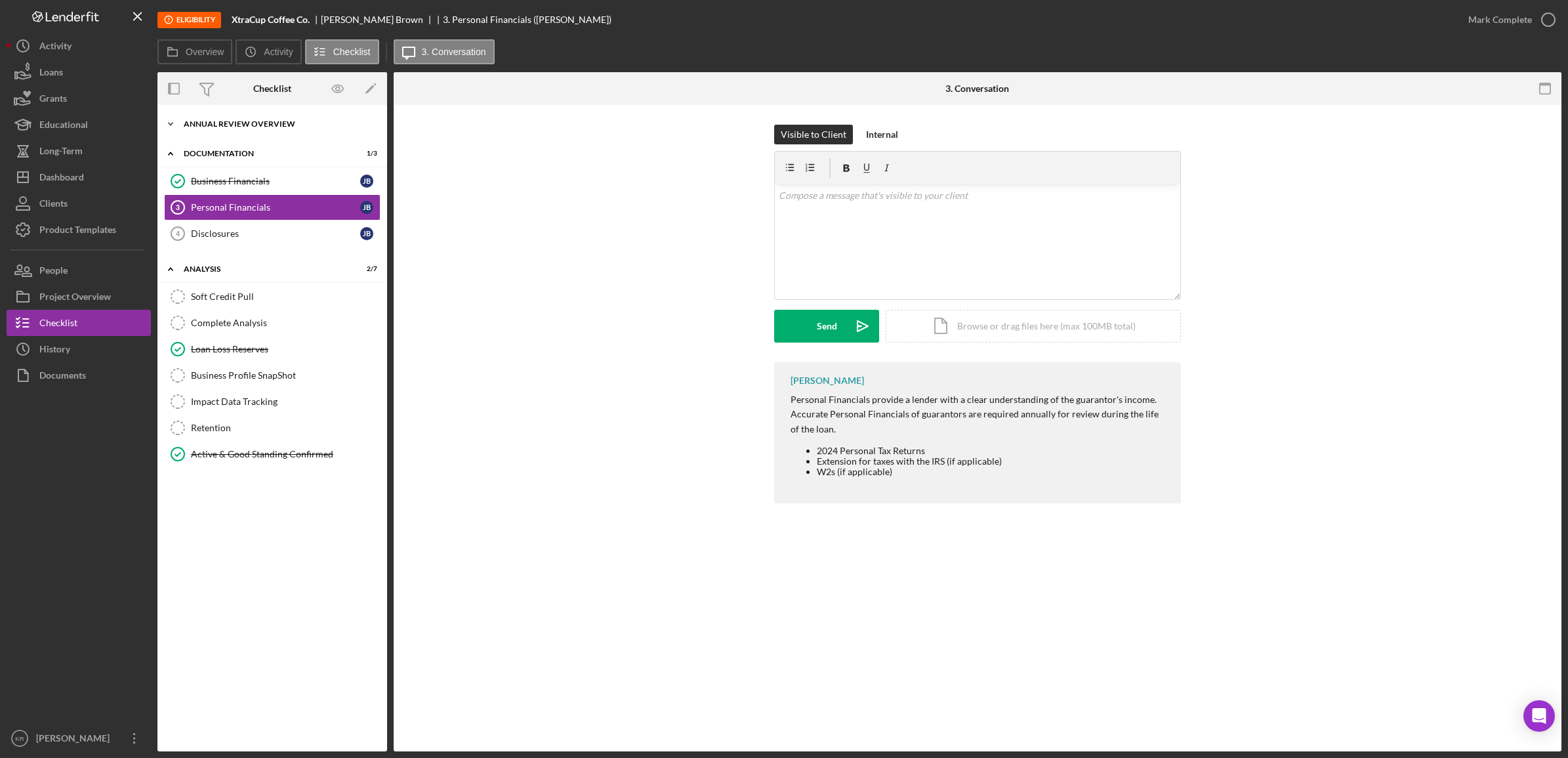
click at [297, 121] on div "Annual Review Overview" at bounding box center [276, 124] width 187 height 8
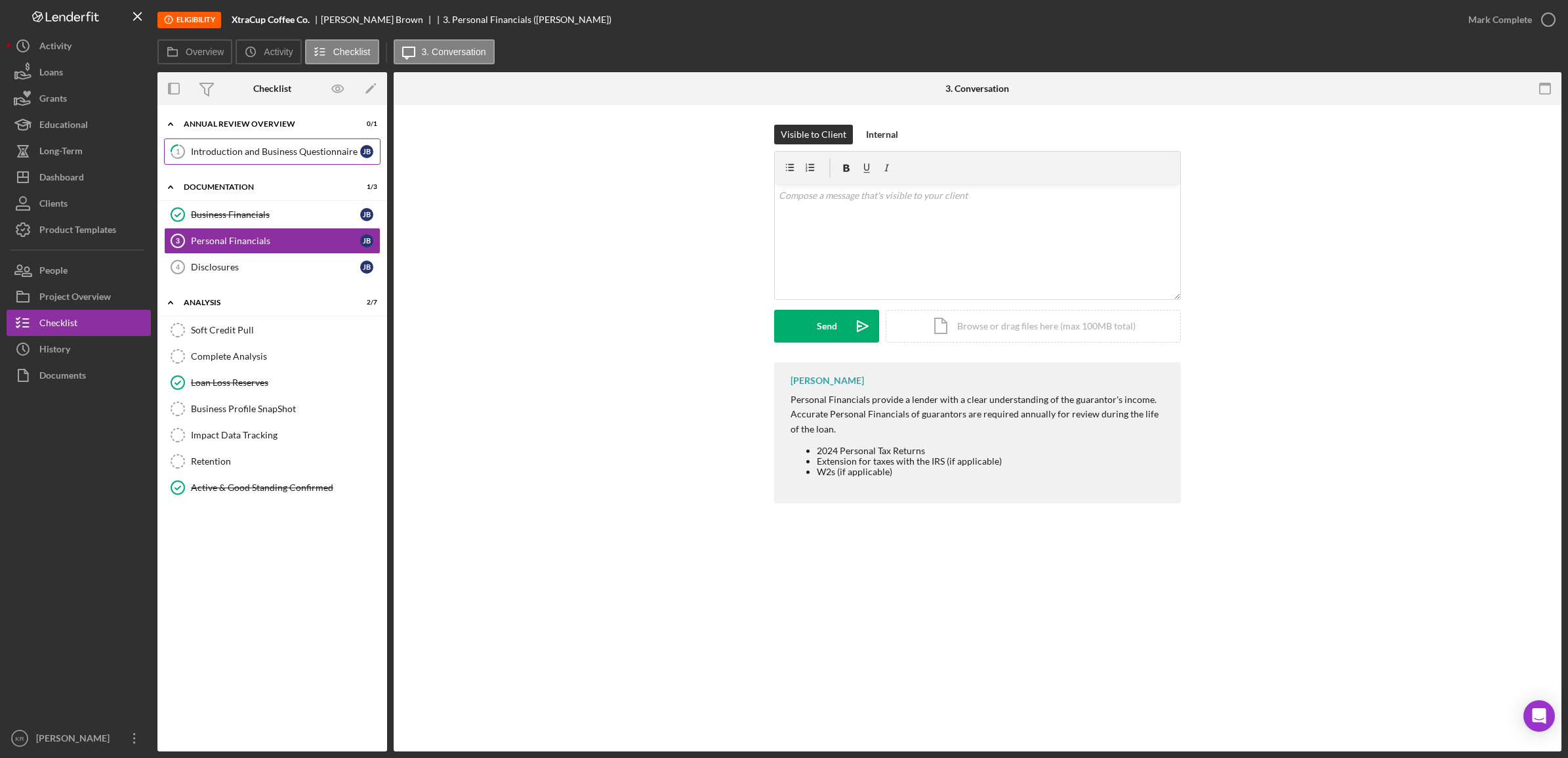
click at [242, 164] on link "1 Introduction and Business Questionnaire [PERSON_NAME]" at bounding box center [273, 151] width 217 height 26
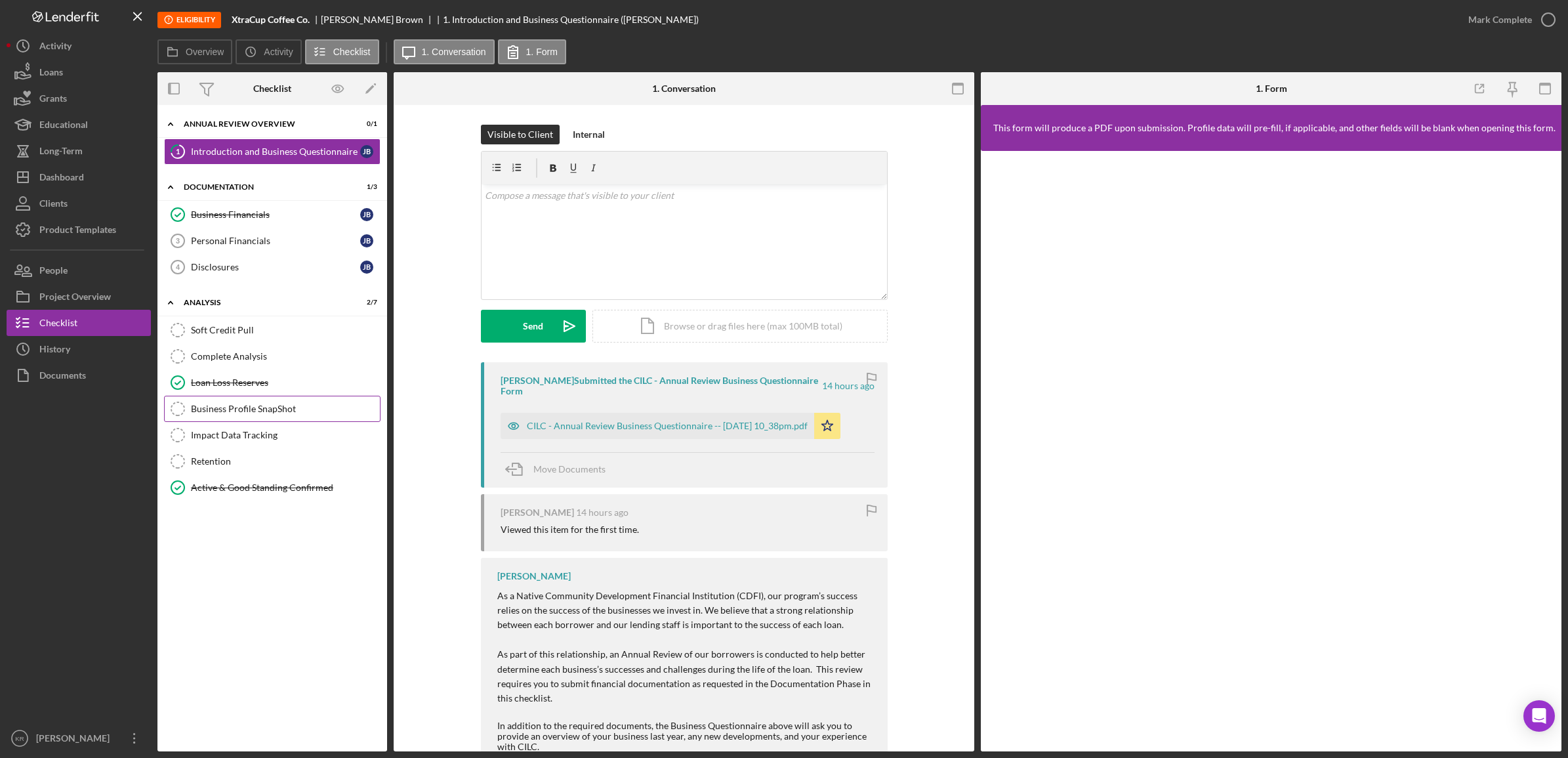
click at [271, 414] on div "Business Profile SnapShot" at bounding box center [284, 408] width 189 height 11
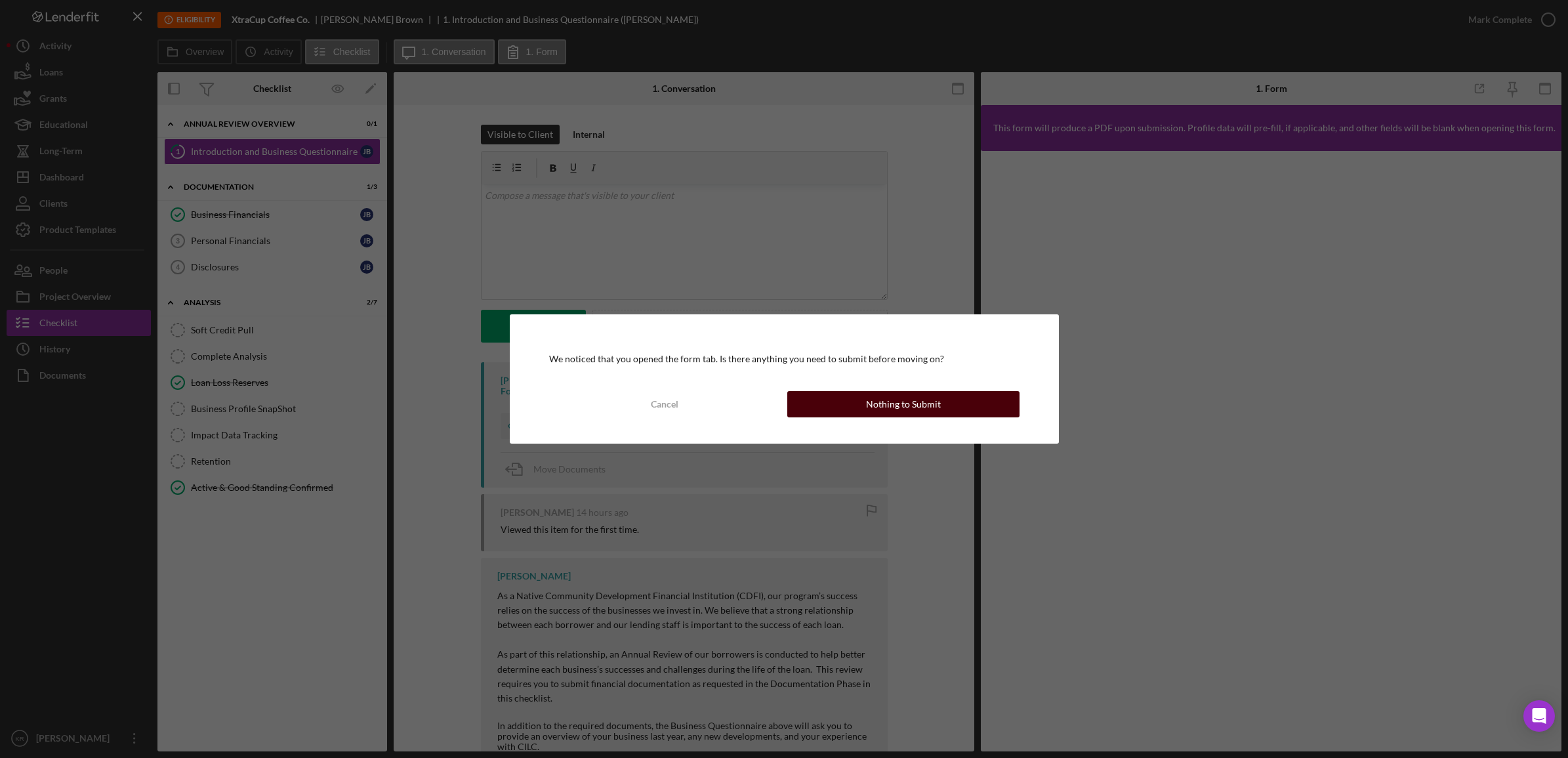
click at [897, 399] on div "Nothing to Submit" at bounding box center [903, 403] width 75 height 26
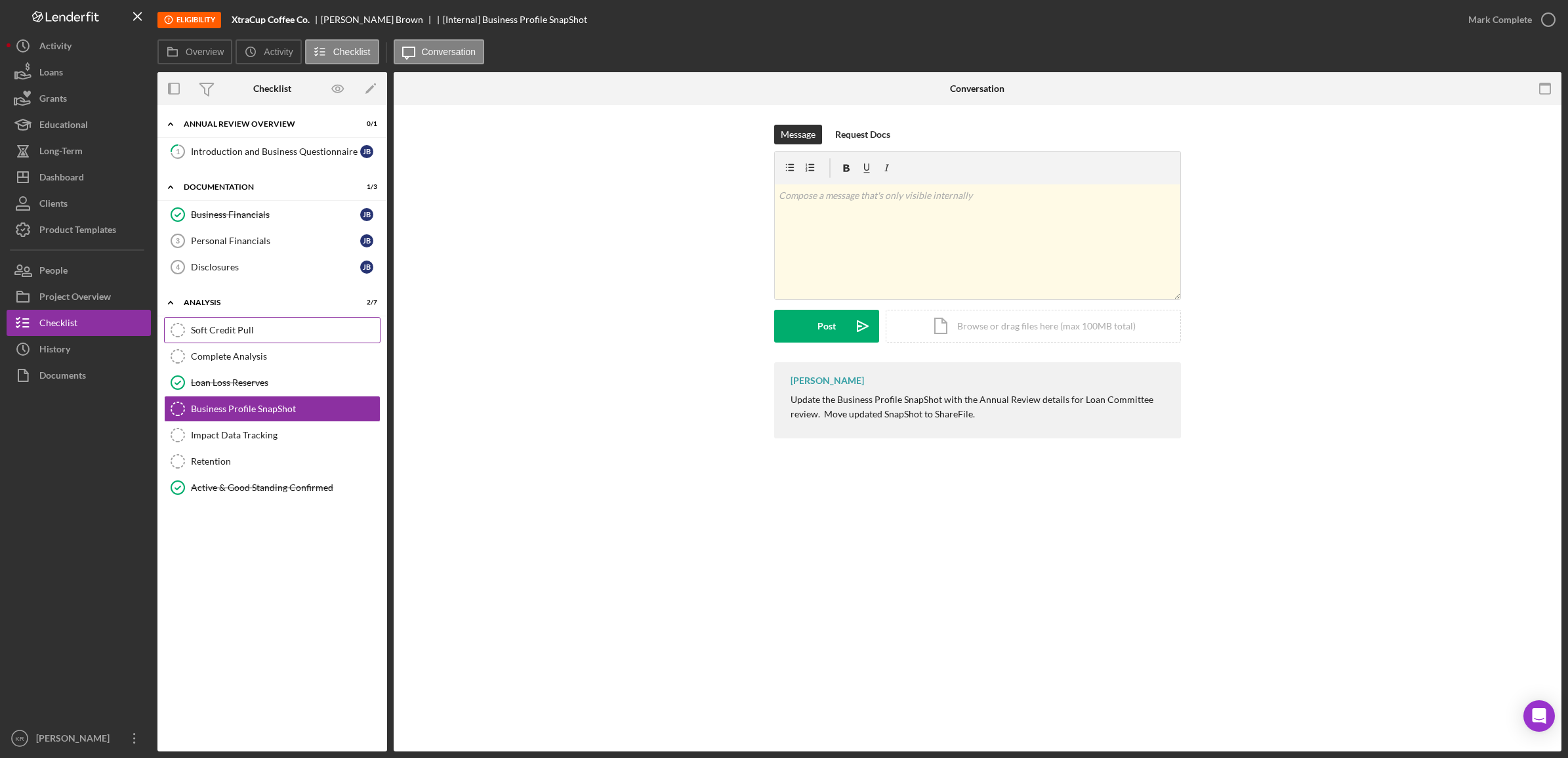
click at [257, 343] on link "Soft Credit Pull Soft Credit Pull" at bounding box center [273, 329] width 217 height 26
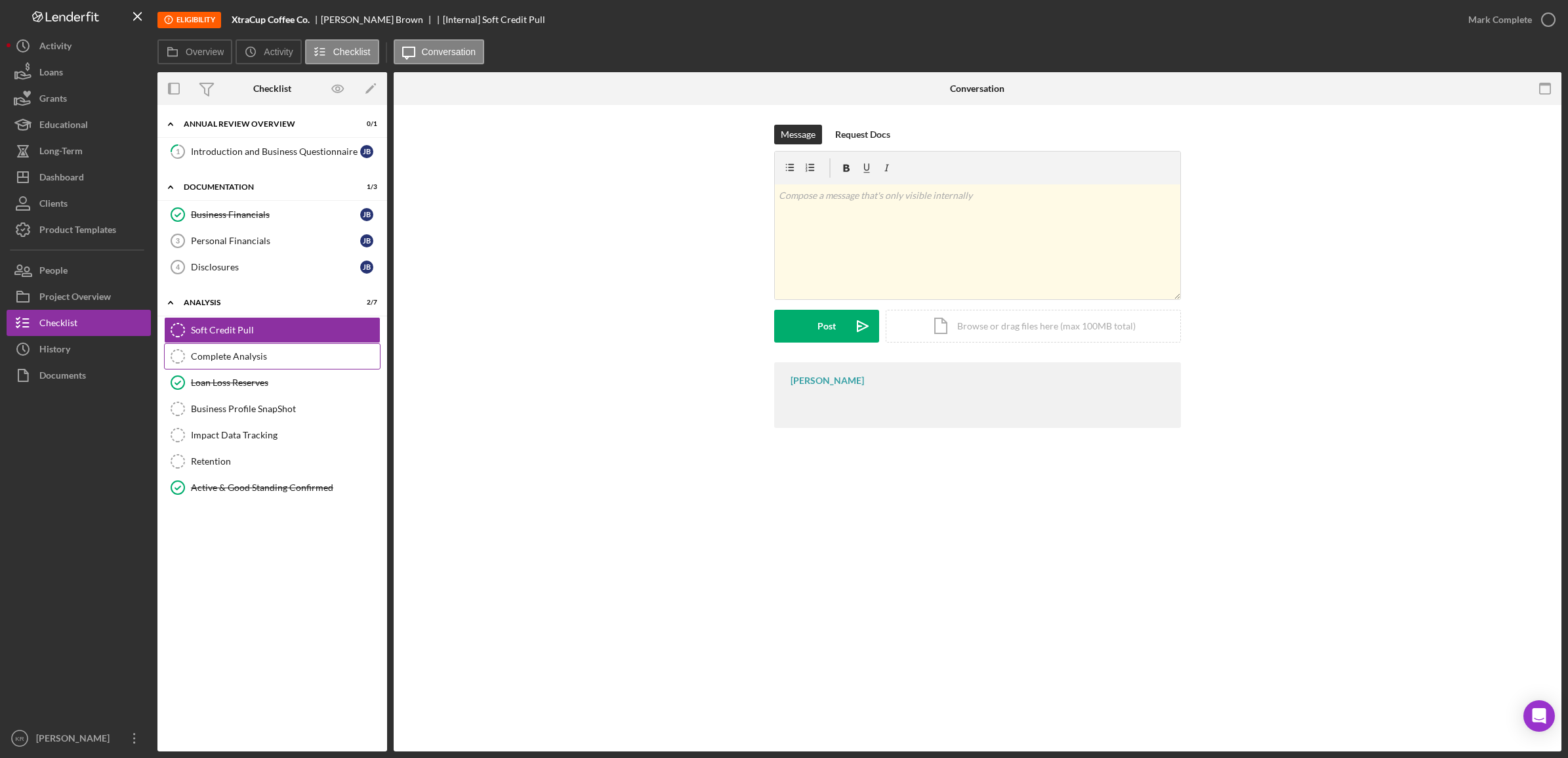
click at [243, 364] on link "Complete Analysis Complete Analysis" at bounding box center [273, 356] width 217 height 26
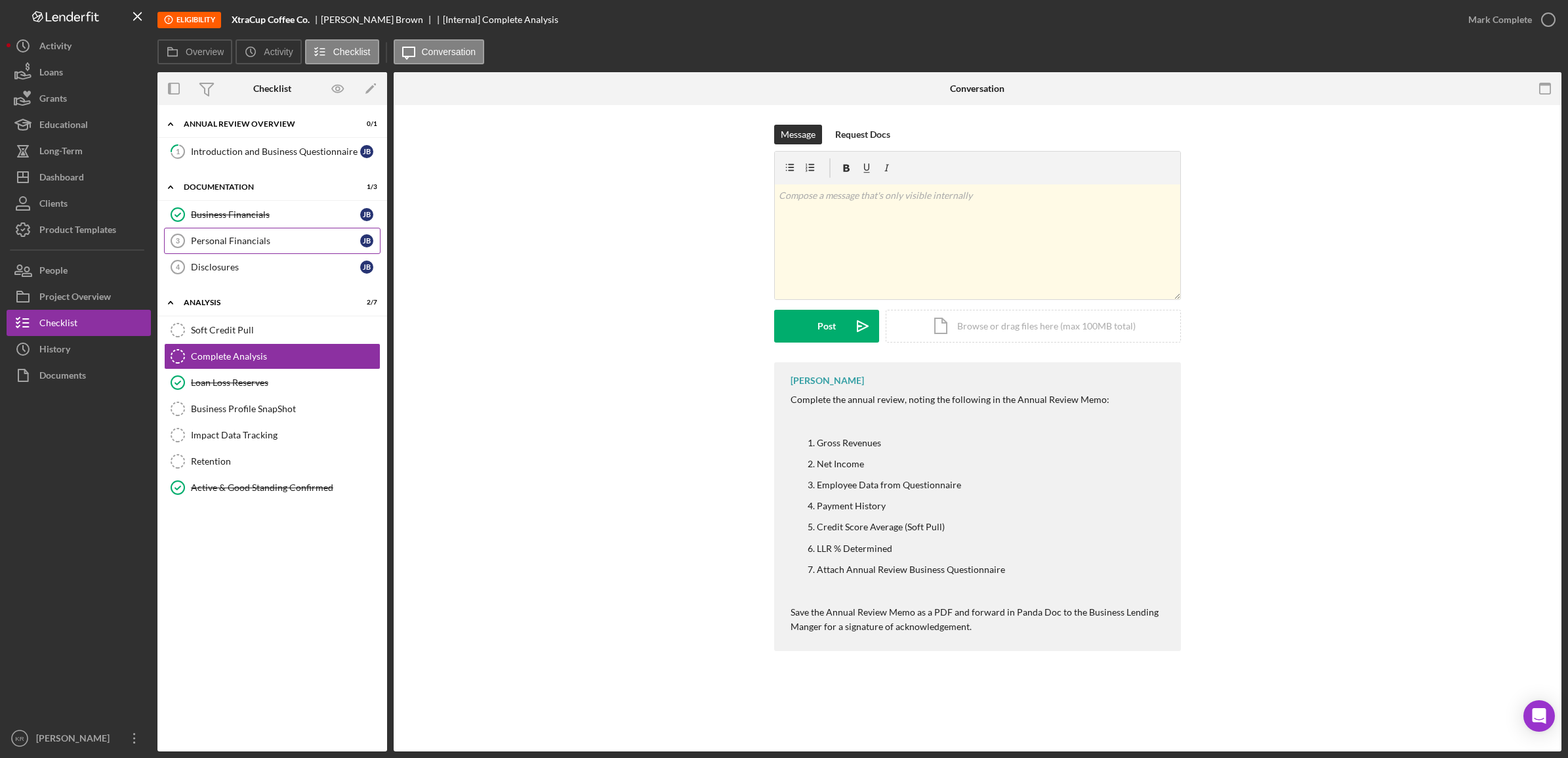
click at [276, 237] on div "Personal Financials" at bounding box center [275, 240] width 169 height 11
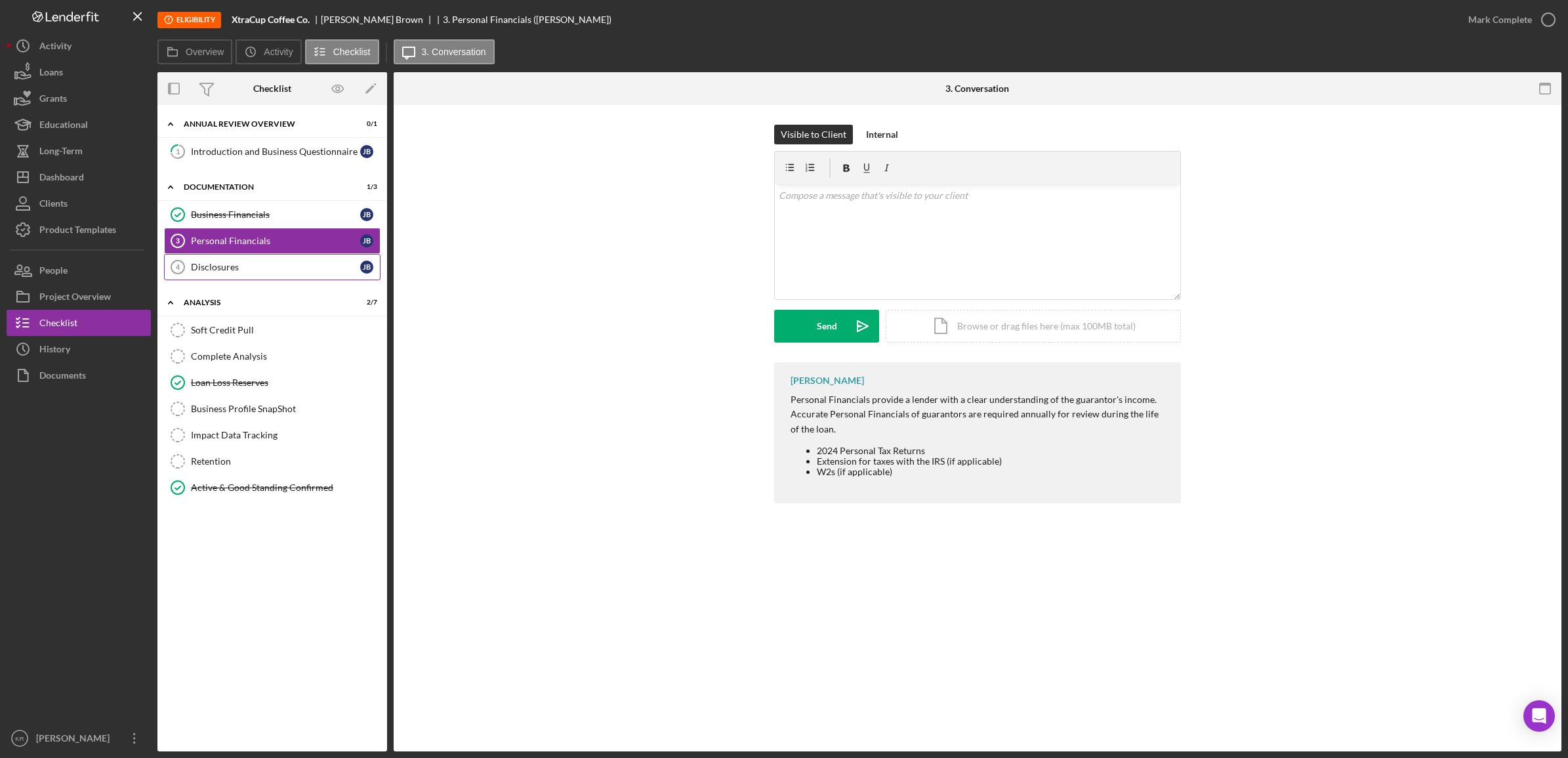
click at [249, 263] on div "Disclosures" at bounding box center [275, 267] width 169 height 11
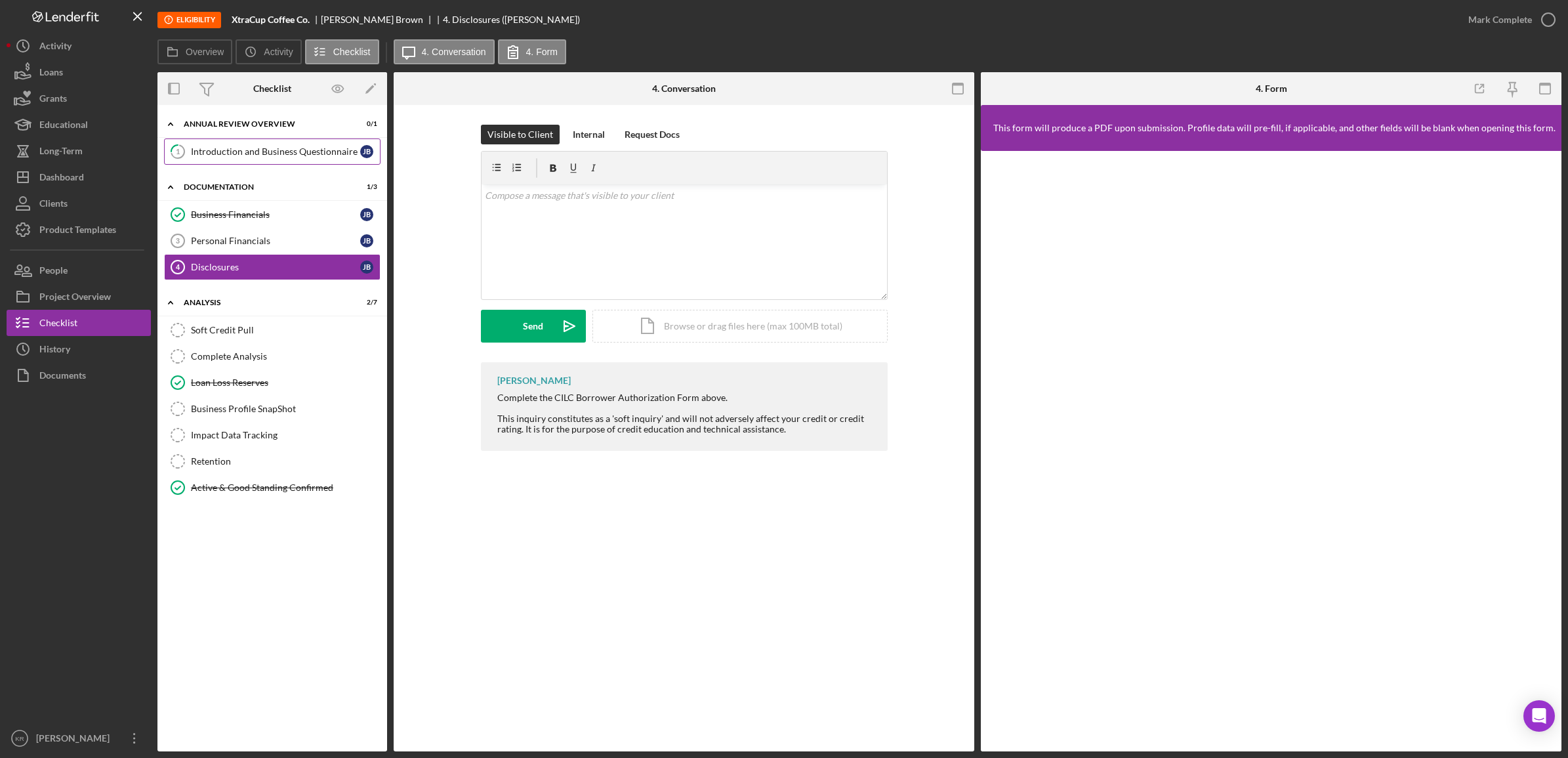
click at [209, 155] on div "Introduction and Business Questionnaire" at bounding box center [275, 151] width 169 height 11
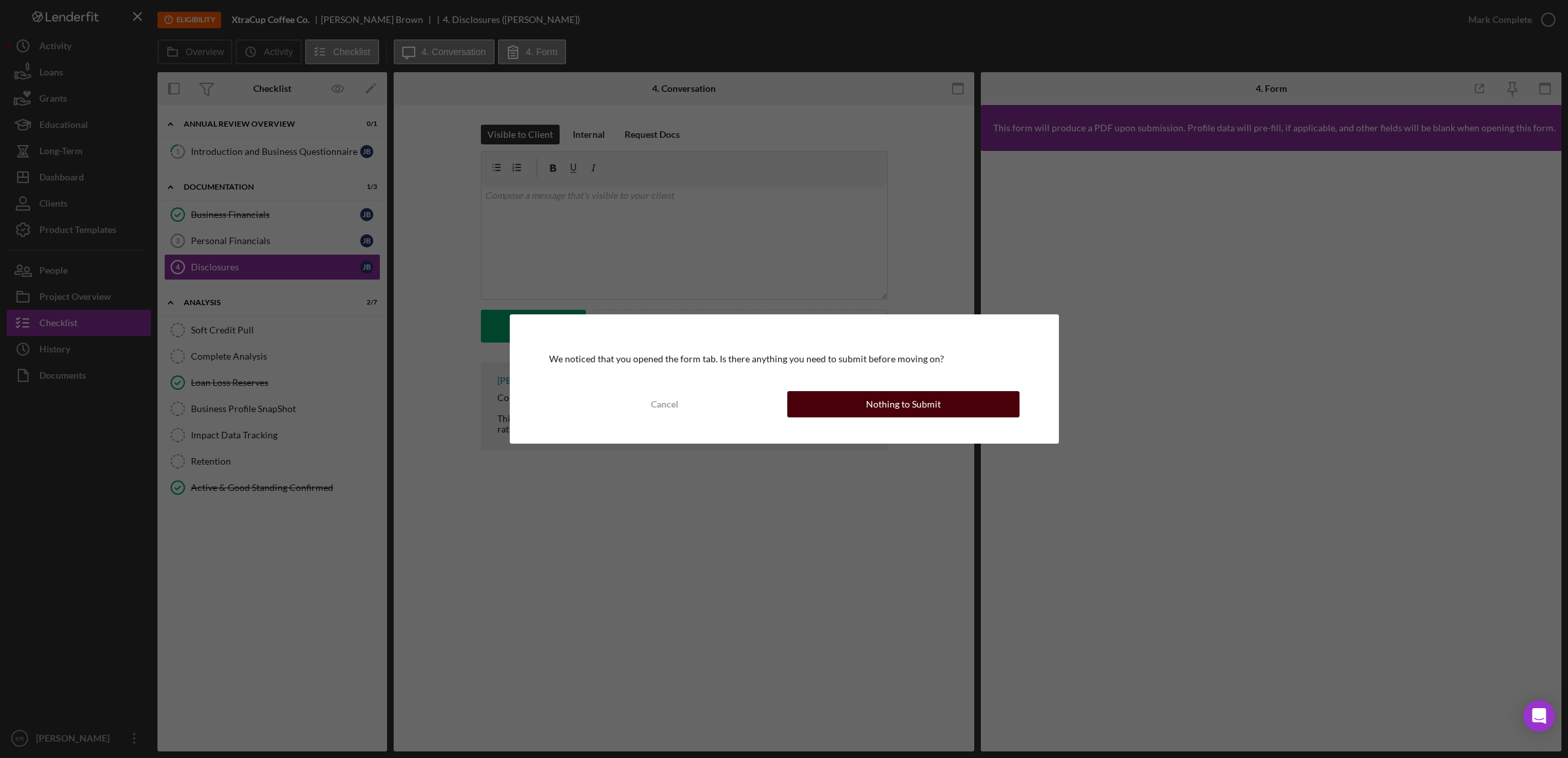
click at [869, 395] on div "Nothing to Submit" at bounding box center [903, 403] width 75 height 26
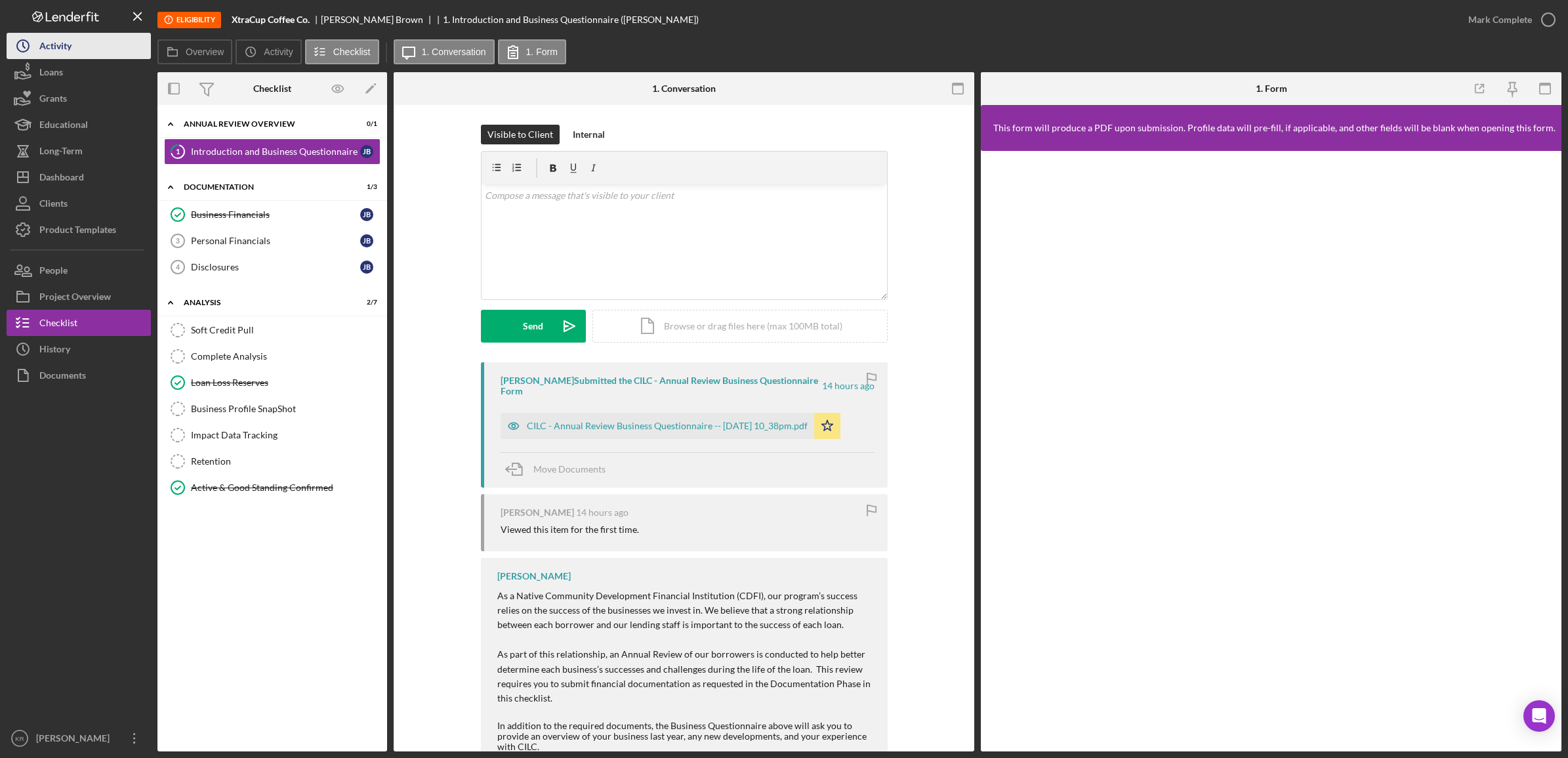
click at [67, 43] on div "Activity" at bounding box center [55, 48] width 32 height 29
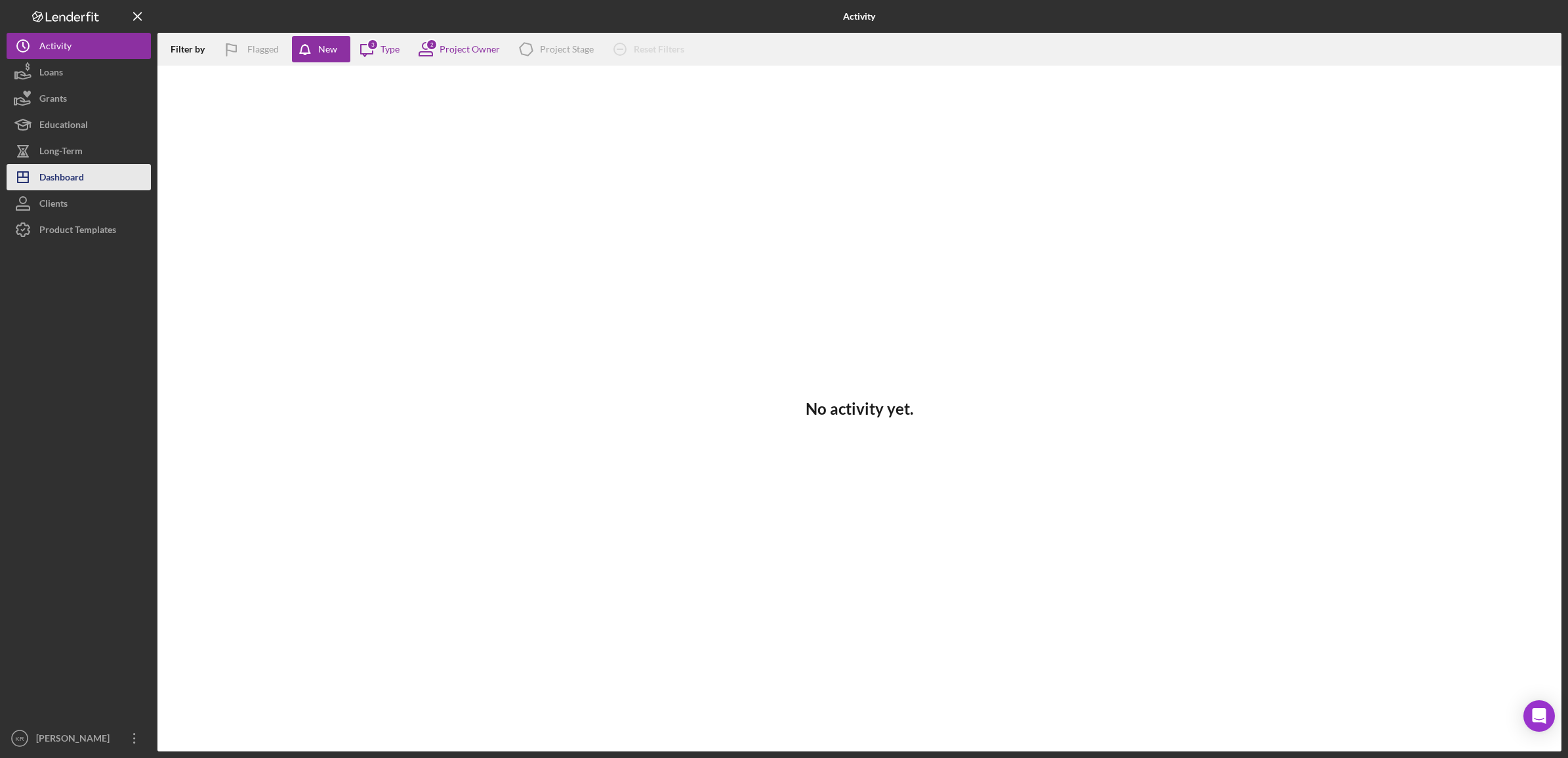
click at [73, 173] on div "Dashboard" at bounding box center [62, 179] width 45 height 29
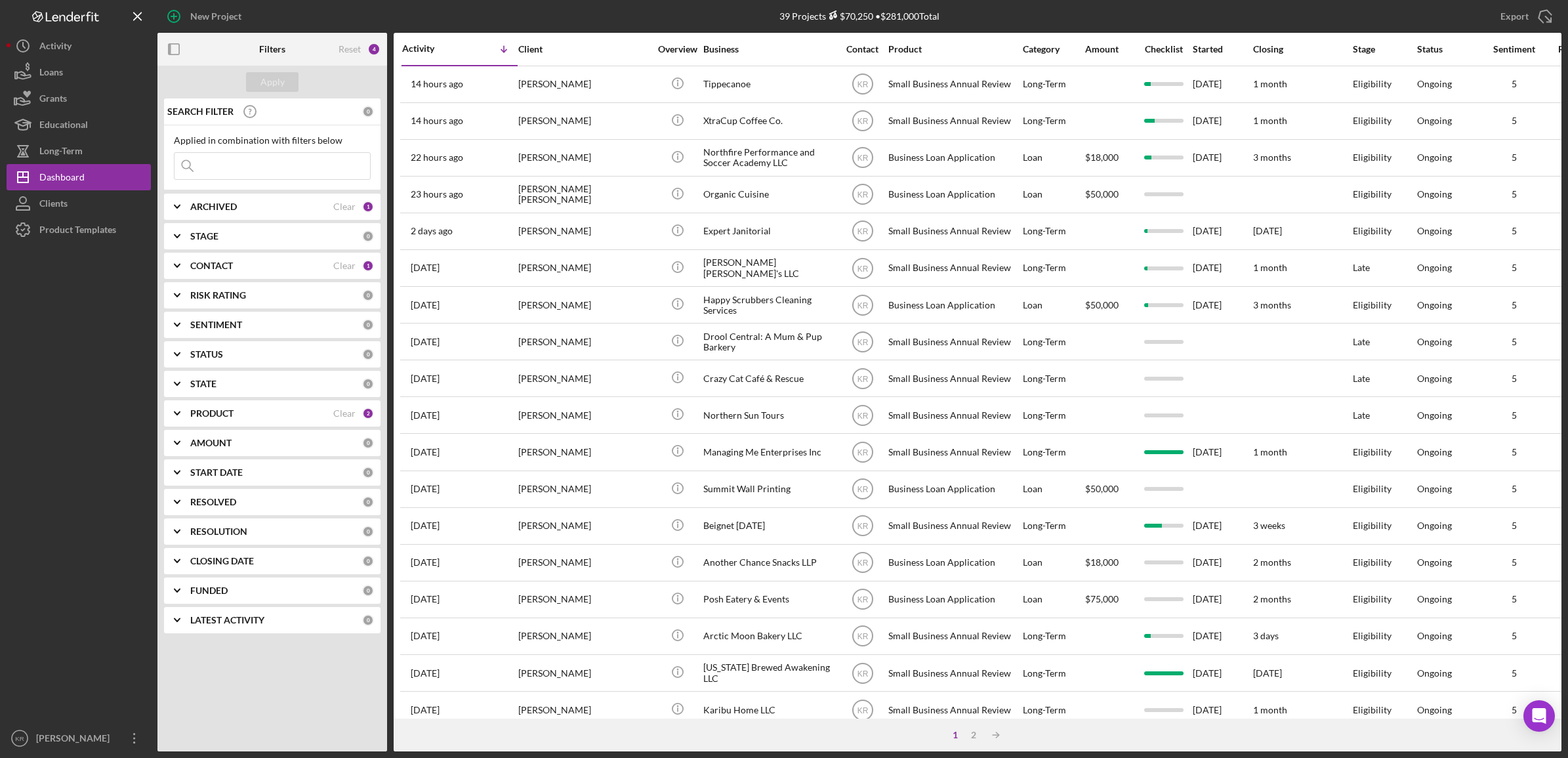
click at [248, 218] on div "ARCHIVED Clear 1" at bounding box center [282, 206] width 184 height 26
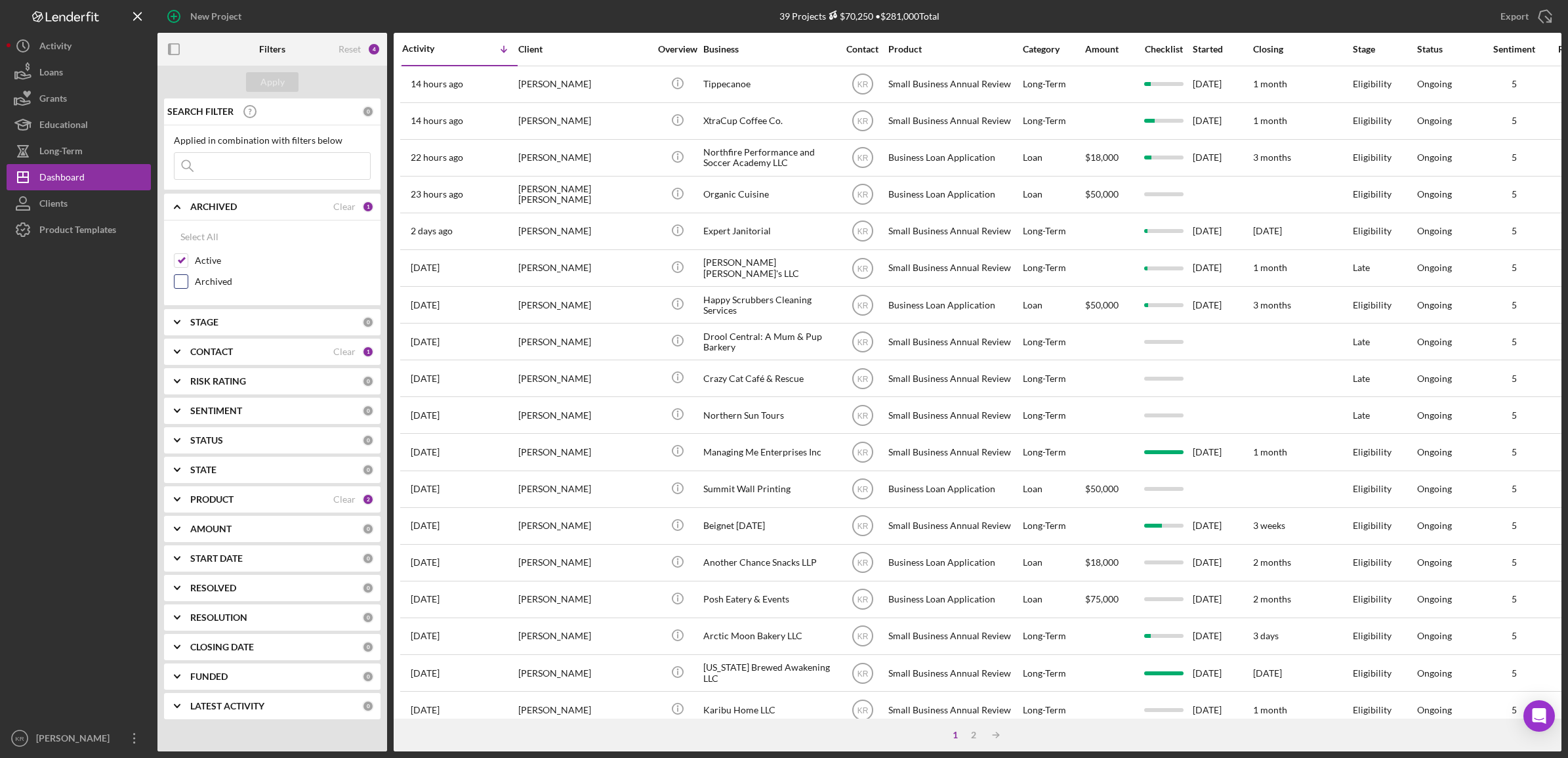
click at [213, 275] on label "Archived" at bounding box center [282, 280] width 176 height 13
click at [188, 275] on input "Archived" at bounding box center [181, 280] width 13 height 13
checkbox input "true"
click at [209, 265] on label "Active" at bounding box center [282, 260] width 176 height 13
click at [188, 265] on input "Active" at bounding box center [181, 260] width 13 height 13
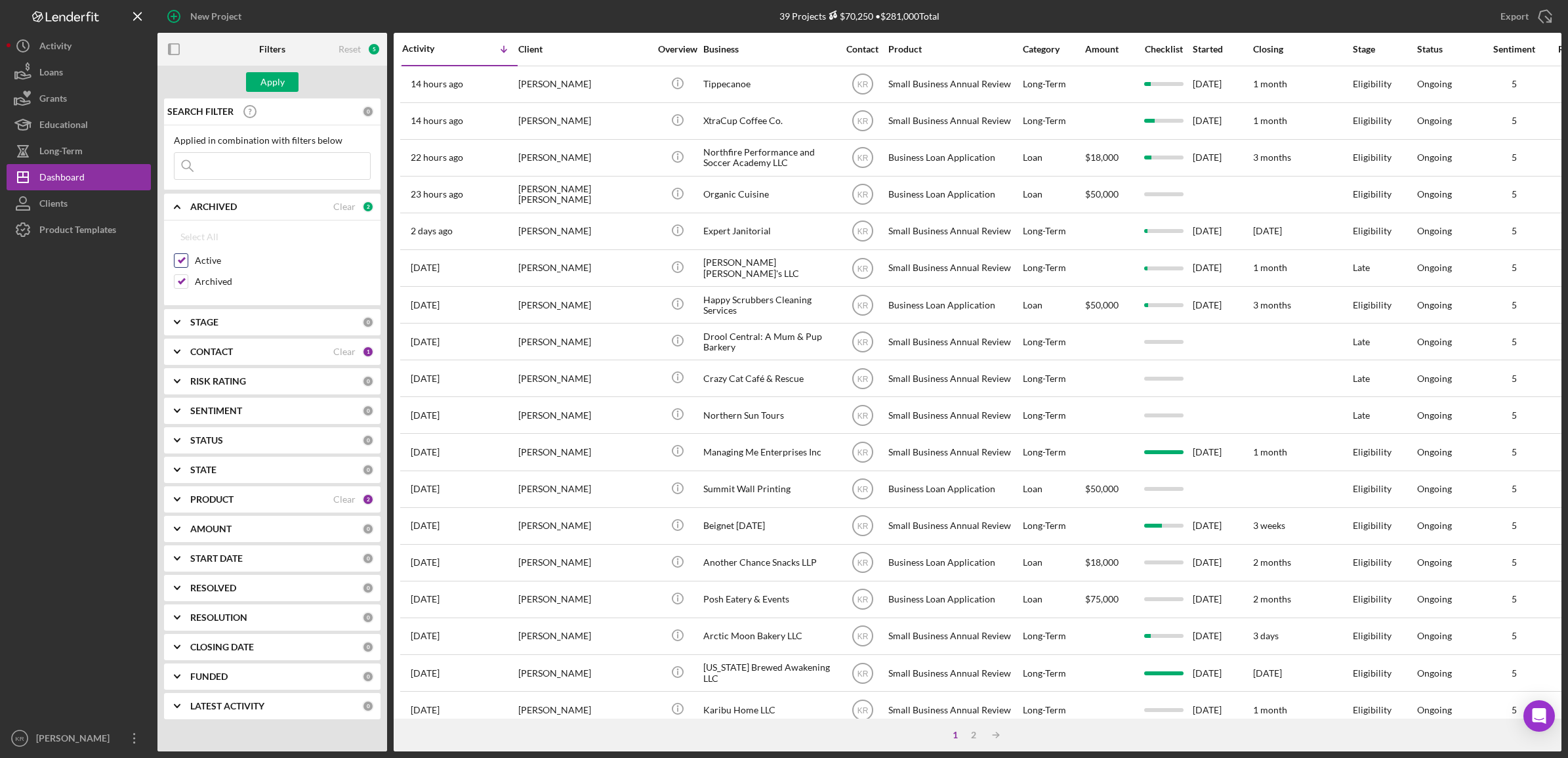
checkbox input "false"
click at [286, 82] on button "Apply" at bounding box center [273, 82] width 53 height 20
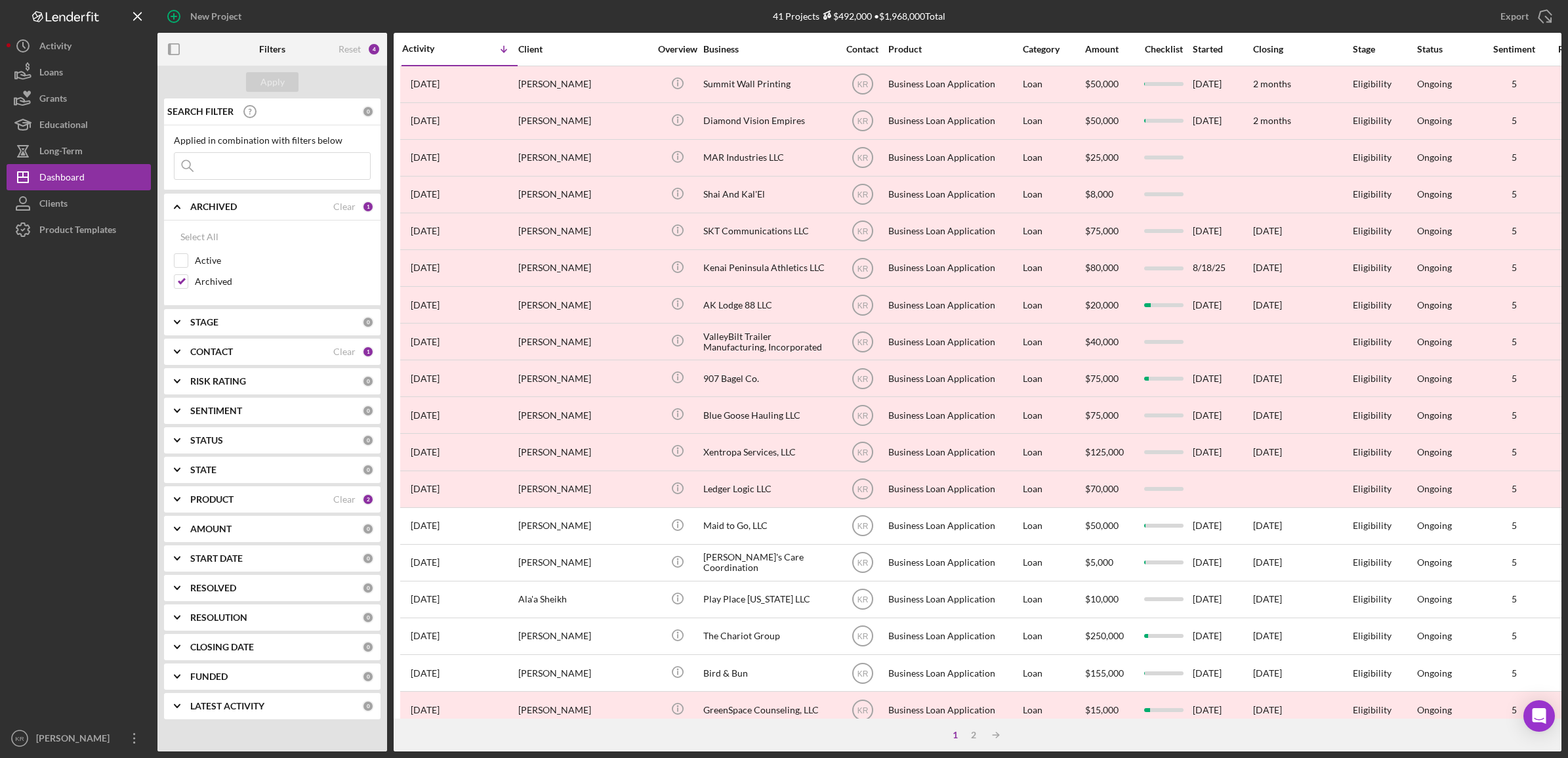
click at [249, 173] on input at bounding box center [273, 165] width 195 height 26
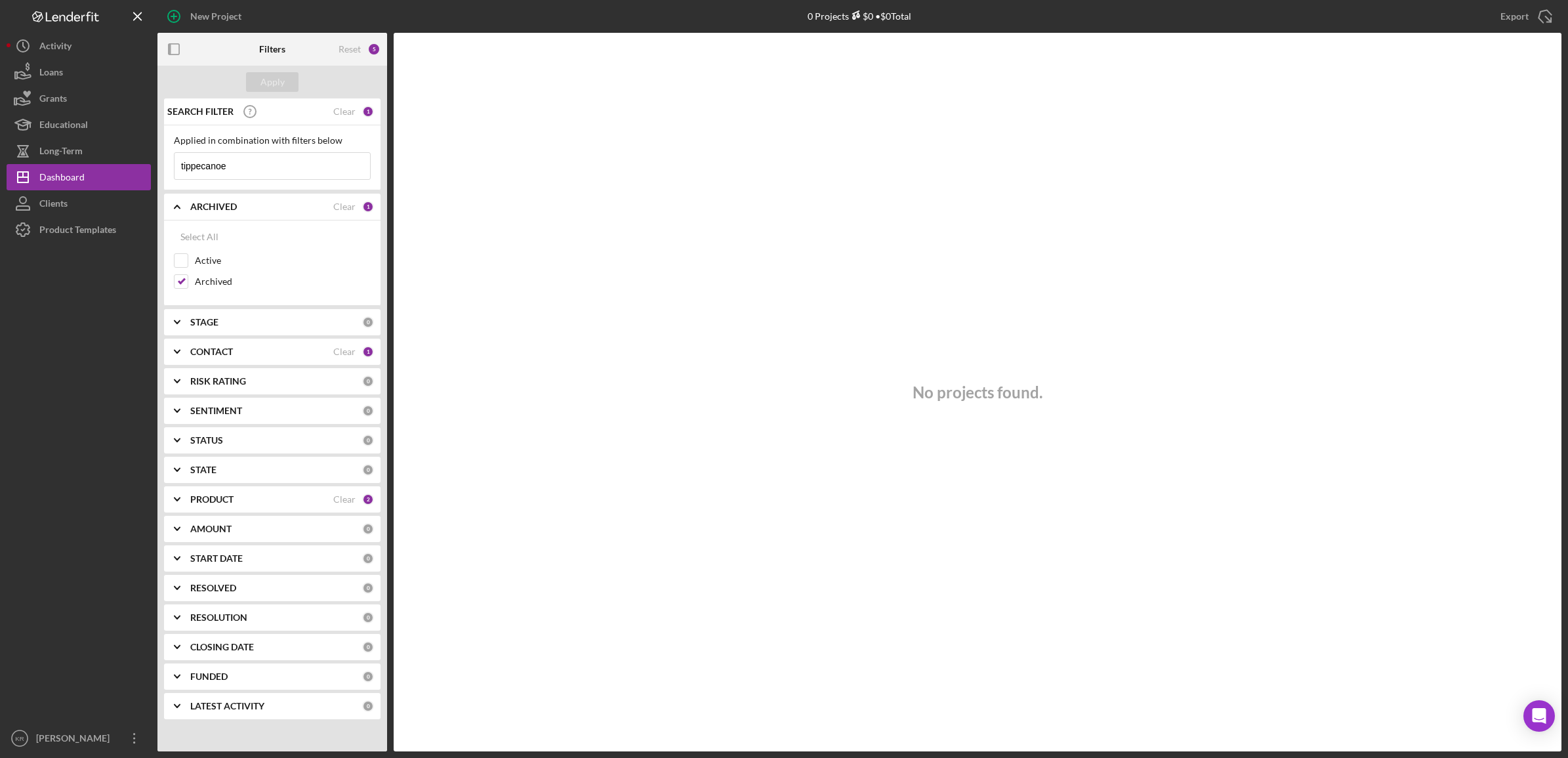
type input "tippecanoe"
click at [339, 106] on div "Clear" at bounding box center [344, 111] width 22 height 11
click at [267, 73] on div "Apply" at bounding box center [273, 82] width 24 height 20
